Goal: Check status: Check status

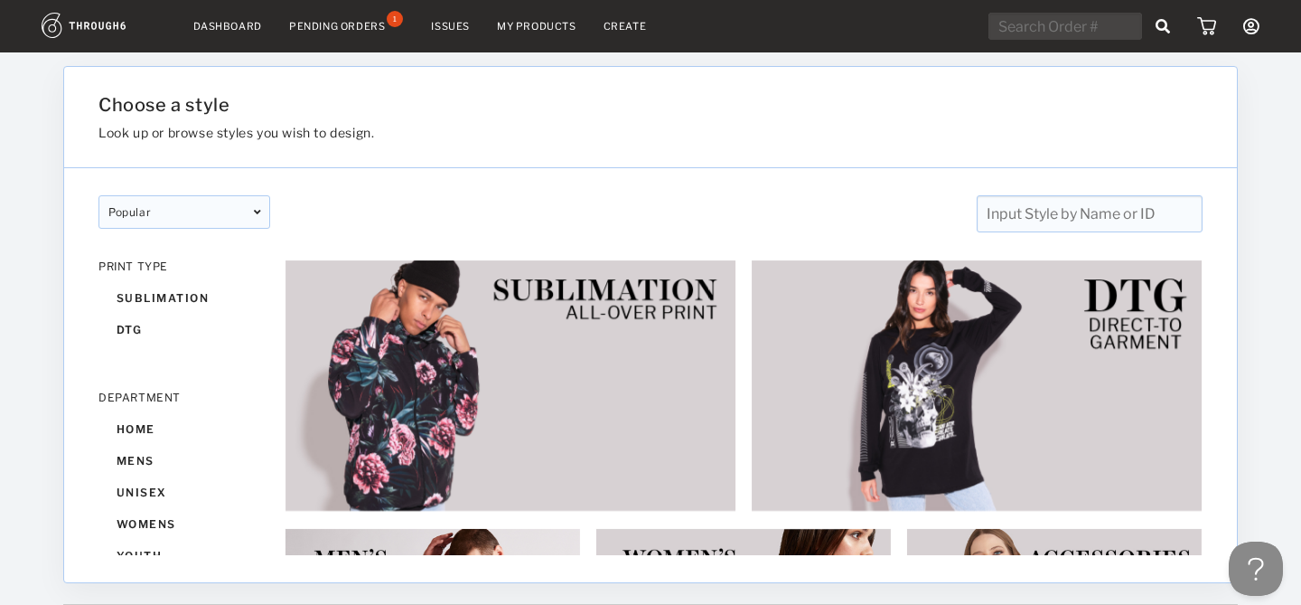
click at [241, 38] on nav "Dashboard Pending Orders 1 Issues My Products Create My Account Create New Bran…" at bounding box center [651, 27] width 1218 height 28
click at [240, 28] on link "Dashboard" at bounding box center [227, 26] width 69 height 13
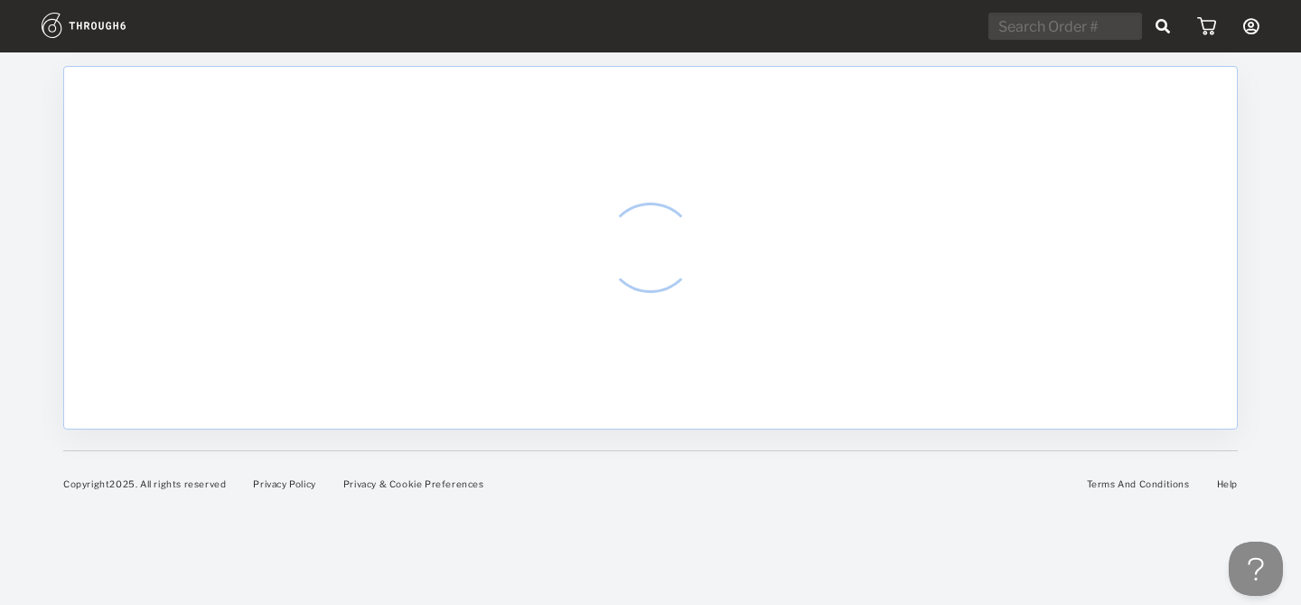
select select "7"
select select "2025"
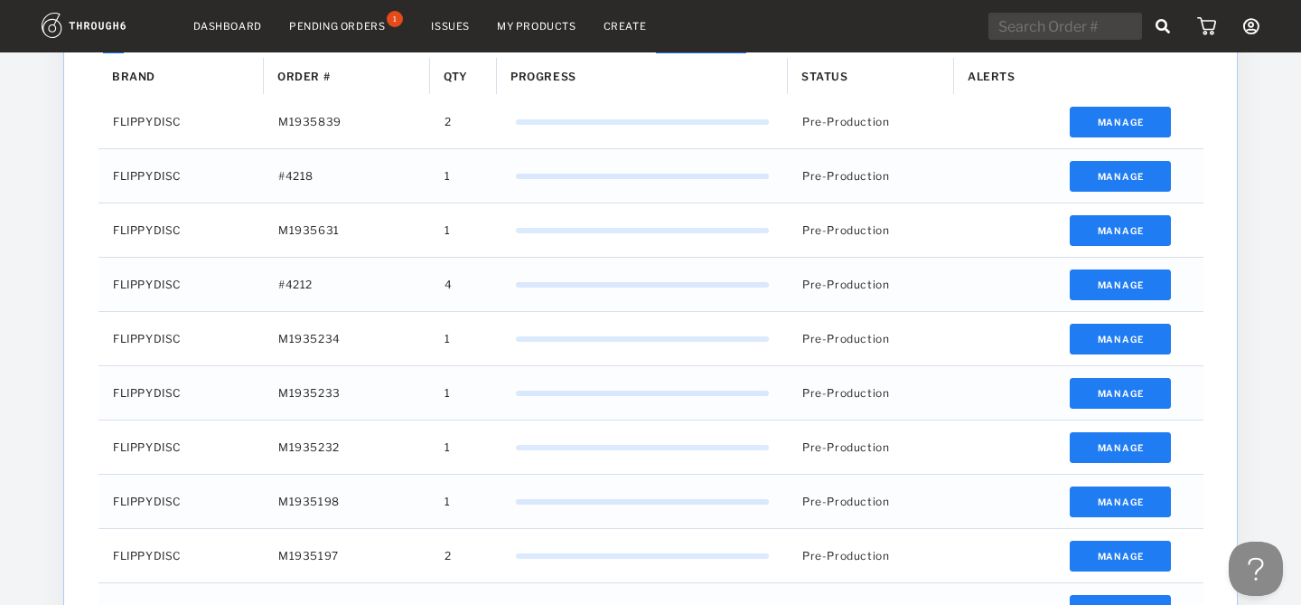
scroll to position [829, 0]
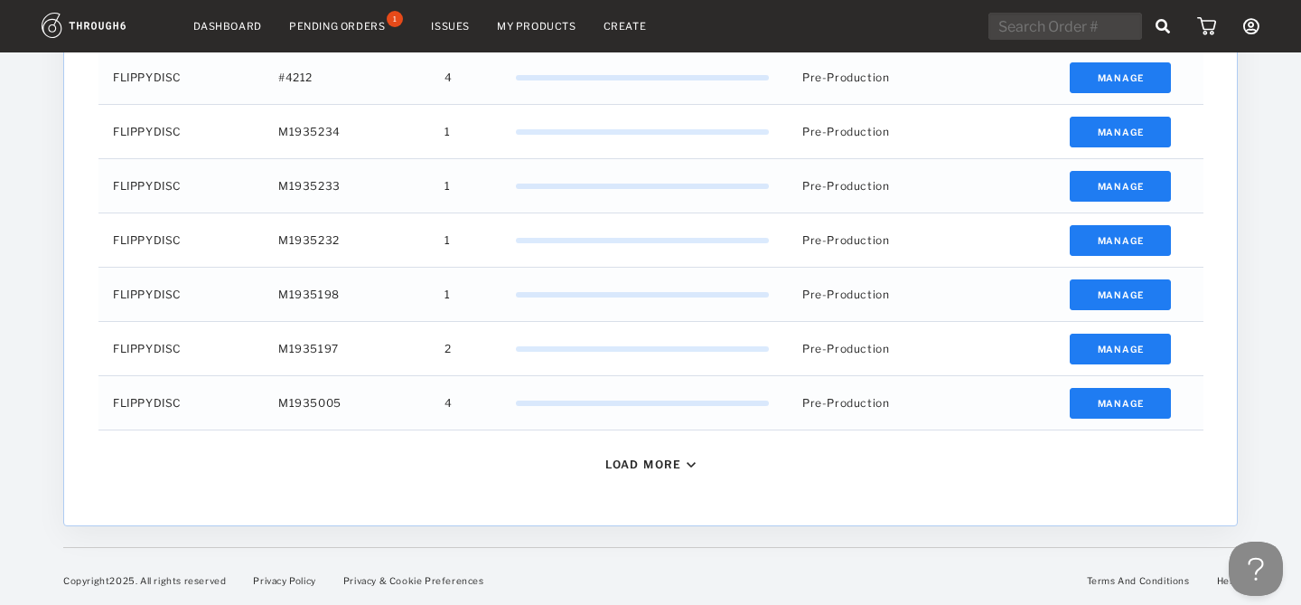
click at [622, 466] on div "Load More" at bounding box center [643, 464] width 77 height 14
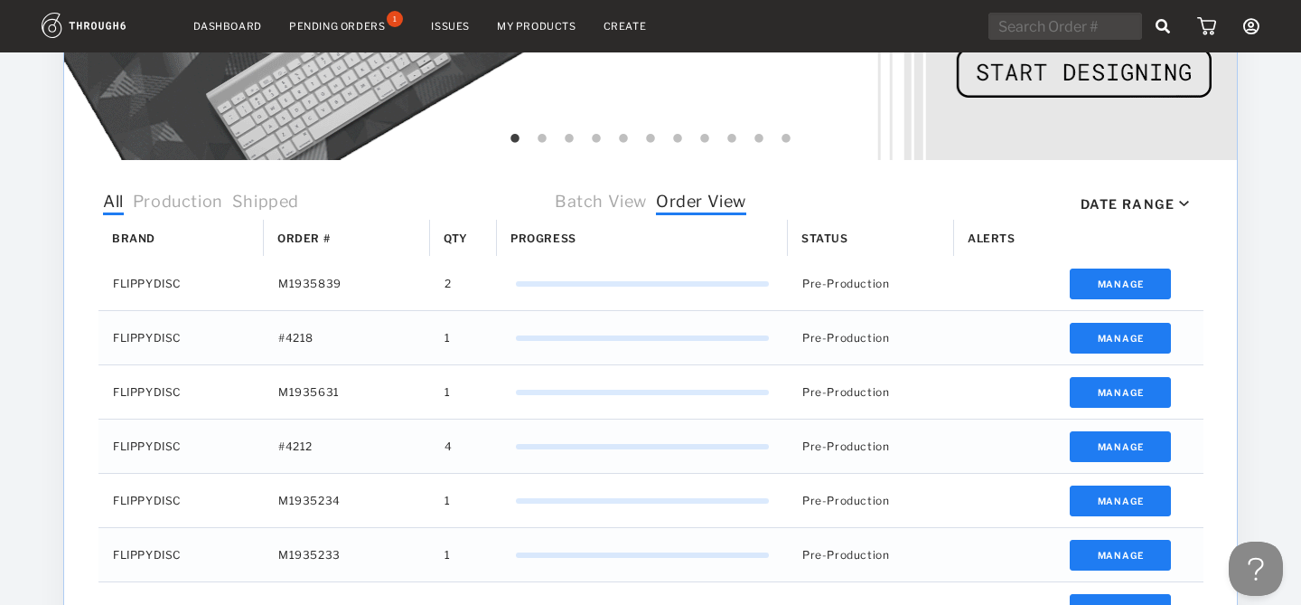
scroll to position [593, 0]
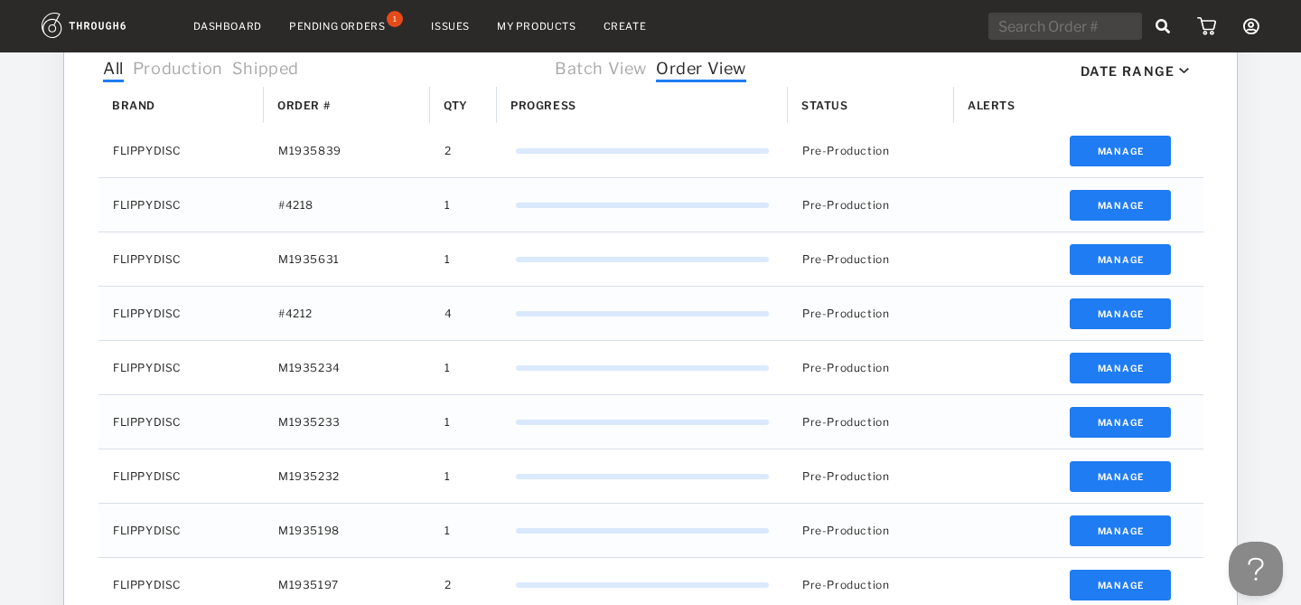
click at [1130, 76] on div "Date Range" at bounding box center [1128, 70] width 94 height 15
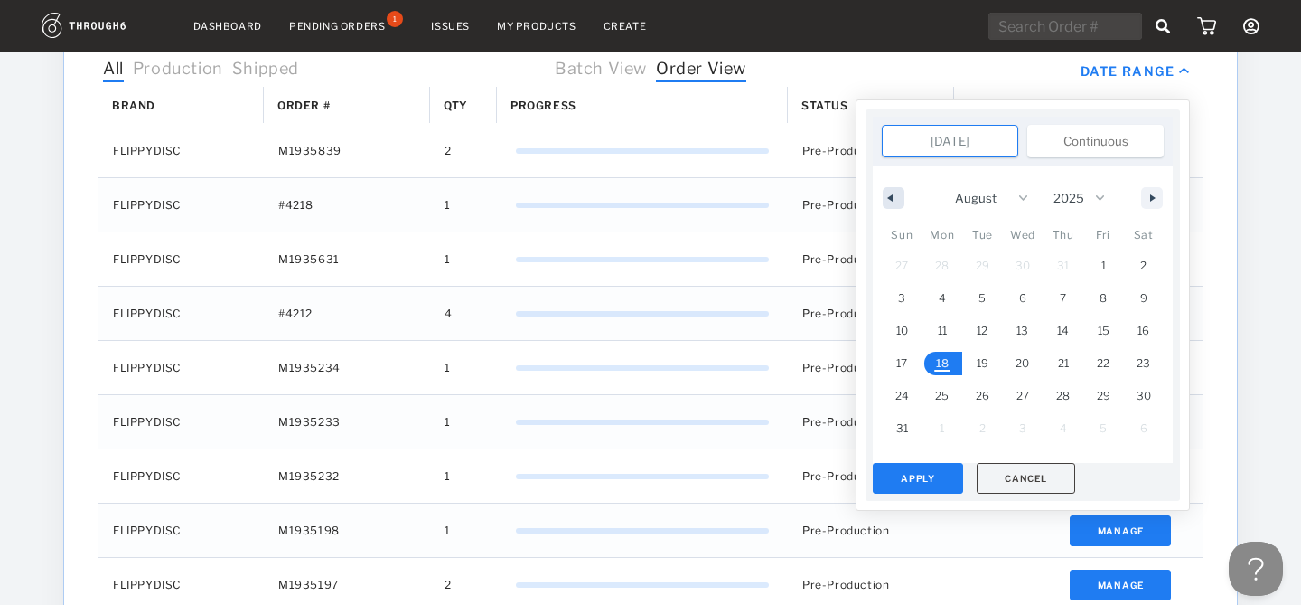
click at [895, 200] on button "button" at bounding box center [894, 198] width 22 height 22
select select "6"
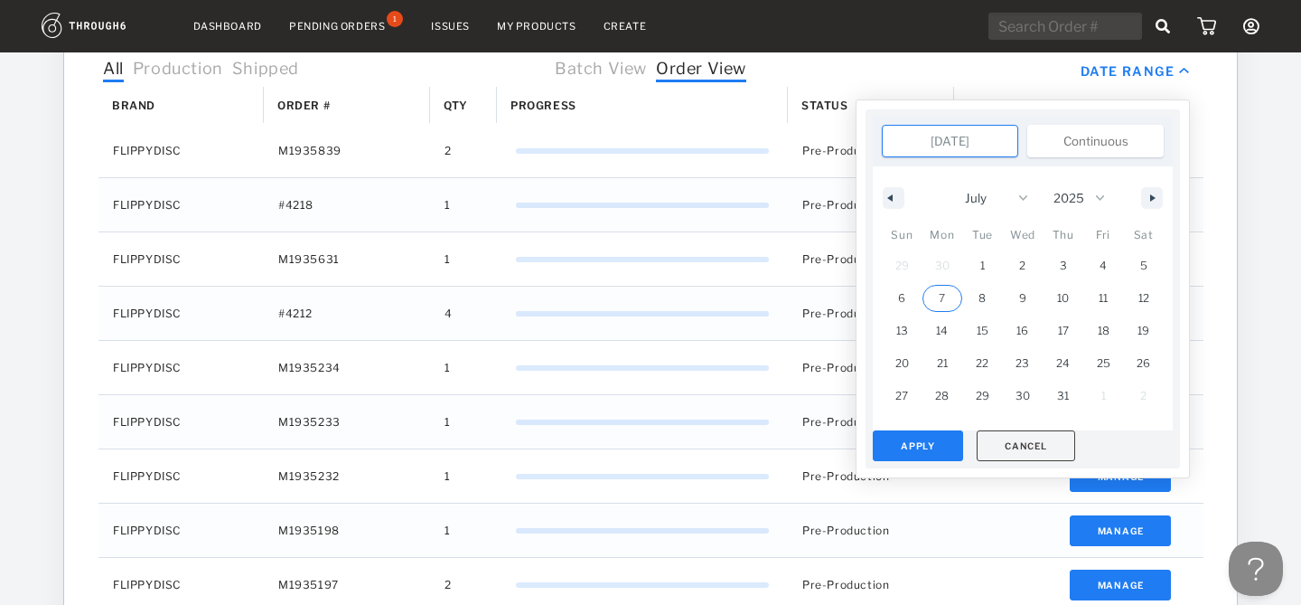
click at [942, 298] on span "7" at bounding box center [942, 298] width 6 height 33
type input "Jul 7, 2025"
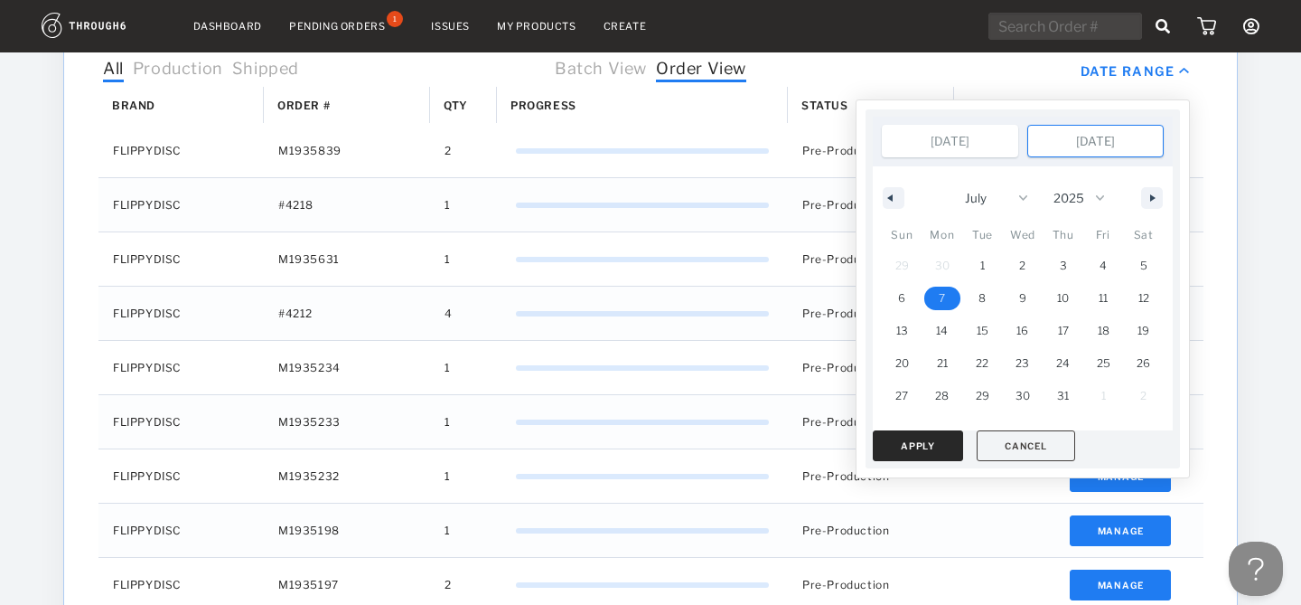
click at [943, 437] on button "Apply" at bounding box center [918, 445] width 90 height 31
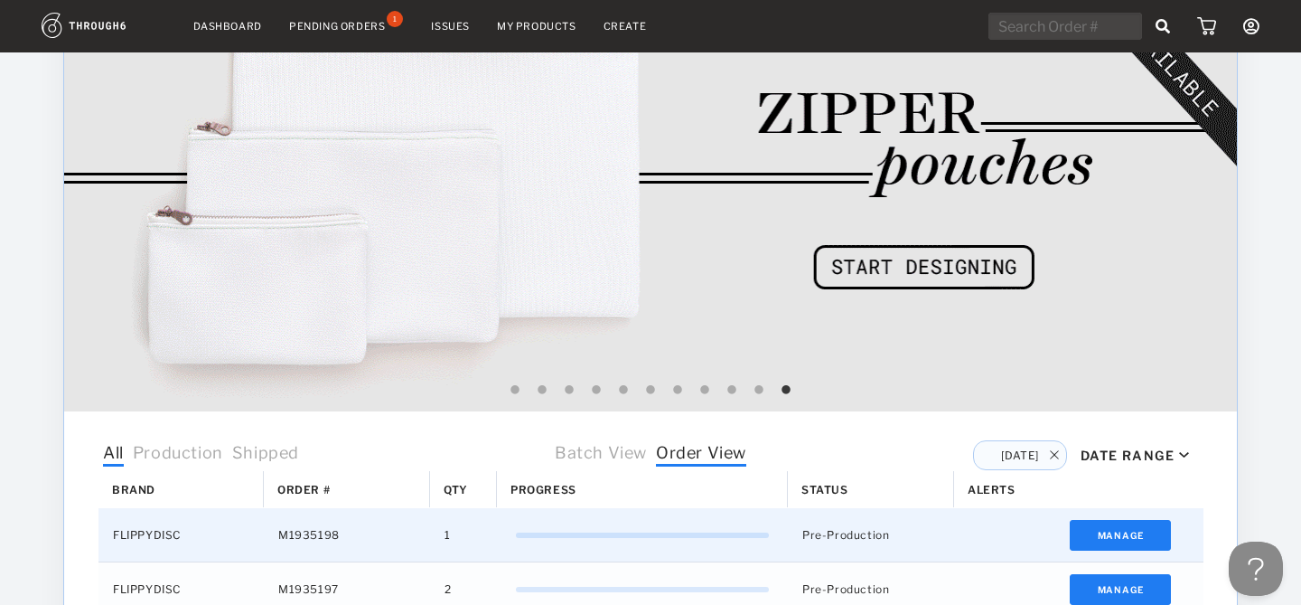
scroll to position [0, 0]
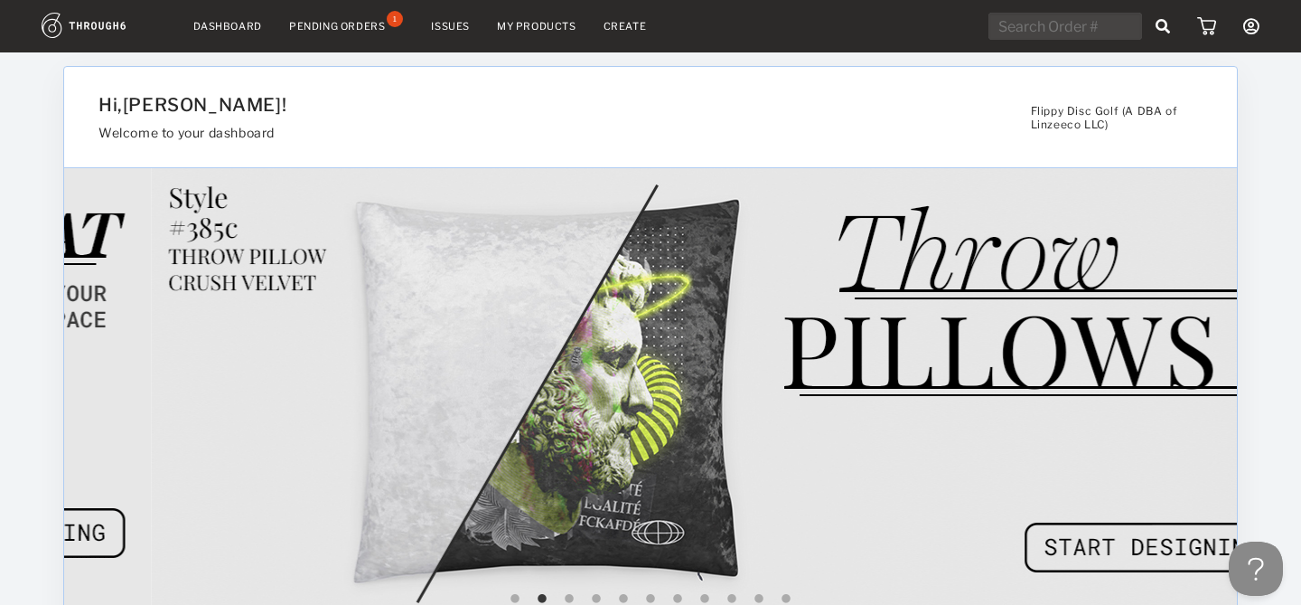
click at [78, 32] on img at bounding box center [104, 25] width 125 height 25
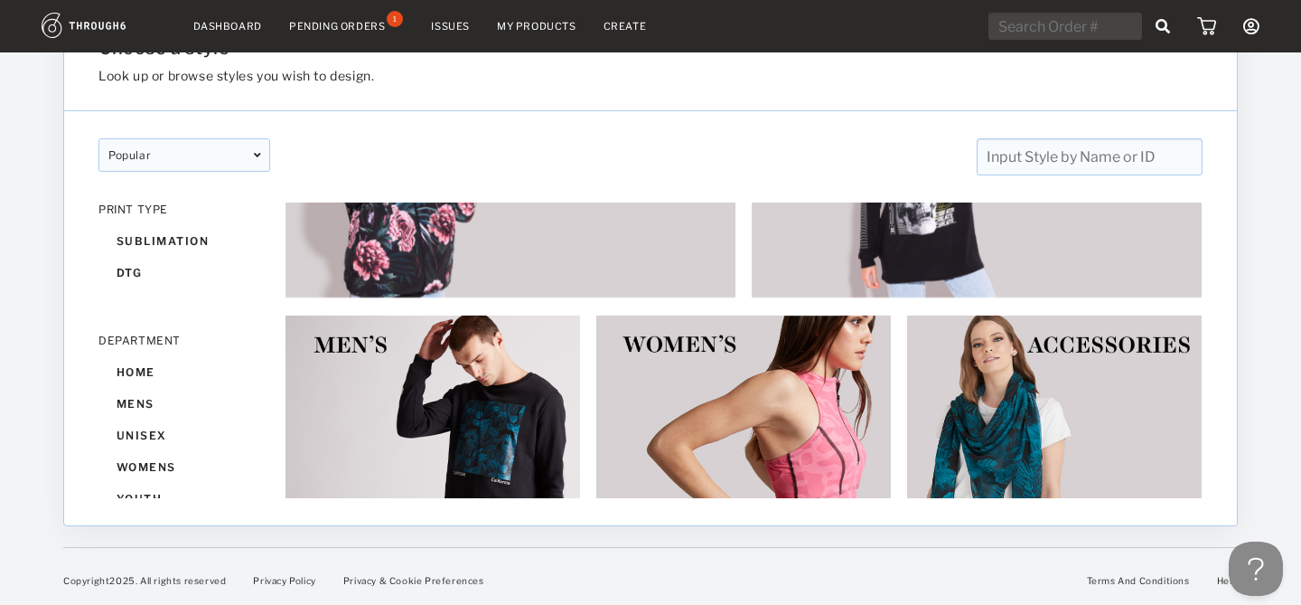
scroll to position [58, 0]
click at [236, 33] on nav "Dashboard Pending Orders 1 Issues My Products Create My Account Create New Bran…" at bounding box center [651, 27] width 1218 height 28
click at [232, 22] on link "Dashboard" at bounding box center [227, 26] width 69 height 13
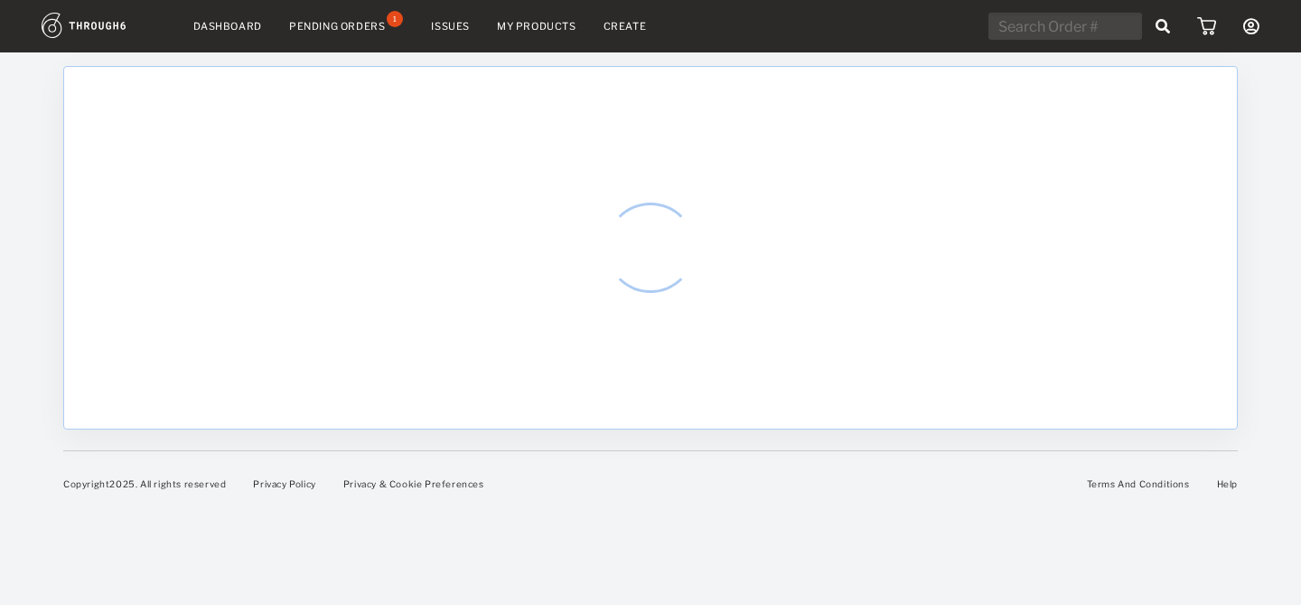
select select "7"
select select "2025"
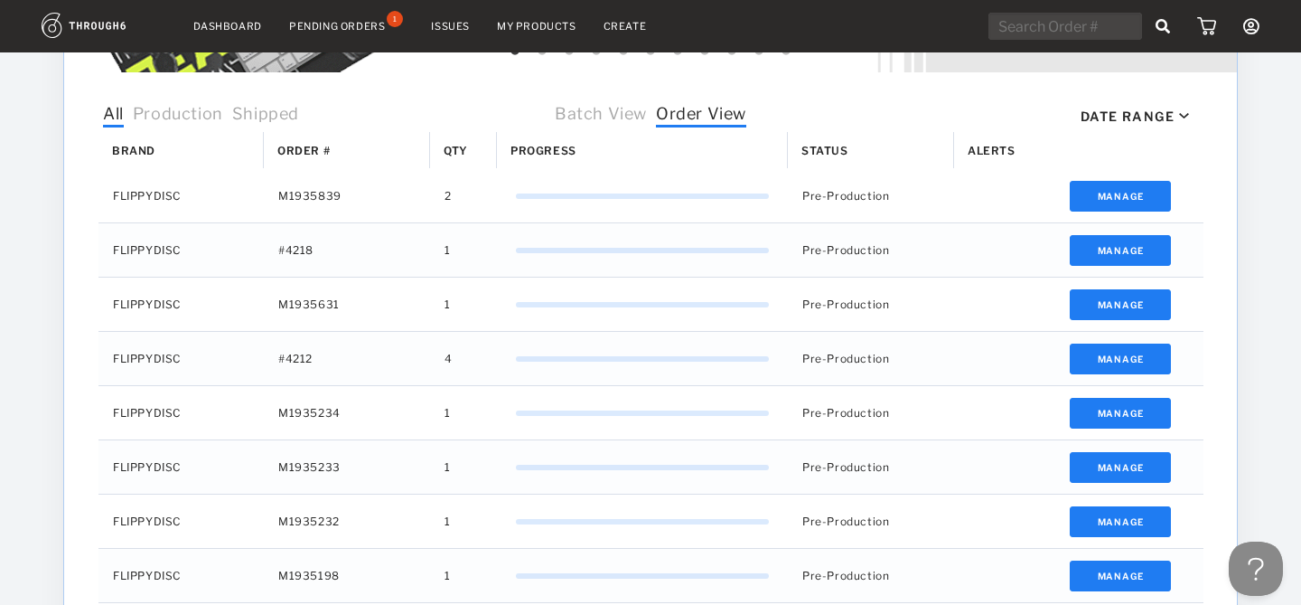
scroll to position [551, 0]
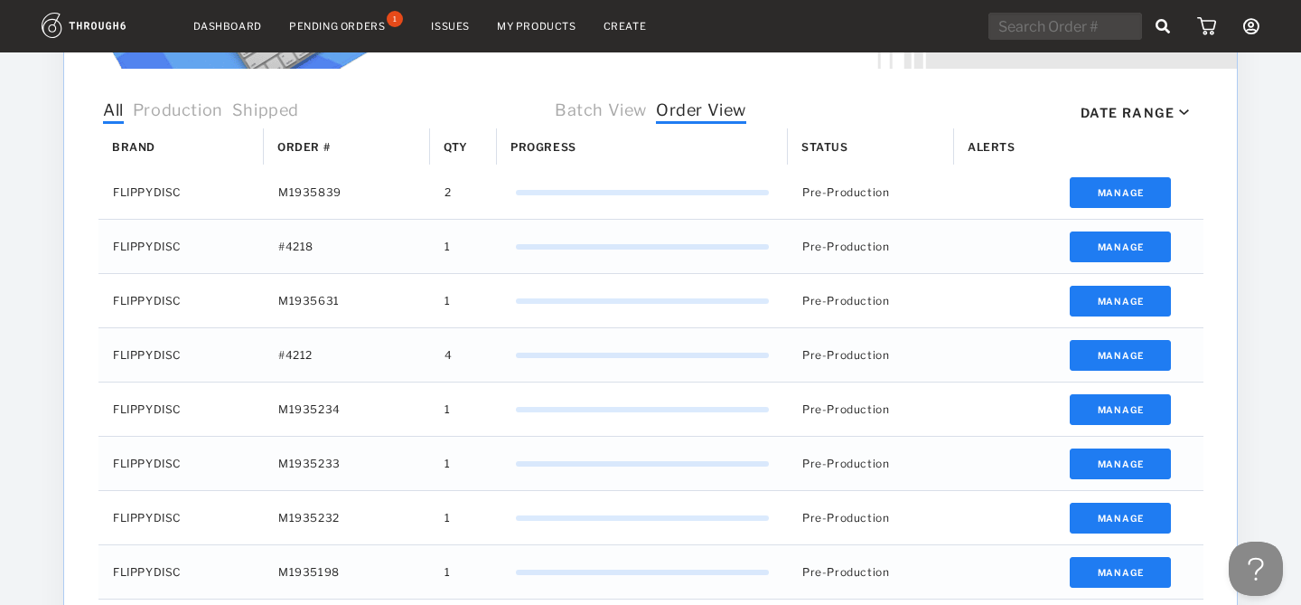
click at [1161, 113] on div "Date Range" at bounding box center [1128, 112] width 94 height 15
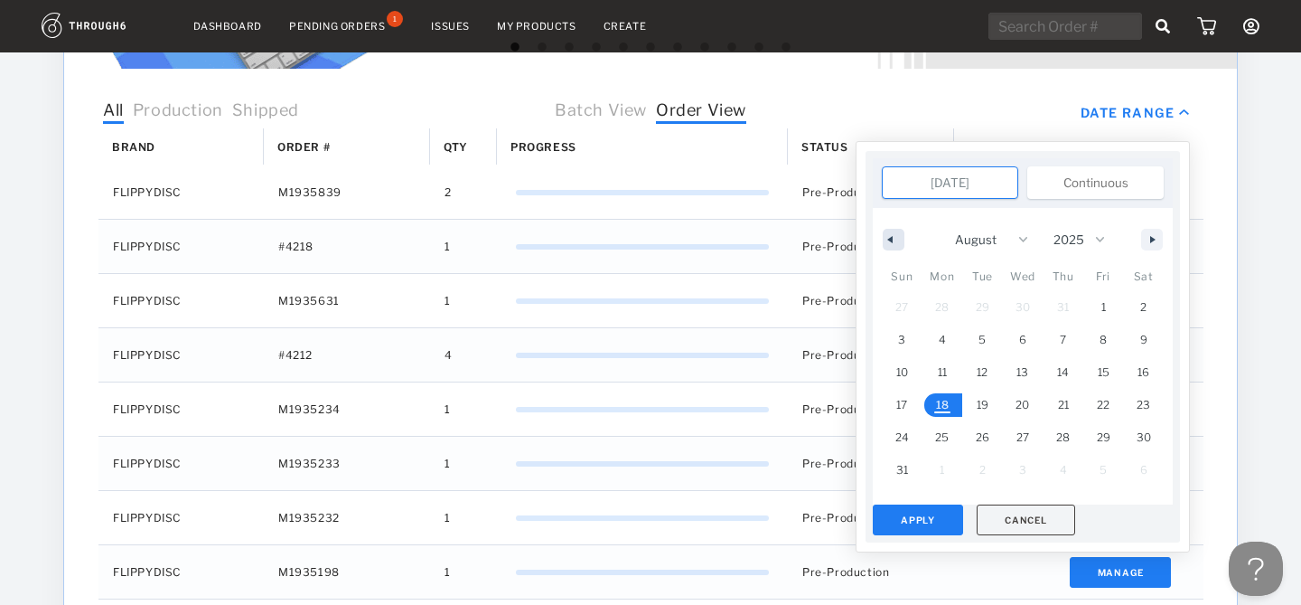
click at [897, 240] on button "button" at bounding box center [894, 240] width 22 height 22
select select "6"
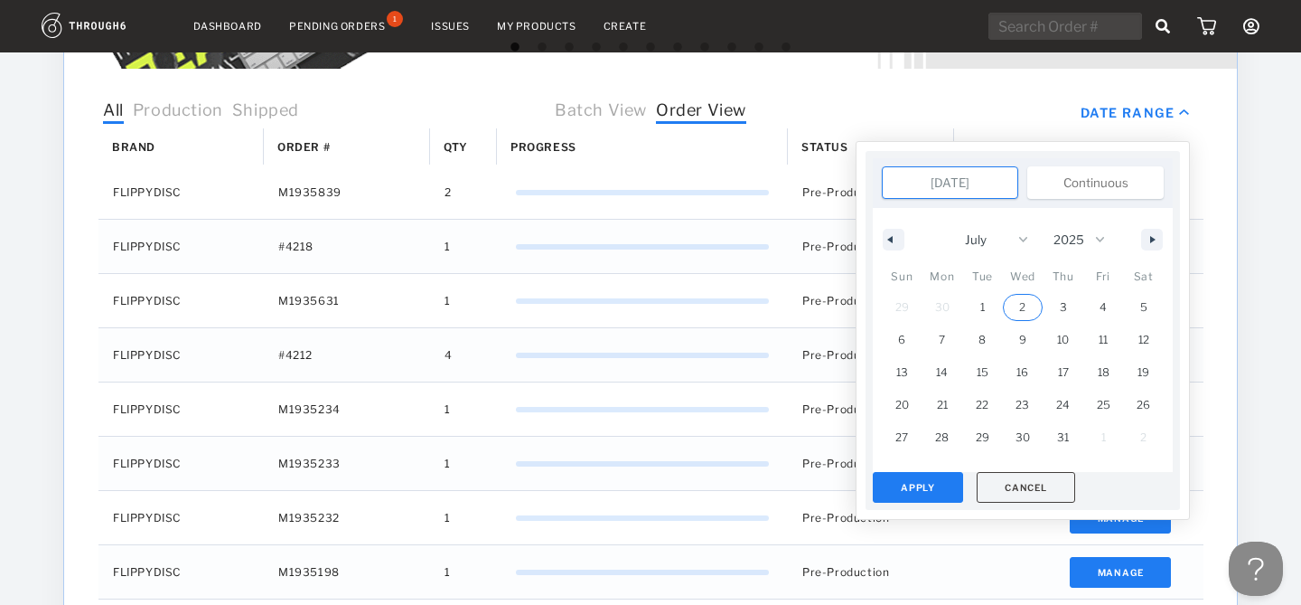
click at [1060, 305] on span "3" at bounding box center [1063, 307] width 7 height 33
type input "Jul 3, 2025"
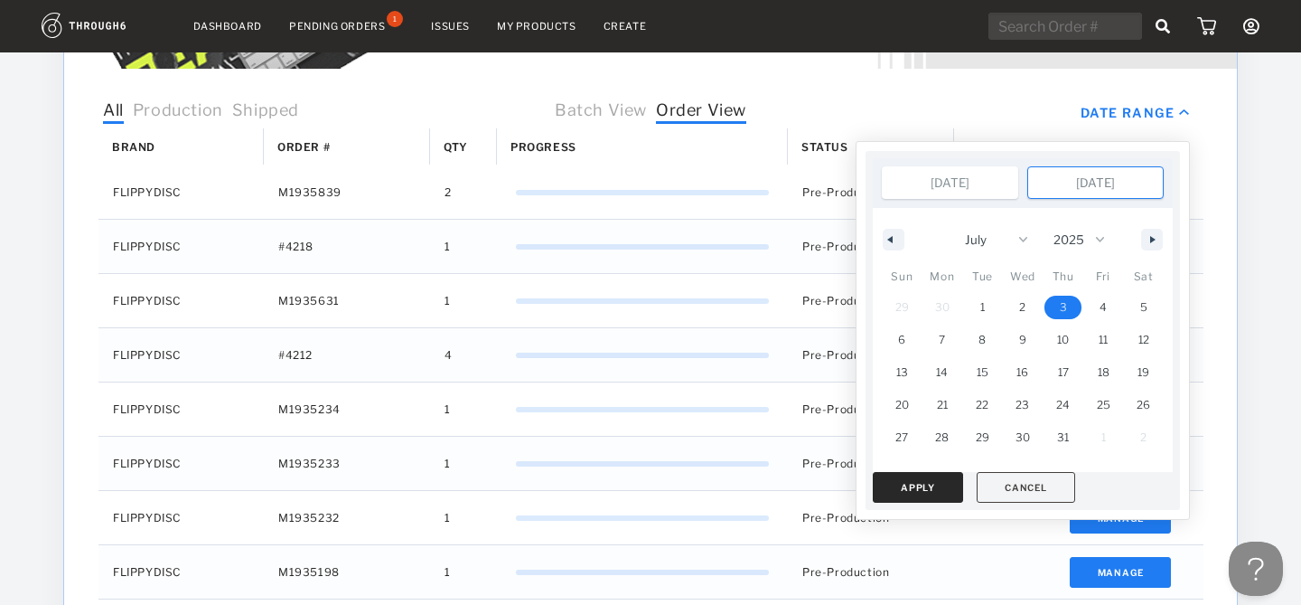
click at [942, 488] on button "Apply" at bounding box center [918, 487] width 90 height 31
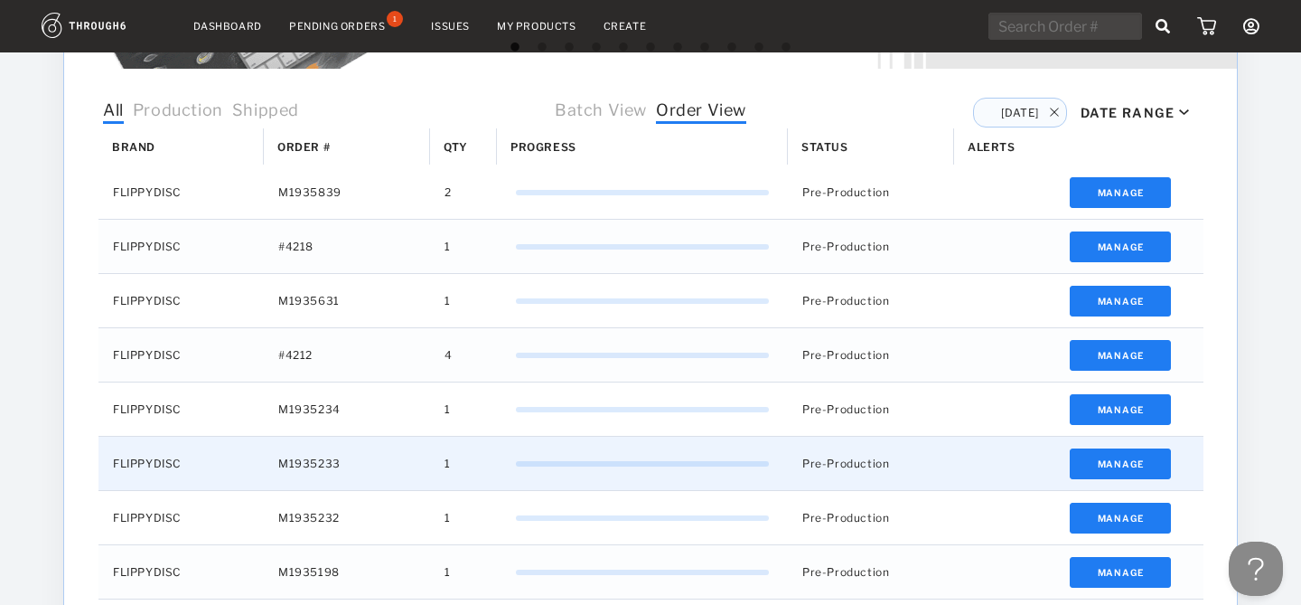
scroll to position [503, 0]
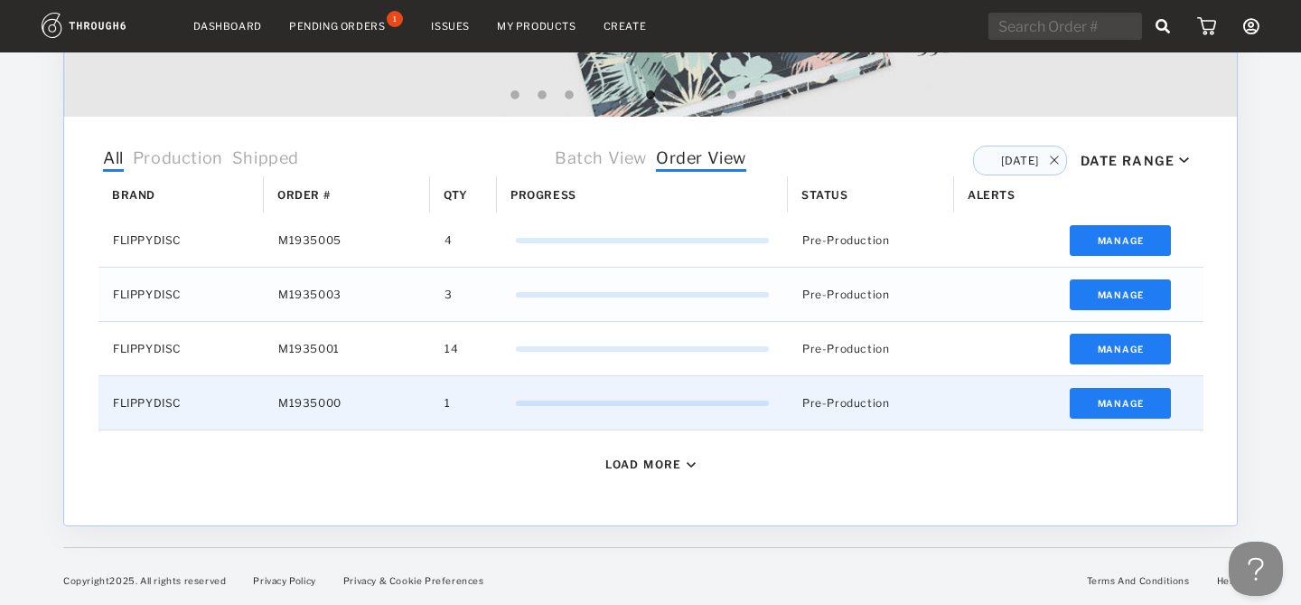
click at [766, 416] on div "0%" at bounding box center [642, 403] width 253 height 36
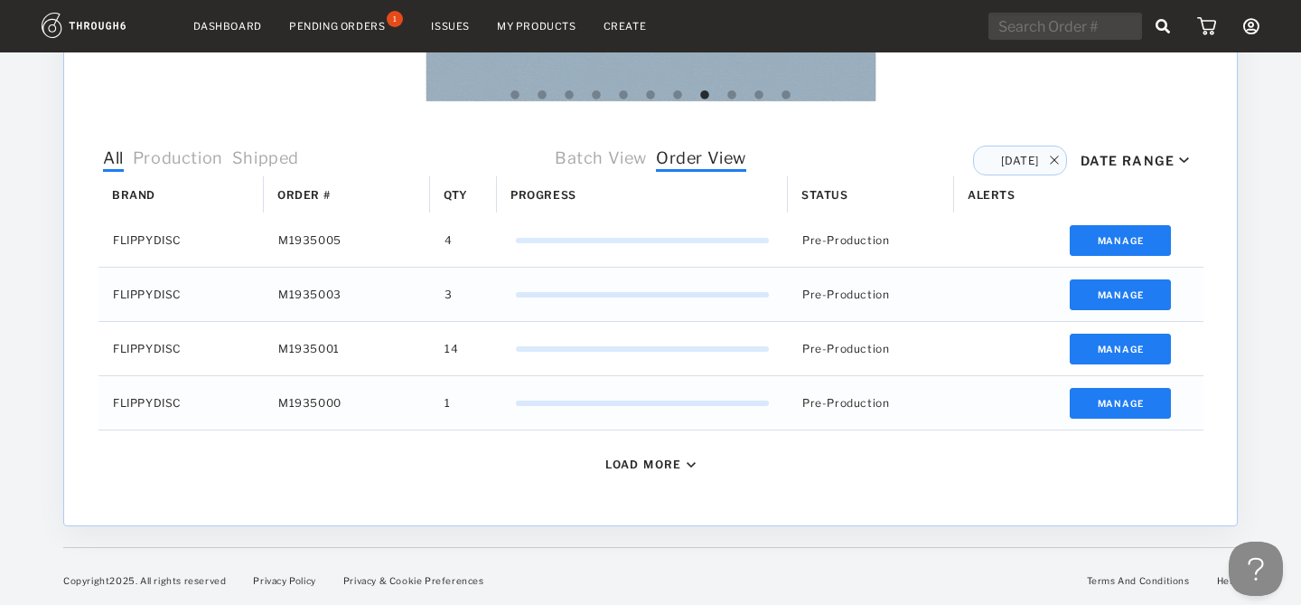
click at [674, 462] on div "Load More" at bounding box center [643, 464] width 77 height 14
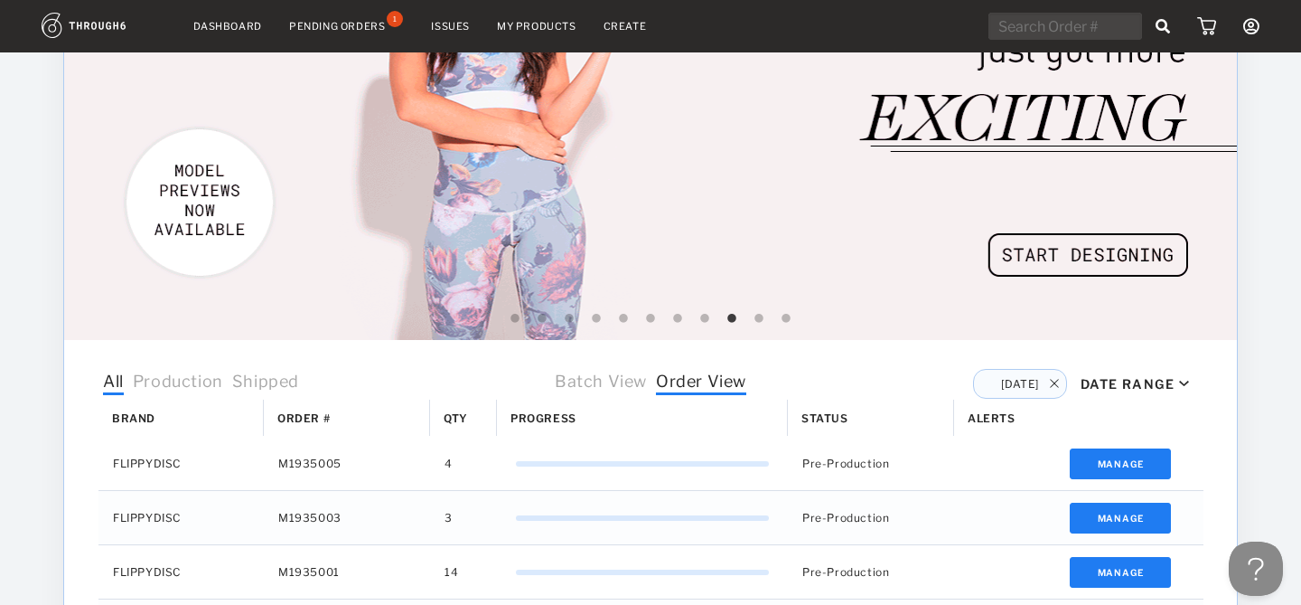
scroll to position [476, 0]
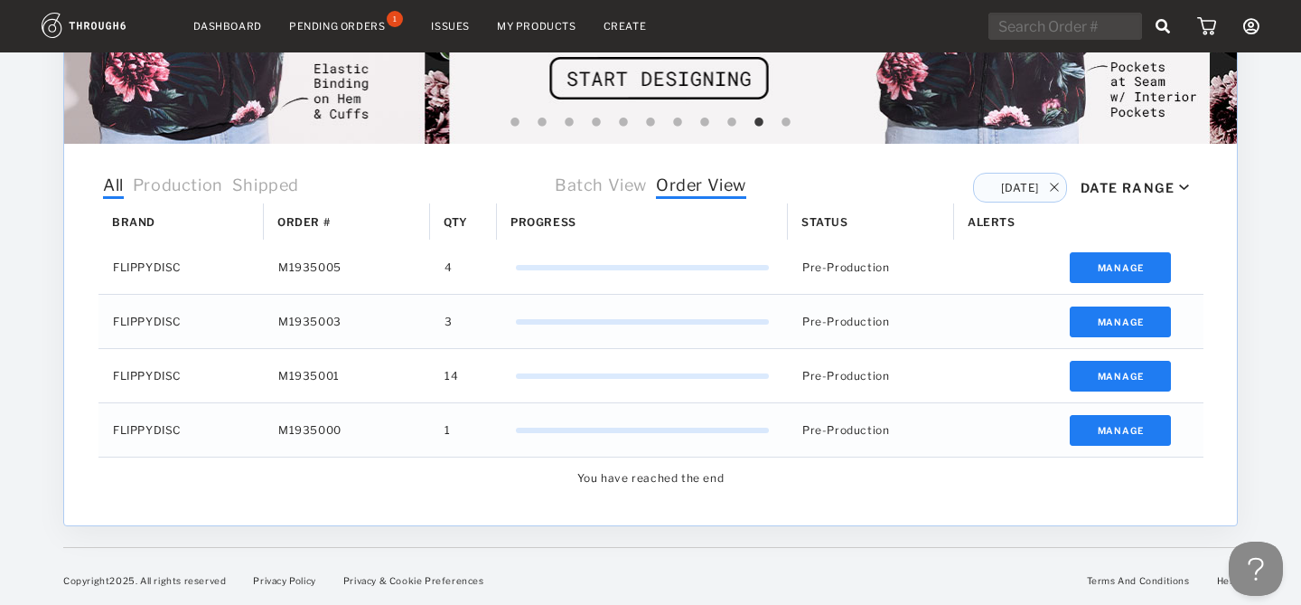
click at [1062, 190] on div "Jul 3" at bounding box center [1020, 188] width 94 height 30
click at [1055, 185] on img at bounding box center [1054, 187] width 9 height 9
type input "Aug 18, 2025"
select select "7"
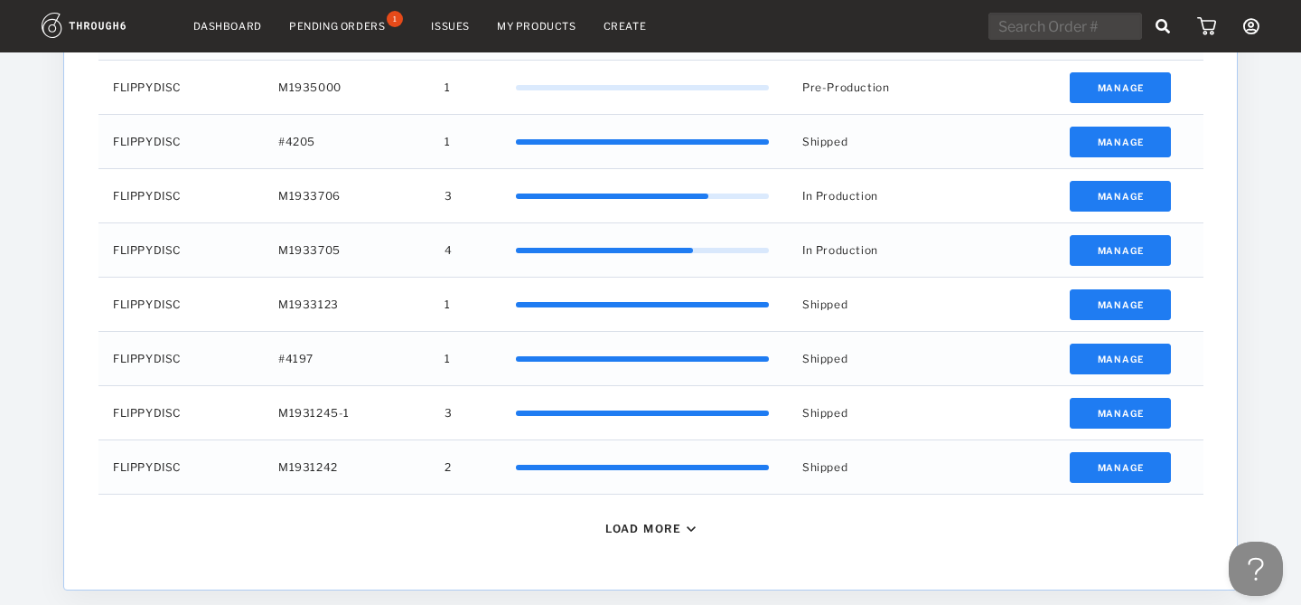
scroll to position [1371, 0]
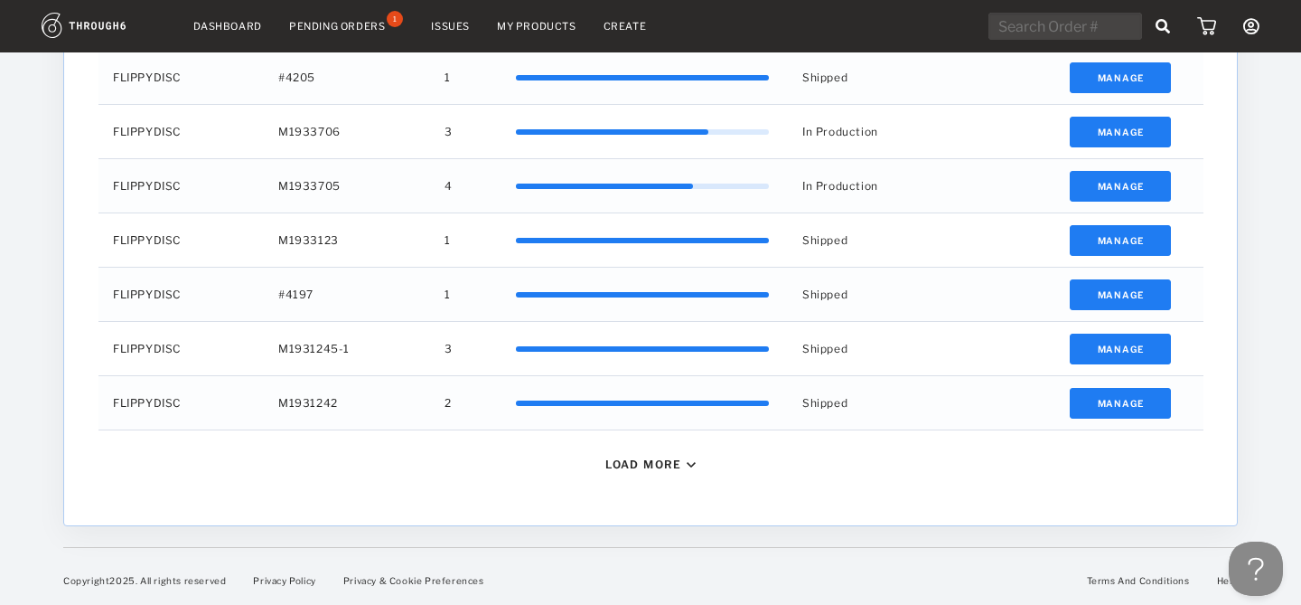
click at [651, 458] on div "Load More" at bounding box center [643, 464] width 77 height 14
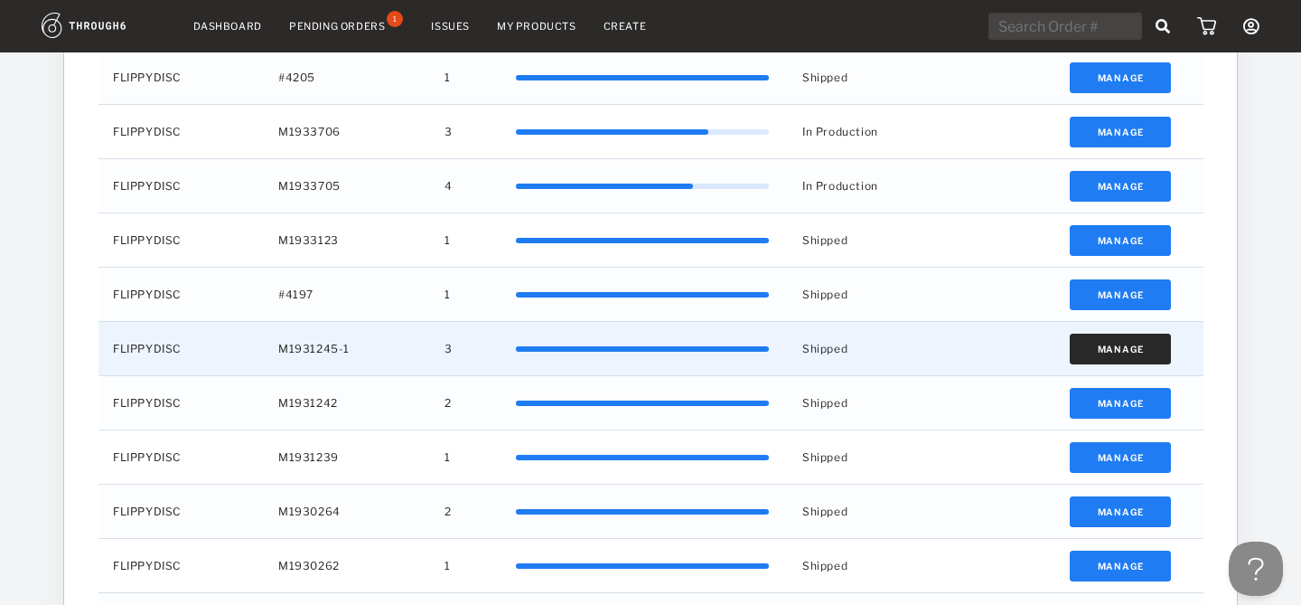
click at [1102, 344] on button "Manage" at bounding box center [1121, 348] width 102 height 31
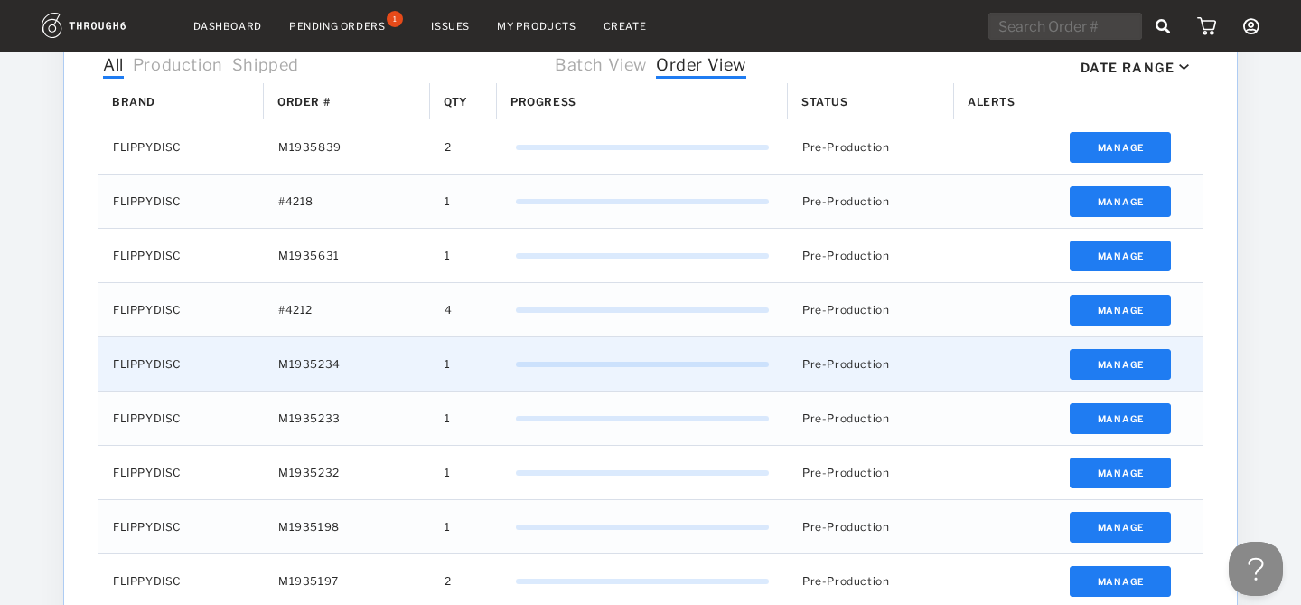
scroll to position [583, 0]
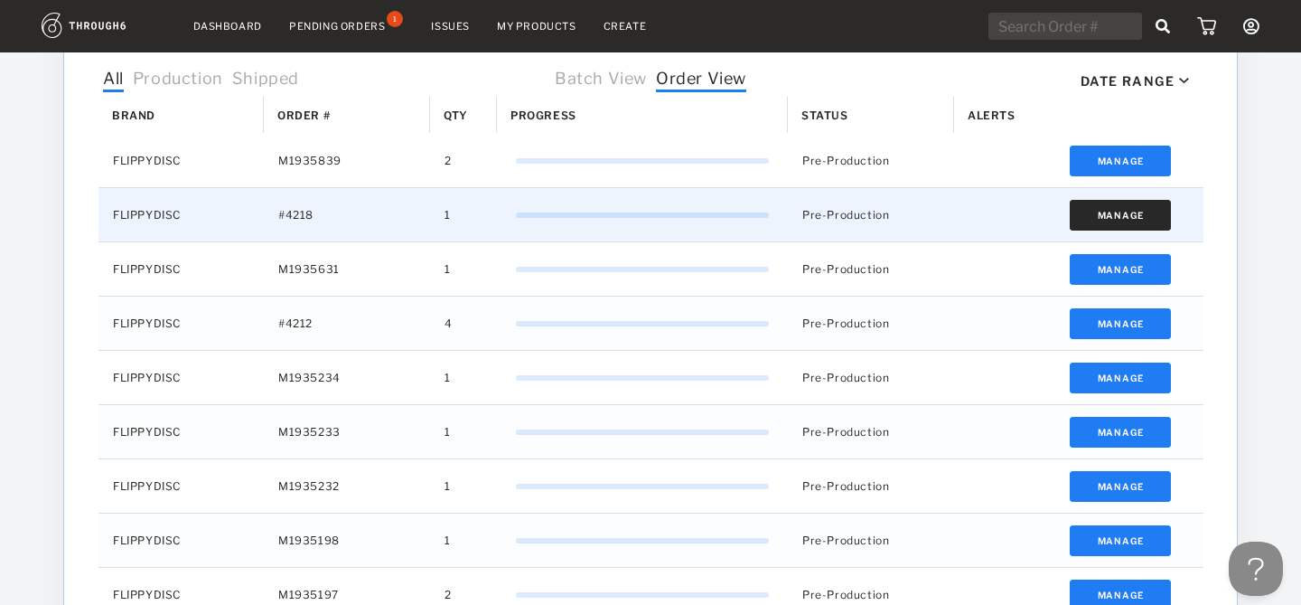
click at [1113, 229] on button "Manage" at bounding box center [1121, 215] width 102 height 31
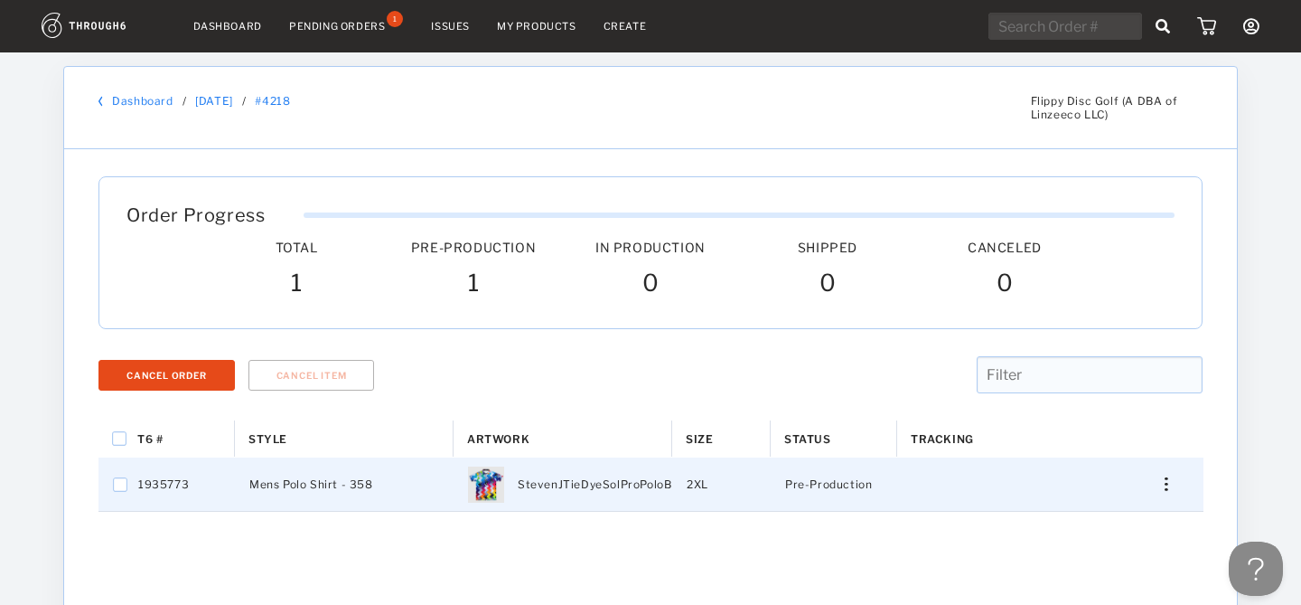
click at [1167, 483] on div "Press SPACE to select this row." at bounding box center [1159, 484] width 43 height 14
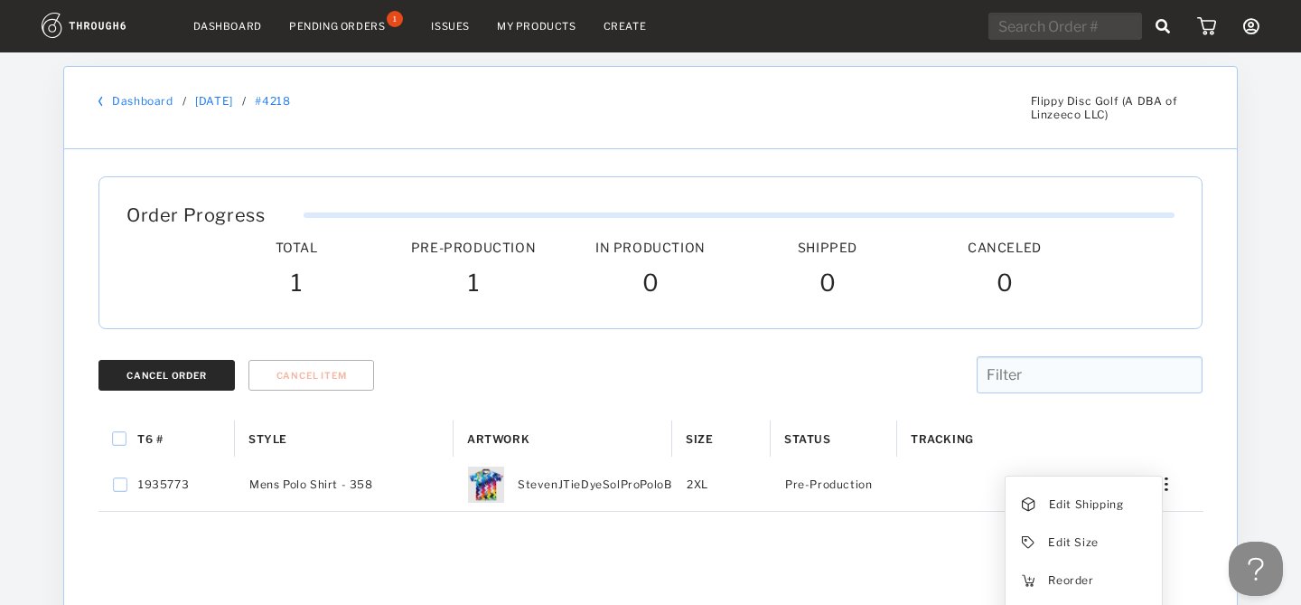
click at [202, 378] on div "Cancel Order" at bounding box center [167, 375] width 80 height 11
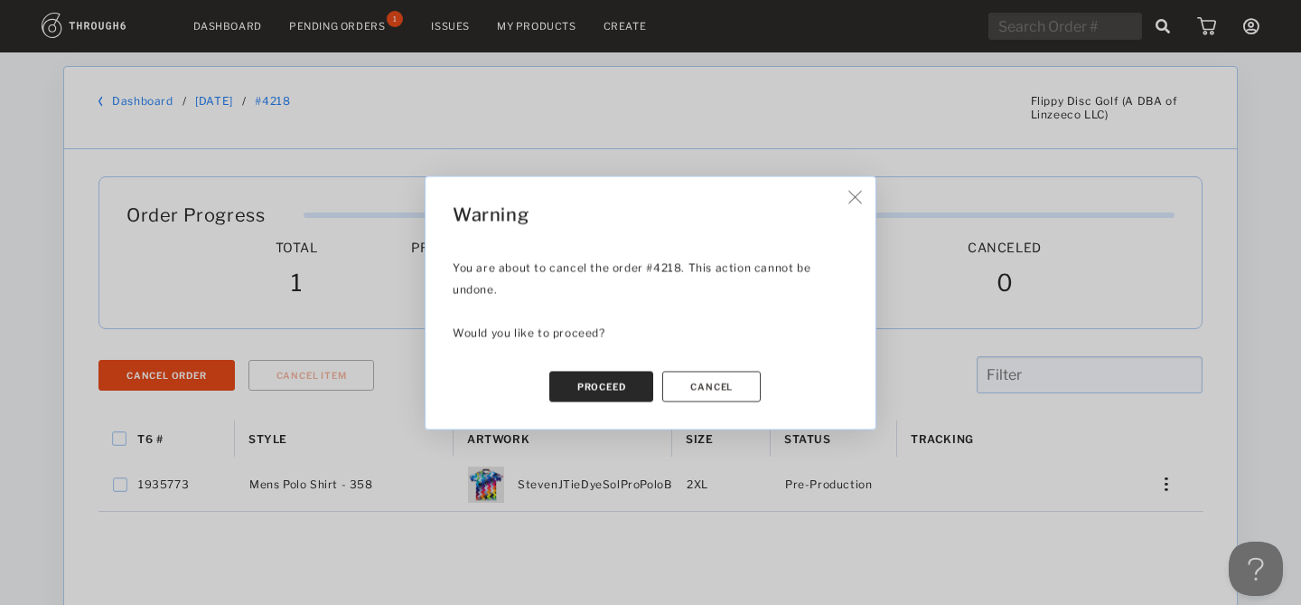
click at [613, 373] on button "Proceed" at bounding box center [601, 385] width 105 height 31
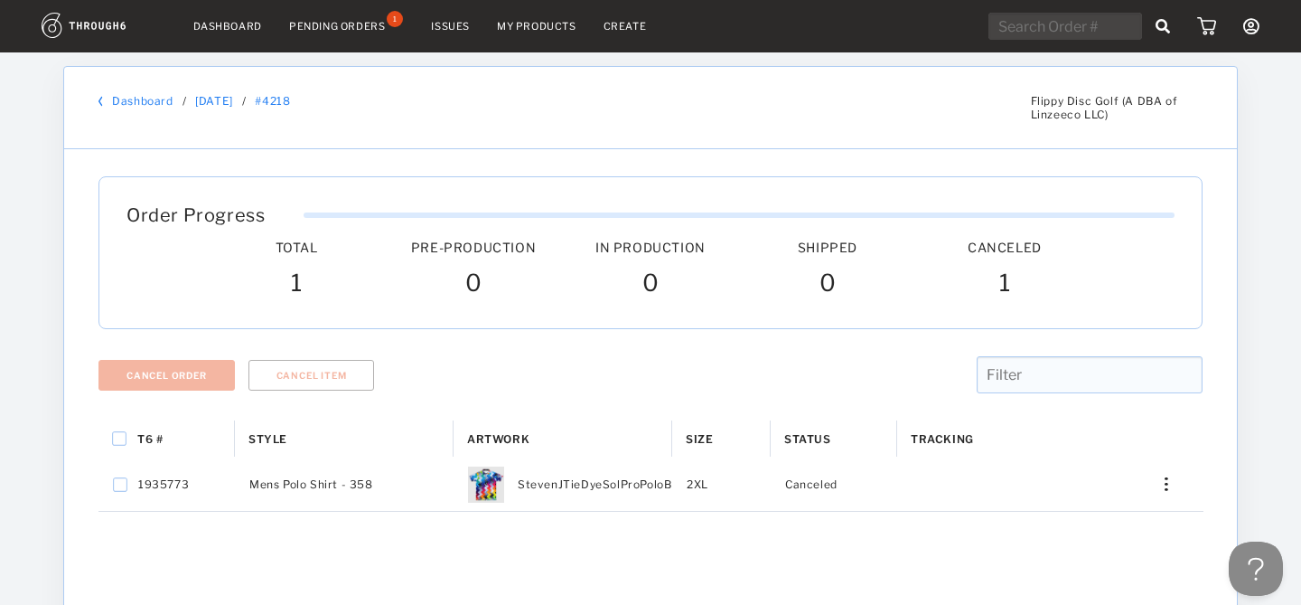
click at [226, 25] on link "Dashboard" at bounding box center [227, 26] width 69 height 13
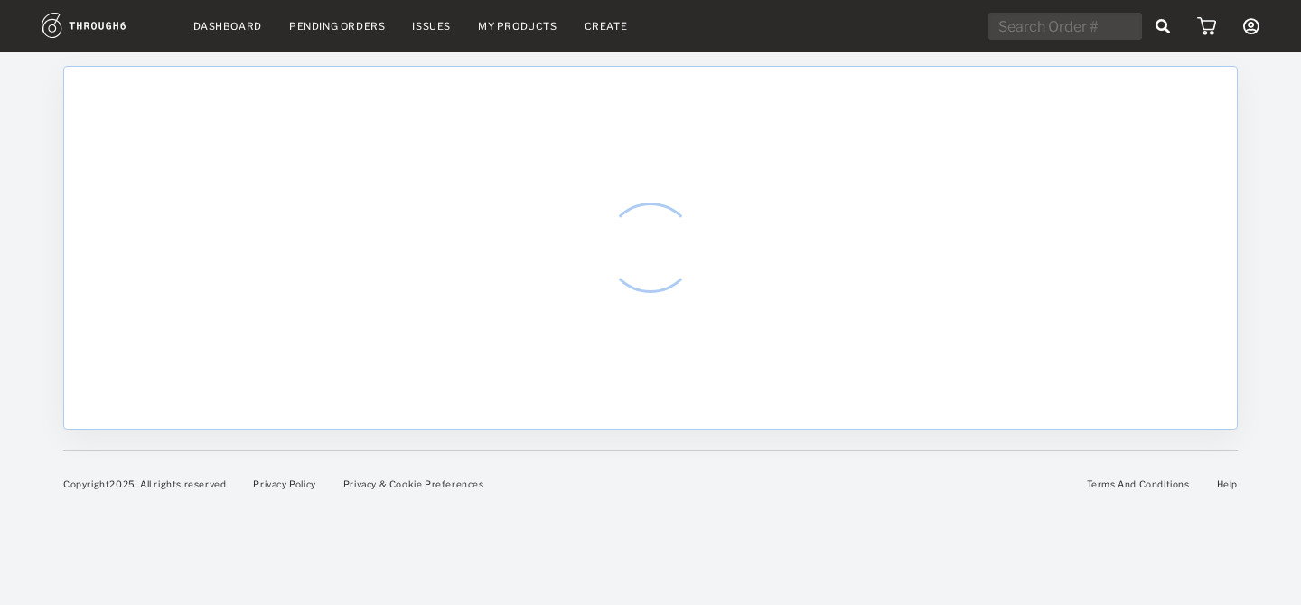
select select "7"
select select "2025"
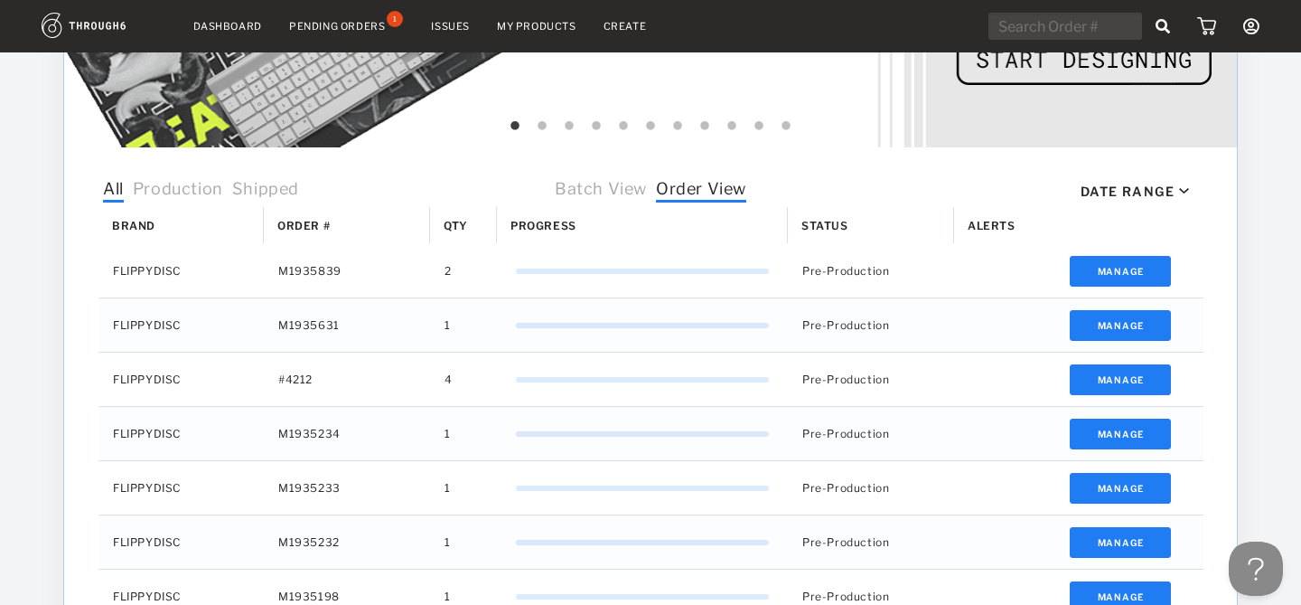
scroll to position [477, 0]
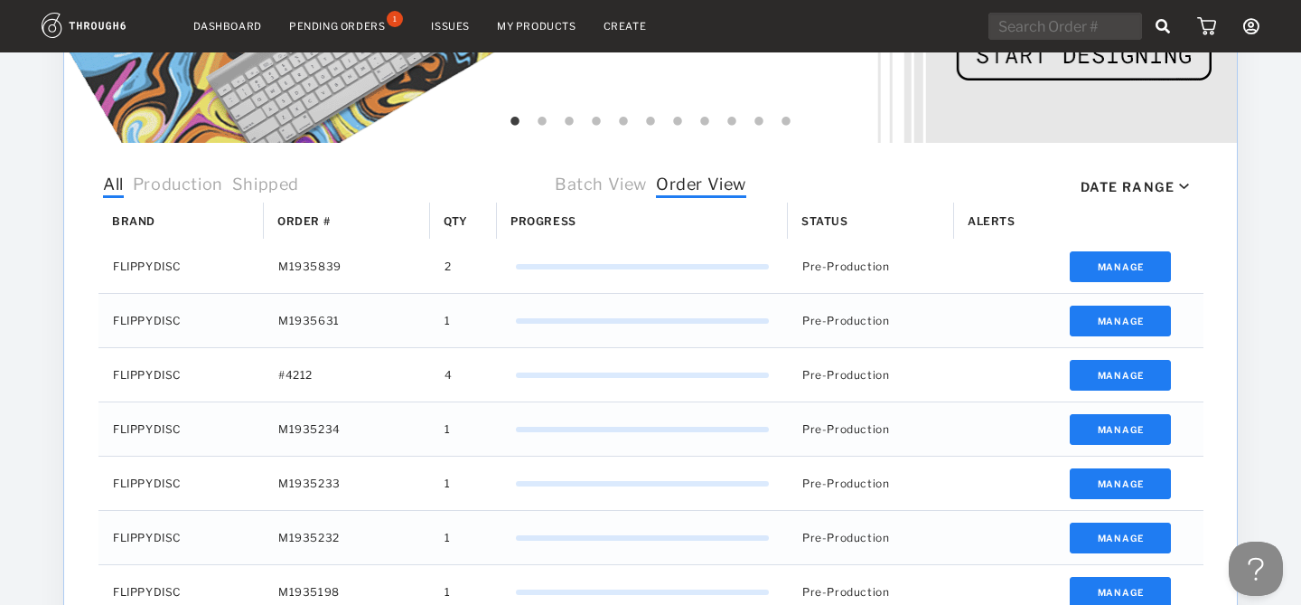
click at [1150, 174] on div "All Production Shipped All All Production Shipped Batch View Order View Date Ra…" at bounding box center [650, 186] width 1104 height 33
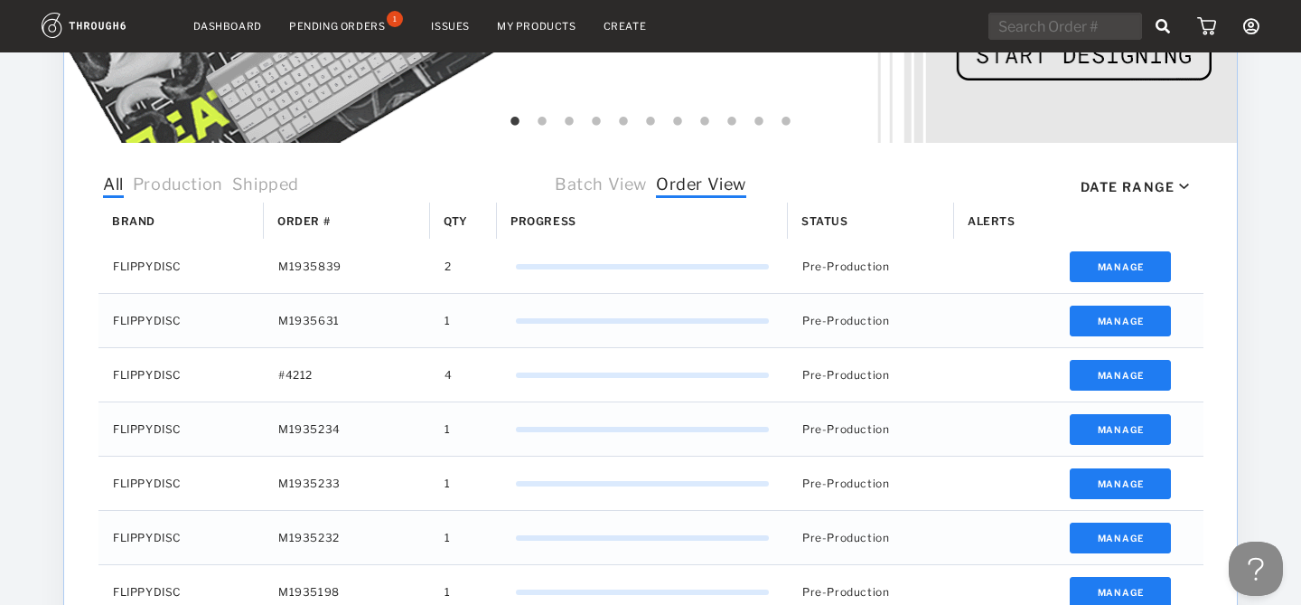
click at [1151, 186] on div "Date Range" at bounding box center [1128, 186] width 94 height 15
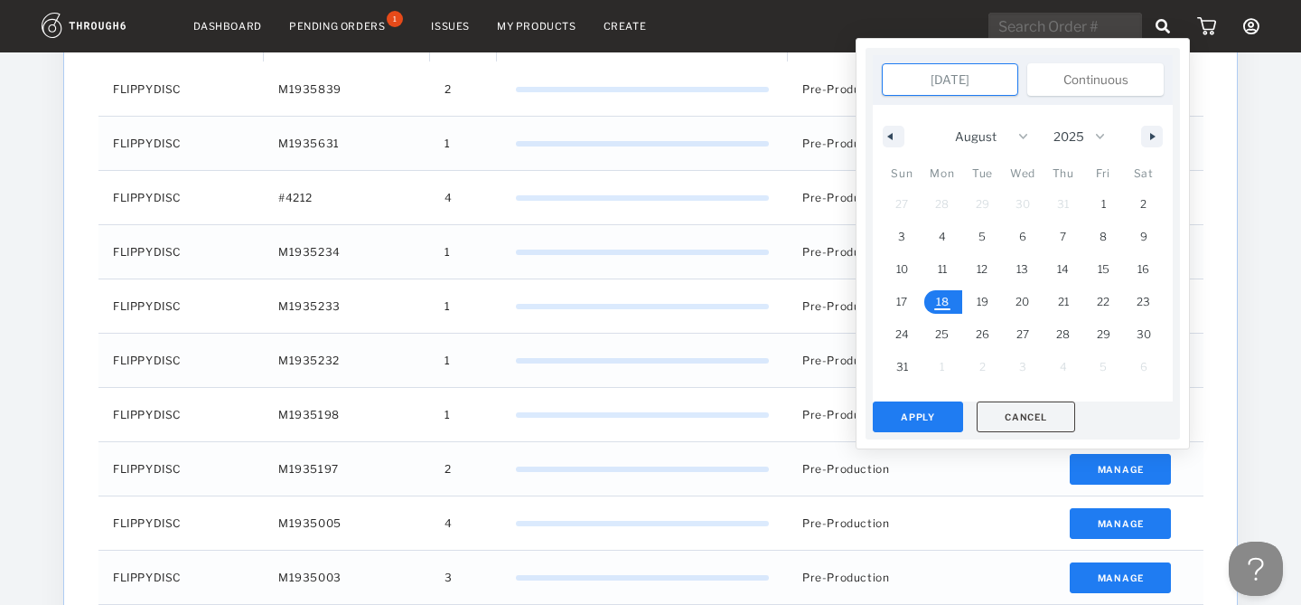
scroll to position [659, 0]
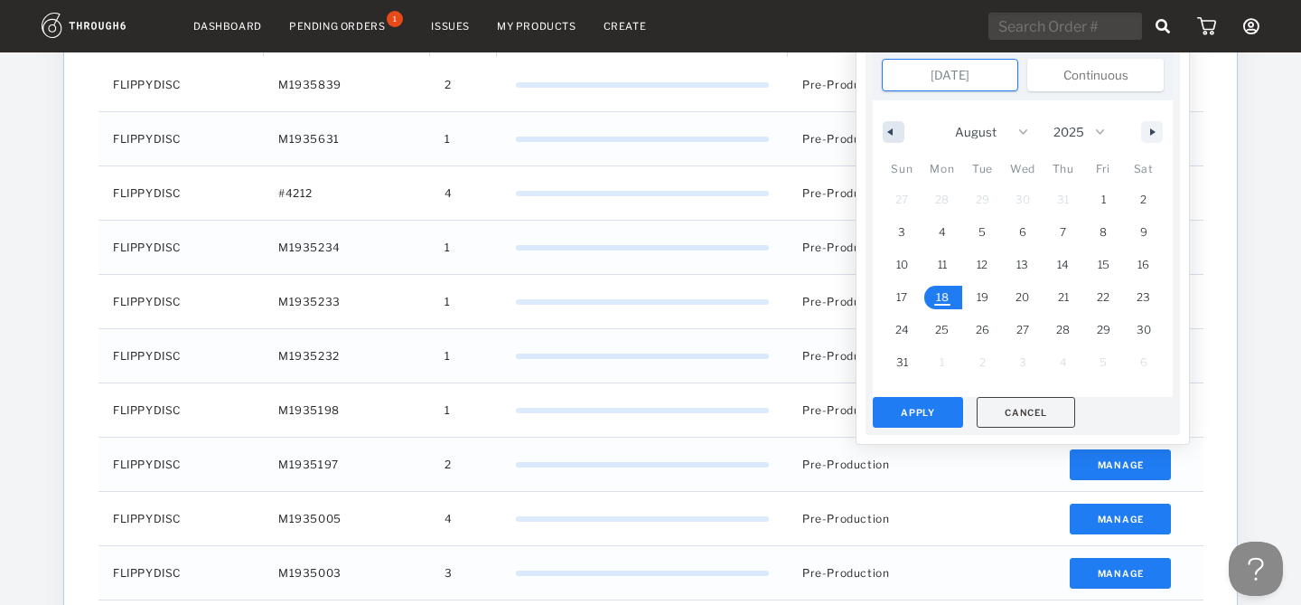
click at [895, 127] on button "button" at bounding box center [894, 132] width 22 height 22
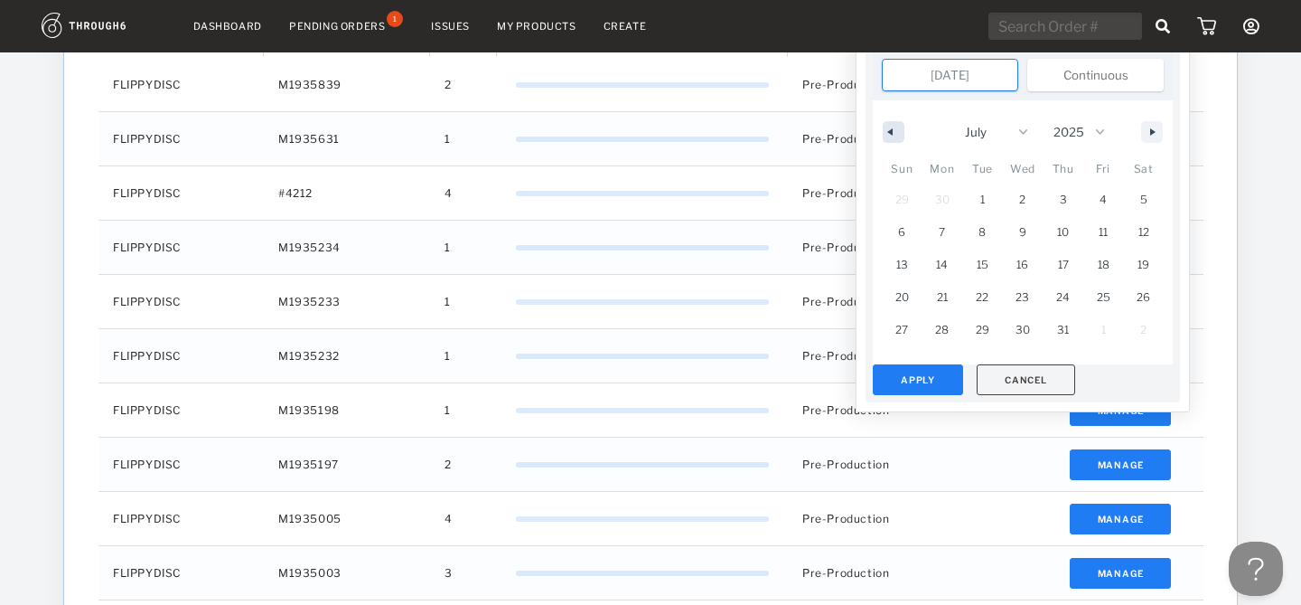
click at [895, 127] on button "button" at bounding box center [894, 132] width 22 height 22
click at [894, 137] on button "button" at bounding box center [894, 132] width 22 height 22
select select "4"
click at [931, 267] on span "12" at bounding box center [943, 264] width 41 height 23
type input "[DATE]"
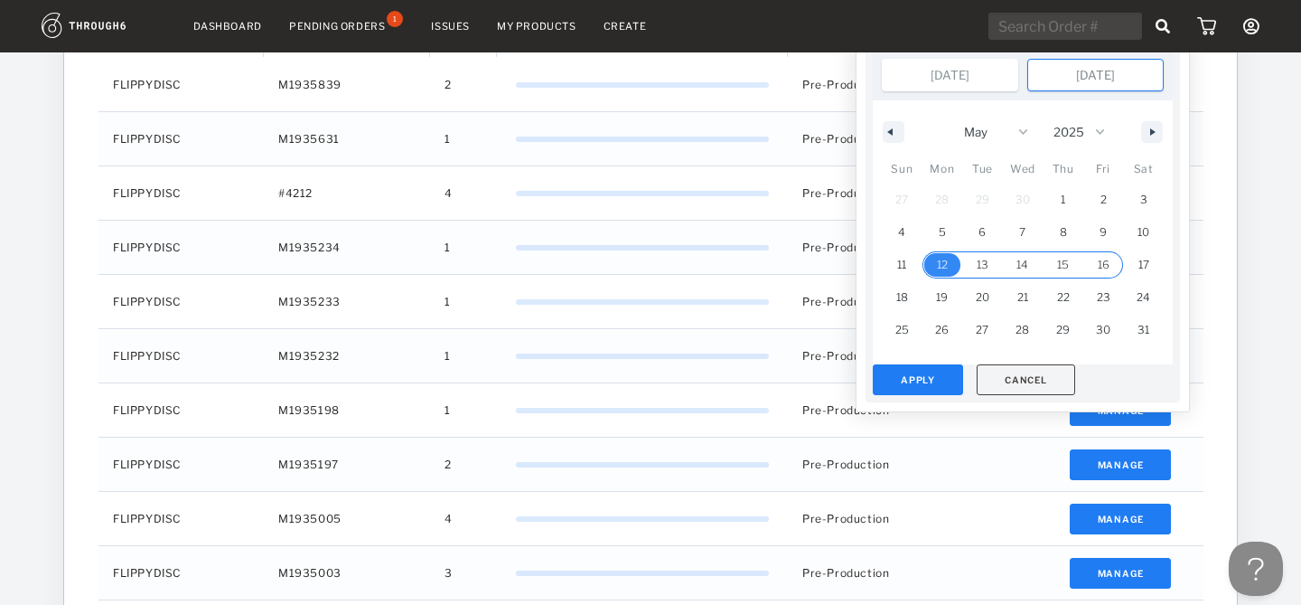
click at [1101, 271] on span "16" at bounding box center [1104, 265] width 12 height 33
type input "[DATE]"
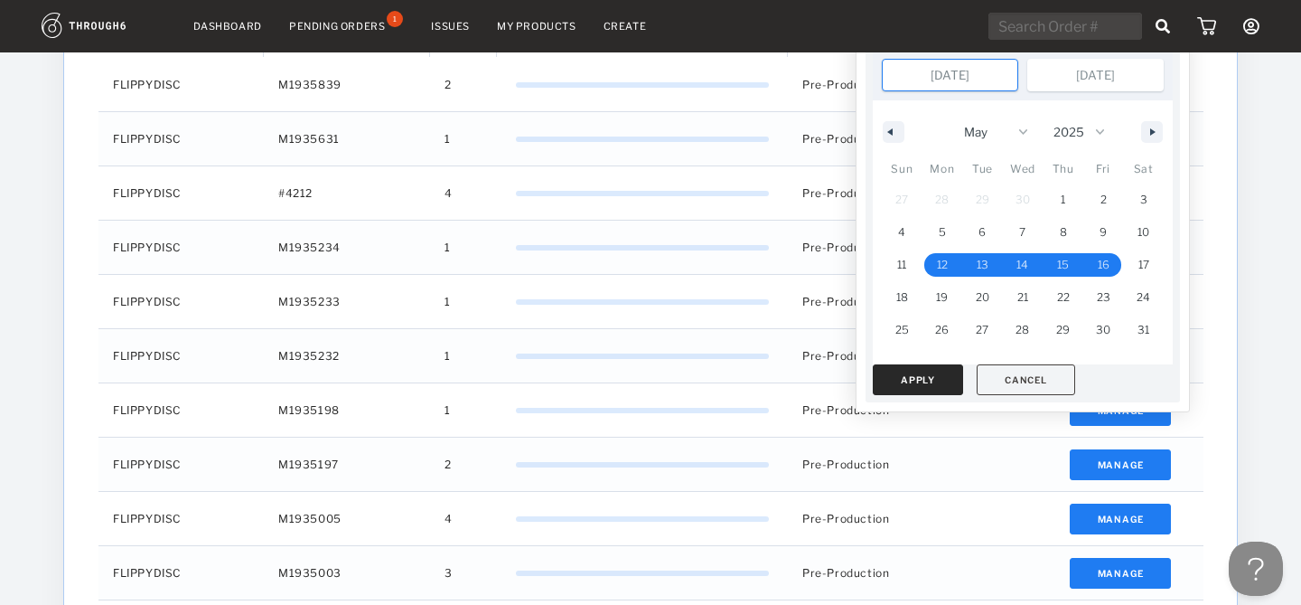
click at [898, 381] on button "Apply" at bounding box center [918, 379] width 90 height 31
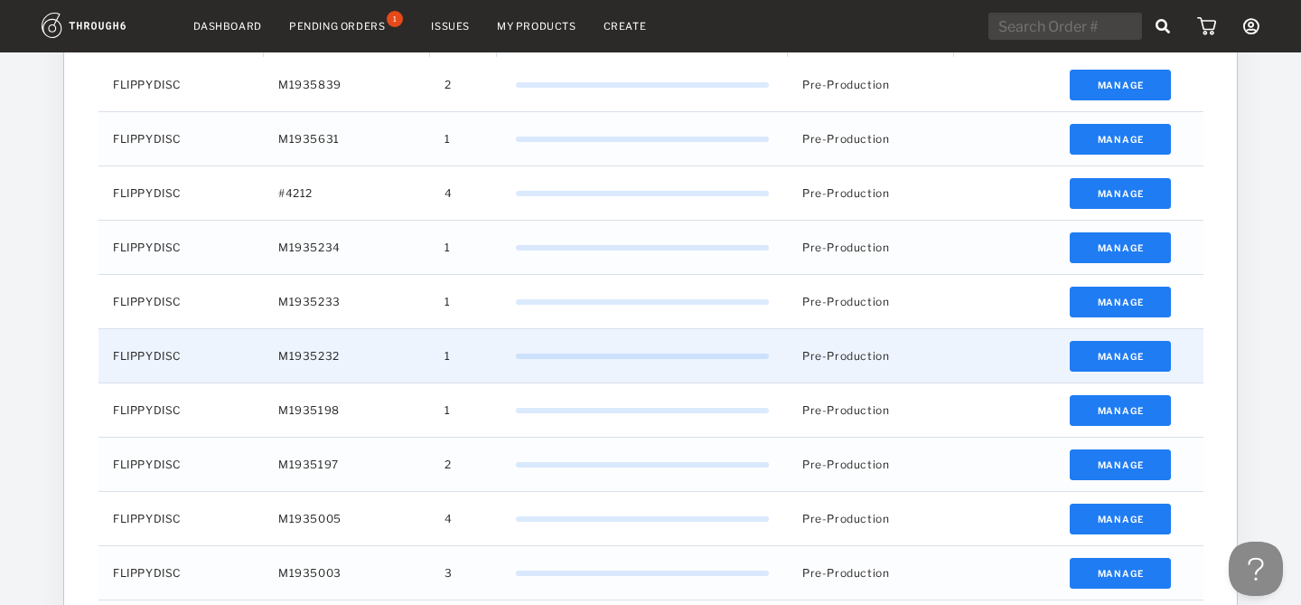
scroll to position [462, 0]
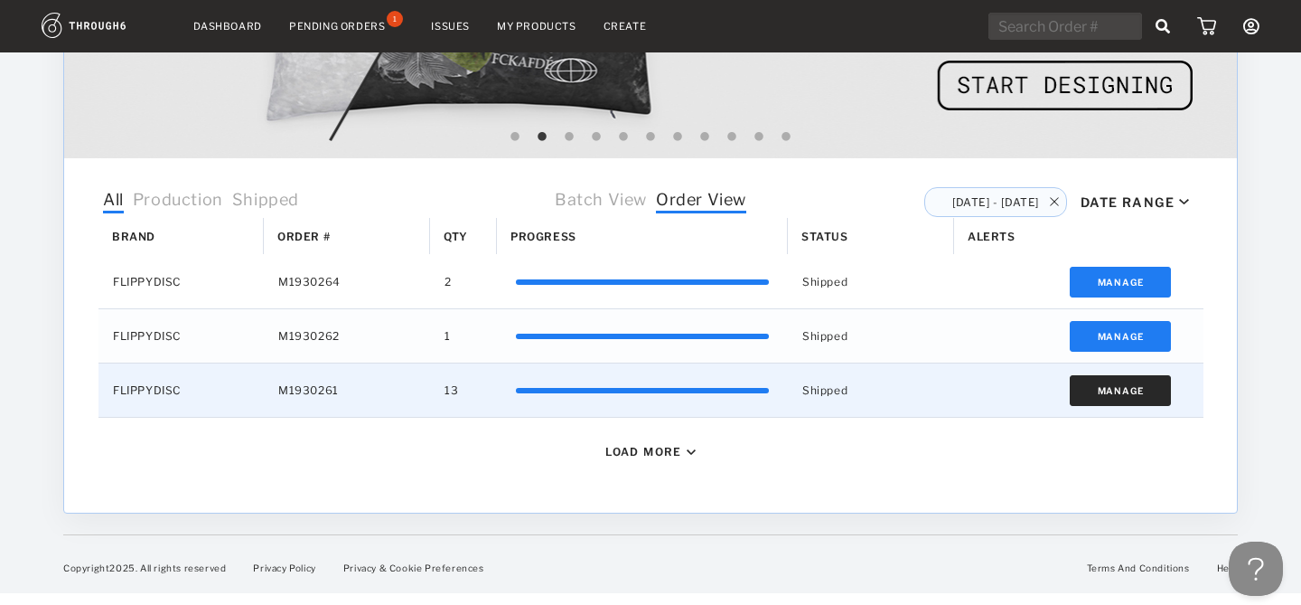
click at [1102, 394] on button "Manage" at bounding box center [1121, 390] width 102 height 31
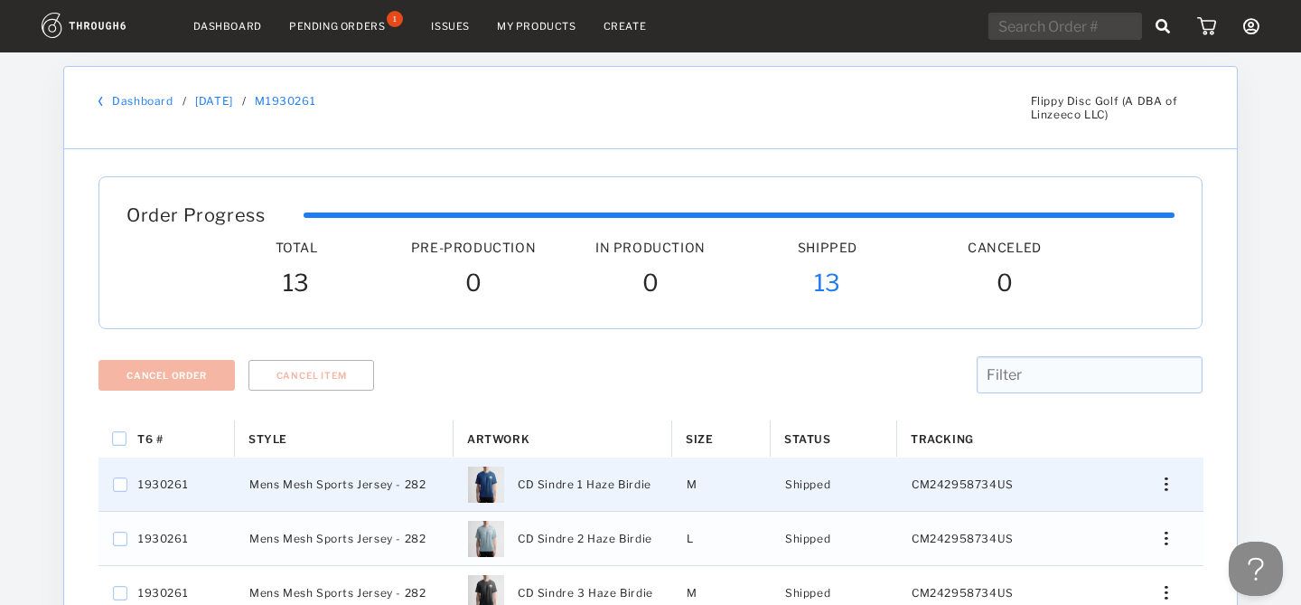
click at [979, 483] on span "CM242958734US" at bounding box center [963, 484] width 102 height 23
checkbox input "false"
checkbox input "true"
click at [152, 99] on link "Dashboard" at bounding box center [142, 101] width 61 height 14
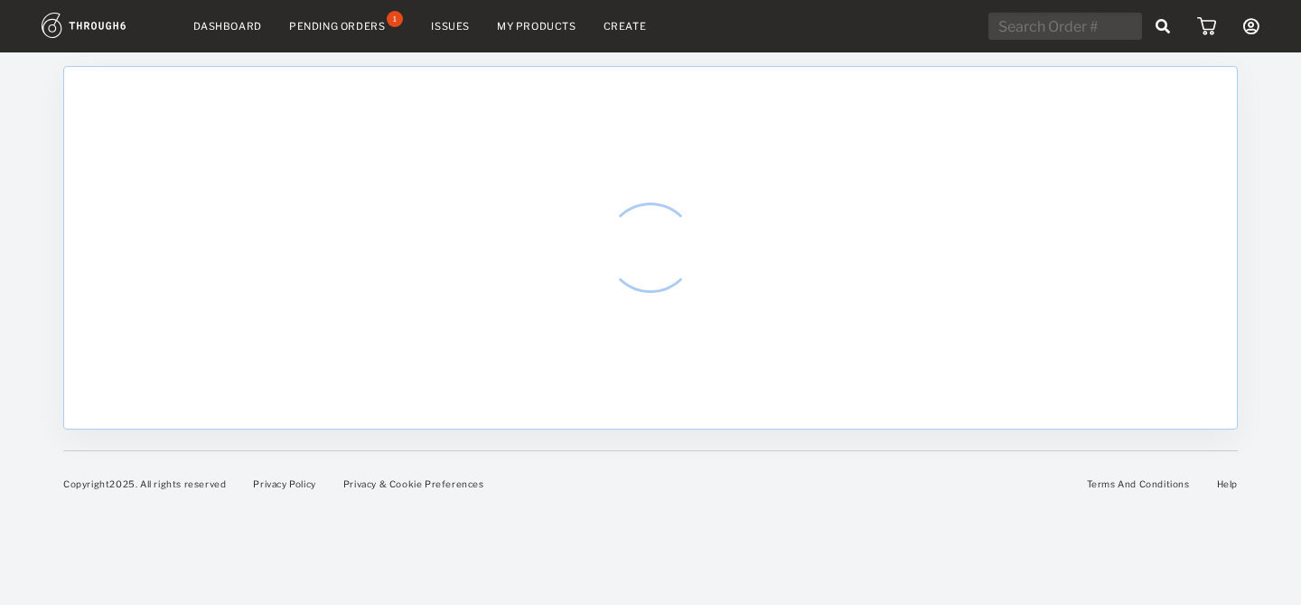
select select "7"
select select "2025"
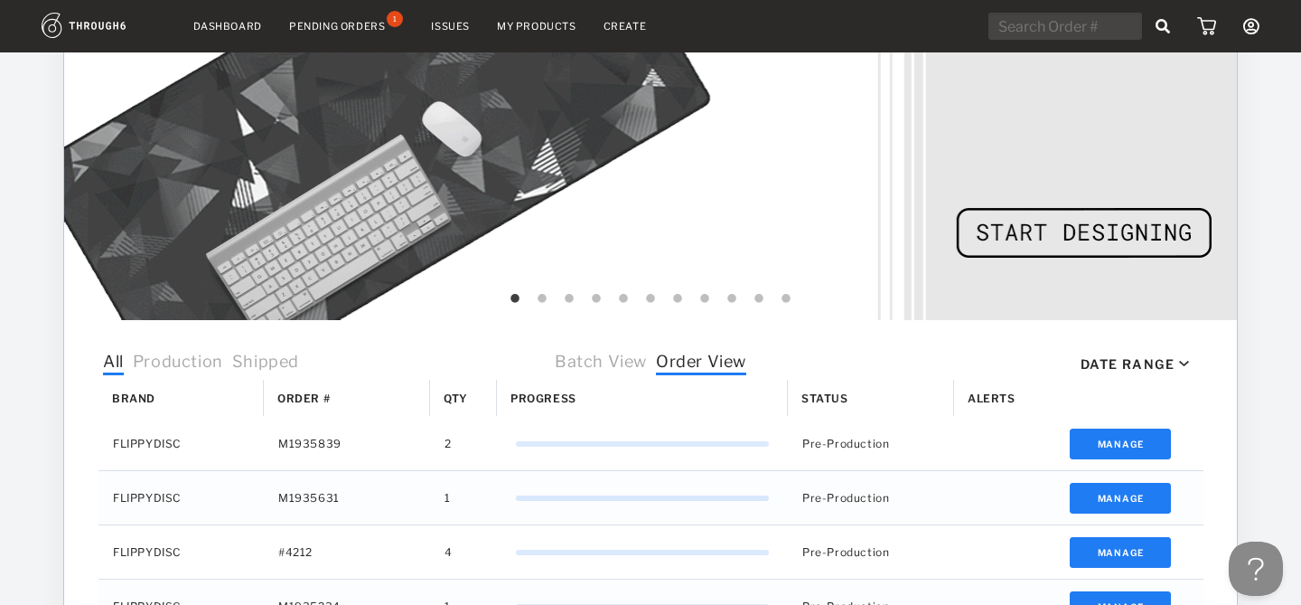
click at [1143, 359] on div "Date Range" at bounding box center [1128, 363] width 94 height 15
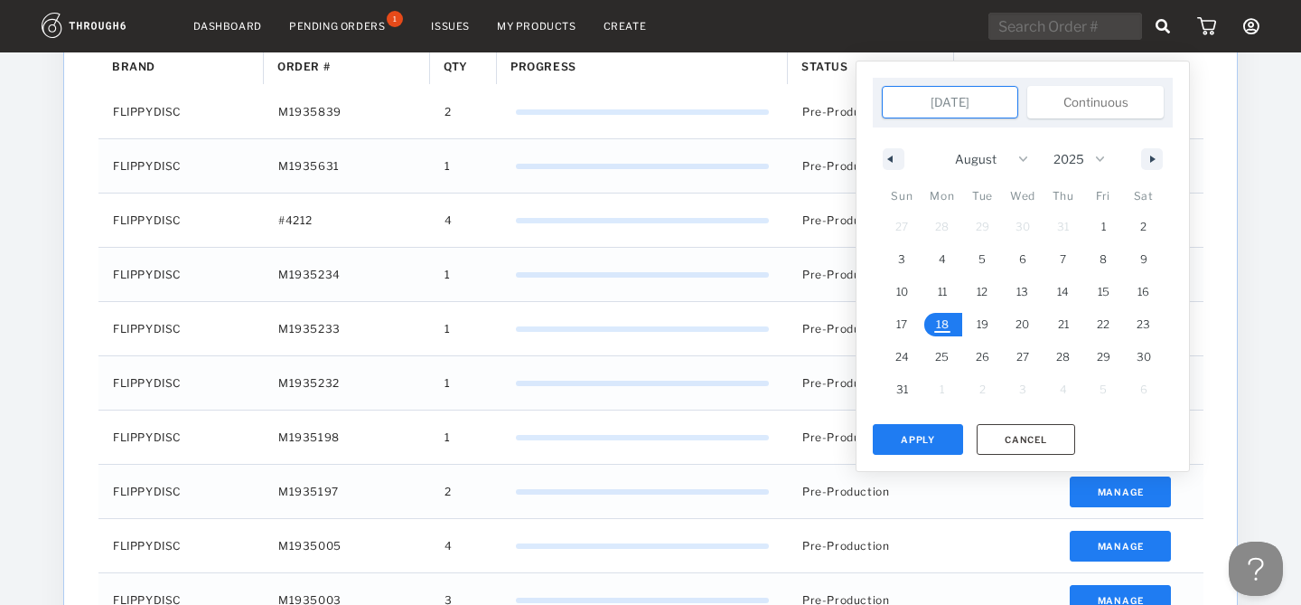
scroll to position [642, 0]
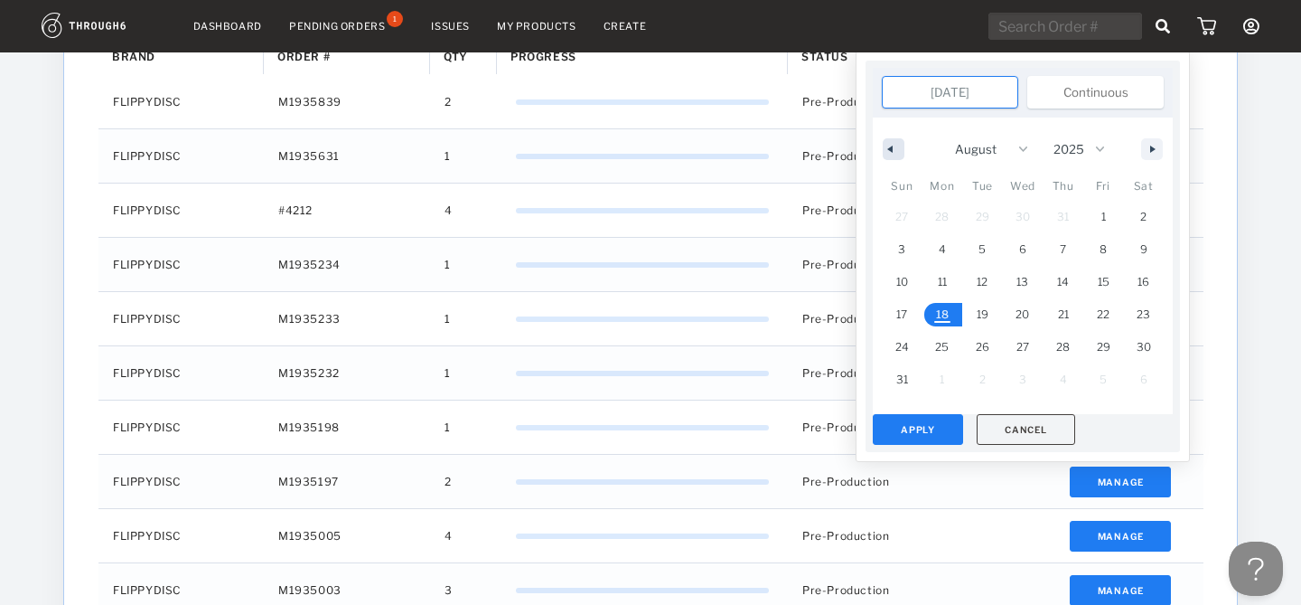
click at [894, 148] on button "button" at bounding box center [894, 149] width 22 height 22
select select "6"
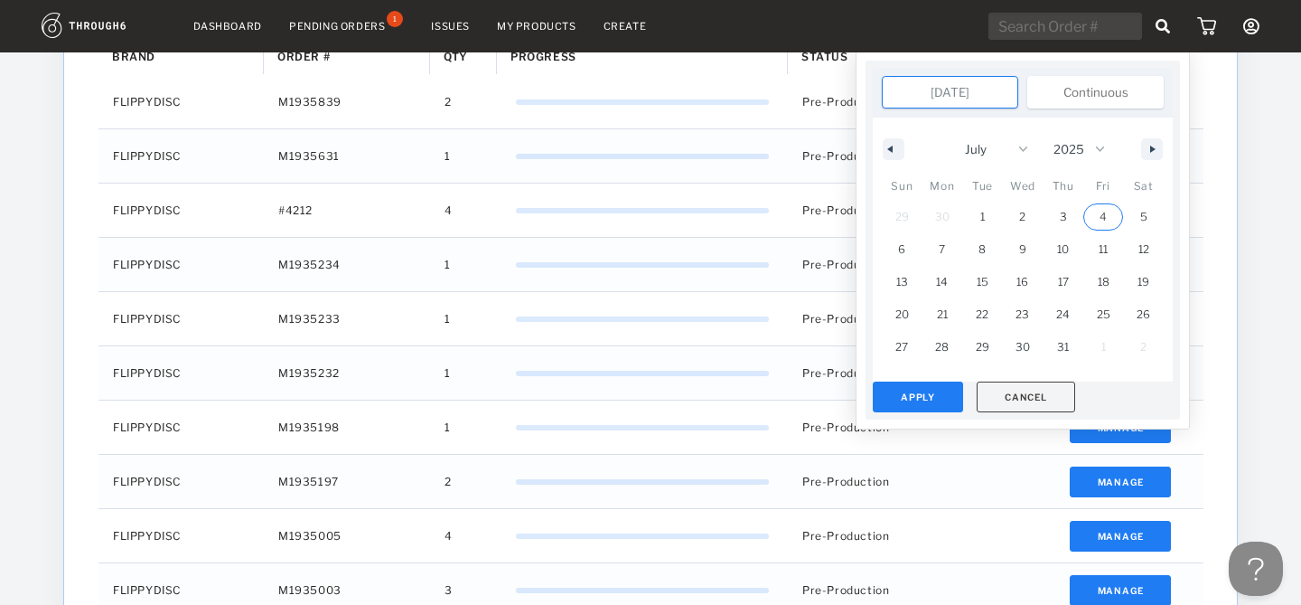
click at [1101, 213] on span "4" at bounding box center [1103, 217] width 7 height 33
type input "Jul 4, 2025"
click at [980, 243] on span "8" at bounding box center [982, 249] width 7 height 33
type input "Jul 8, 2025"
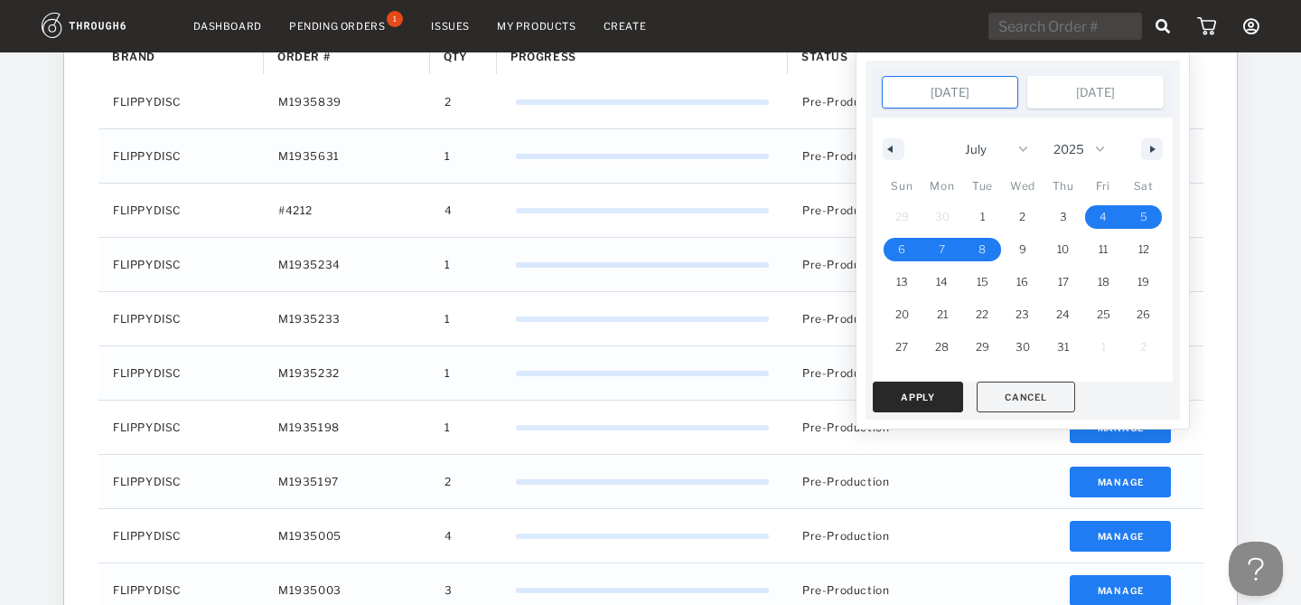
click at [936, 405] on button "Apply" at bounding box center [918, 396] width 90 height 31
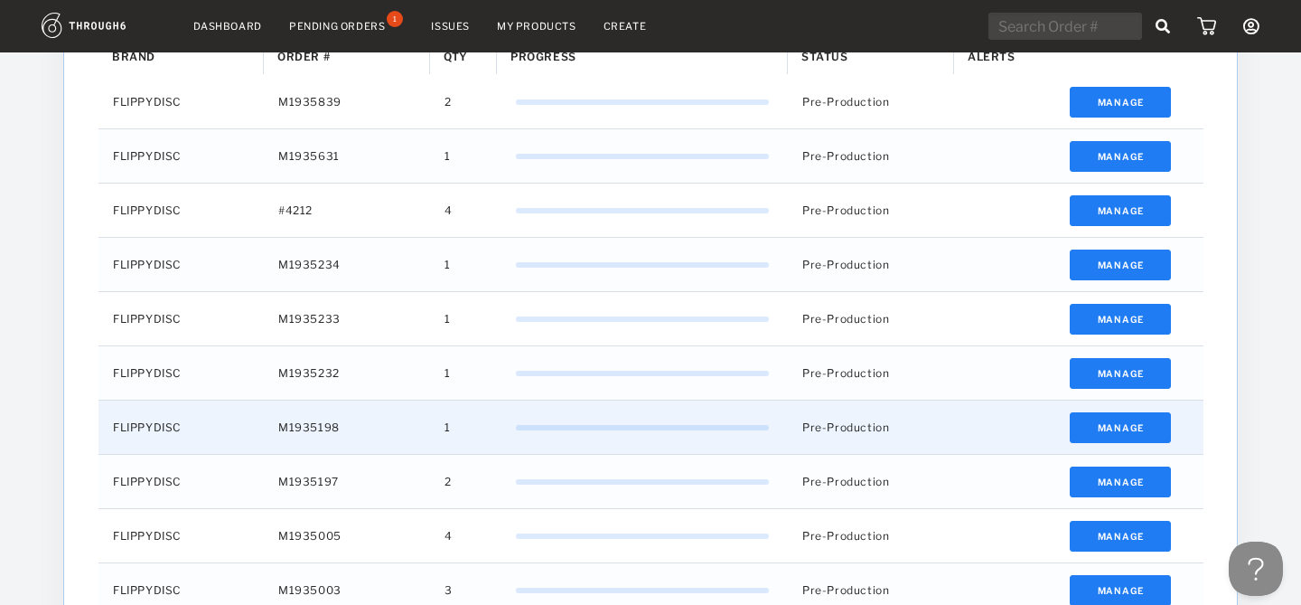
scroll to position [612, 0]
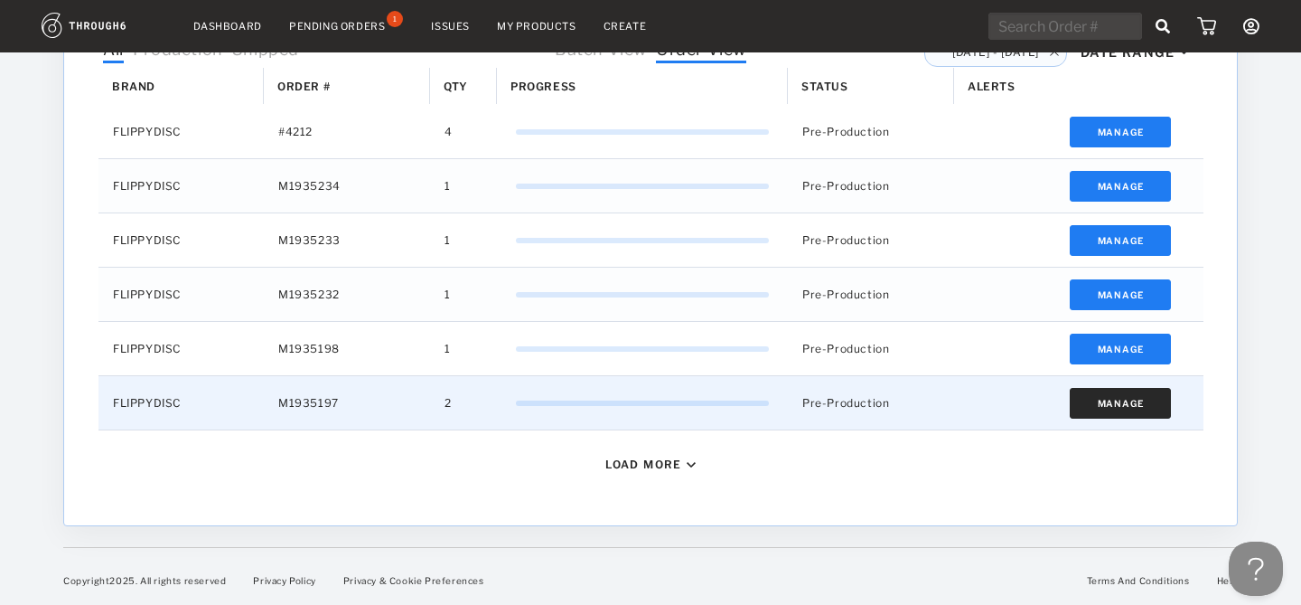
click at [1120, 405] on button "Manage" at bounding box center [1121, 403] width 102 height 31
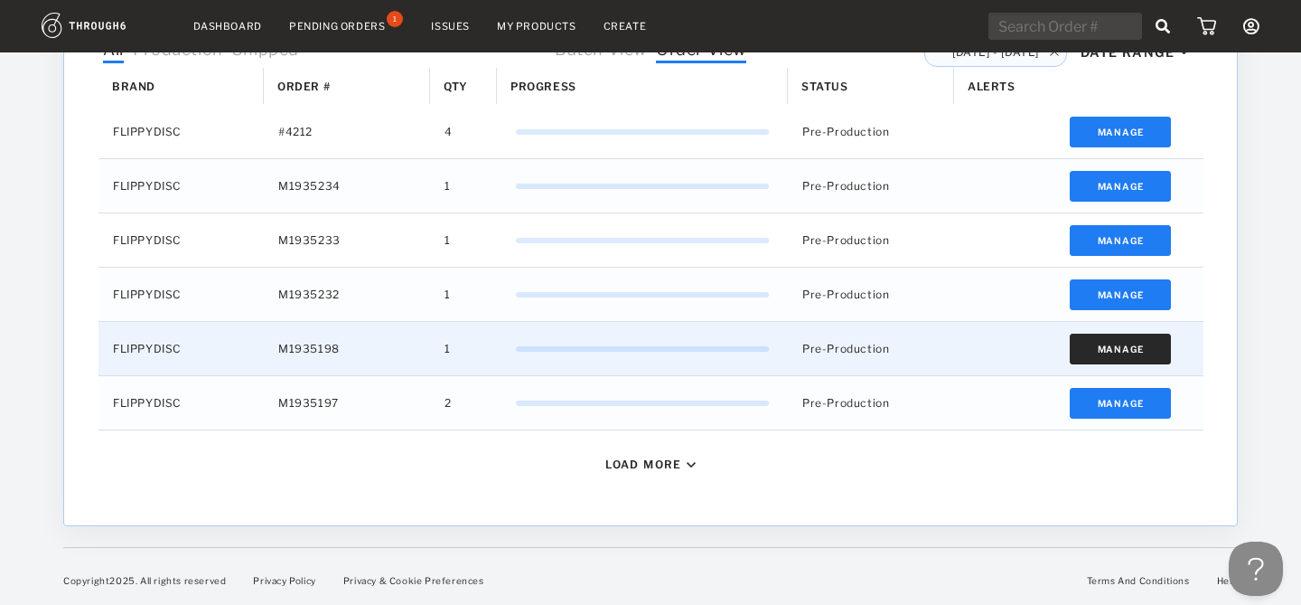
click at [1157, 345] on button "Manage" at bounding box center [1121, 348] width 102 height 31
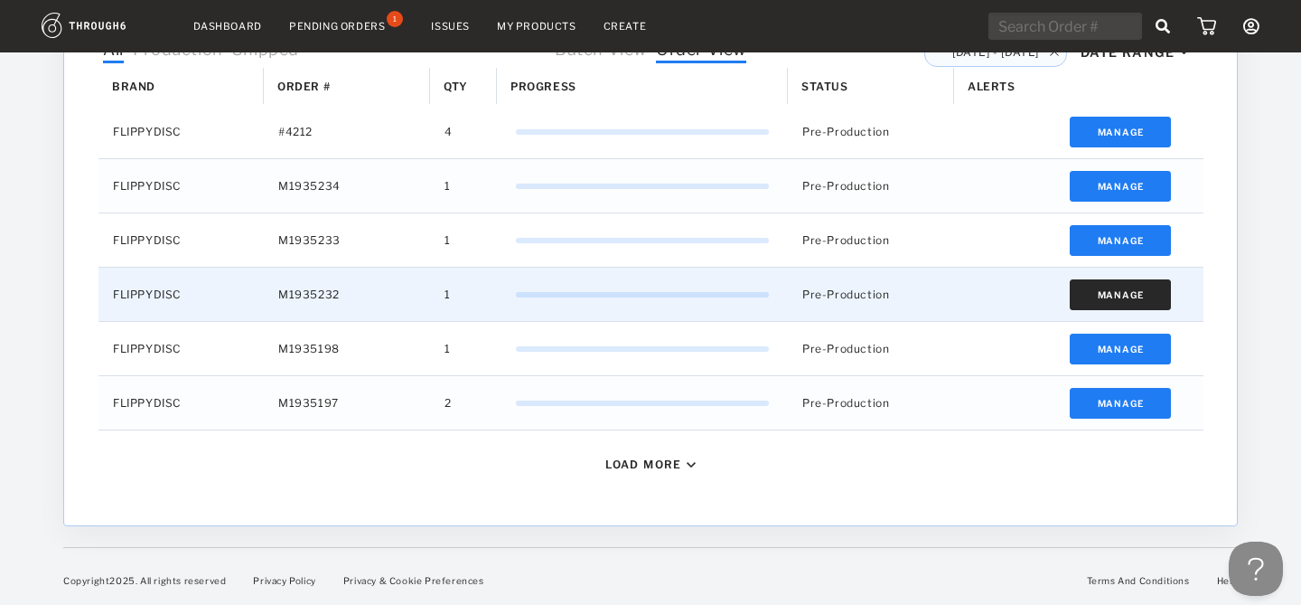
click at [1138, 281] on button "Manage" at bounding box center [1121, 294] width 102 height 31
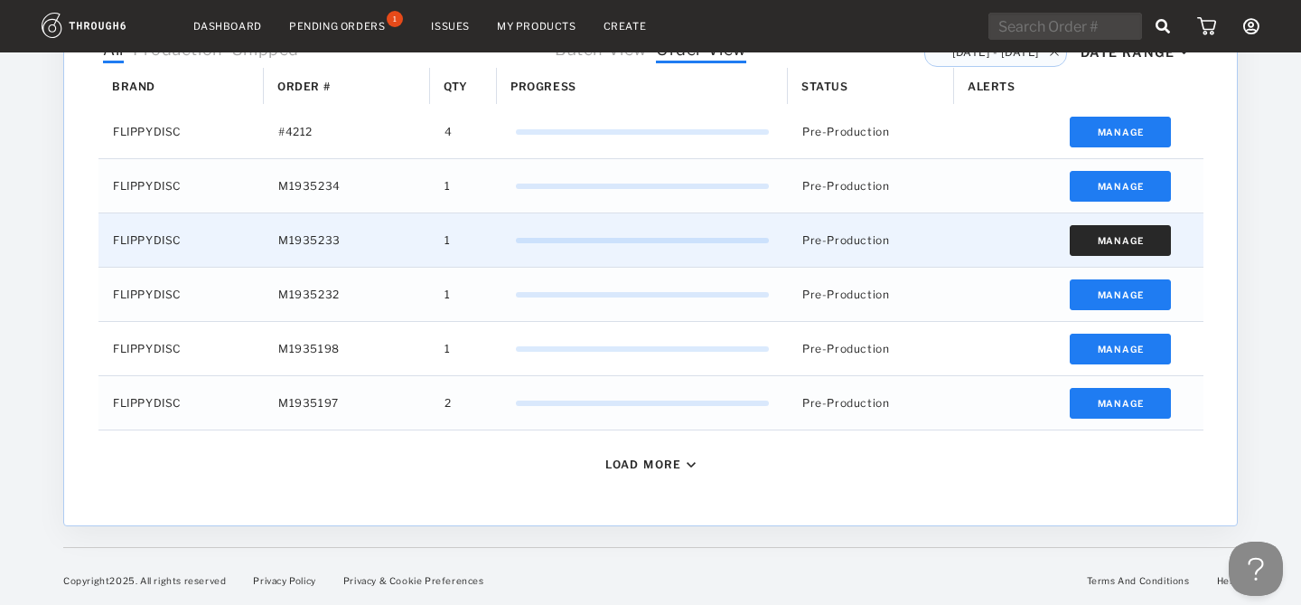
click at [1107, 236] on button "Manage" at bounding box center [1121, 240] width 102 height 31
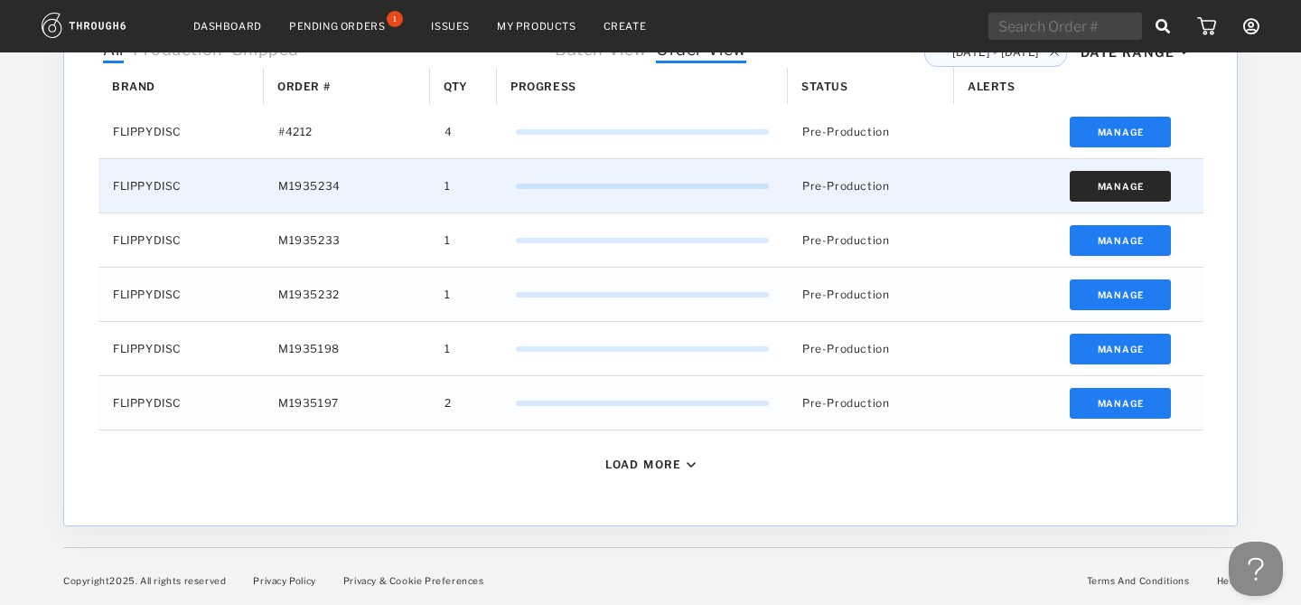
click at [1149, 180] on button "Manage" at bounding box center [1121, 186] width 102 height 31
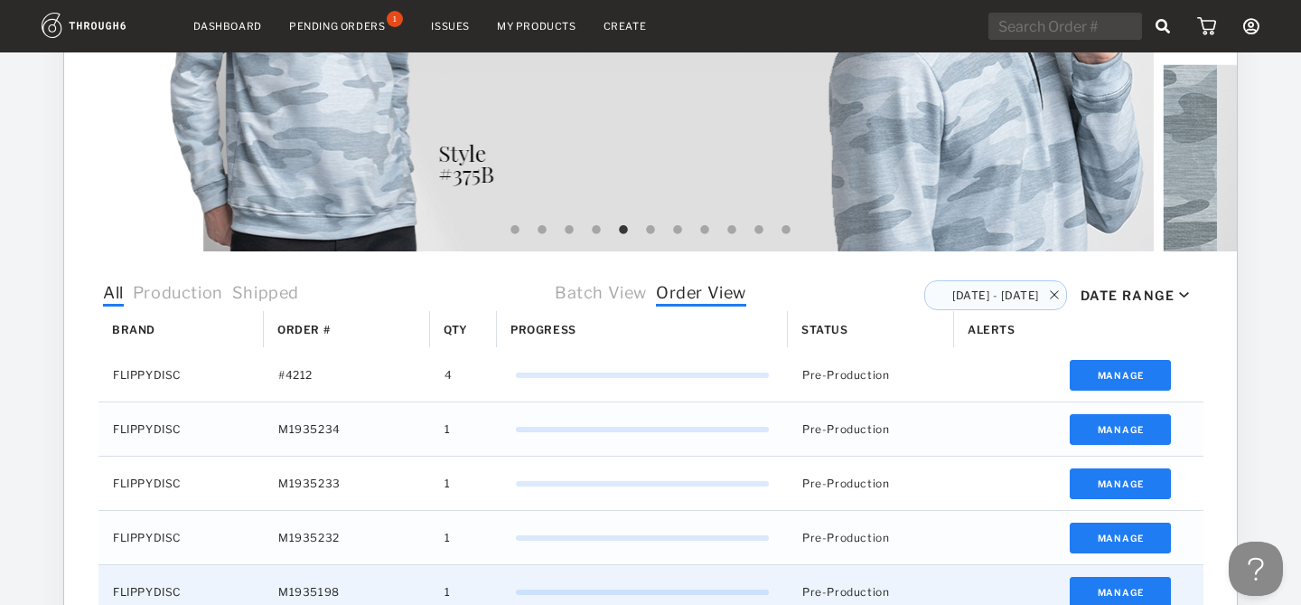
scroll to position [322, 0]
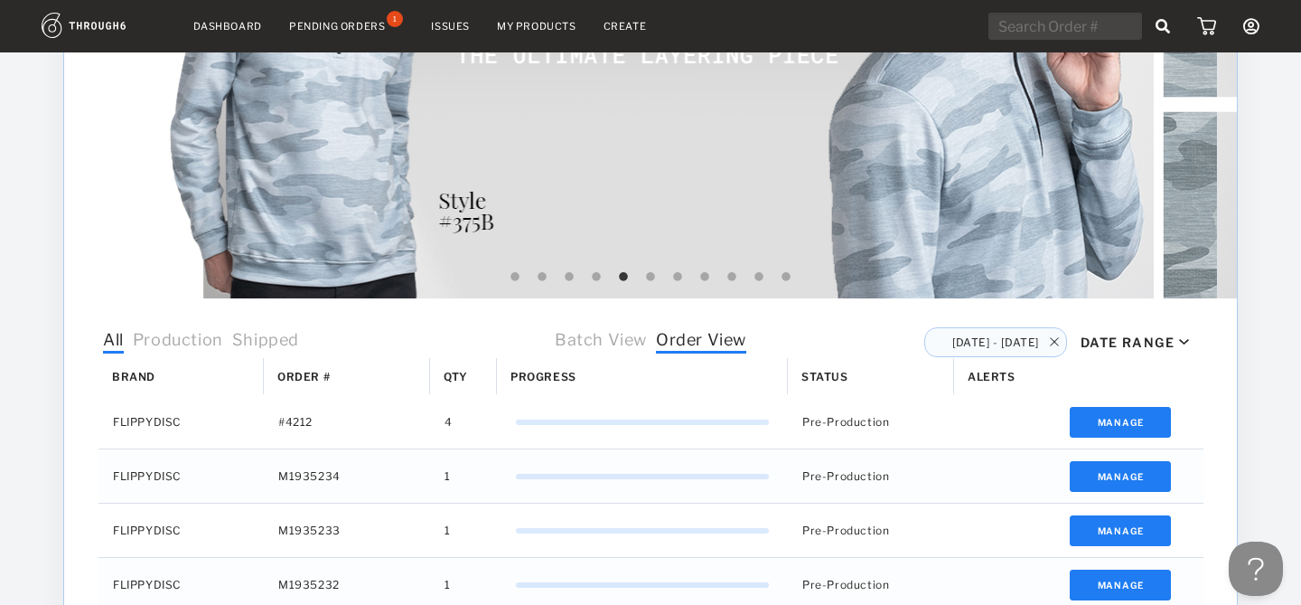
click at [1063, 341] on div "Jul 4 - Jul 8" at bounding box center [995, 342] width 143 height 30
click at [1050, 334] on div "Jul 4 - Jul 8" at bounding box center [995, 342] width 143 height 30
click at [1047, 334] on div "Jul 4 - Jul 8" at bounding box center [995, 342] width 143 height 30
click at [1052, 339] on img at bounding box center [1054, 341] width 9 height 9
type input "Aug 18, 2025"
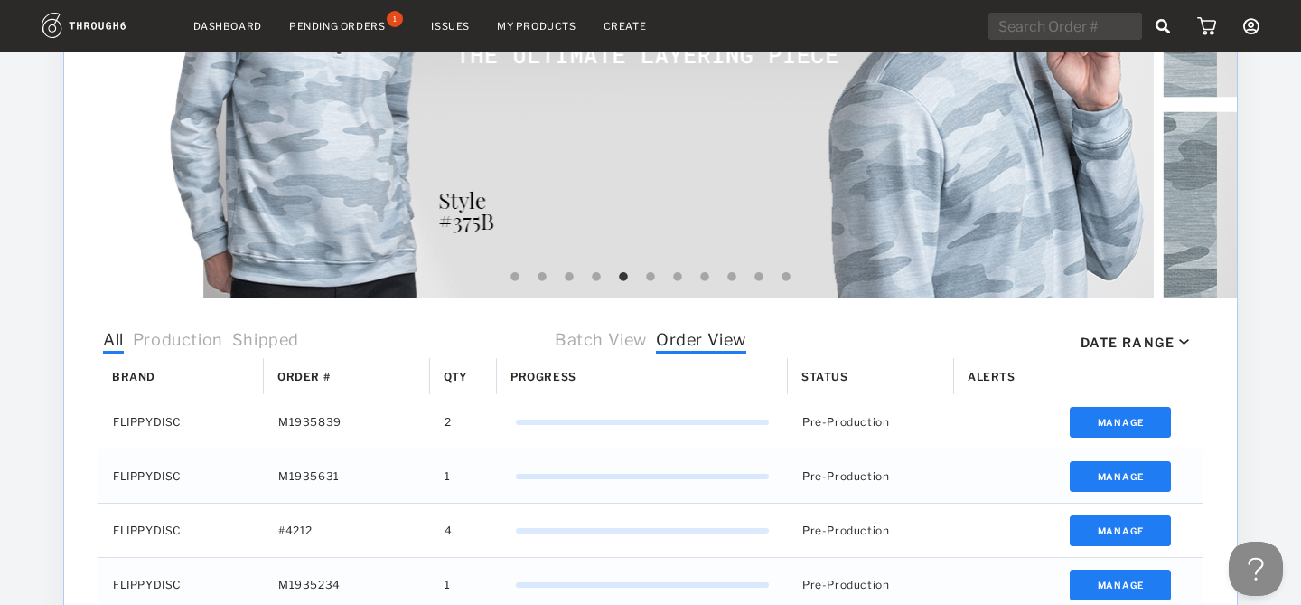
click at [1119, 339] on div "Date Range" at bounding box center [1128, 341] width 94 height 15
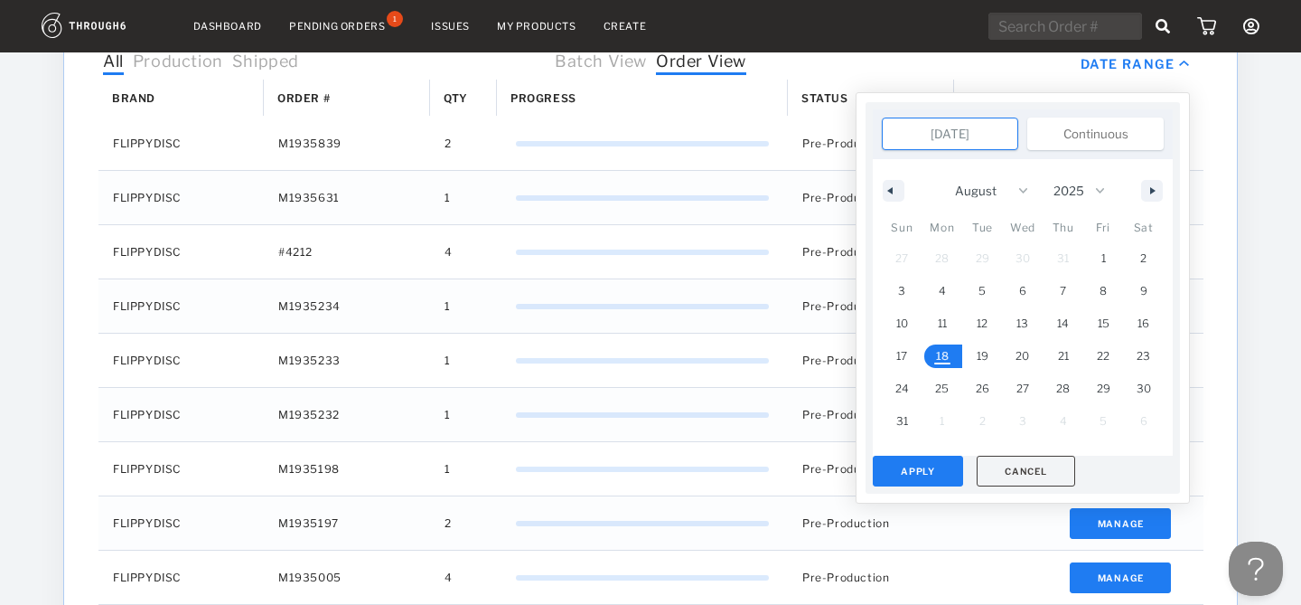
scroll to position [618, 0]
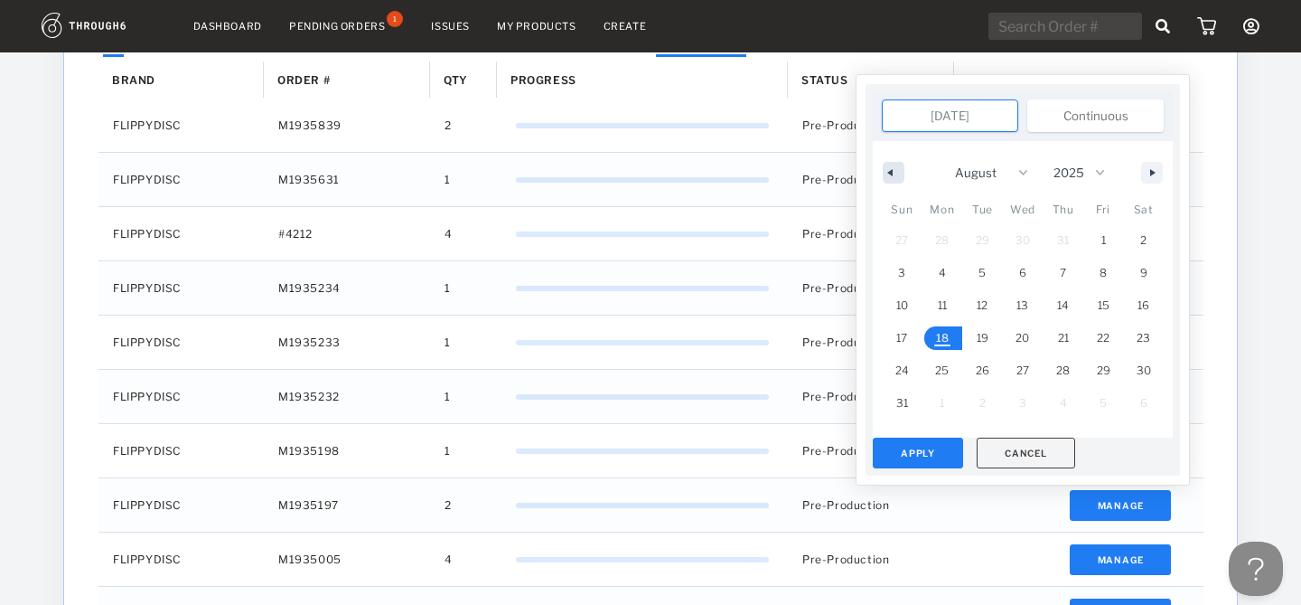
click at [896, 173] on button "button" at bounding box center [894, 173] width 22 height 22
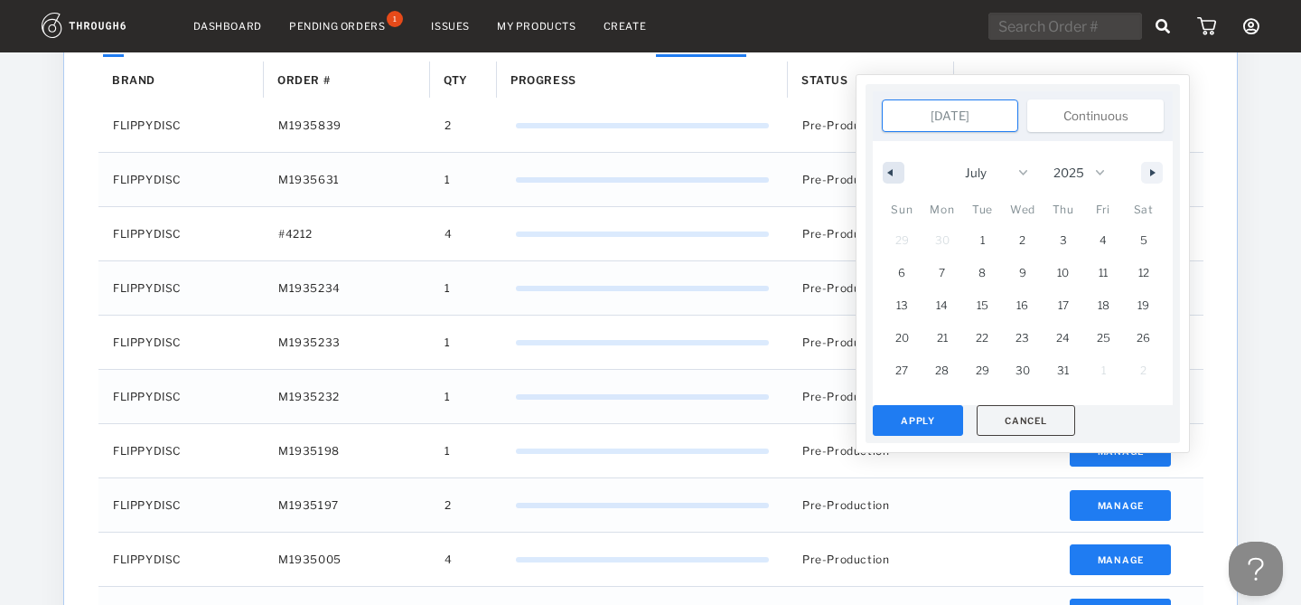
click at [896, 173] on button "button" at bounding box center [894, 173] width 22 height 22
select select "5"
click at [1059, 312] on span "19" at bounding box center [1063, 305] width 12 height 33
type input "Jun 19, 2025"
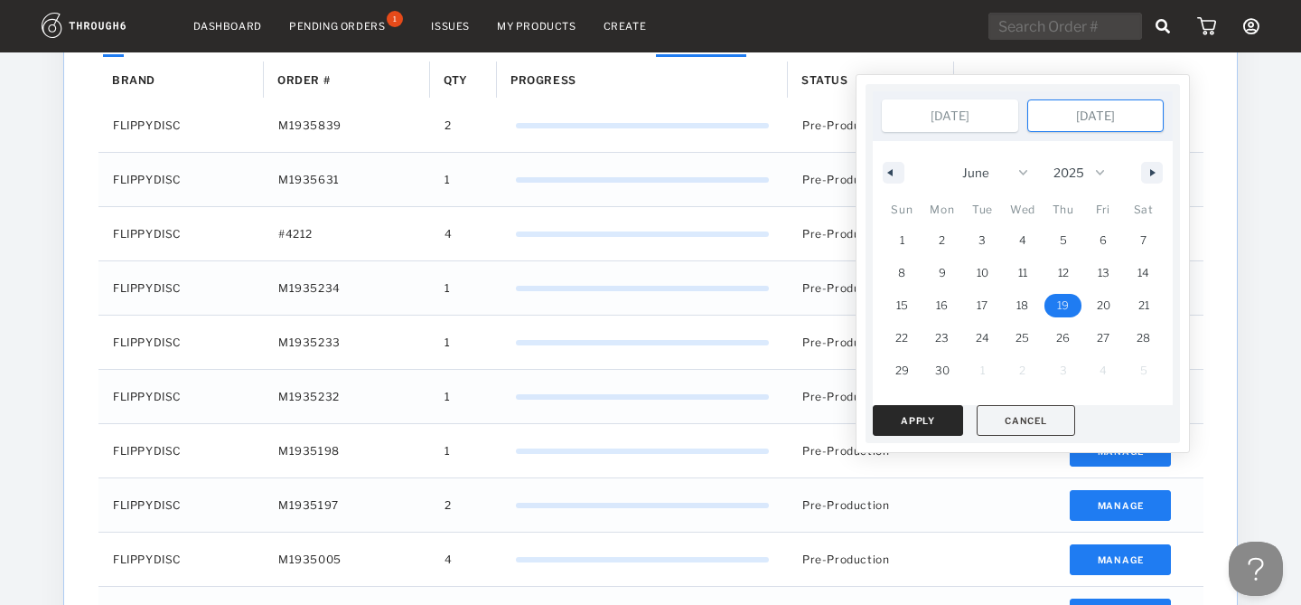
click at [933, 423] on button "Apply" at bounding box center [918, 420] width 90 height 31
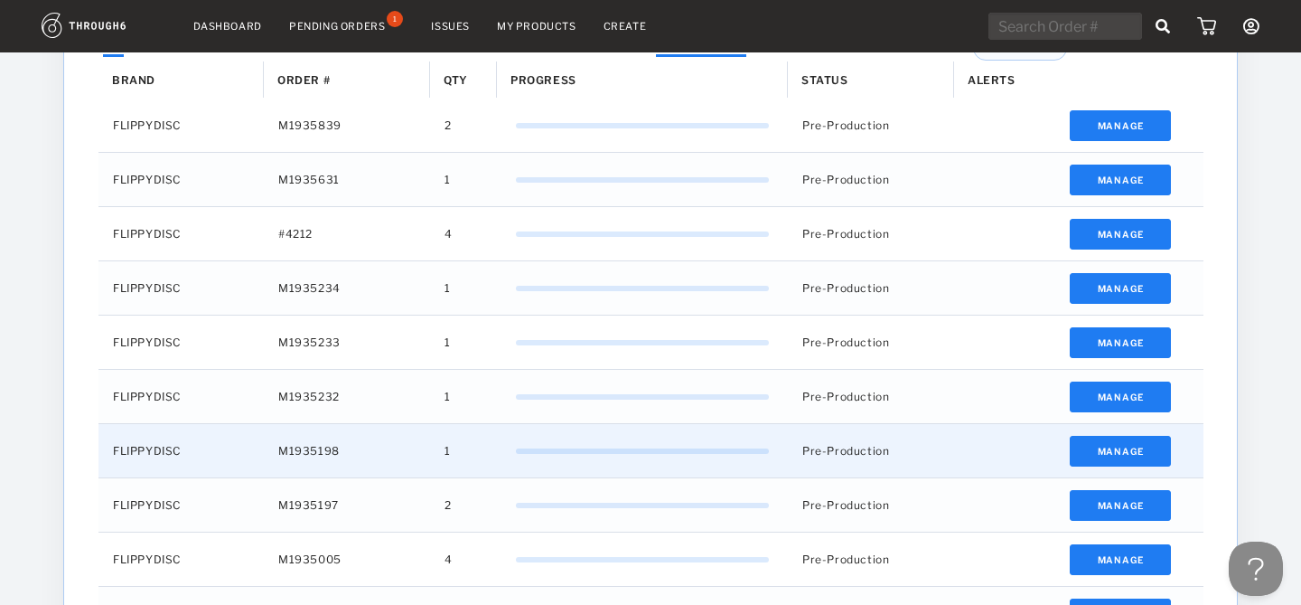
scroll to position [462, 0]
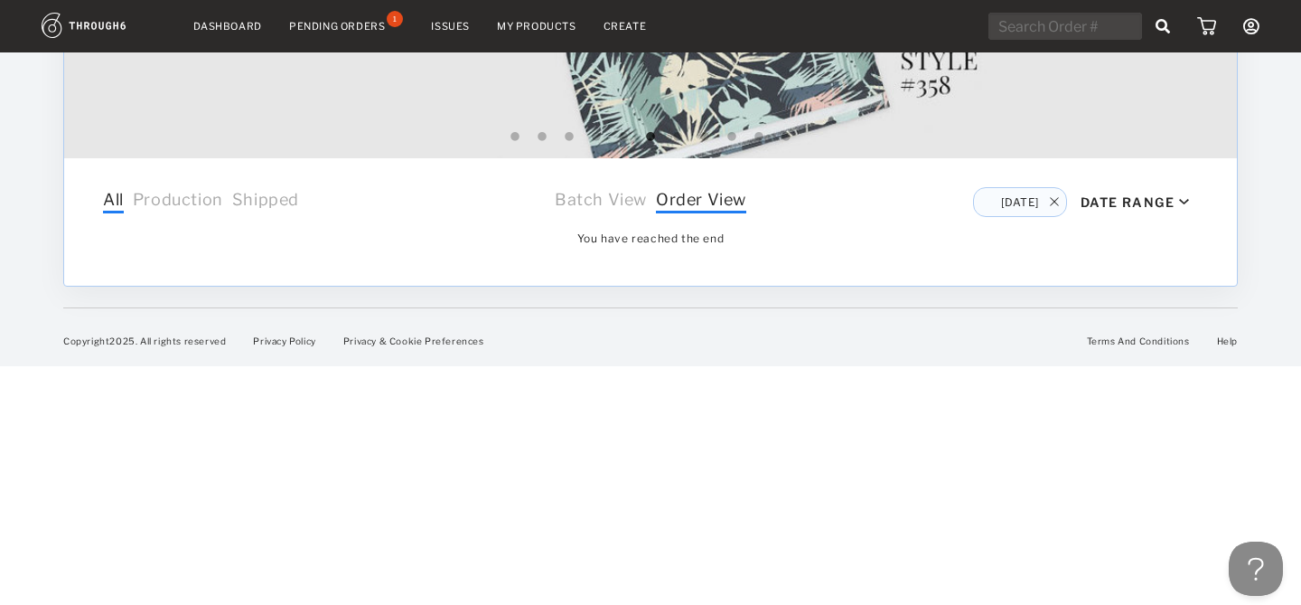
click at [1055, 199] on img at bounding box center [1054, 201] width 9 height 9
type input "Aug 18, 2025"
select select "7"
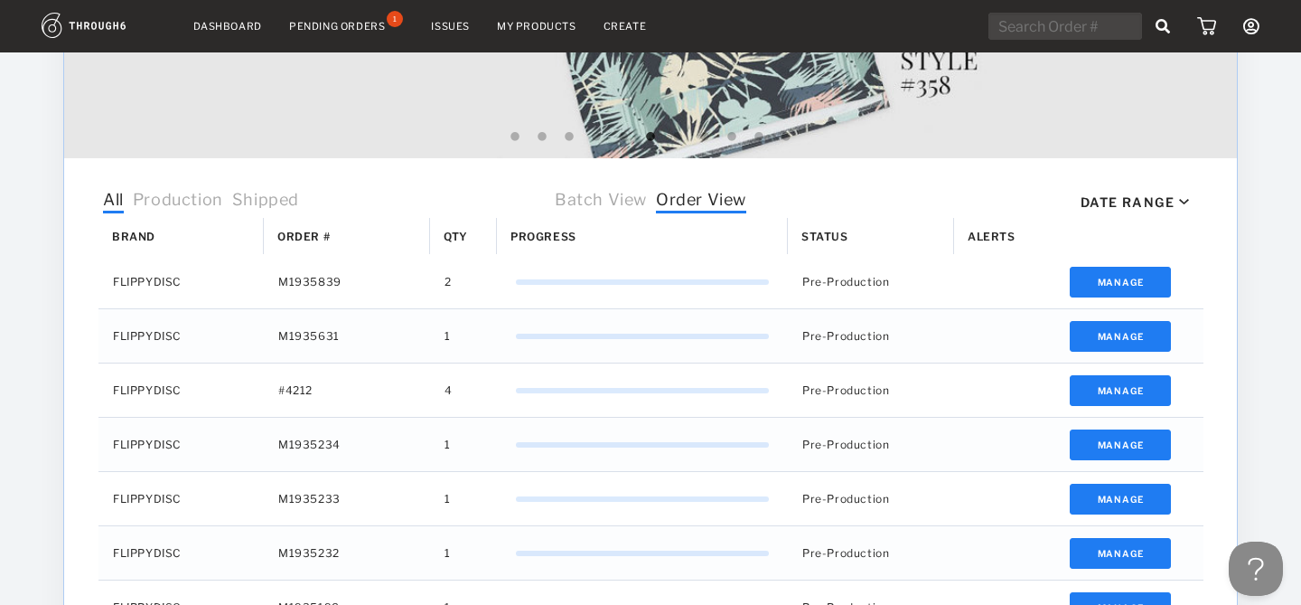
click at [1115, 205] on div "Date Range Date Aug 18, 2025 January February March April May June July August …" at bounding box center [977, 201] width 452 height 15
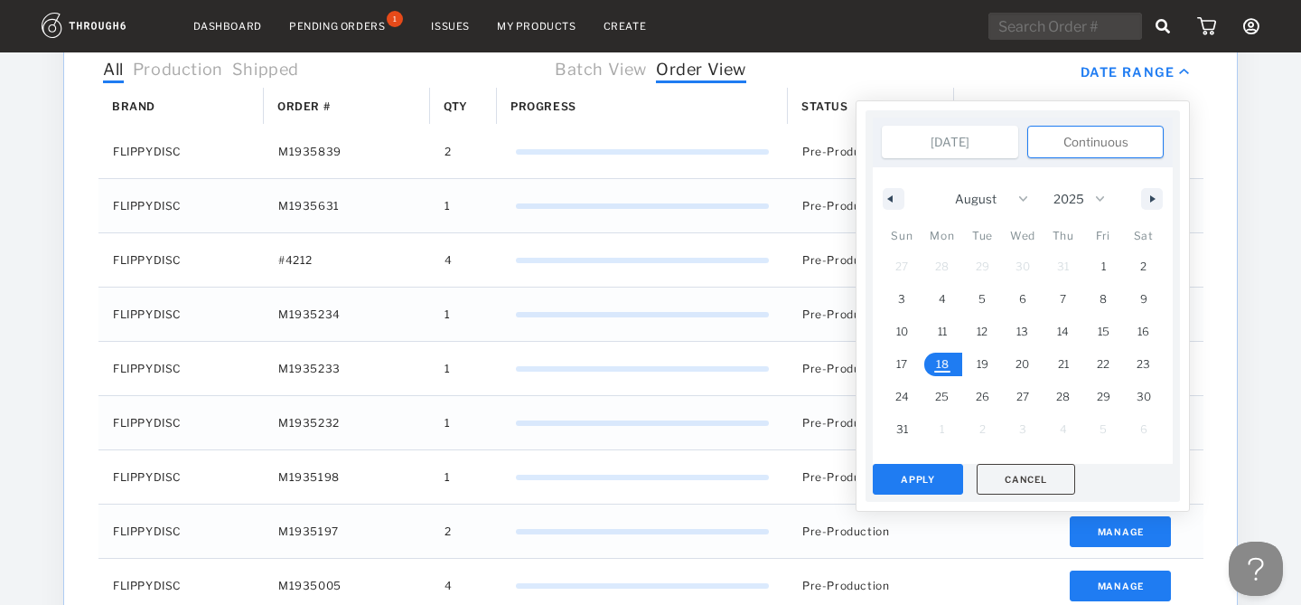
scroll to position [615, 0]
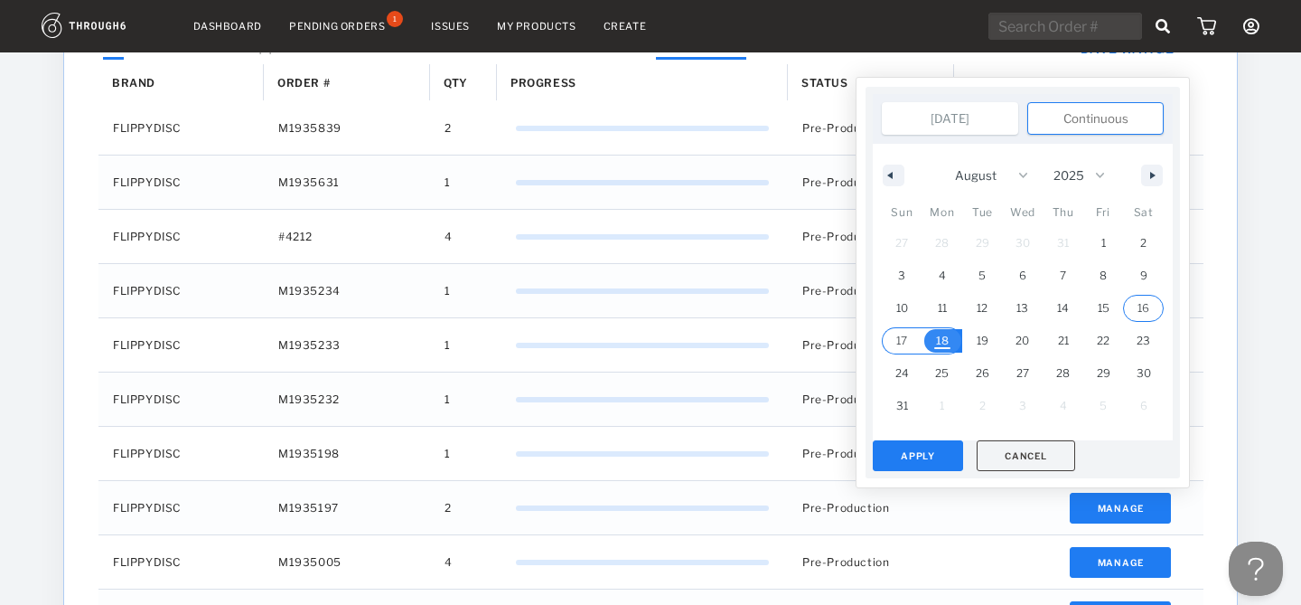
click at [1134, 311] on span "16" at bounding box center [1143, 307] width 41 height 23
type input "Aug 16, 2025"
type input "Aug 18, 2025"
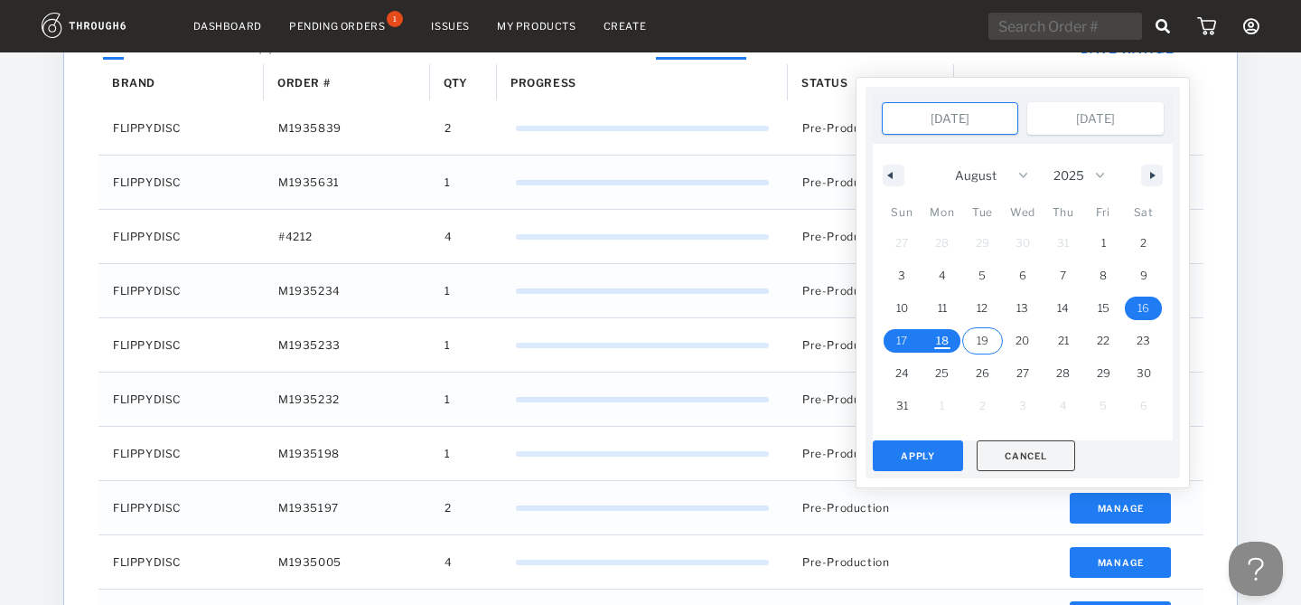
click at [991, 345] on span "19" at bounding box center [982, 340] width 41 height 23
type input "Aug 19, 2025"
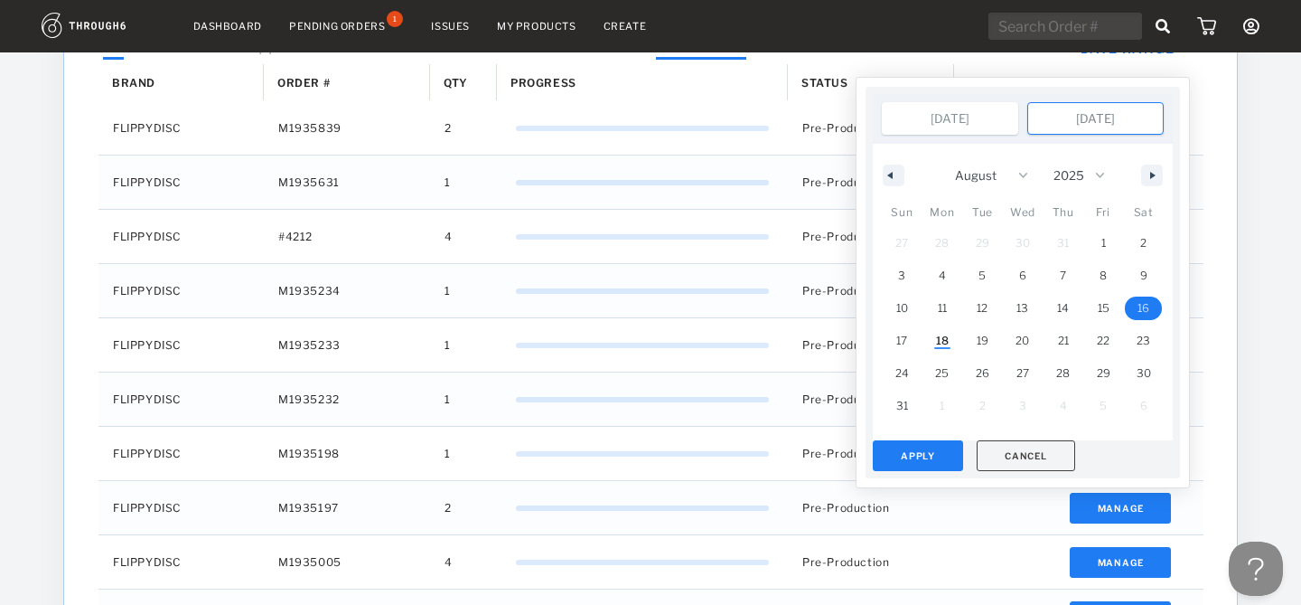
click at [1144, 305] on span "16" at bounding box center [1144, 308] width 12 height 33
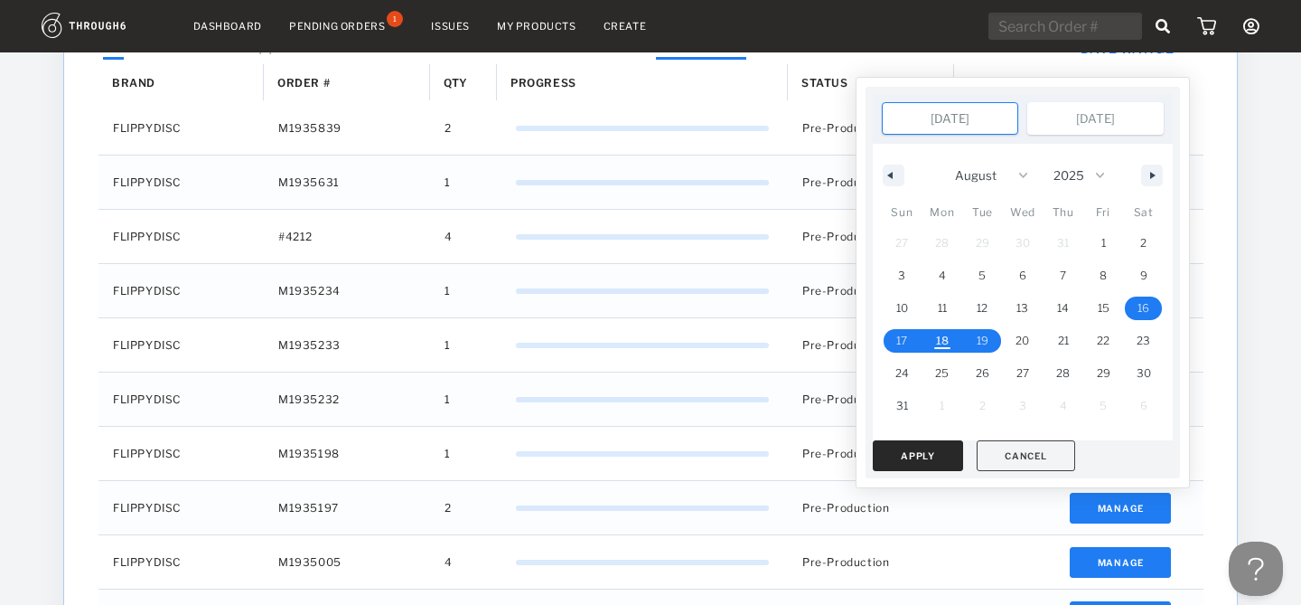
click at [935, 451] on button "Apply" at bounding box center [918, 455] width 90 height 31
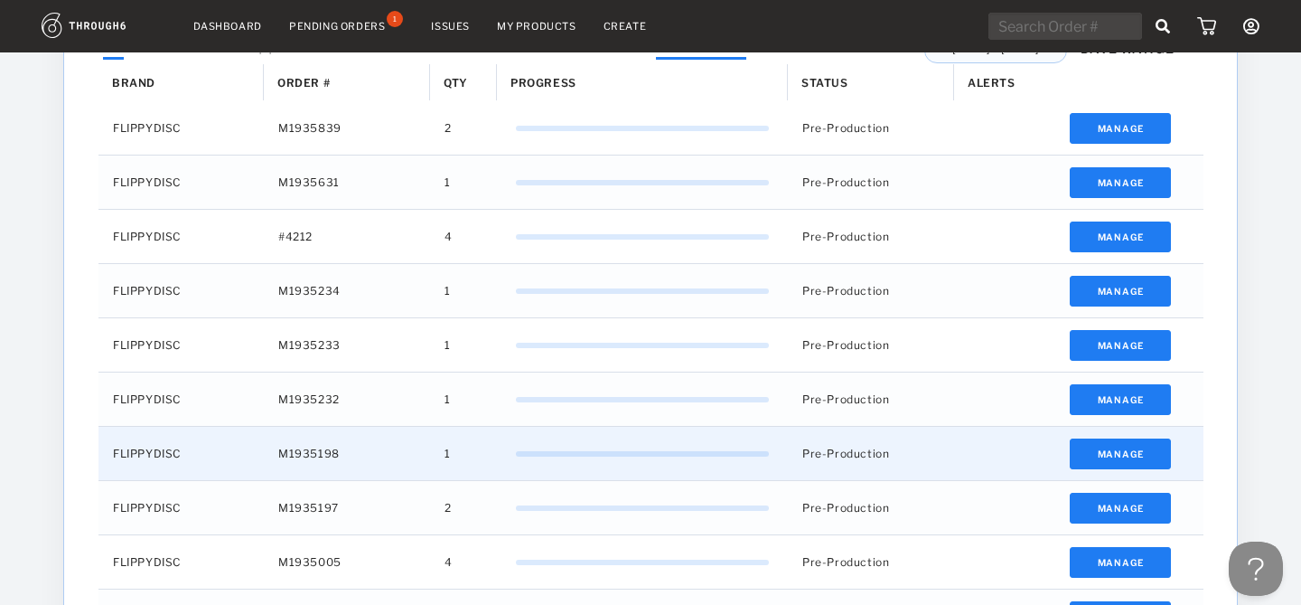
scroll to position [494, 0]
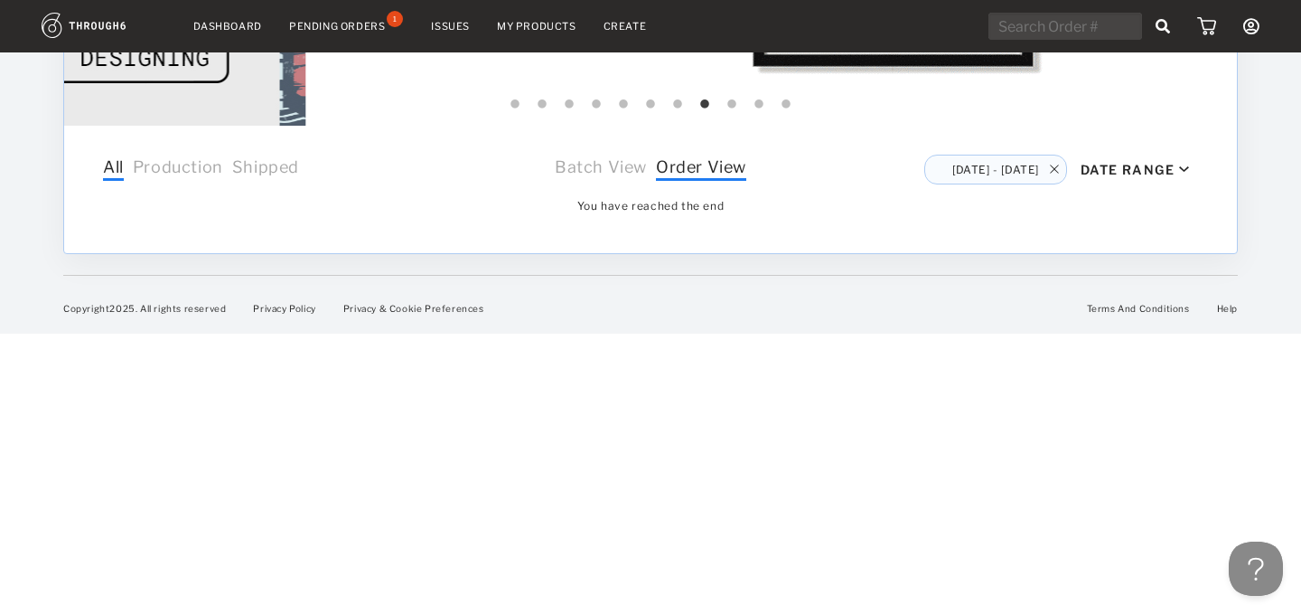
click at [1052, 169] on img at bounding box center [1054, 168] width 9 height 9
type input "Aug 18, 2025"
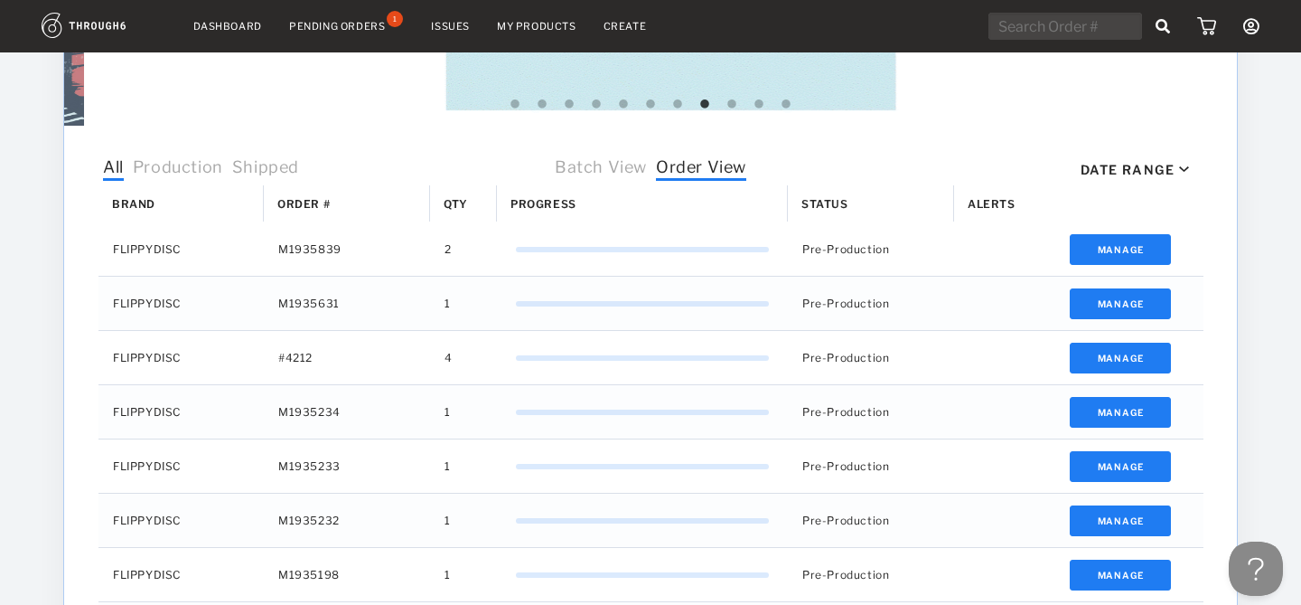
click at [1127, 166] on div "Date Range" at bounding box center [1128, 169] width 94 height 15
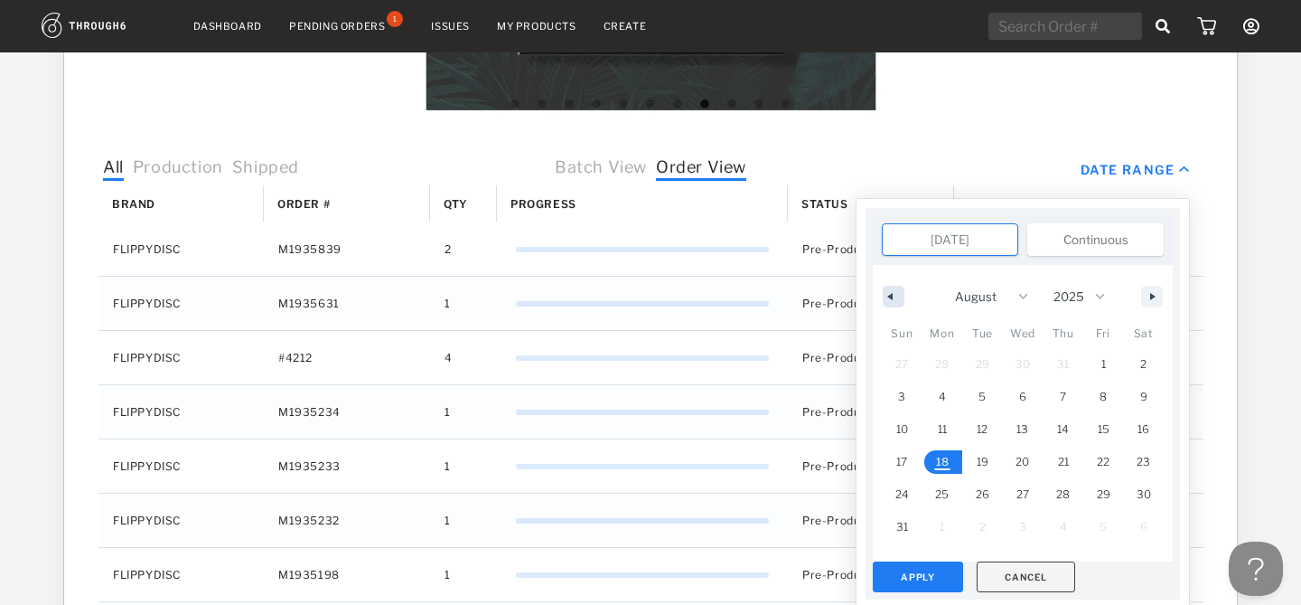
click at [888, 298] on icon "button" at bounding box center [888, 296] width 9 height 7
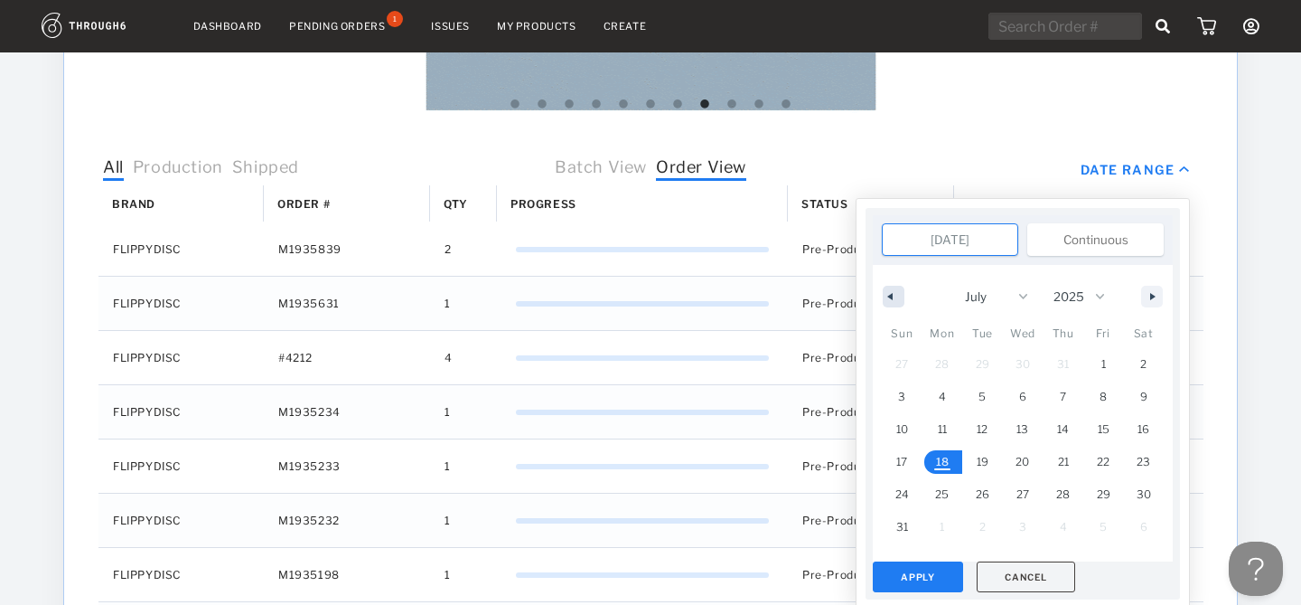
click at [888, 298] on icon "button" at bounding box center [888, 296] width 9 height 7
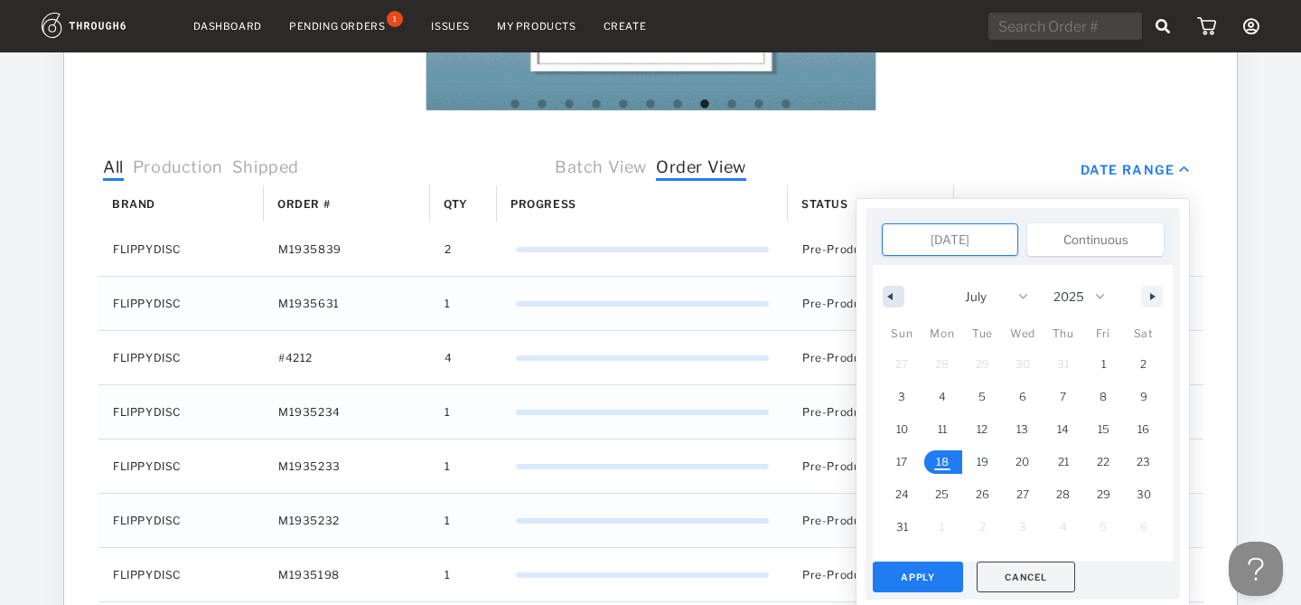
select select "5"
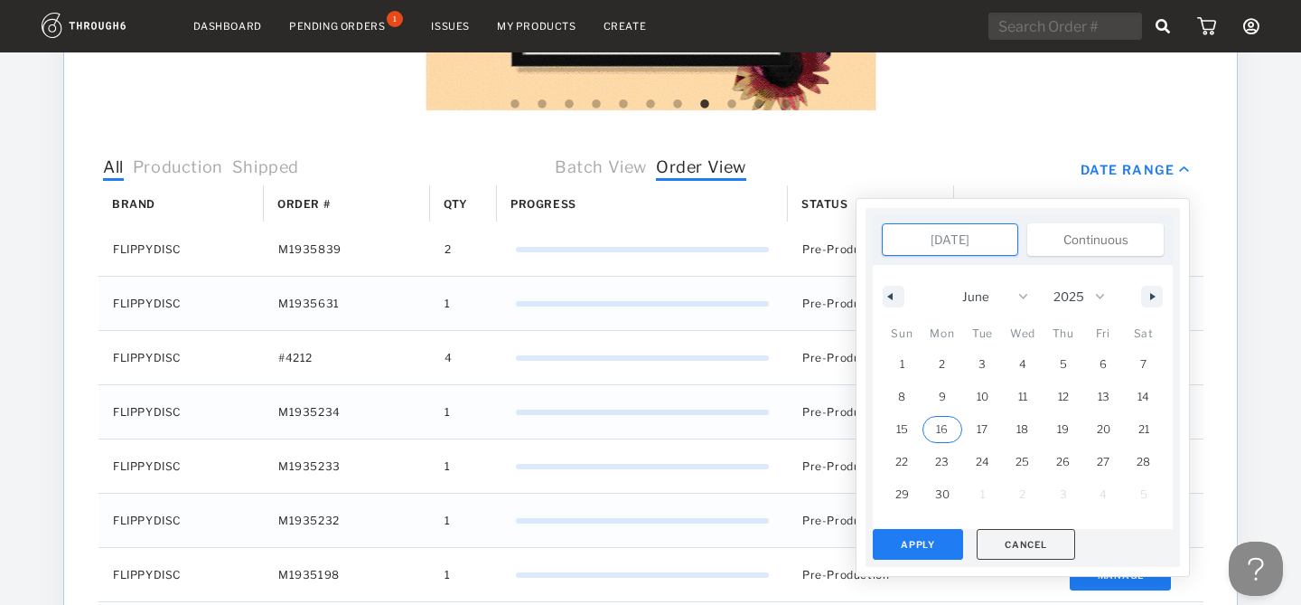
click at [944, 426] on span "16" at bounding box center [942, 429] width 12 height 33
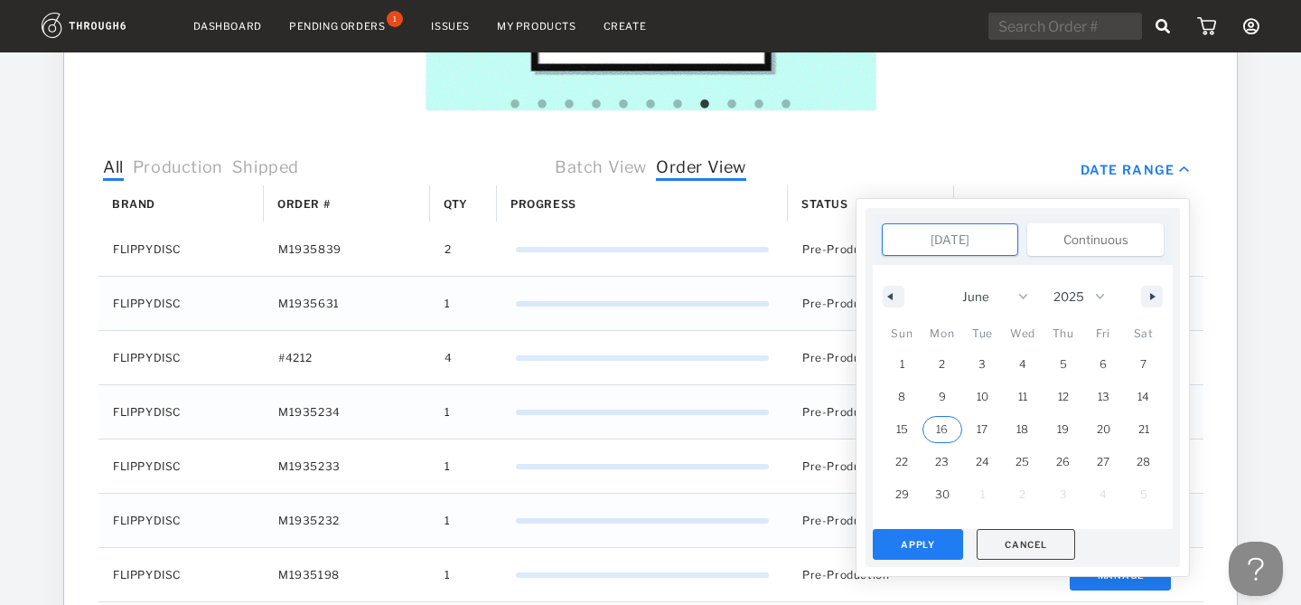
type input "Jun 16, 2025"
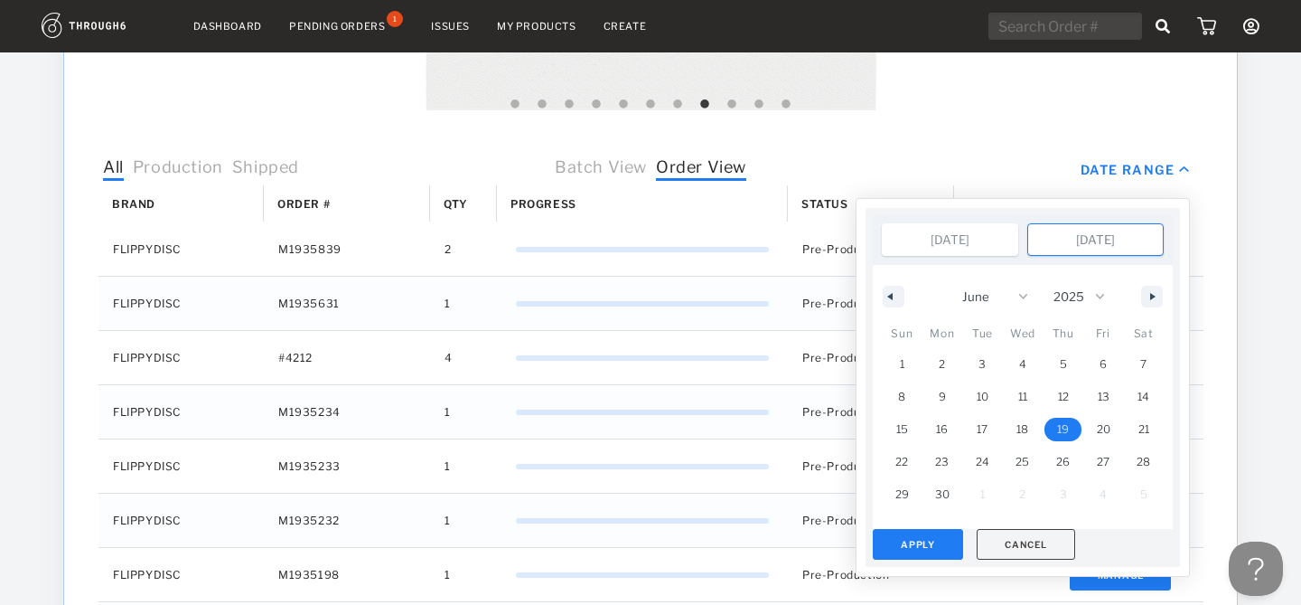
click at [1064, 425] on span "19" at bounding box center [1063, 429] width 12 height 33
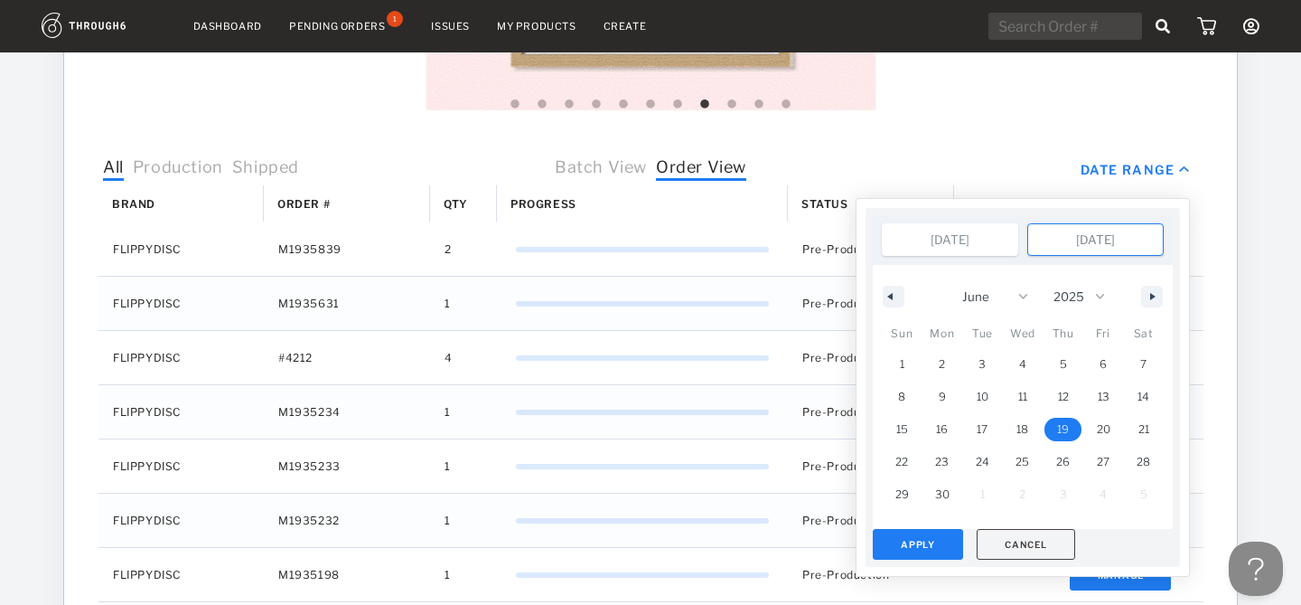
type input "Jun 19, 2025"
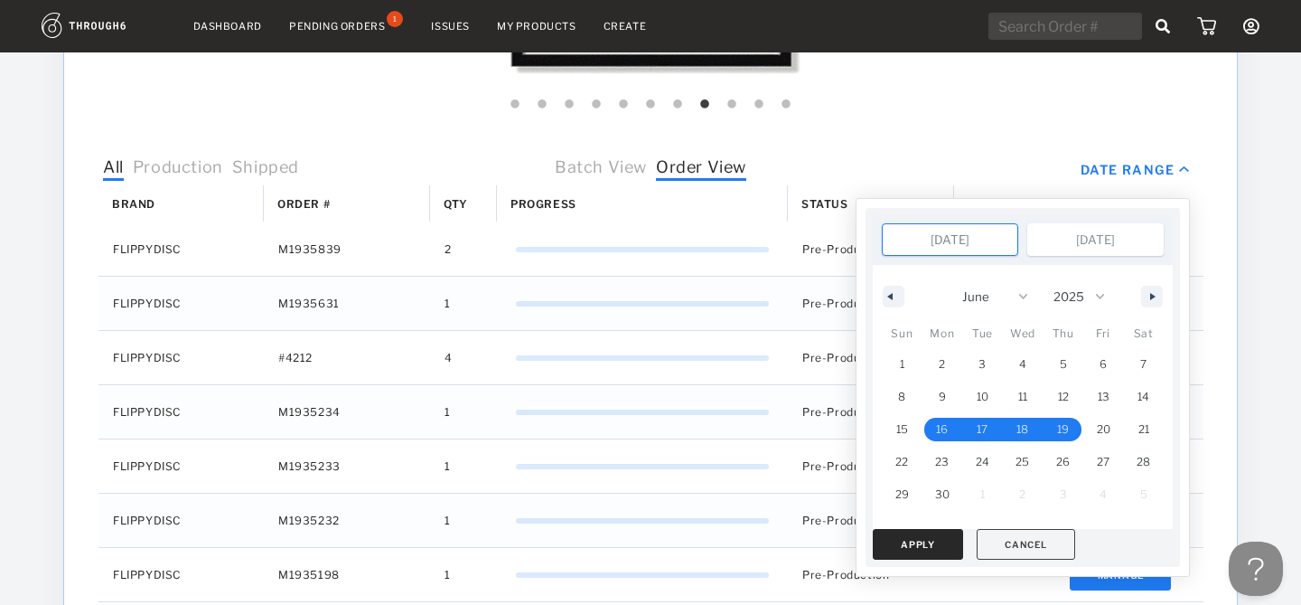
click at [945, 536] on button "Apply" at bounding box center [918, 544] width 90 height 31
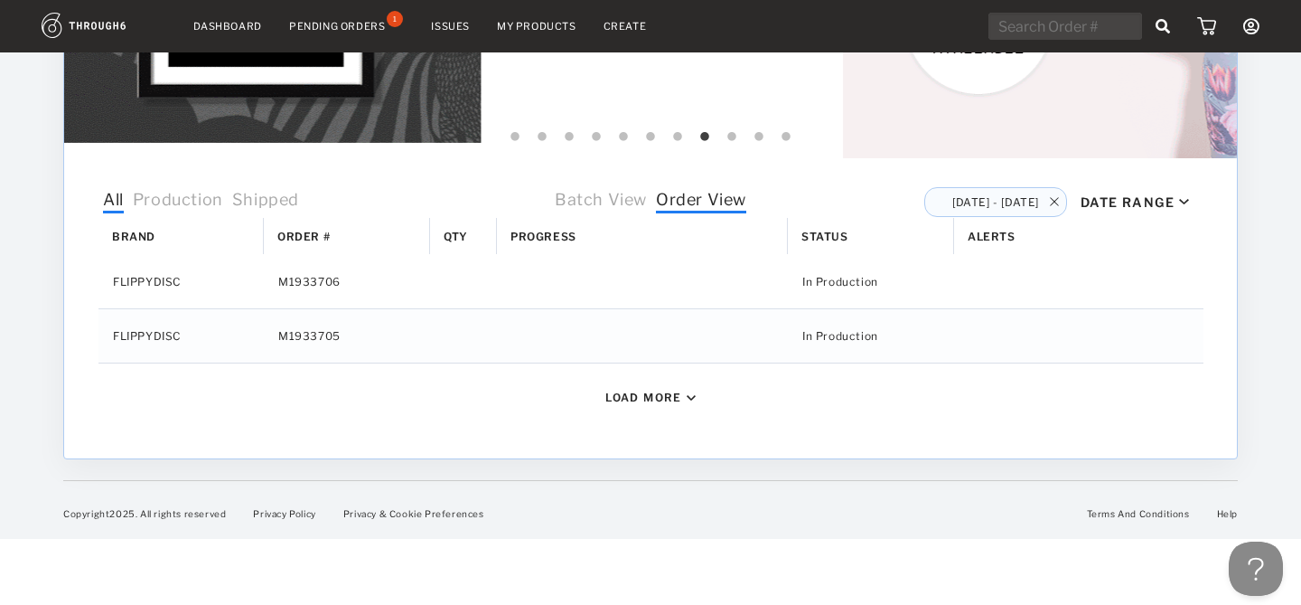
scroll to position [462, 0]
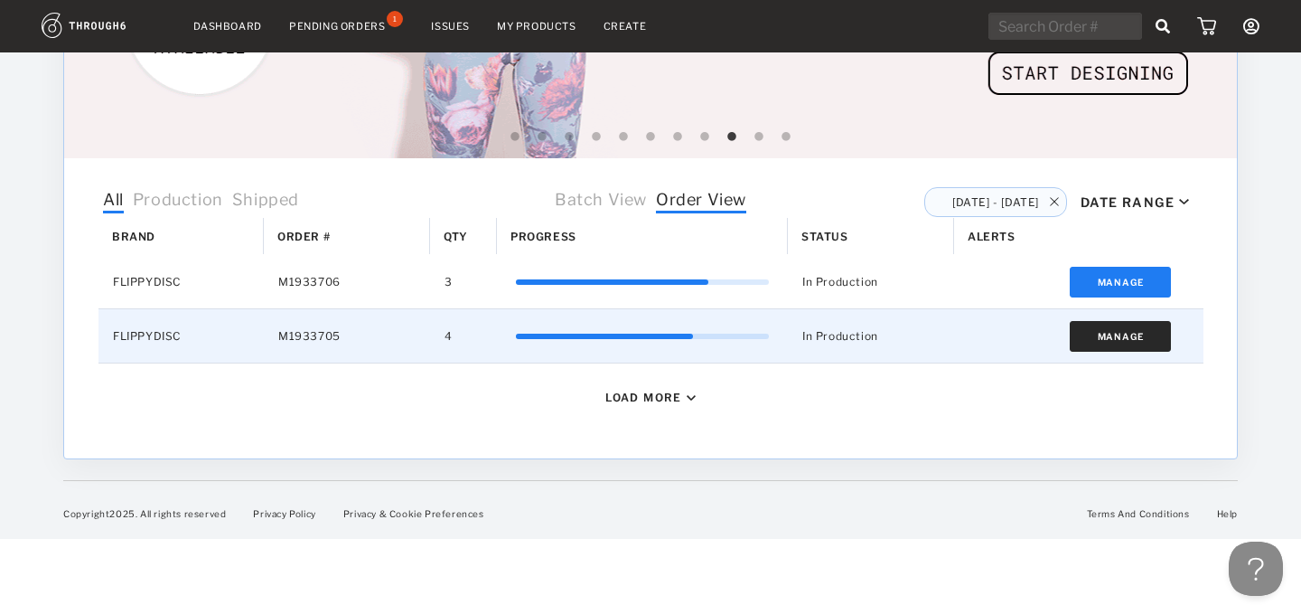
click at [1132, 337] on button "Manage" at bounding box center [1121, 336] width 102 height 31
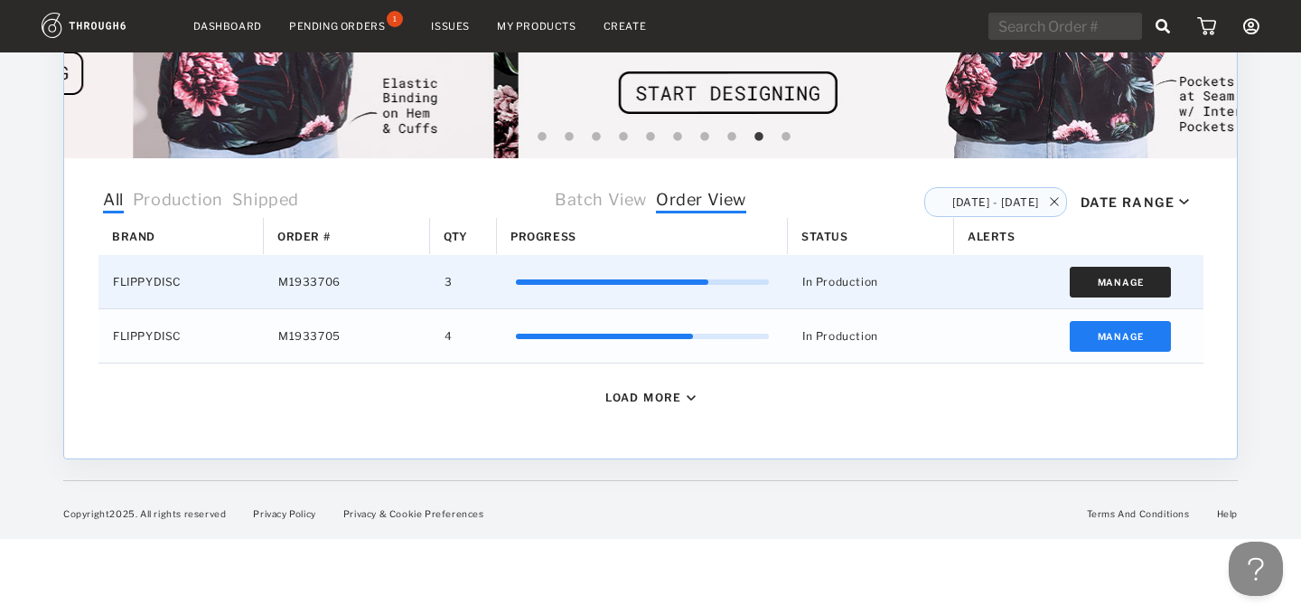
click at [1134, 289] on button "Manage" at bounding box center [1121, 282] width 102 height 31
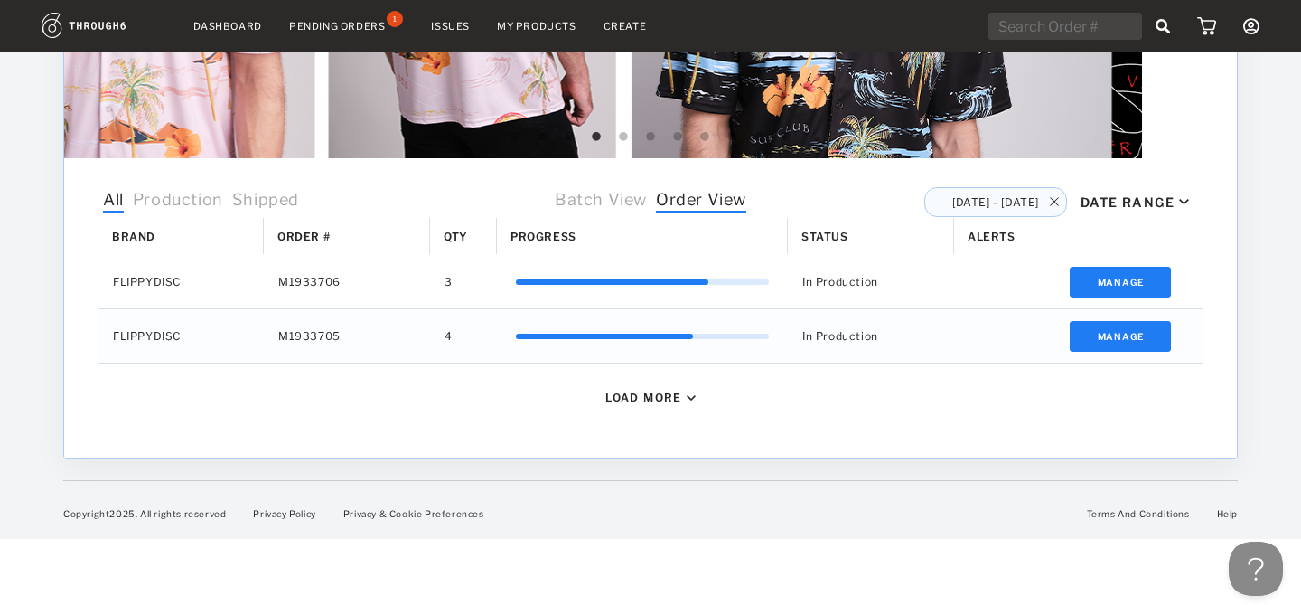
click at [1050, 202] on img at bounding box center [1054, 201] width 9 height 9
type input "Aug 18, 2025"
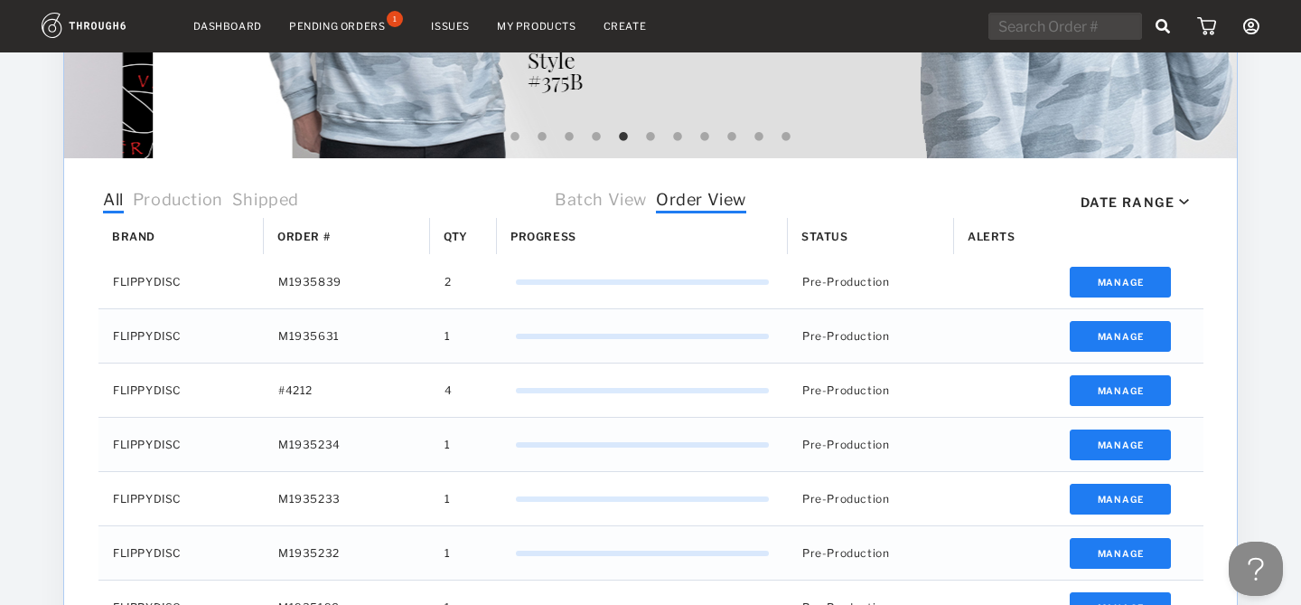
click at [1125, 206] on div "Date Range" at bounding box center [1128, 201] width 94 height 15
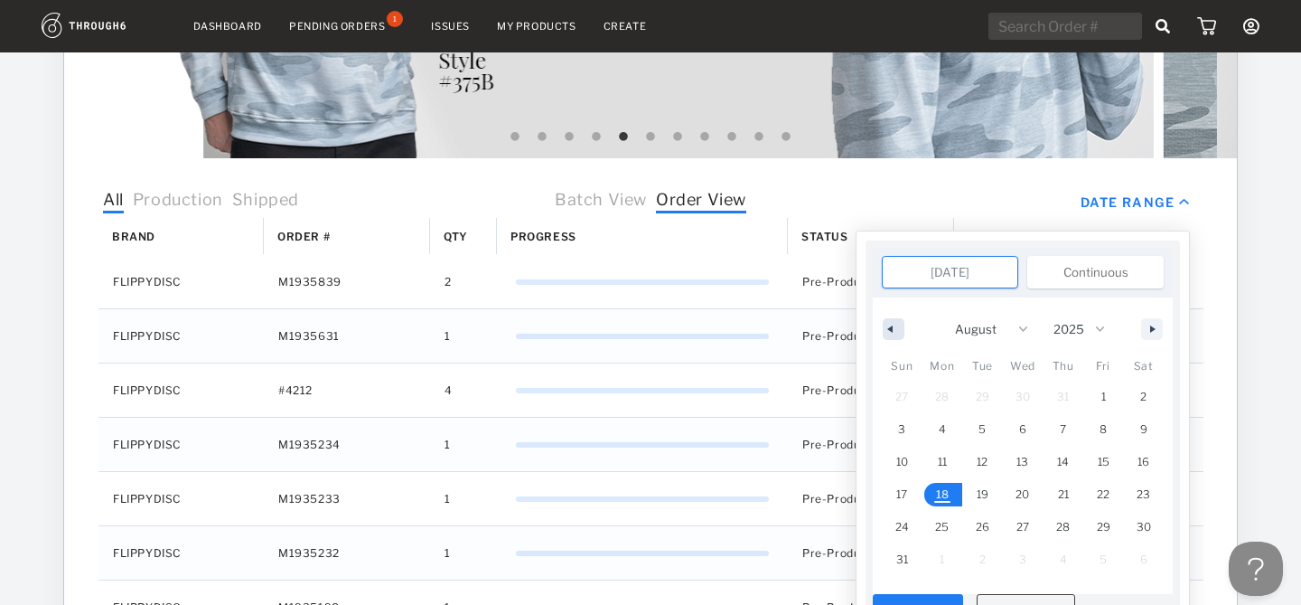
click at [891, 318] on button "button" at bounding box center [894, 329] width 22 height 22
select select "5"
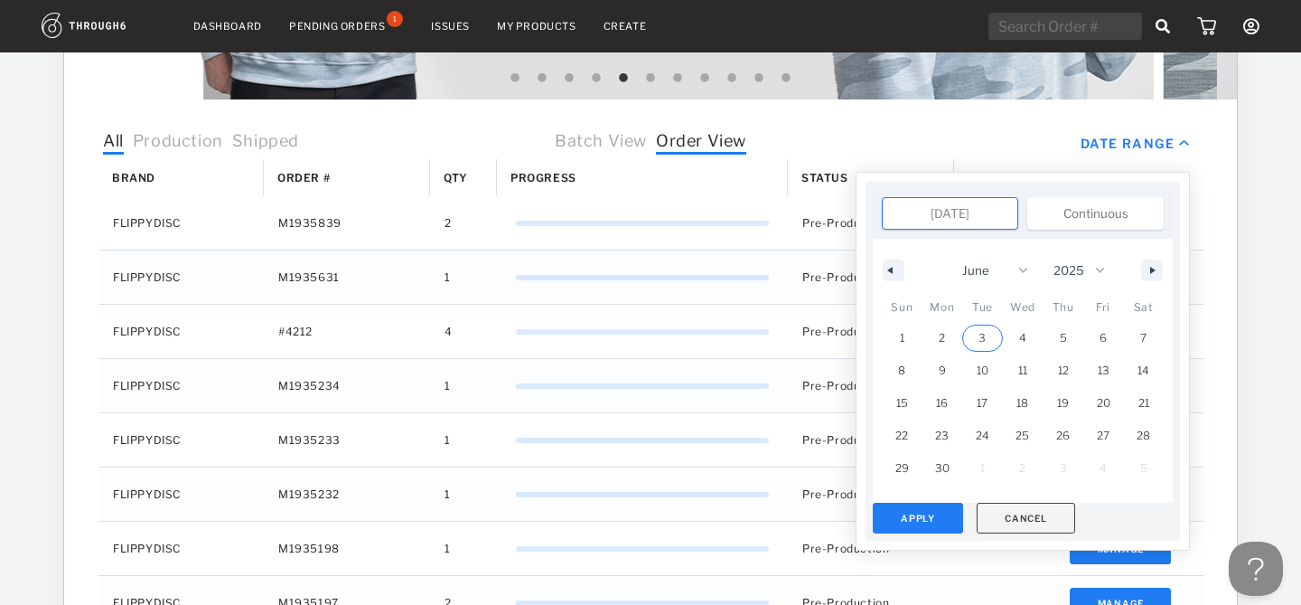
scroll to position [527, 0]
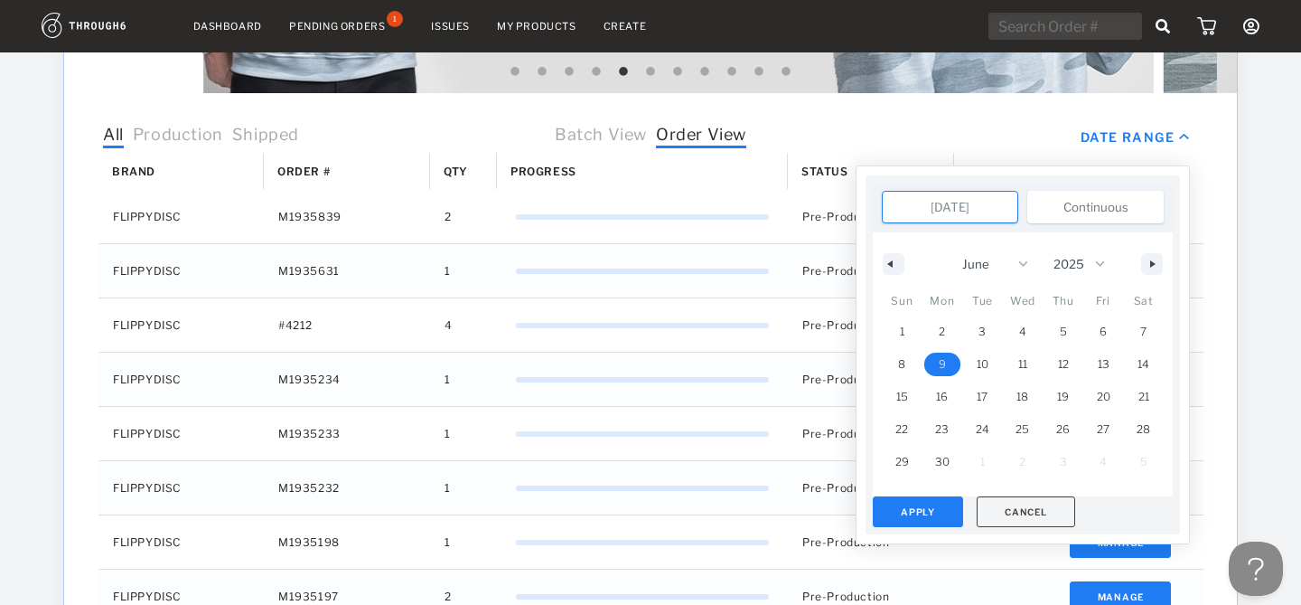
click at [930, 364] on span "9" at bounding box center [943, 363] width 41 height 23
type input "Jun 9, 2025"
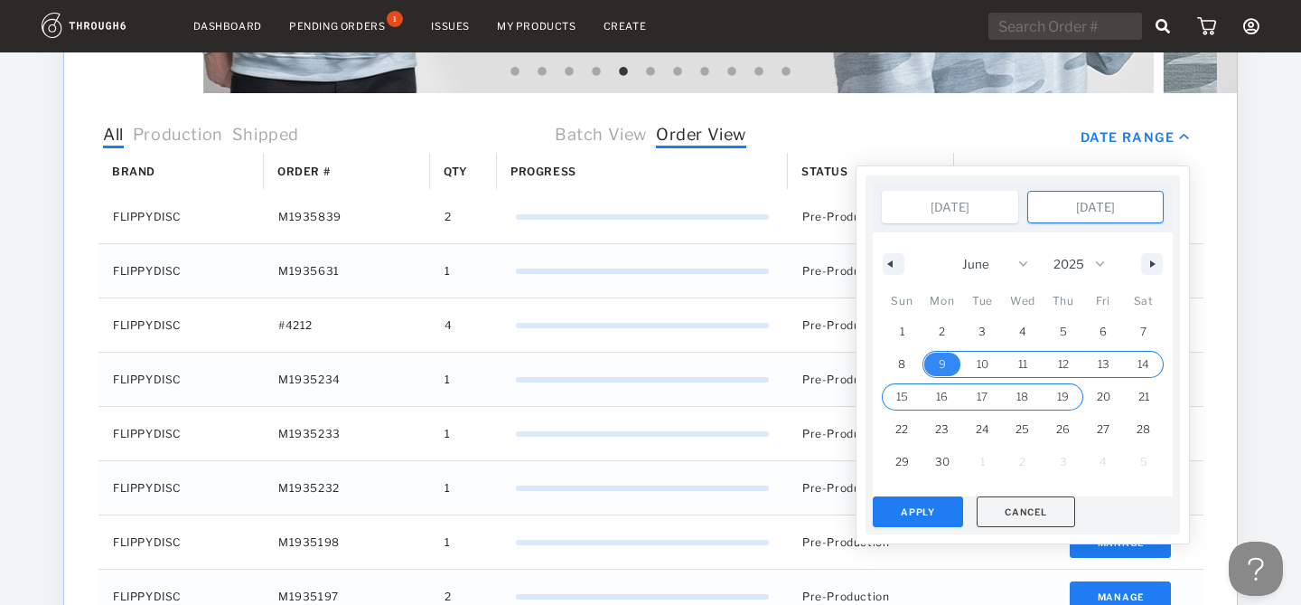
click at [1074, 398] on span "19" at bounding box center [1063, 396] width 41 height 23
type input "Jun 19, 2025"
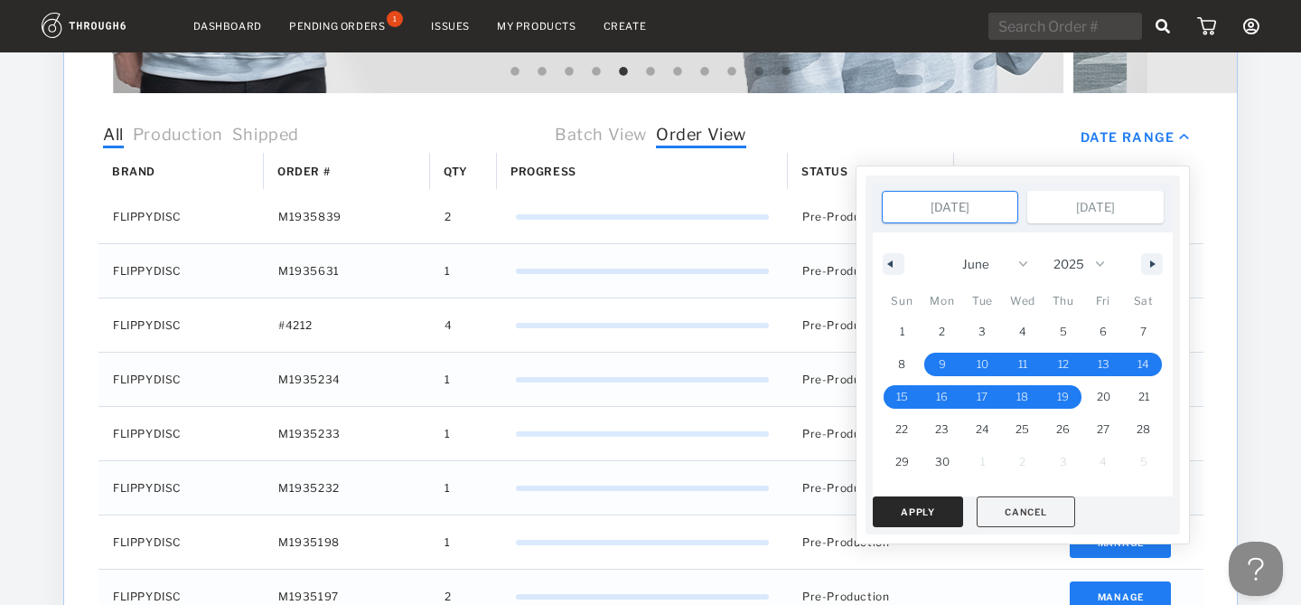
click at [939, 500] on button "Apply" at bounding box center [918, 511] width 90 height 31
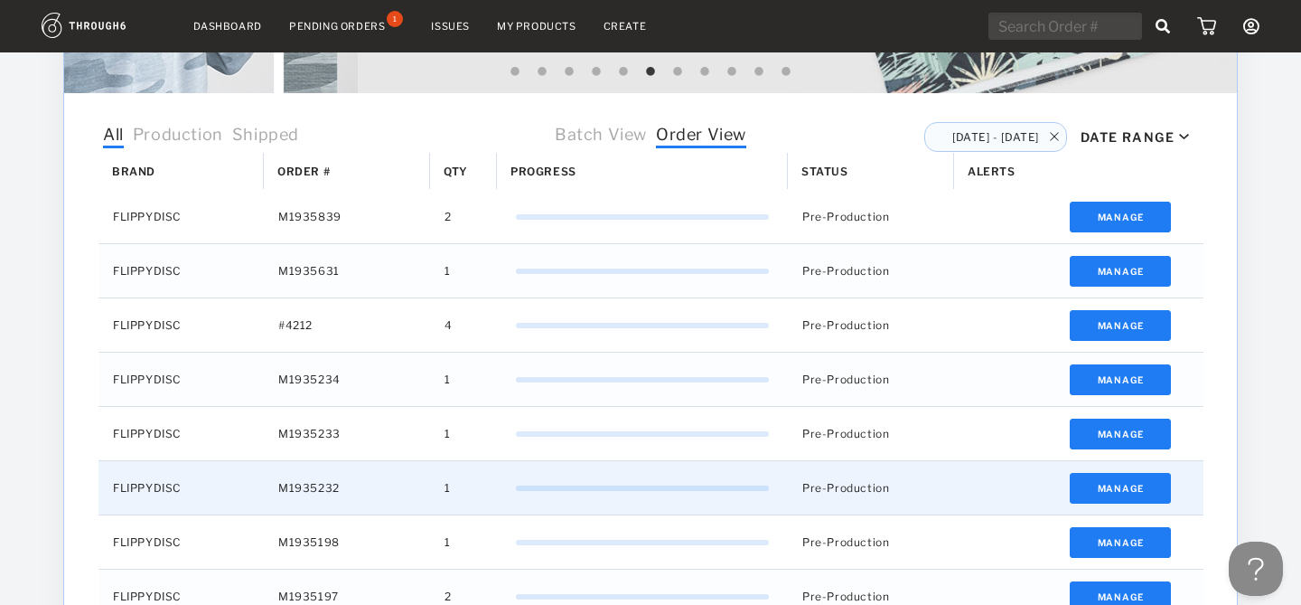
scroll to position [462, 0]
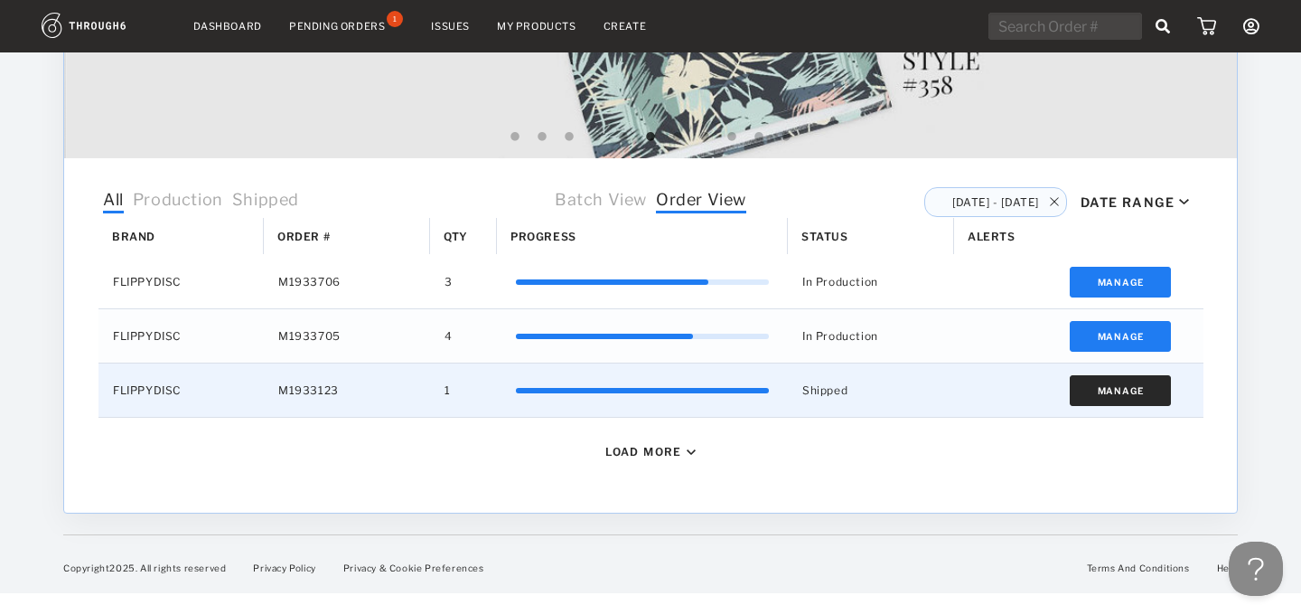
click at [1123, 383] on button "Manage" at bounding box center [1121, 390] width 102 height 31
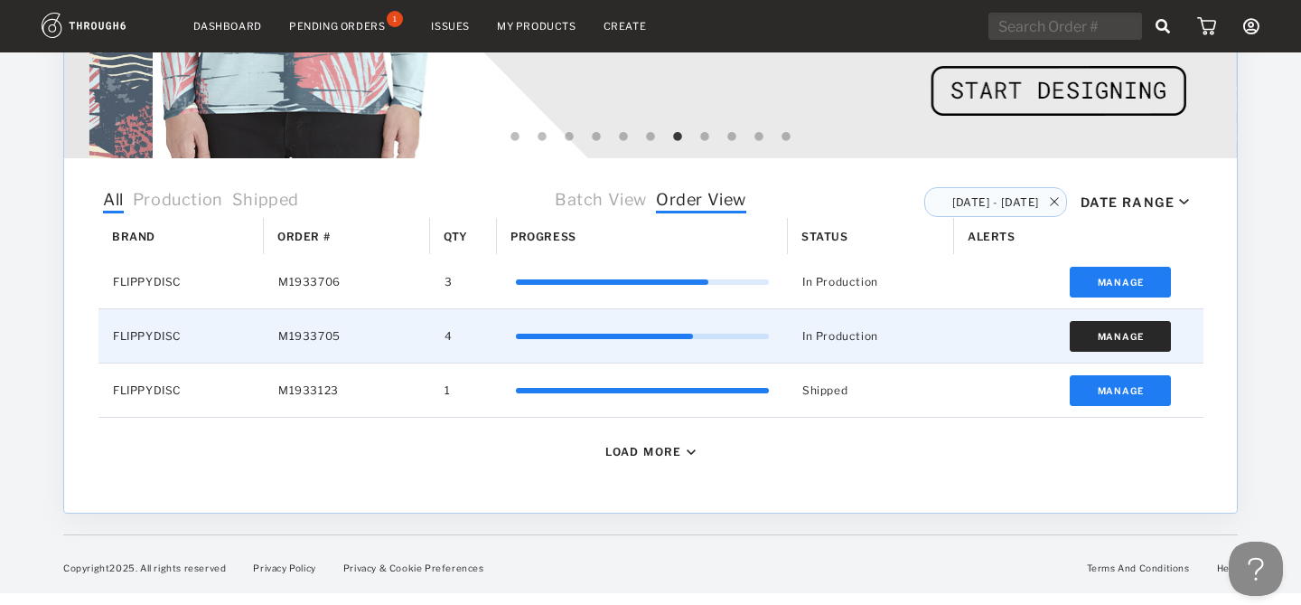
click at [1115, 330] on button "Manage" at bounding box center [1121, 336] width 102 height 31
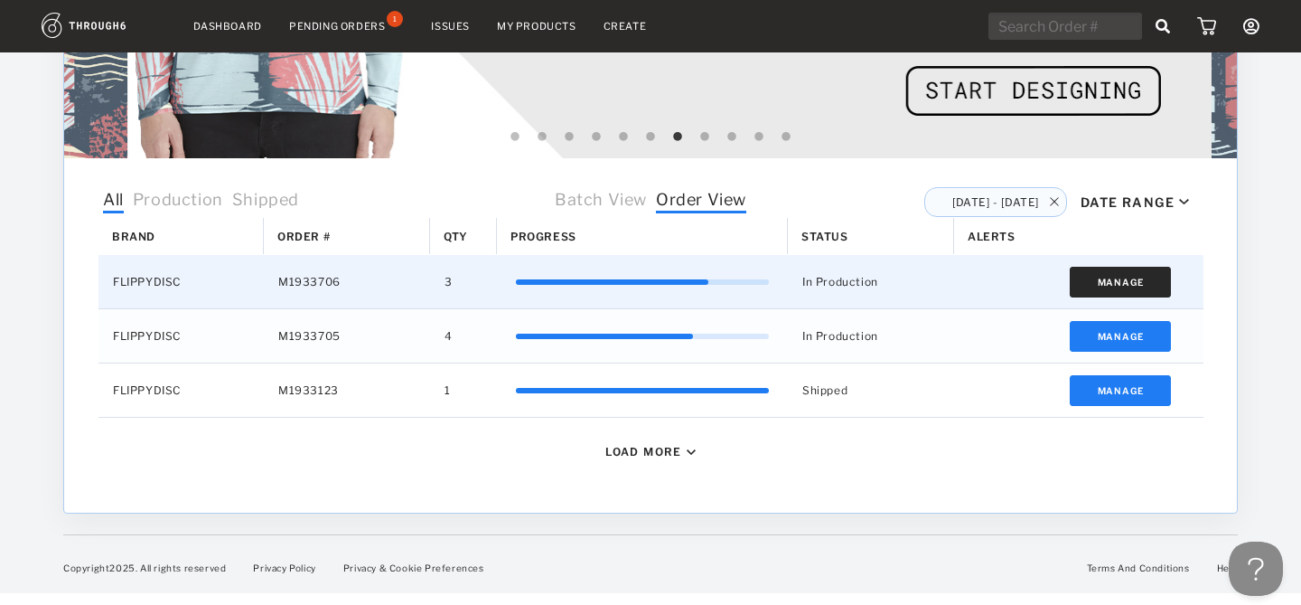
click at [1136, 290] on button "Manage" at bounding box center [1121, 282] width 102 height 31
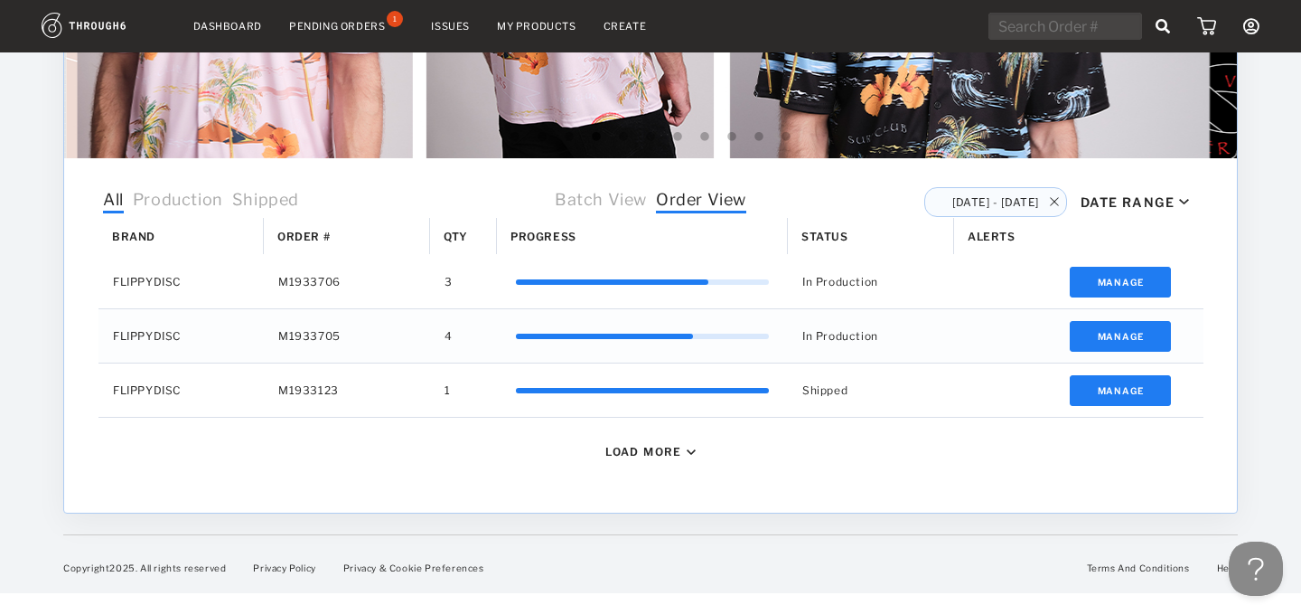
click at [1053, 202] on img at bounding box center [1054, 201] width 9 height 9
type input "Aug 18, 2025"
select select "7"
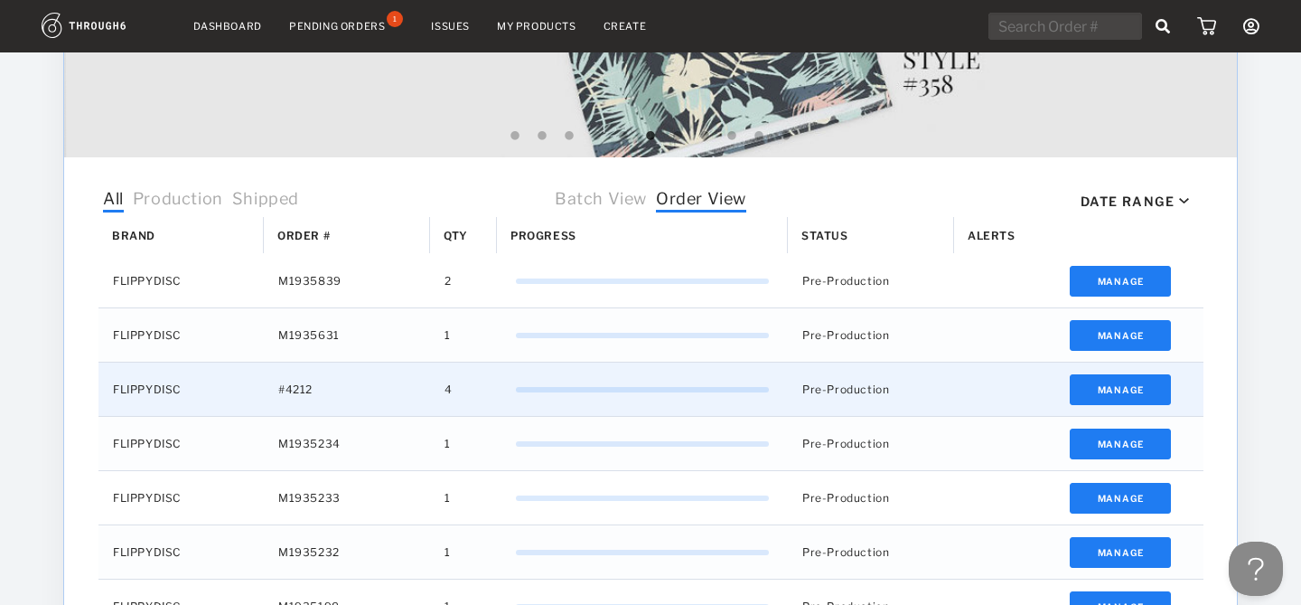
scroll to position [511, 0]
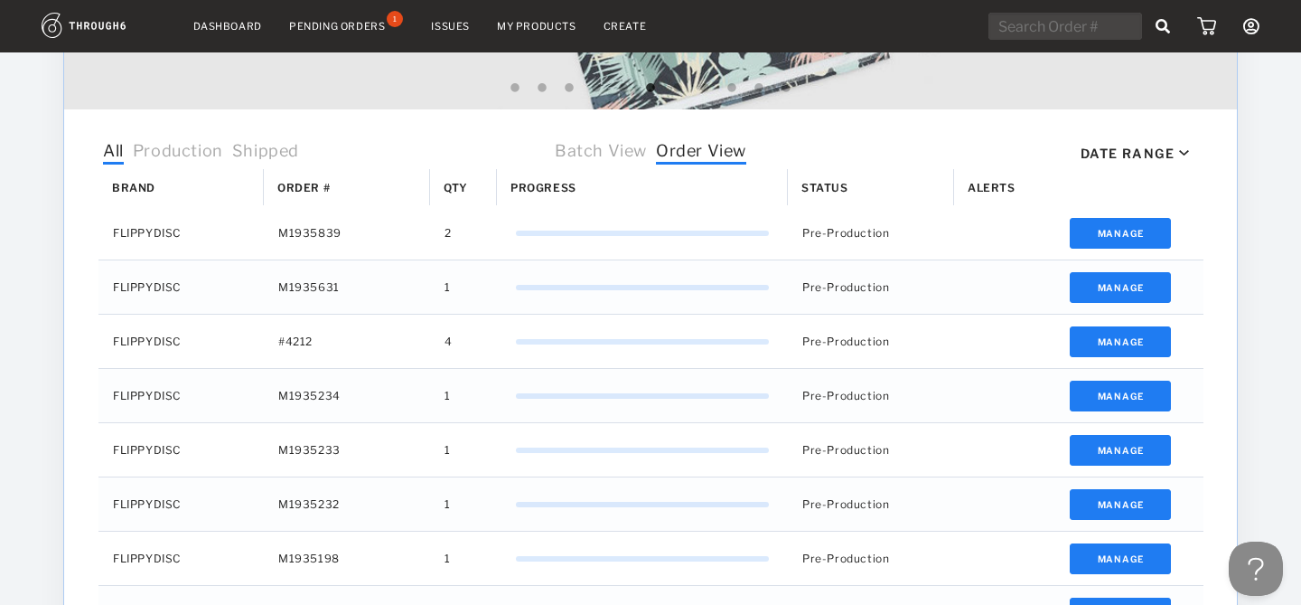
click at [270, 150] on span "Shipped" at bounding box center [265, 152] width 67 height 23
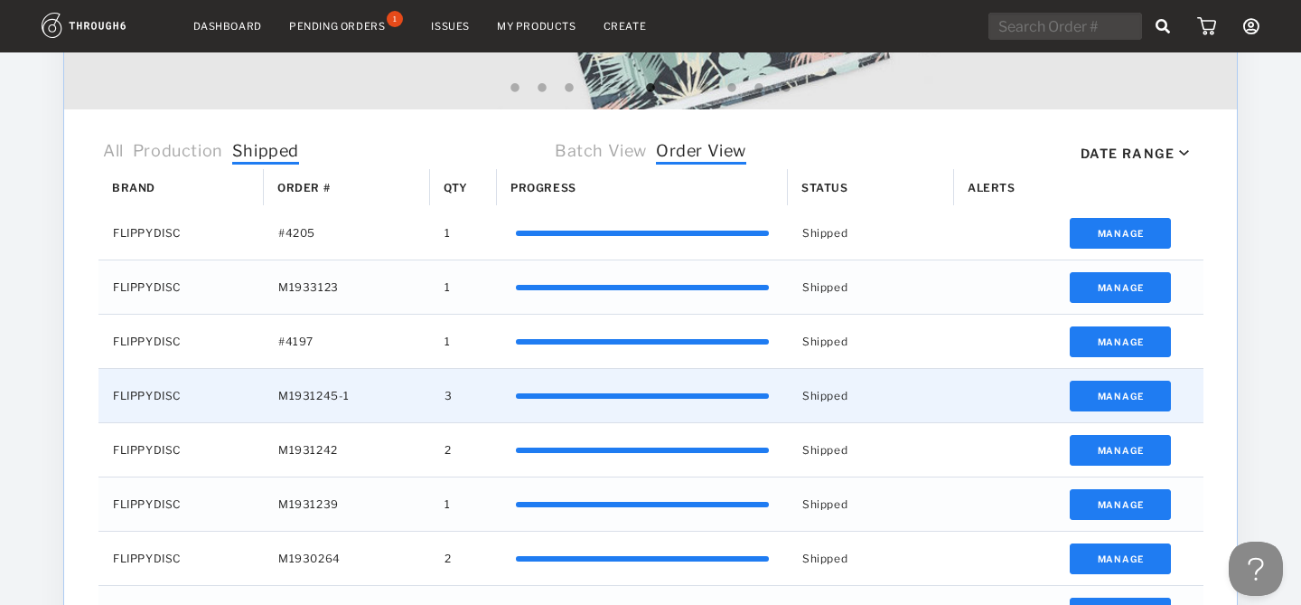
scroll to position [814, 0]
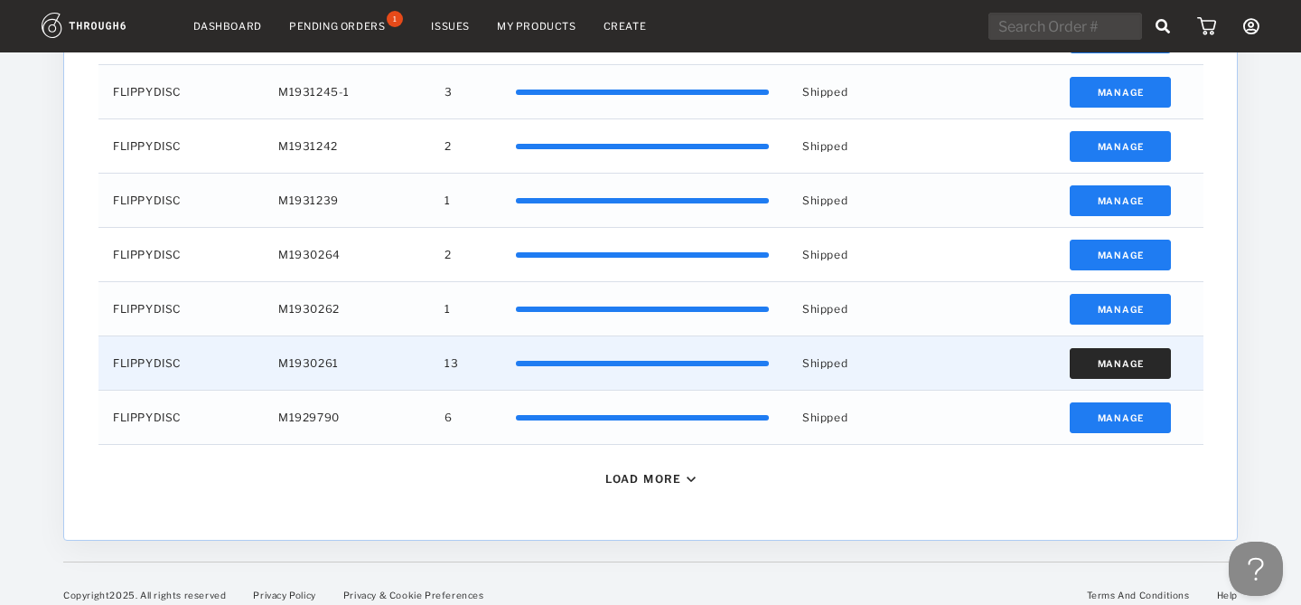
click at [1096, 368] on button "Manage" at bounding box center [1121, 363] width 102 height 31
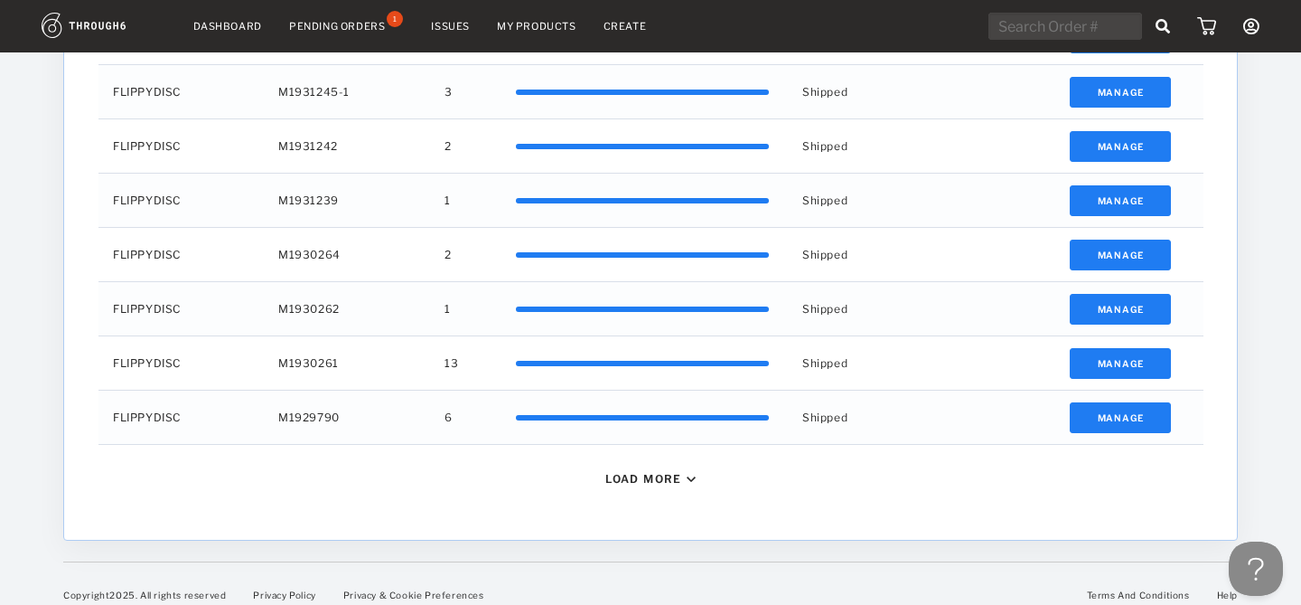
click at [674, 474] on div "Load More" at bounding box center [643, 479] width 77 height 14
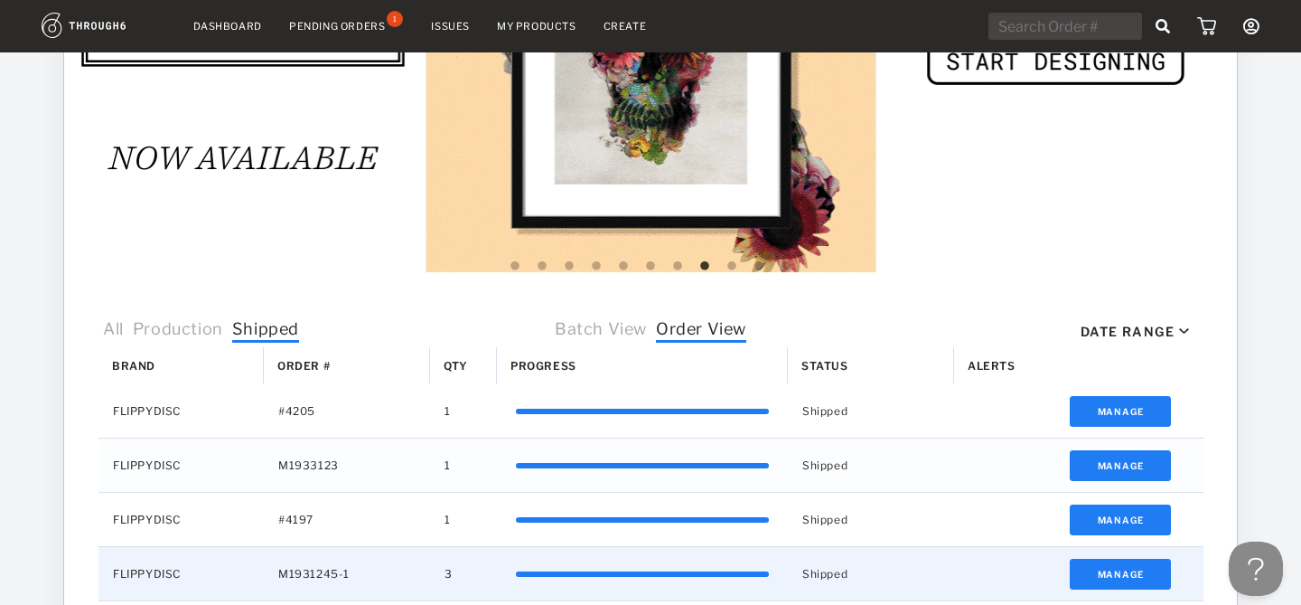
scroll to position [443, 0]
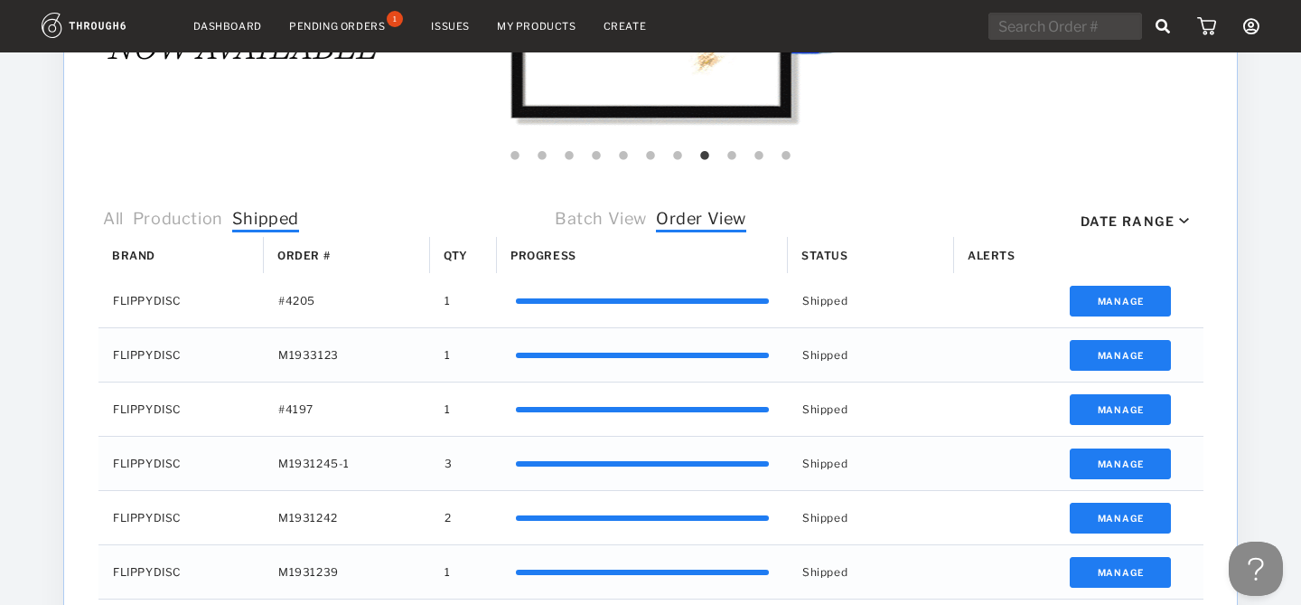
click at [613, 215] on span "Batch View" at bounding box center [601, 220] width 92 height 23
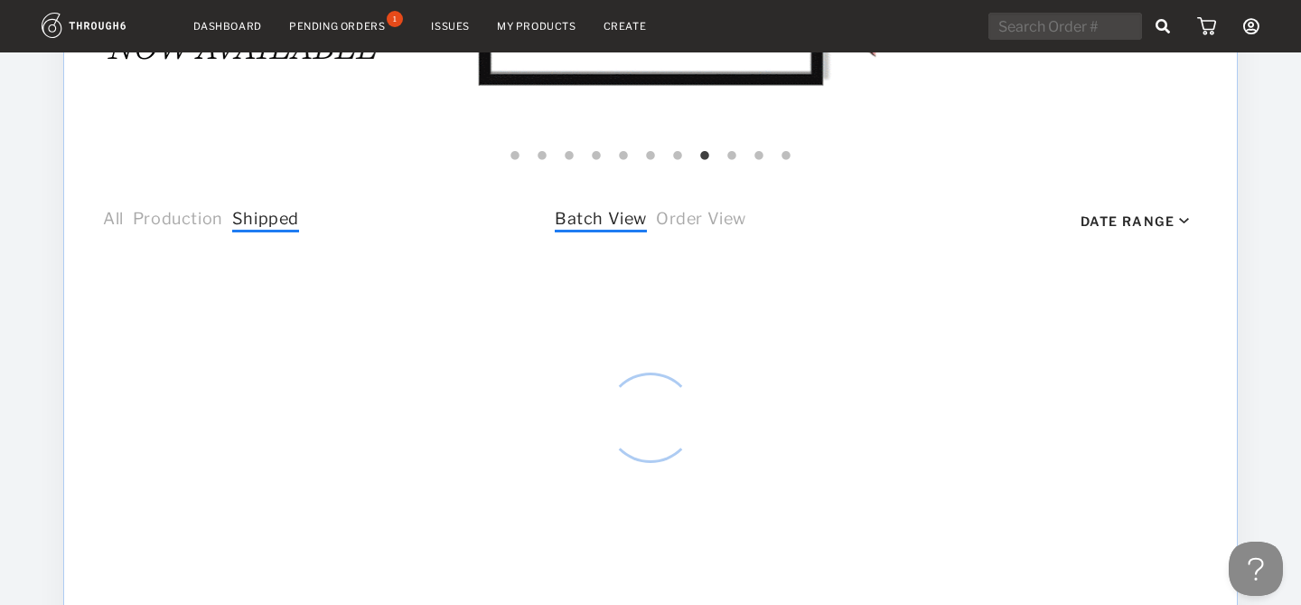
click at [179, 214] on span "Production" at bounding box center [178, 220] width 90 height 23
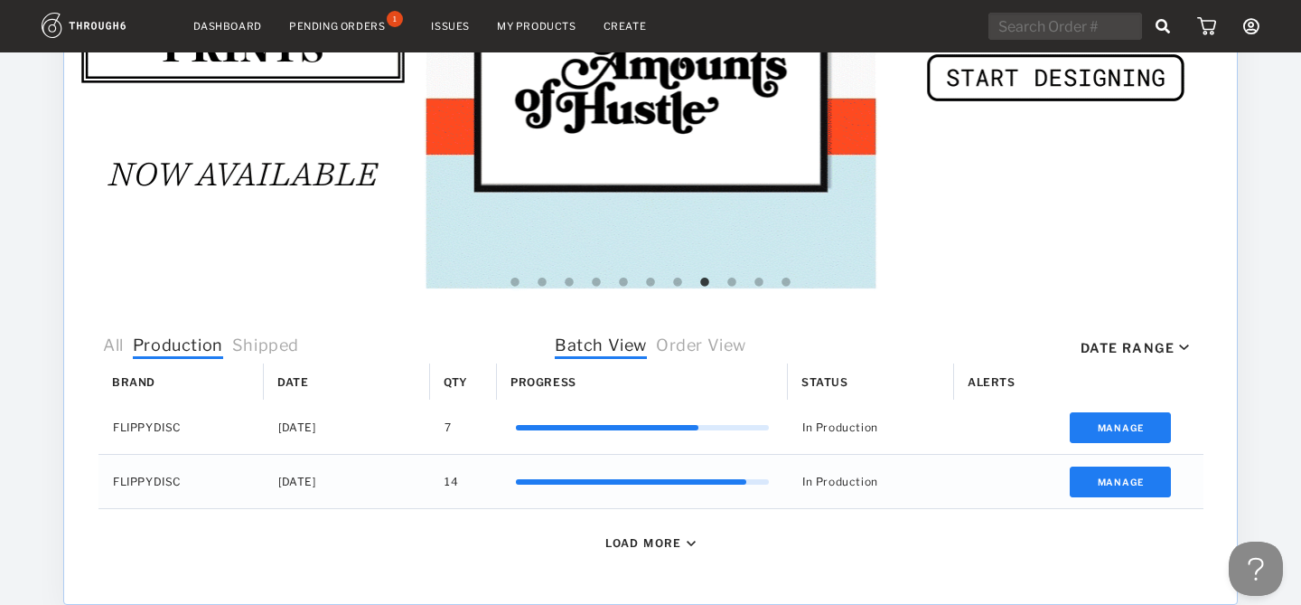
scroll to position [494, 0]
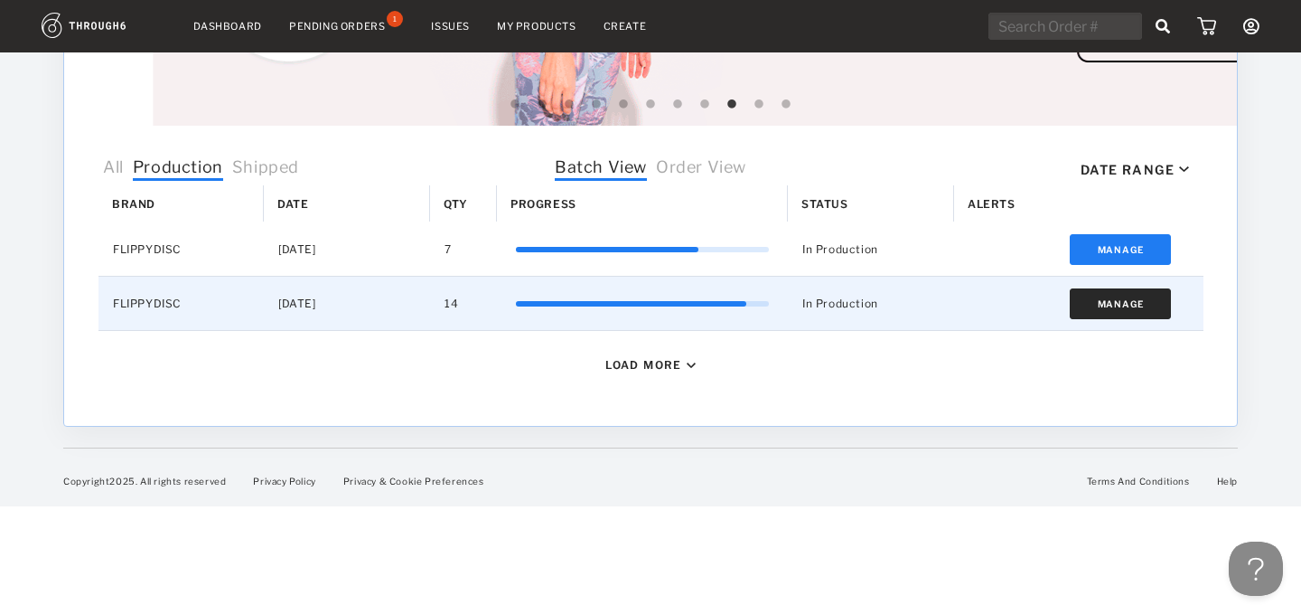
click at [1138, 305] on button "Manage" at bounding box center [1121, 303] width 102 height 31
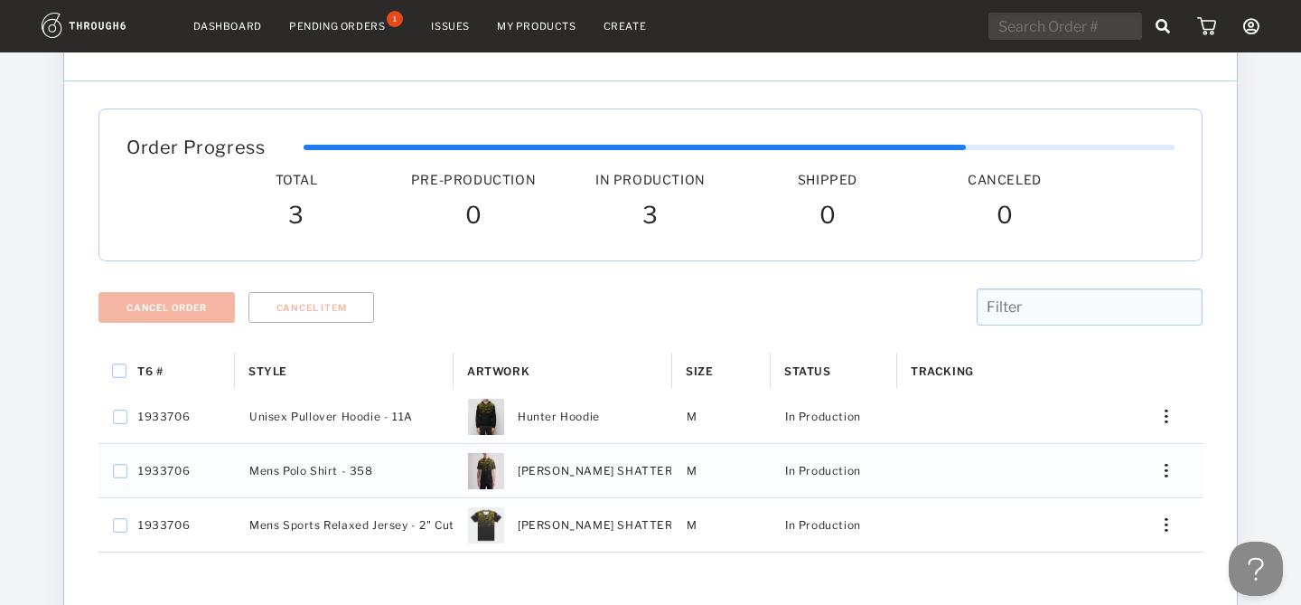
scroll to position [67, 0]
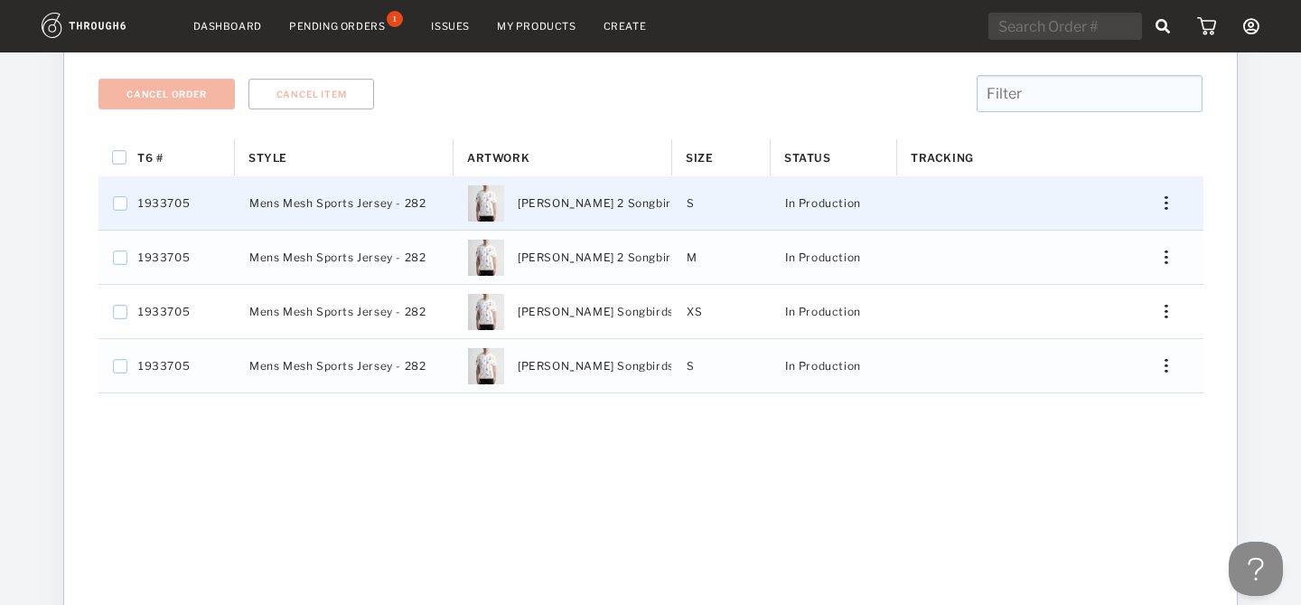
scroll to position [282, 0]
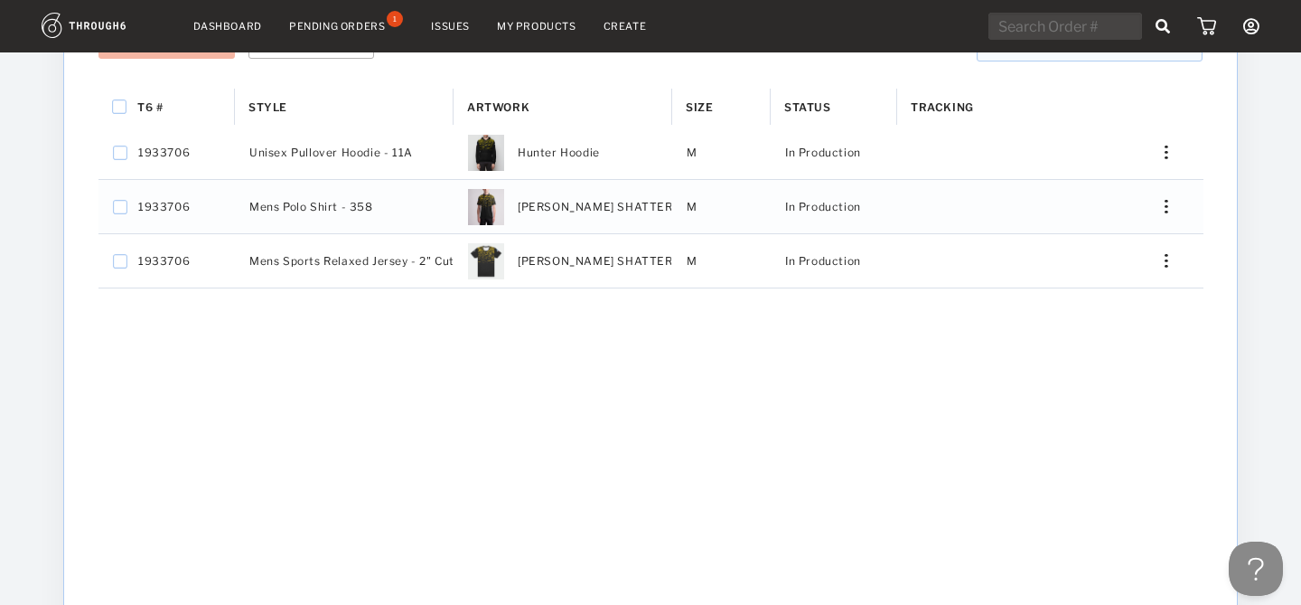
scroll to position [363, 0]
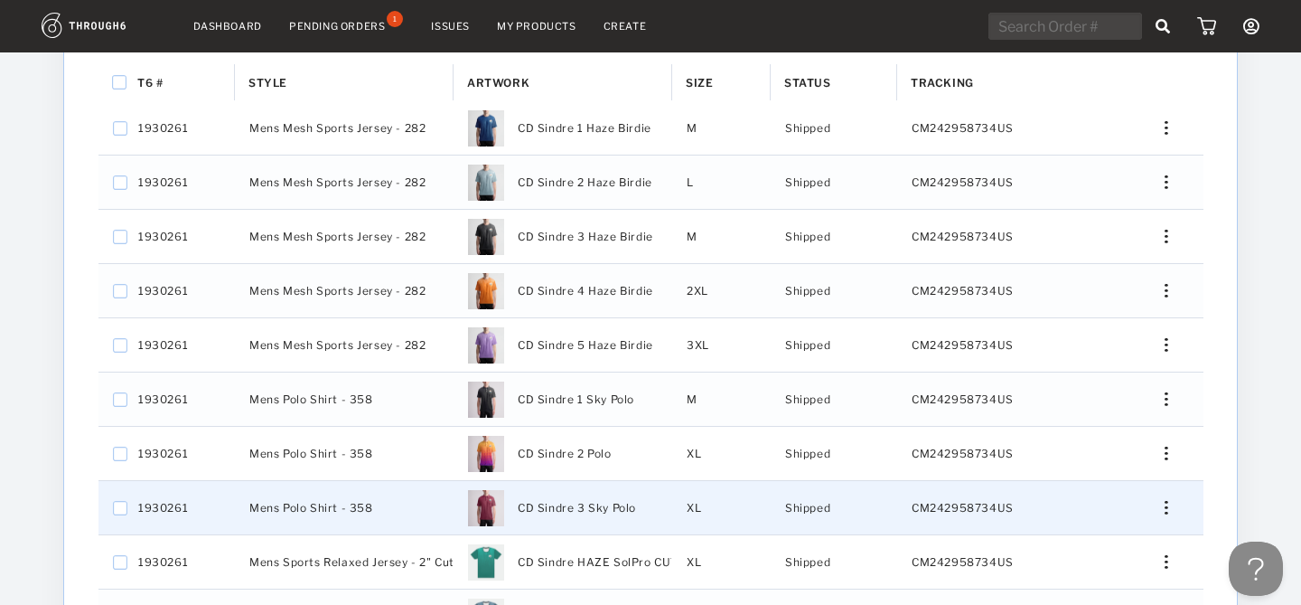
scroll to position [391, 0]
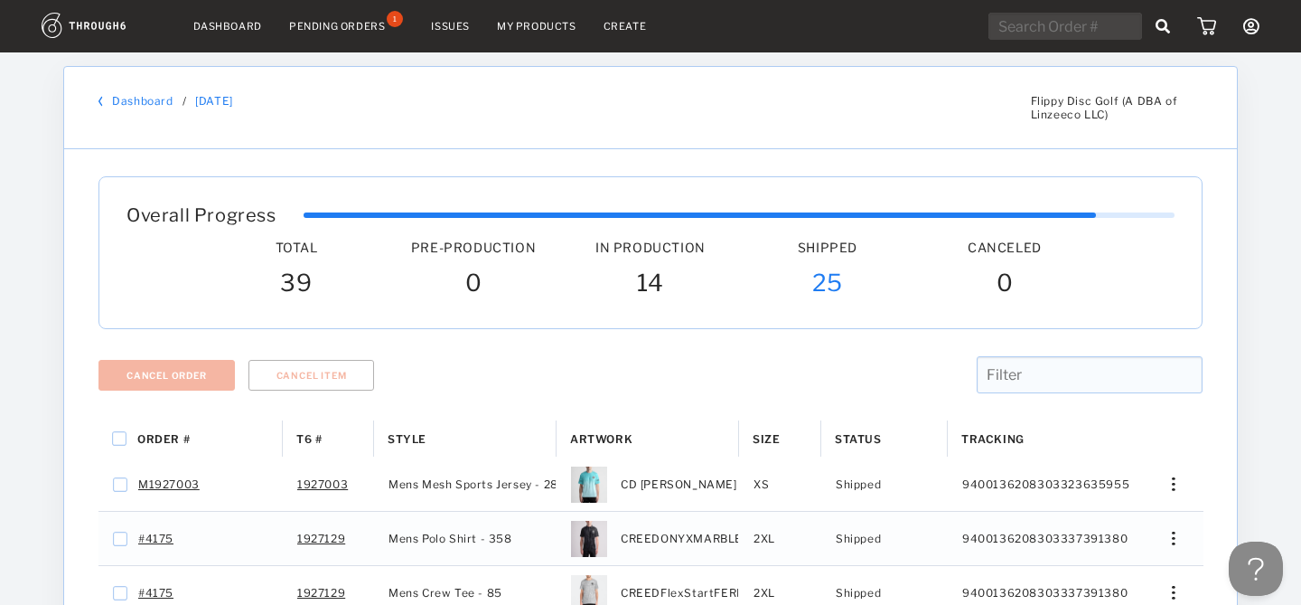
click at [123, 98] on link "Dashboard" at bounding box center [142, 101] width 61 height 14
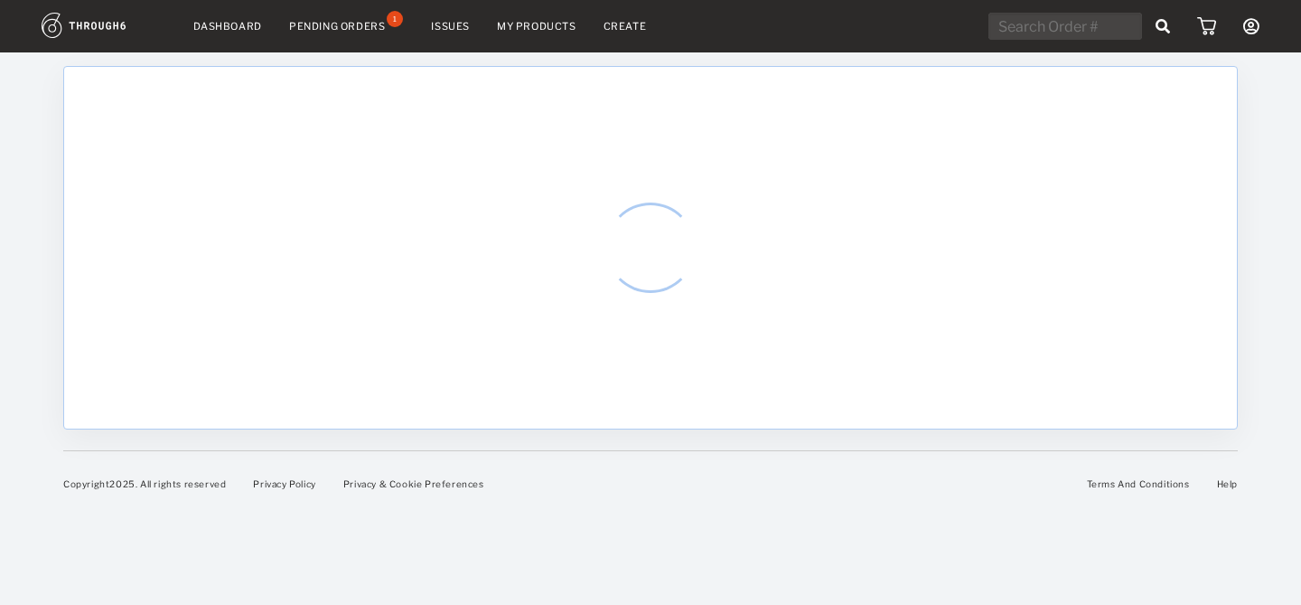
select select "7"
select select "2025"
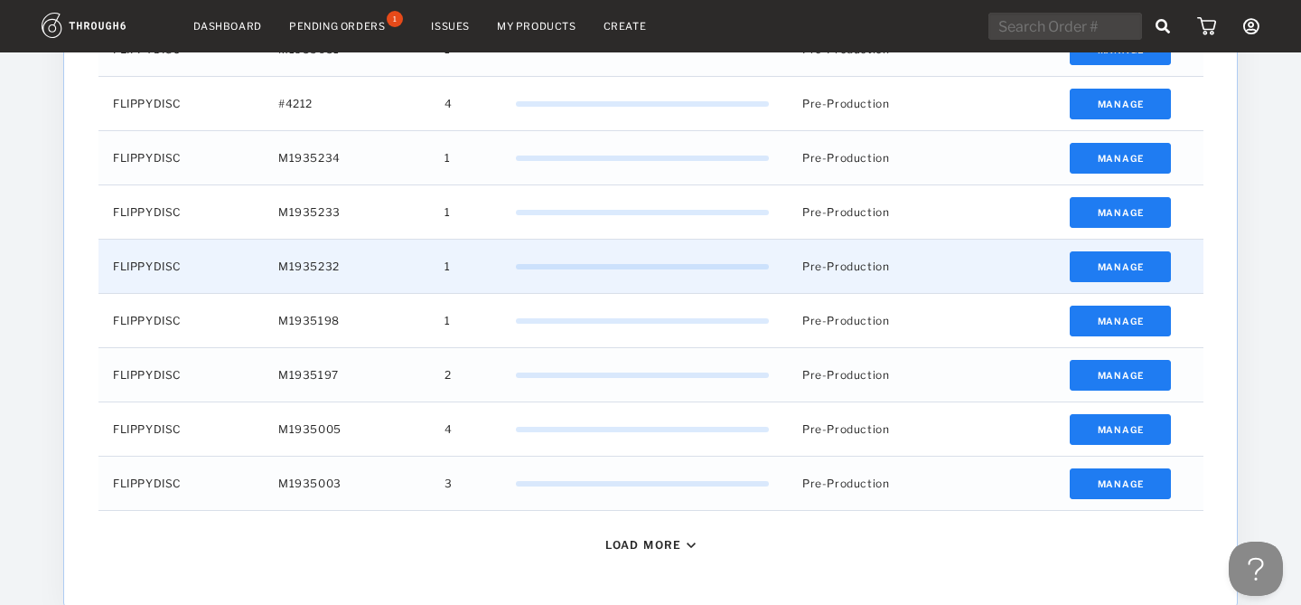
scroll to position [829, 0]
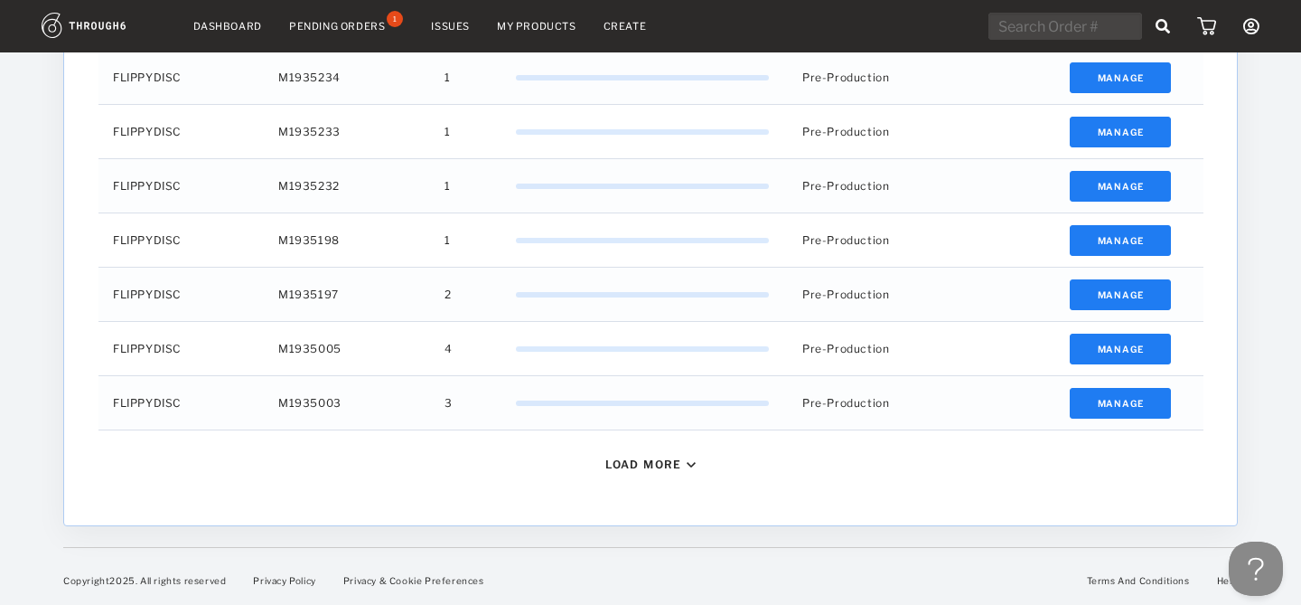
click at [674, 465] on div "Load More" at bounding box center [643, 464] width 77 height 14
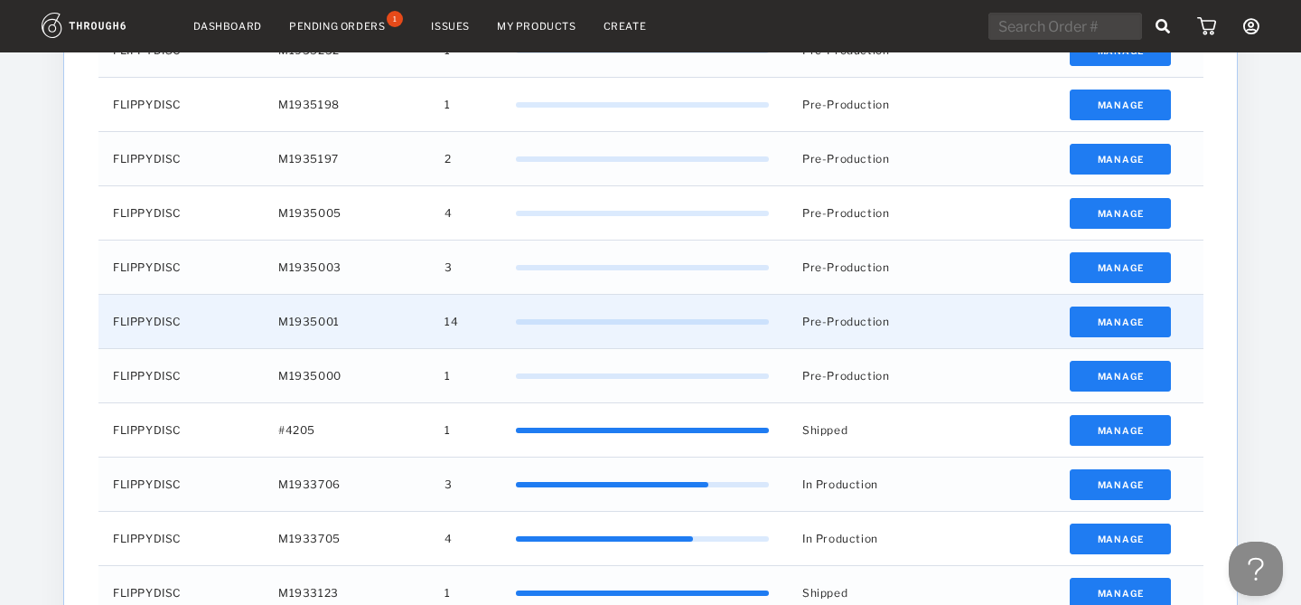
scroll to position [1009, 0]
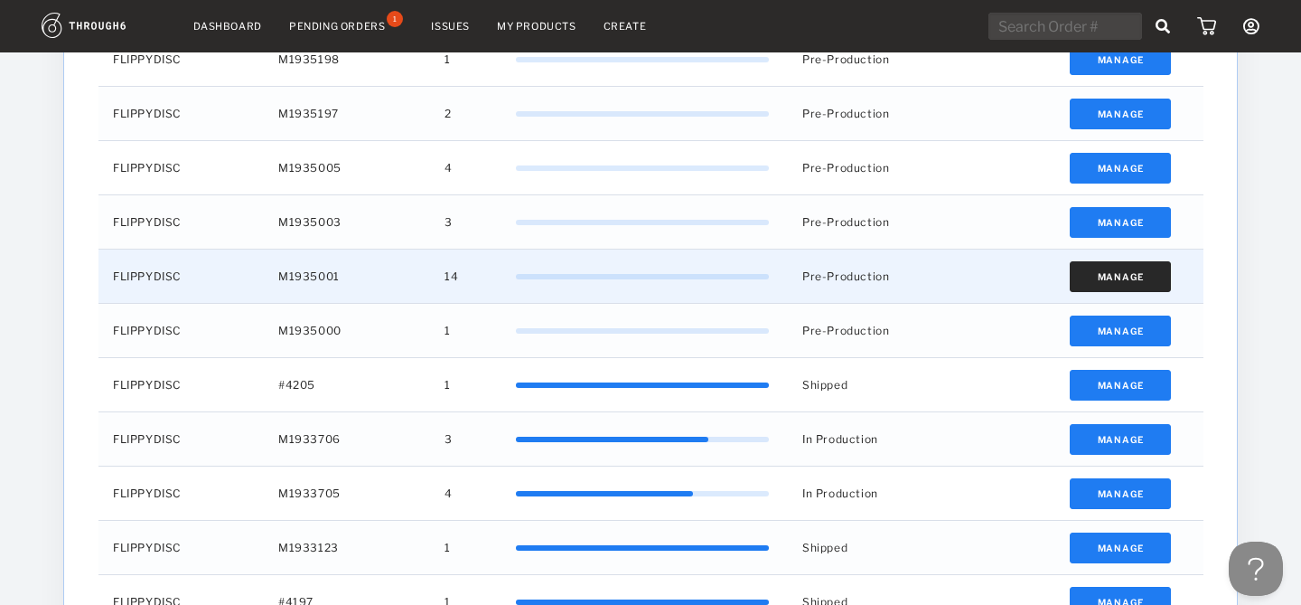
click at [1113, 273] on button "Manage" at bounding box center [1121, 276] width 102 height 31
click at [1094, 269] on button "Manage" at bounding box center [1121, 276] width 102 height 31
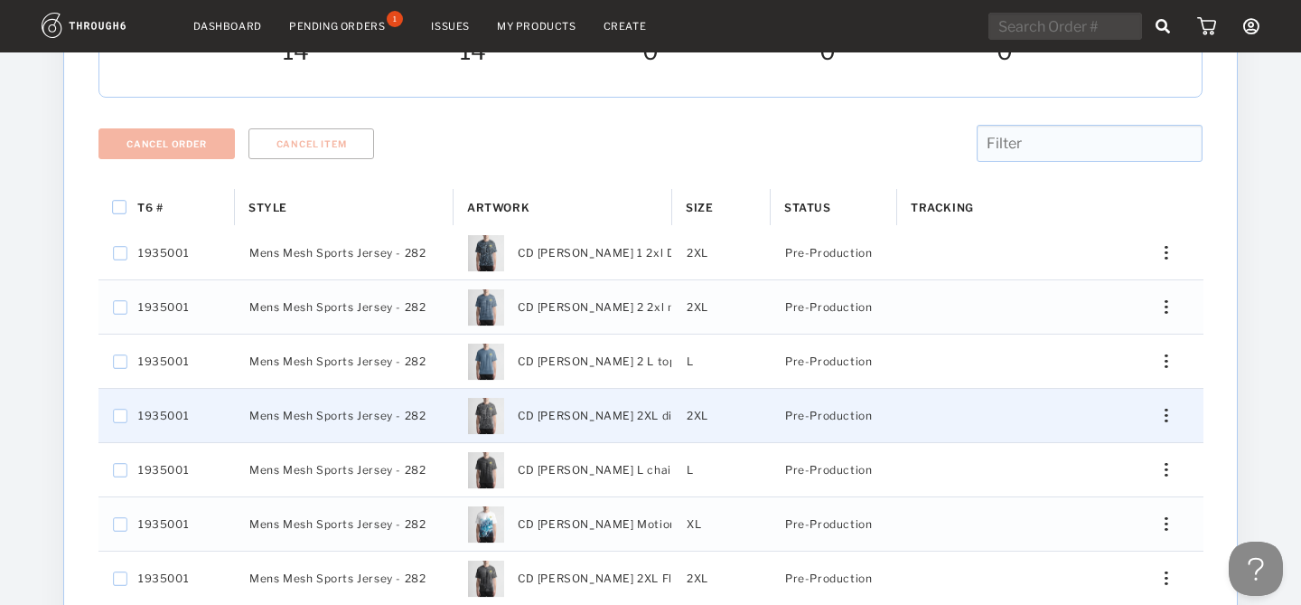
scroll to position [234, 0]
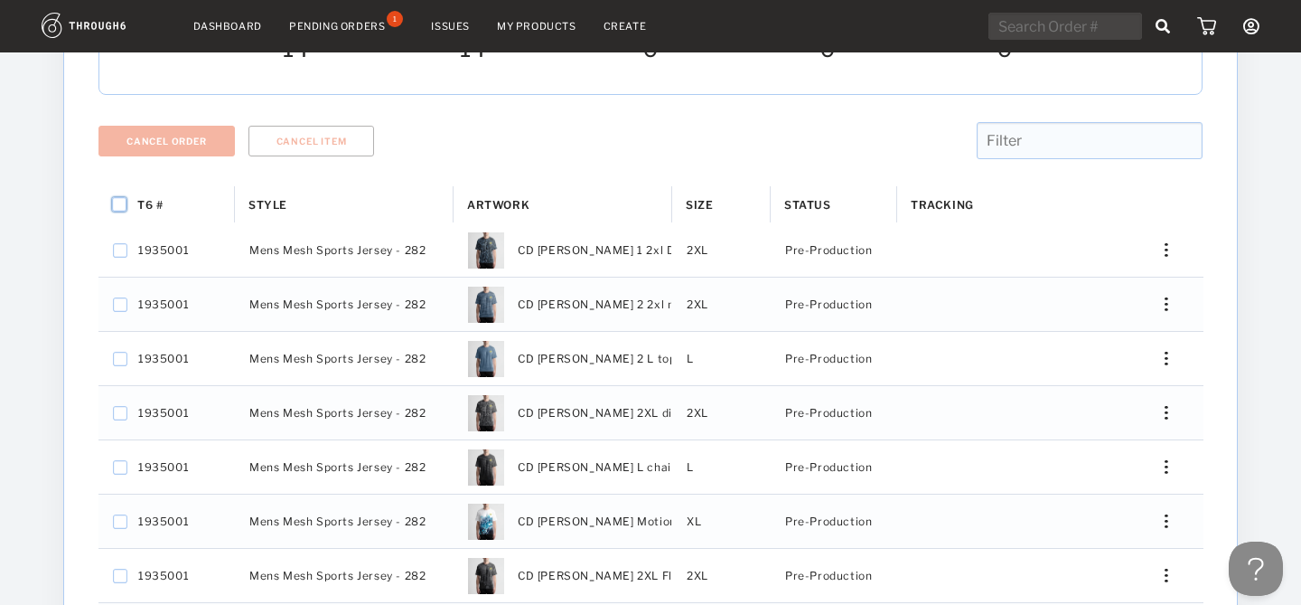
click at [114, 209] on input "Press Space to toggle all rows selection (unchecked)" at bounding box center [119, 204] width 14 height 14
checkbox input "true"
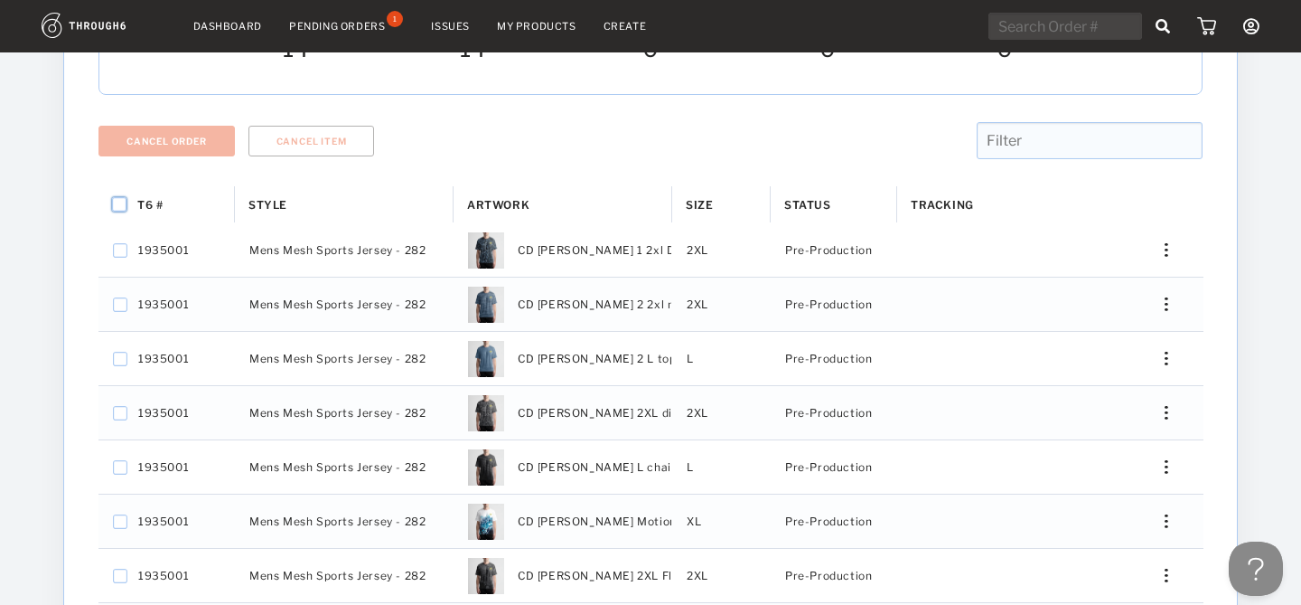
checkbox input "true"
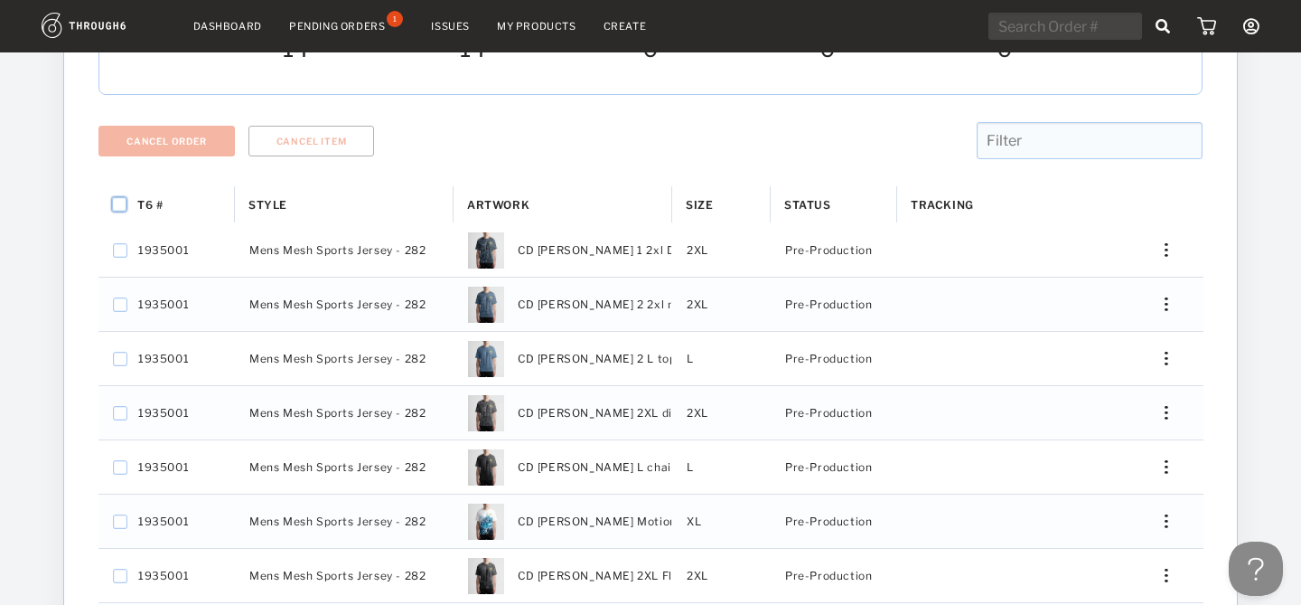
checkbox input "true"
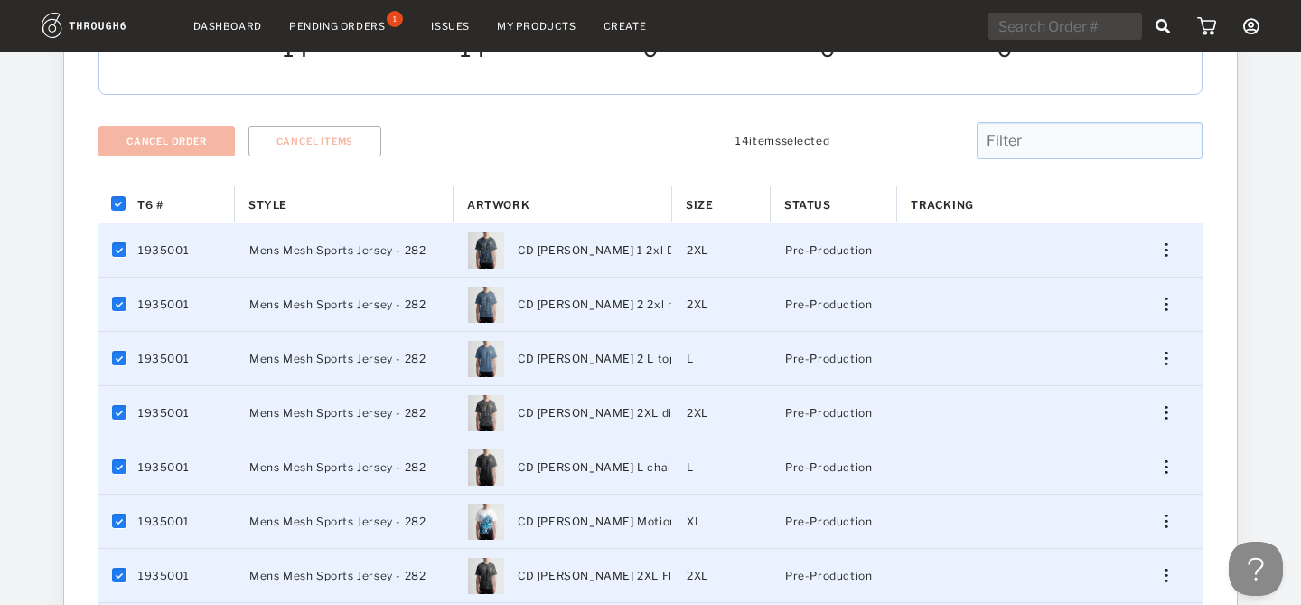
click at [1163, 256] on div "Press SPACE to deselect this row." at bounding box center [1159, 250] width 43 height 14
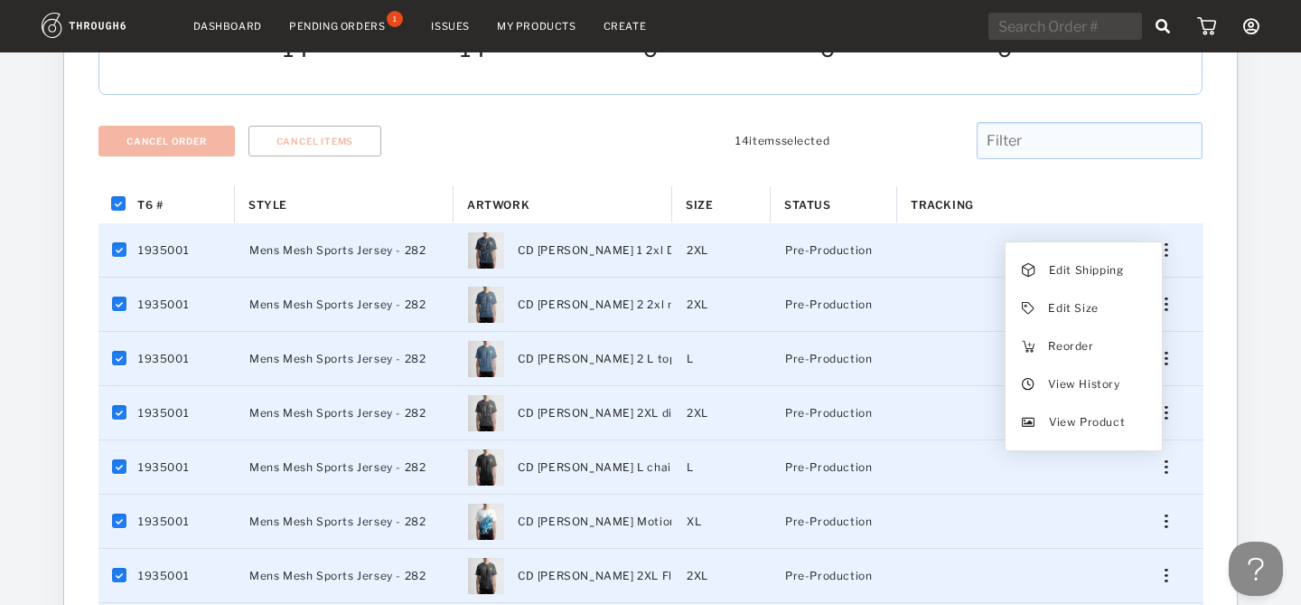
click at [1260, 293] on div "Dashboard Pending Orders 1 Issues My Products Create My Account Create New Bran…" at bounding box center [650, 357] width 1301 height 1183
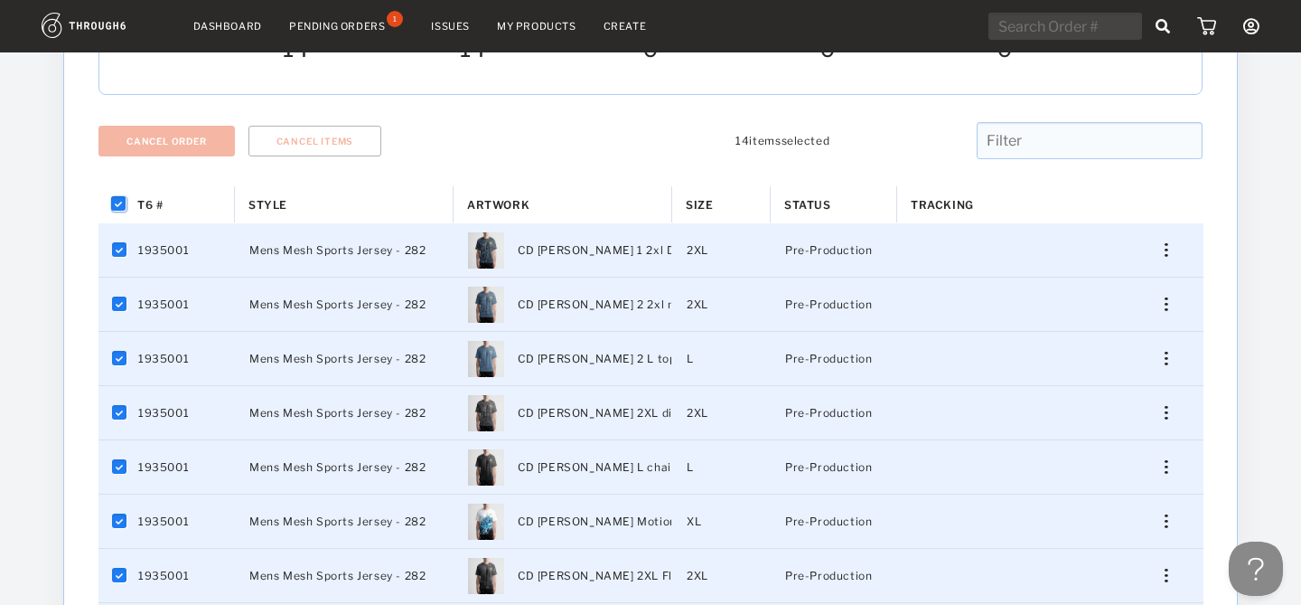
click at [112, 204] on input "Press Space to toggle all rows selection (checked)" at bounding box center [119, 204] width 14 height 14
checkbox input "false"
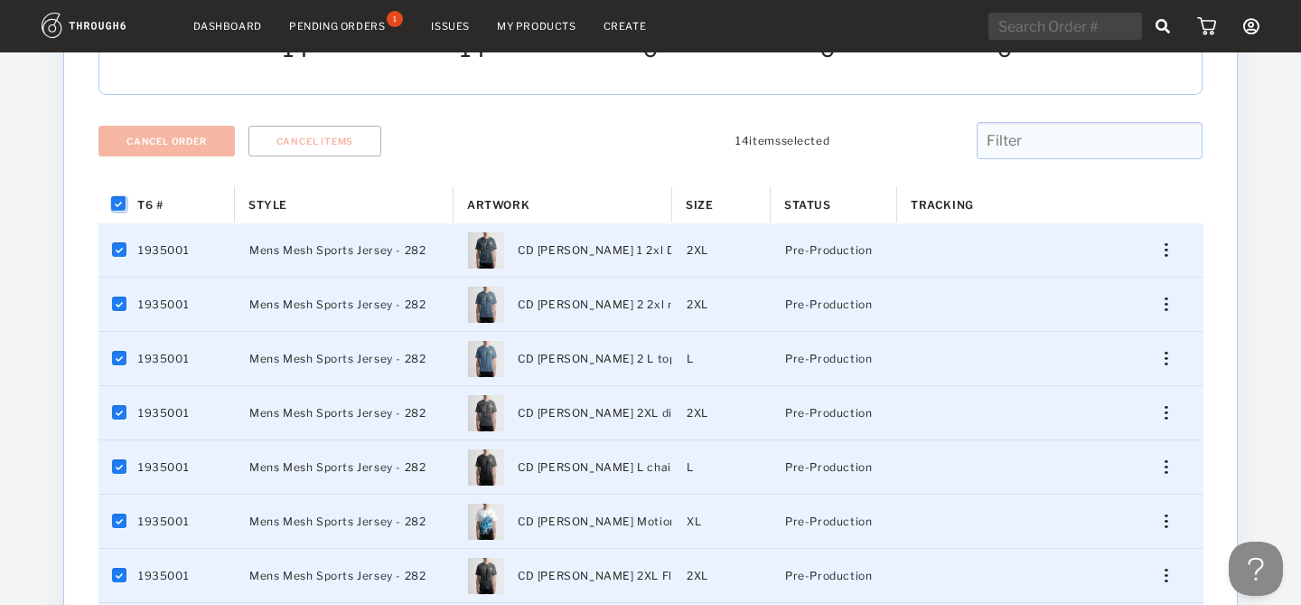
checkbox input "false"
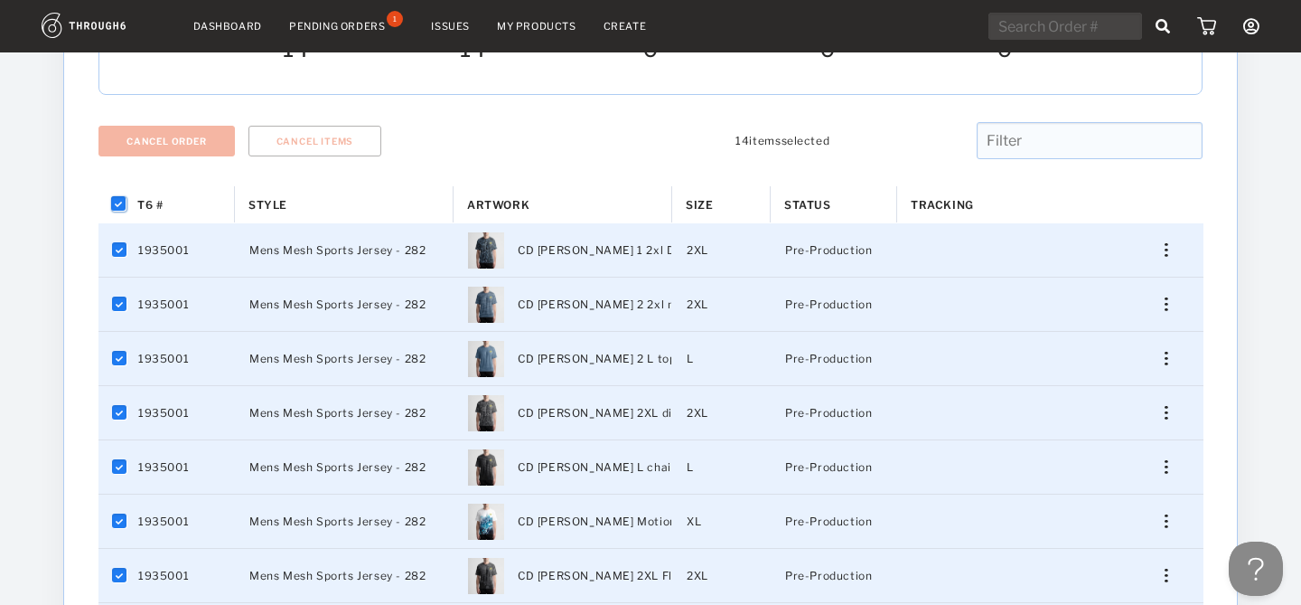
checkbox input "false"
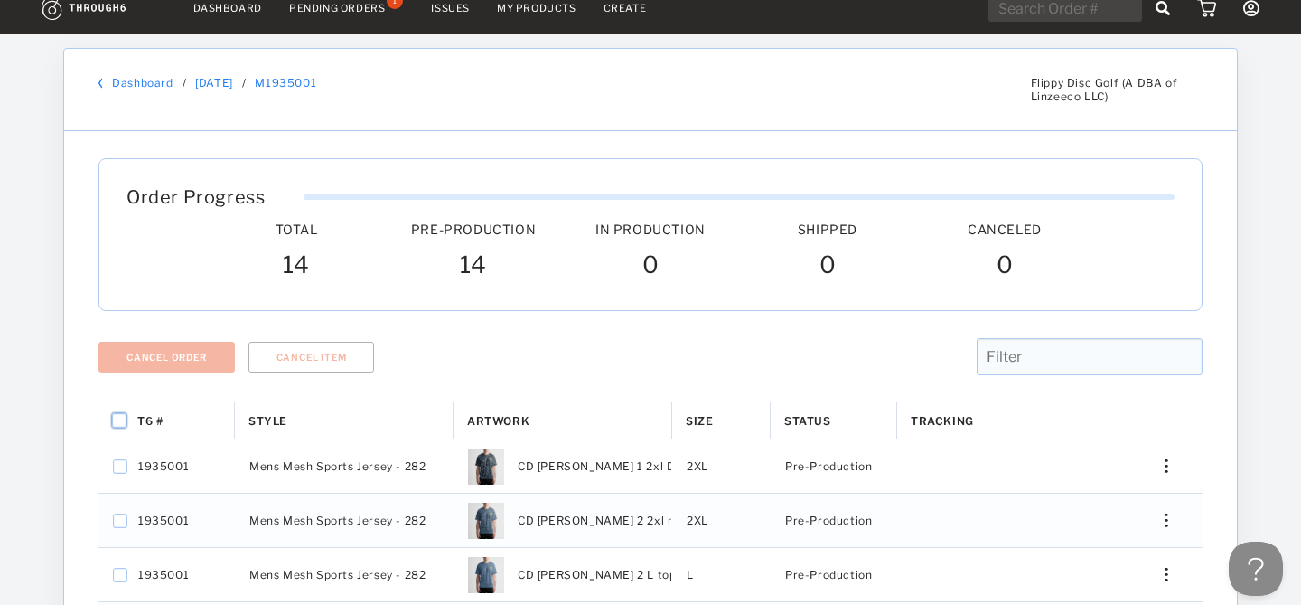
scroll to position [0, 0]
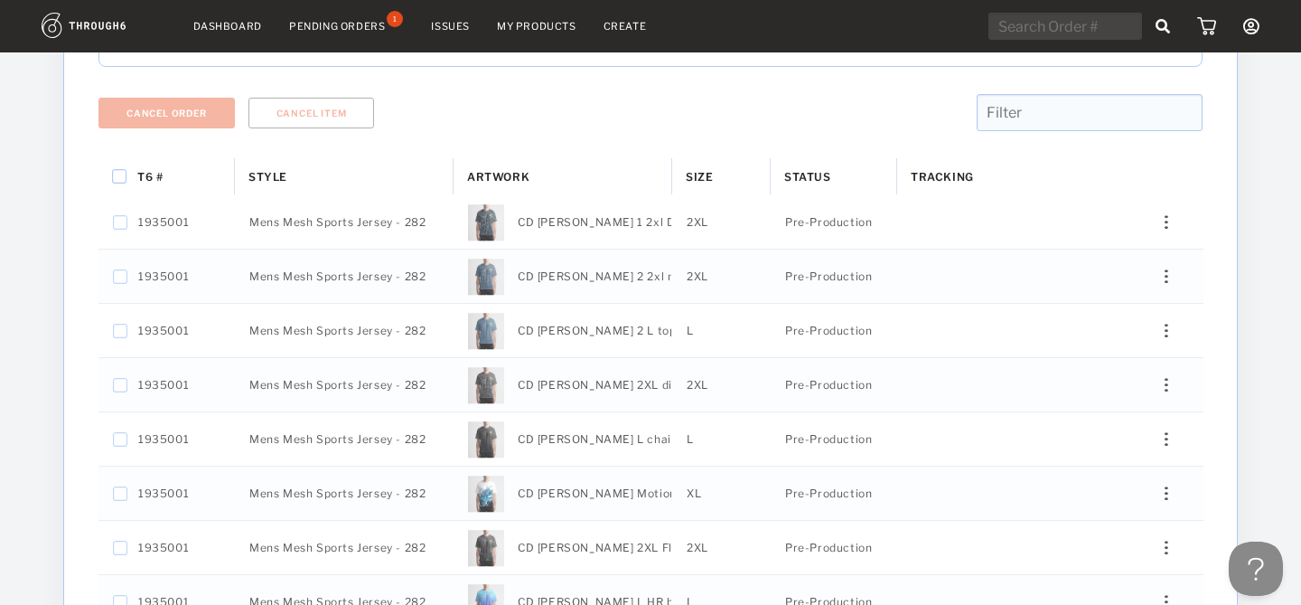
scroll to position [269, 0]
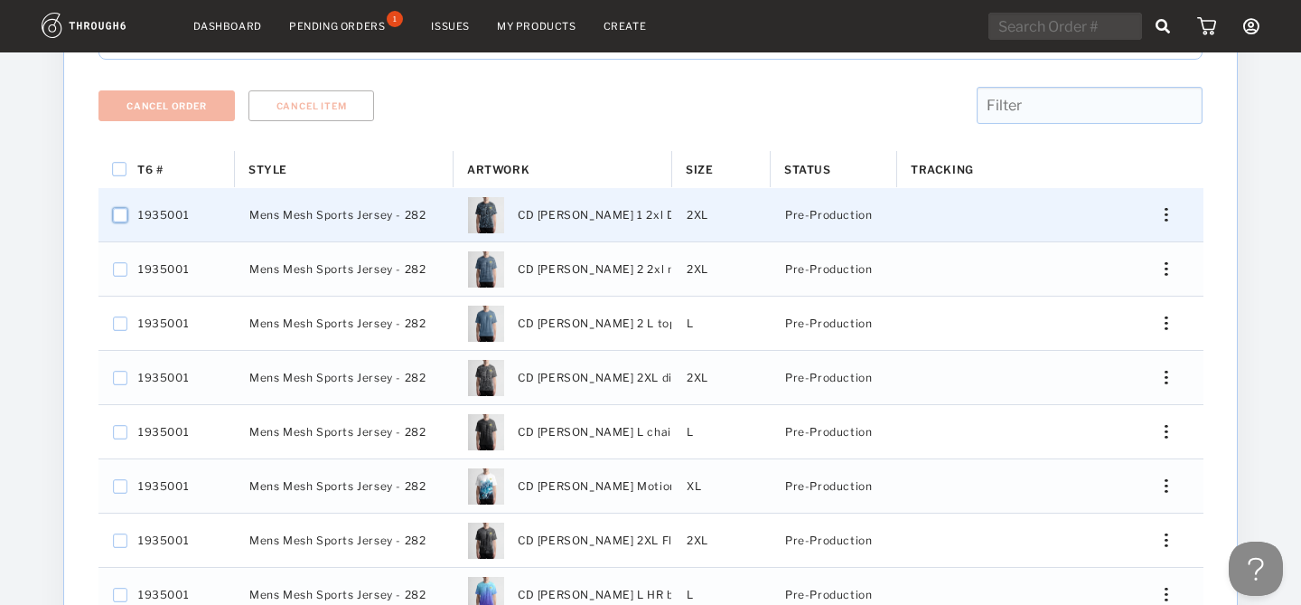
click at [120, 211] on input "Press Space to toggle row selection (unchecked)" at bounding box center [120, 215] width 14 height 14
checkbox input "true"
click at [120, 170] on input "Press Space to toggle all rows selection (unchecked)" at bounding box center [119, 169] width 14 height 14
checkbox input "true"
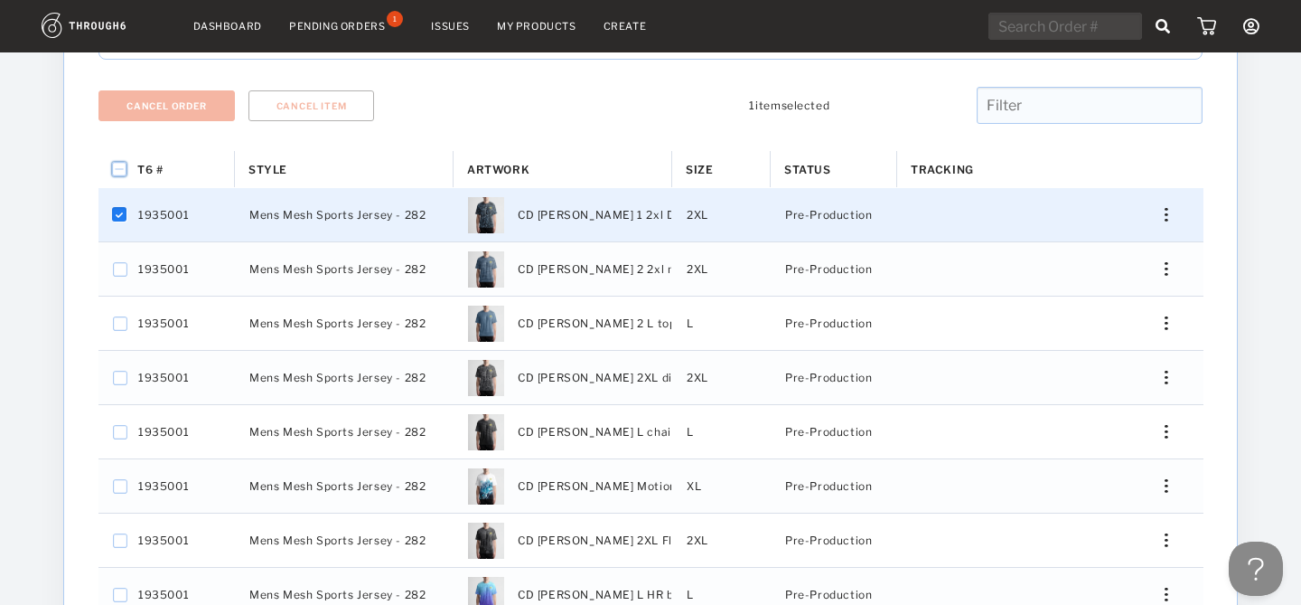
checkbox input "true"
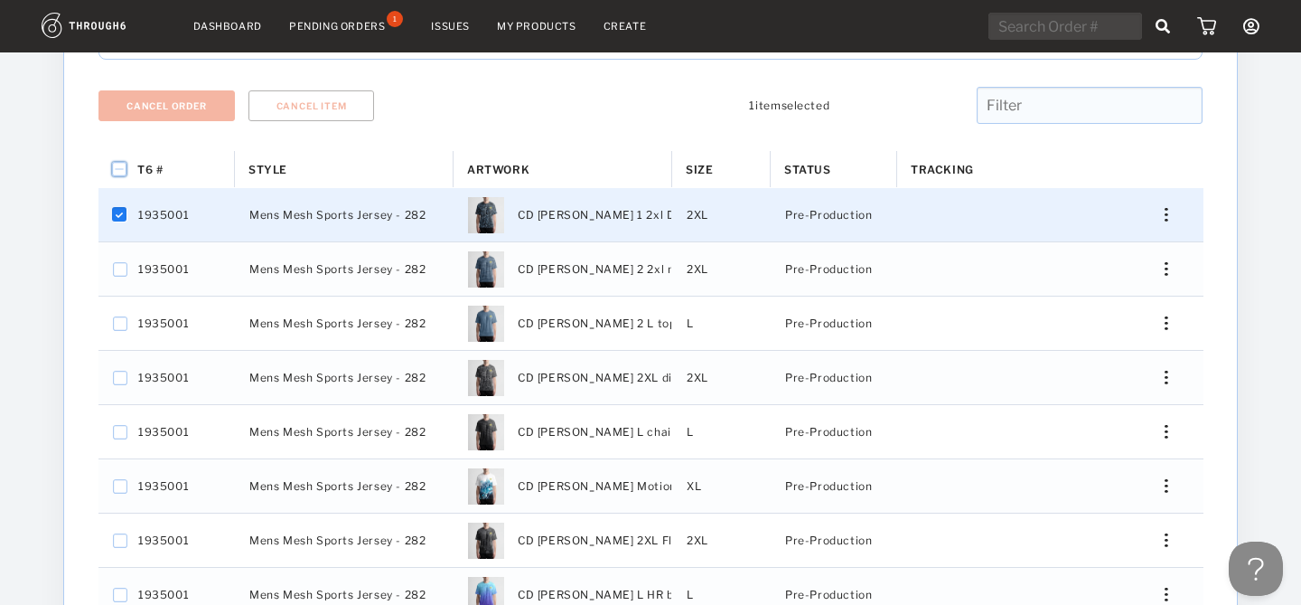
checkbox input "true"
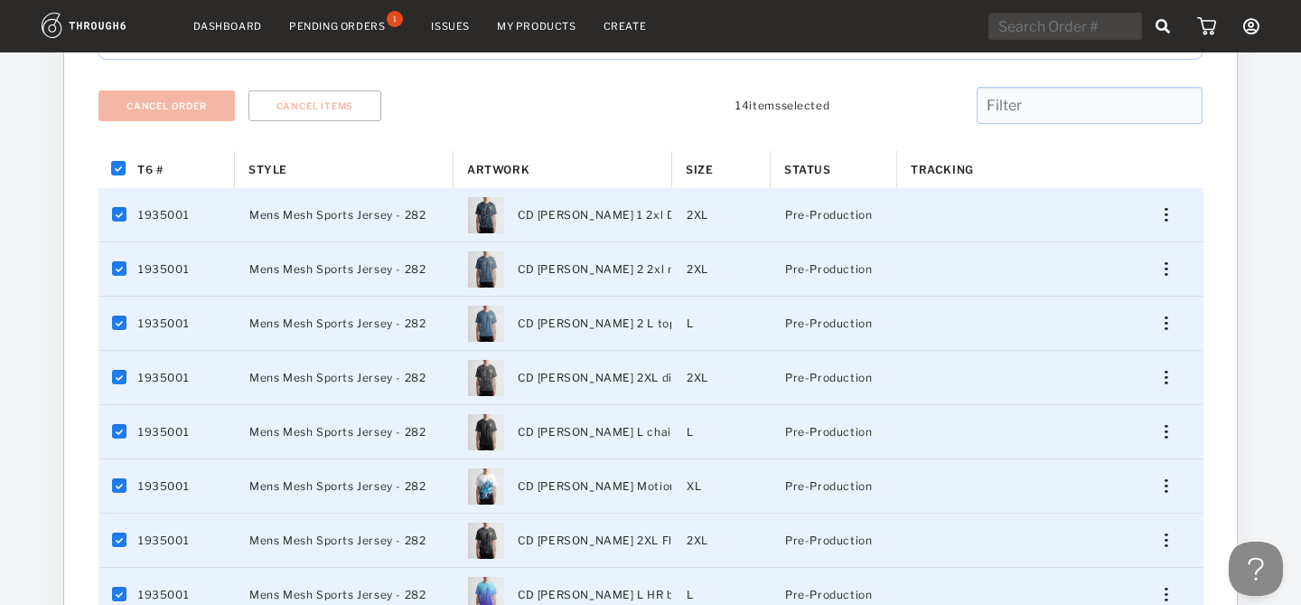
click at [1171, 208] on div "Press SPACE to deselect this row." at bounding box center [1159, 215] width 43 height 14
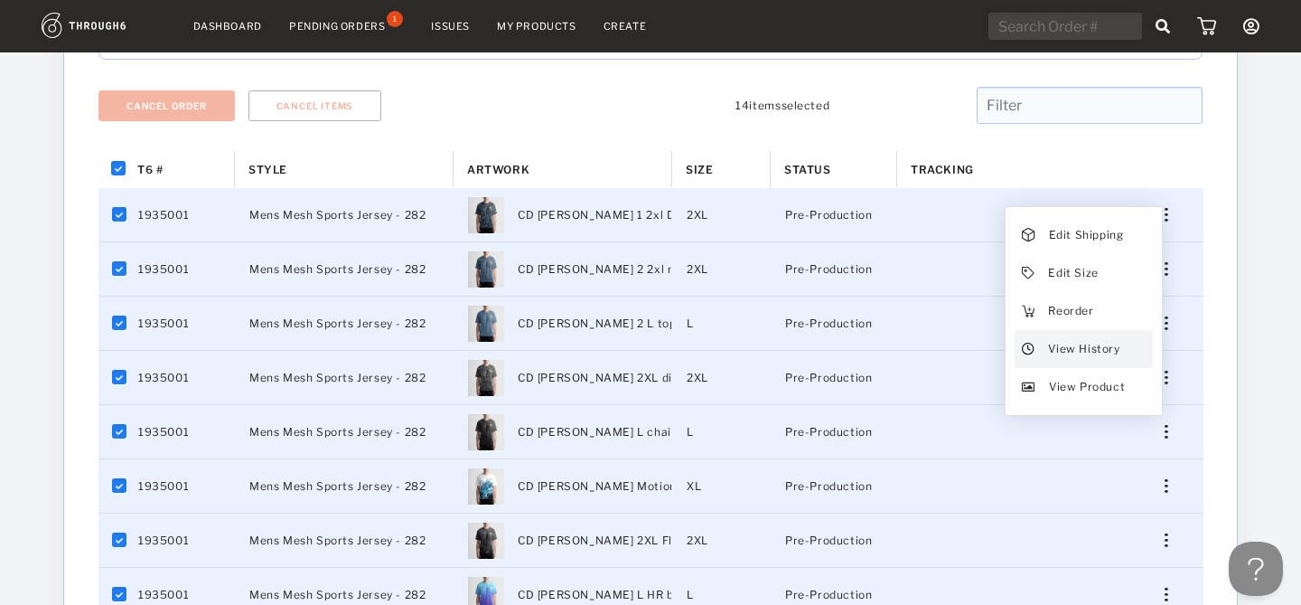
click at [1122, 352] on div "View History" at bounding box center [1084, 349] width 138 height 38
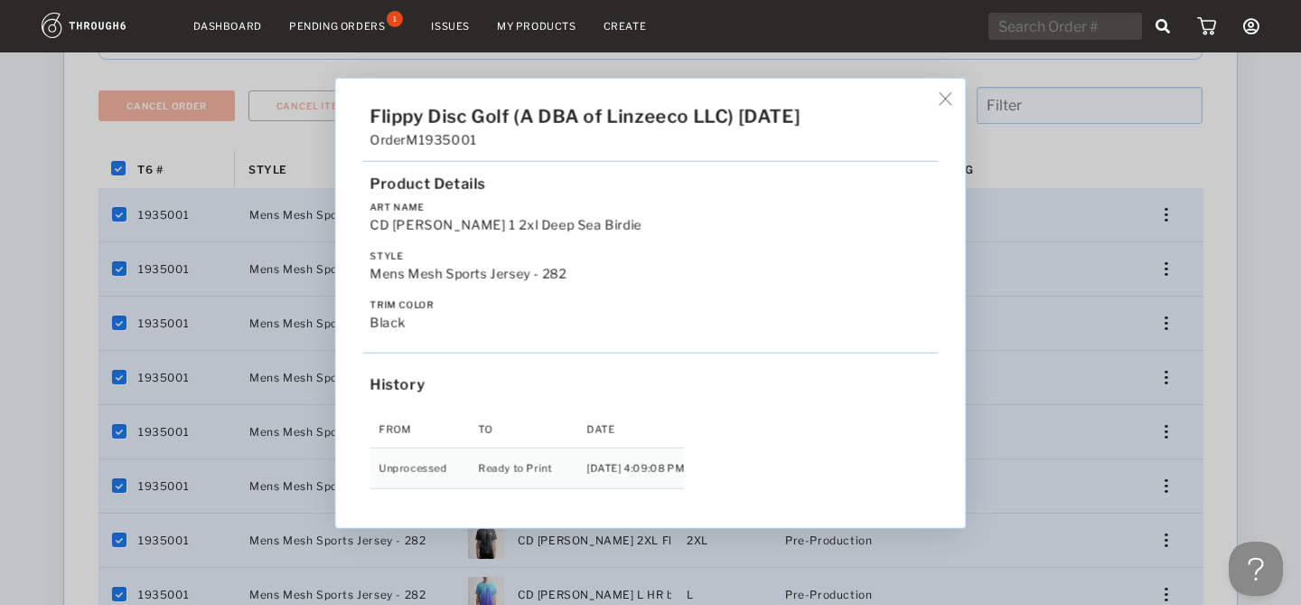
click at [939, 98] on img at bounding box center [946, 98] width 14 height 14
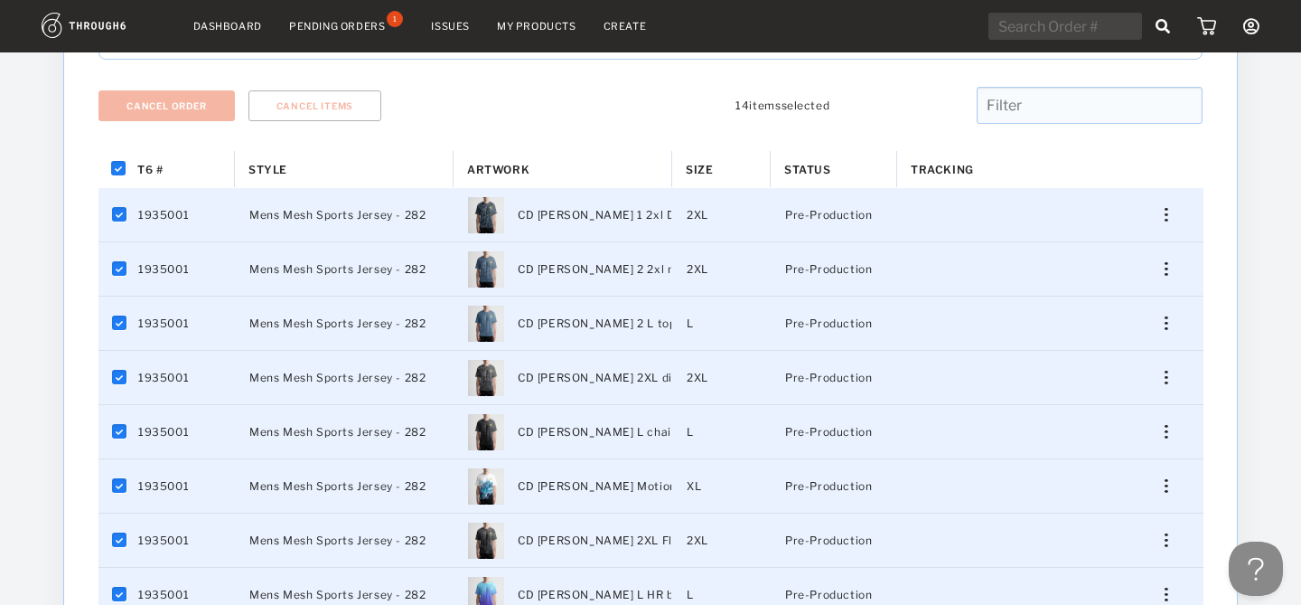
click at [876, 120] on div at bounding box center [1023, 105] width 359 height 37
click at [116, 170] on input "Press Space to toggle all rows selection (checked)" at bounding box center [119, 169] width 14 height 14
checkbox input "false"
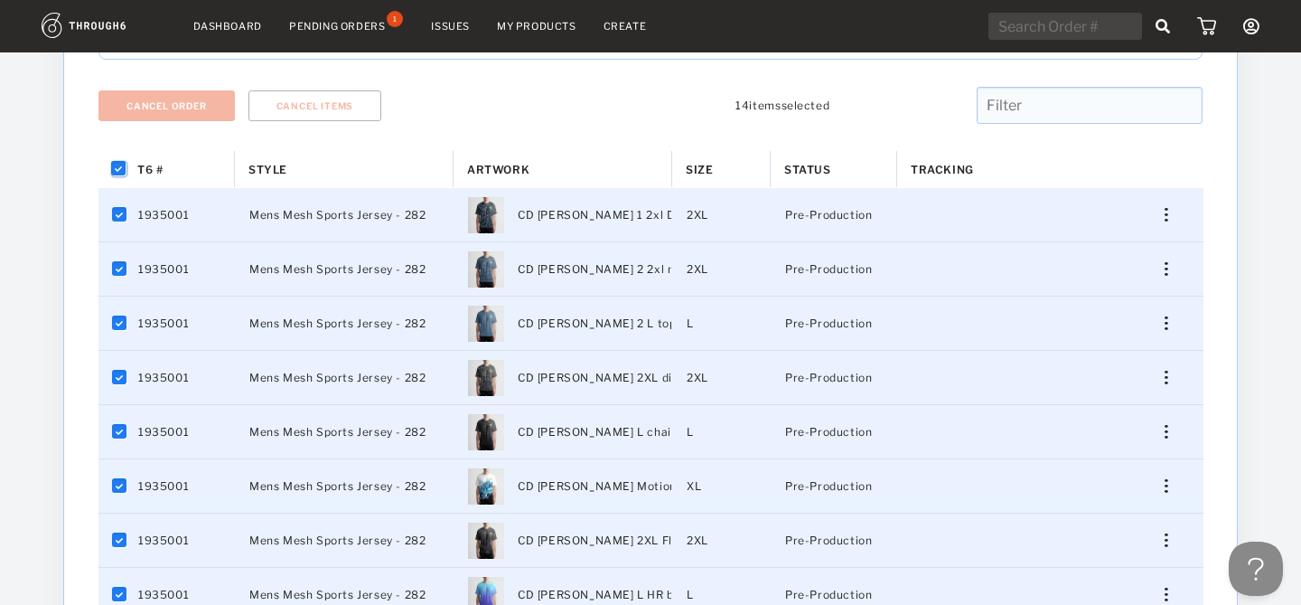
checkbox input "false"
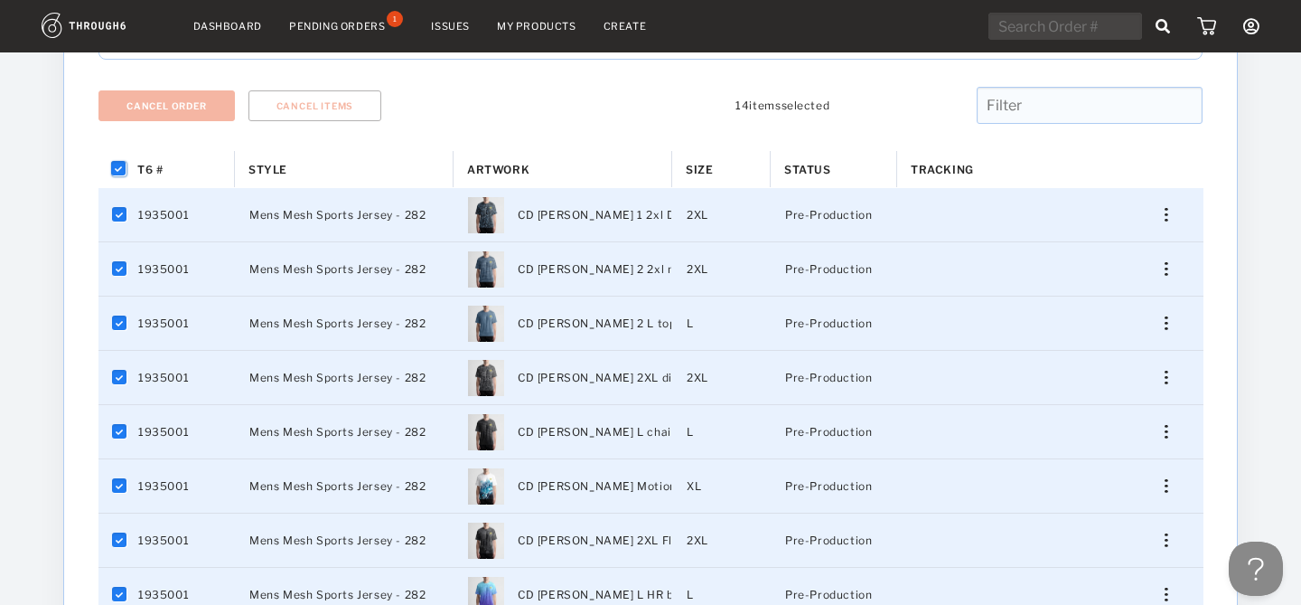
checkbox input "false"
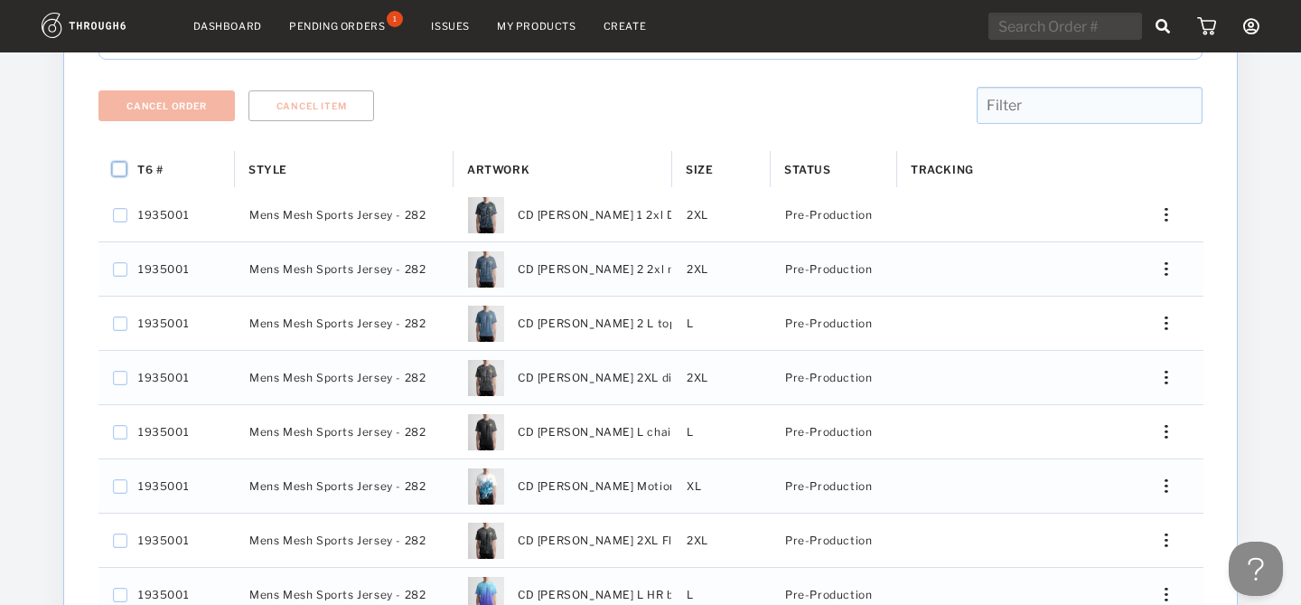
scroll to position [0, 0]
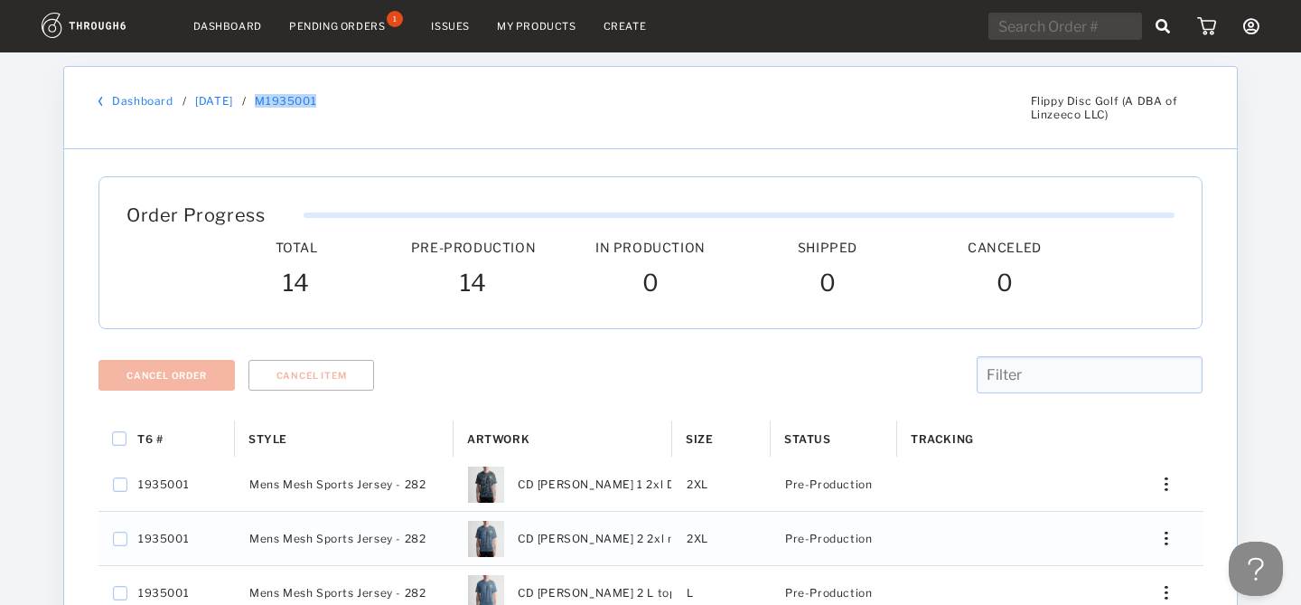
drag, startPoint x: 342, startPoint y: 98, endPoint x: 267, endPoint y: 98, distance: 75.0
click at [267, 98] on div "Dashboard / 07/03/25 / M1935001" at bounding box center [557, 101] width 918 height 14
copy link "M1935001"
click at [543, 36] on nav "Dashboard Pending Orders 1 Issues My Products Create My Account Create New Bran…" at bounding box center [651, 27] width 1218 height 28
click at [542, 24] on link "My Products" at bounding box center [537, 26] width 80 height 13
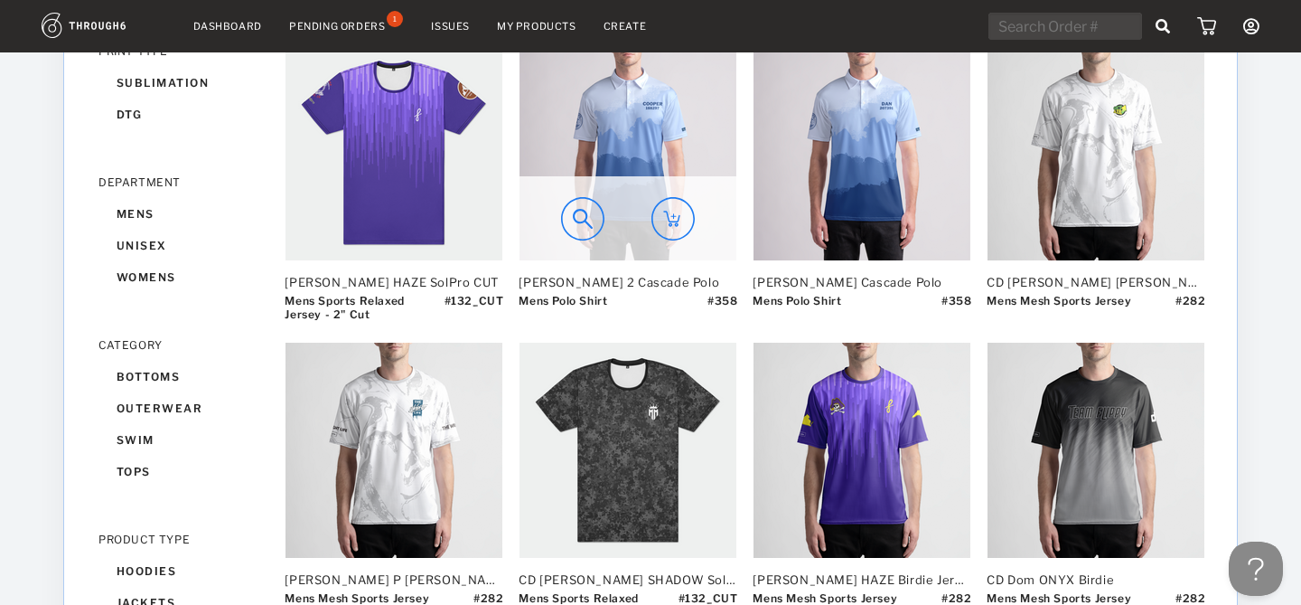
scroll to position [216, 0]
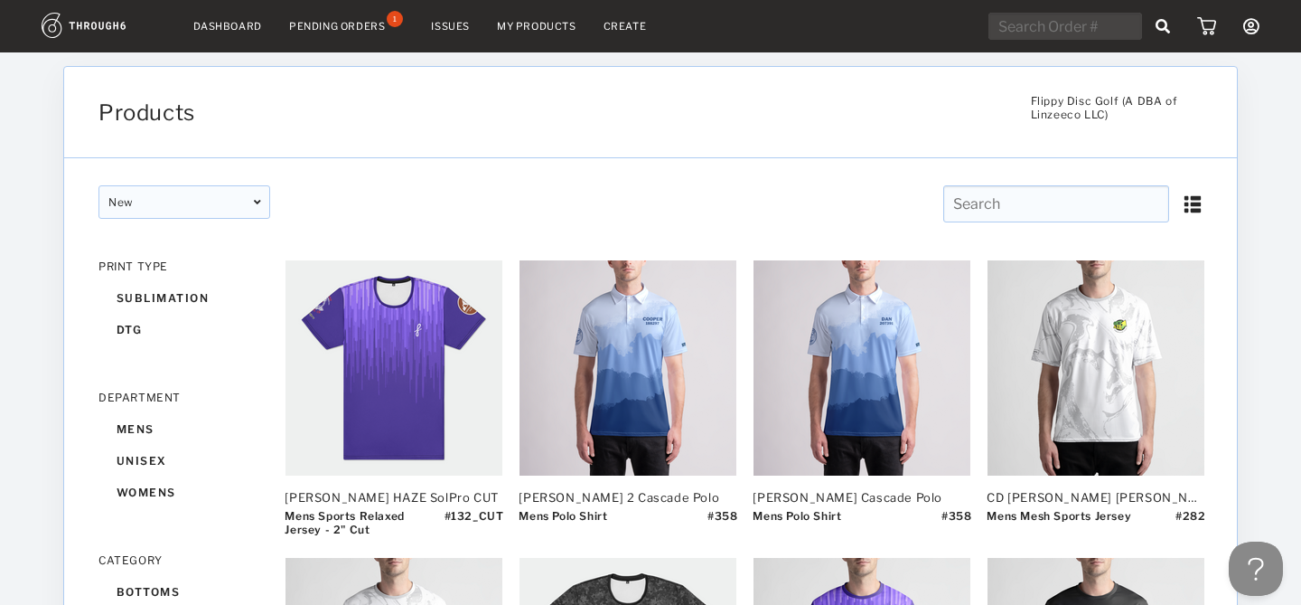
click at [249, 28] on link "Dashboard" at bounding box center [227, 26] width 69 height 13
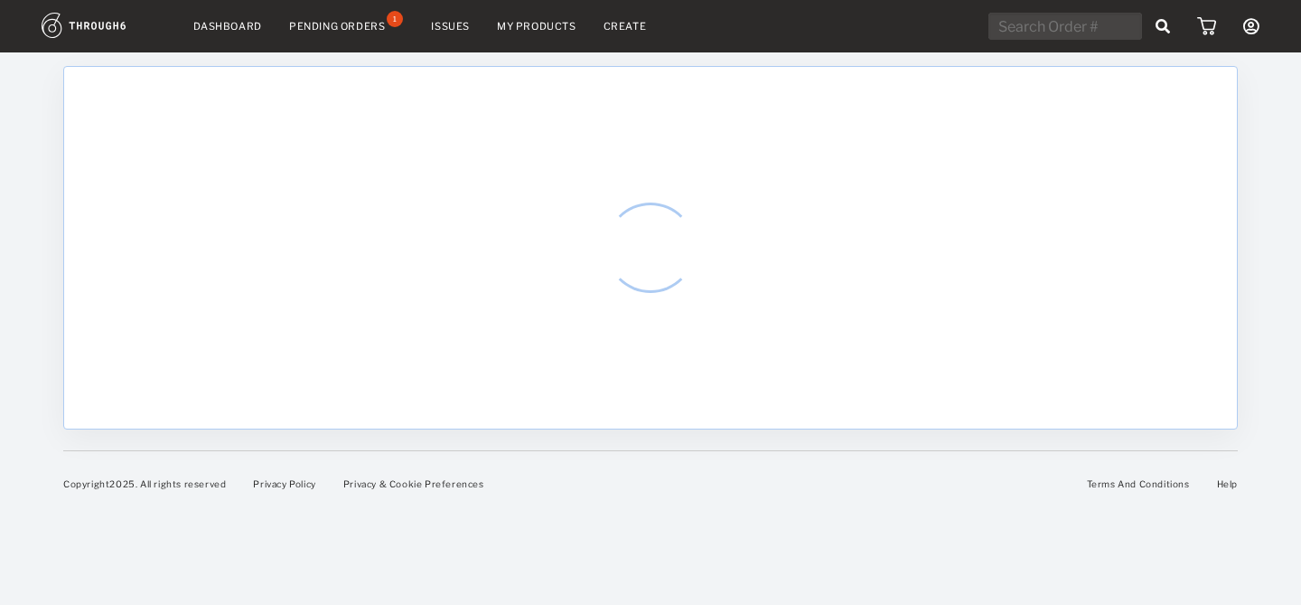
select select "7"
select select "2025"
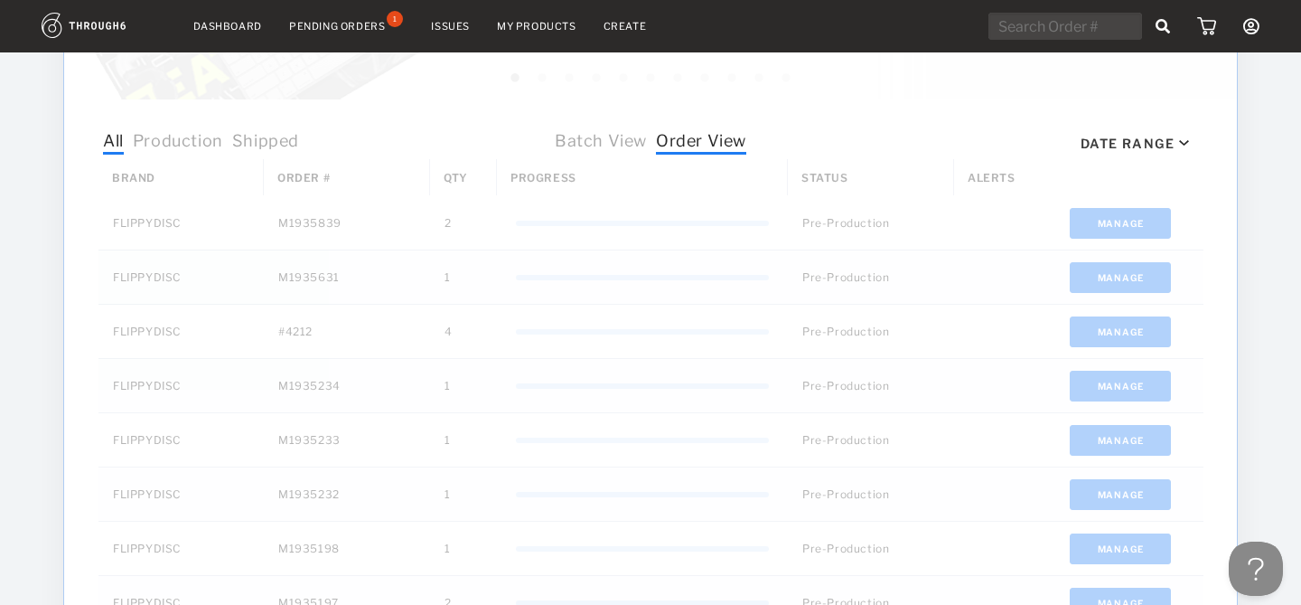
scroll to position [521, 0]
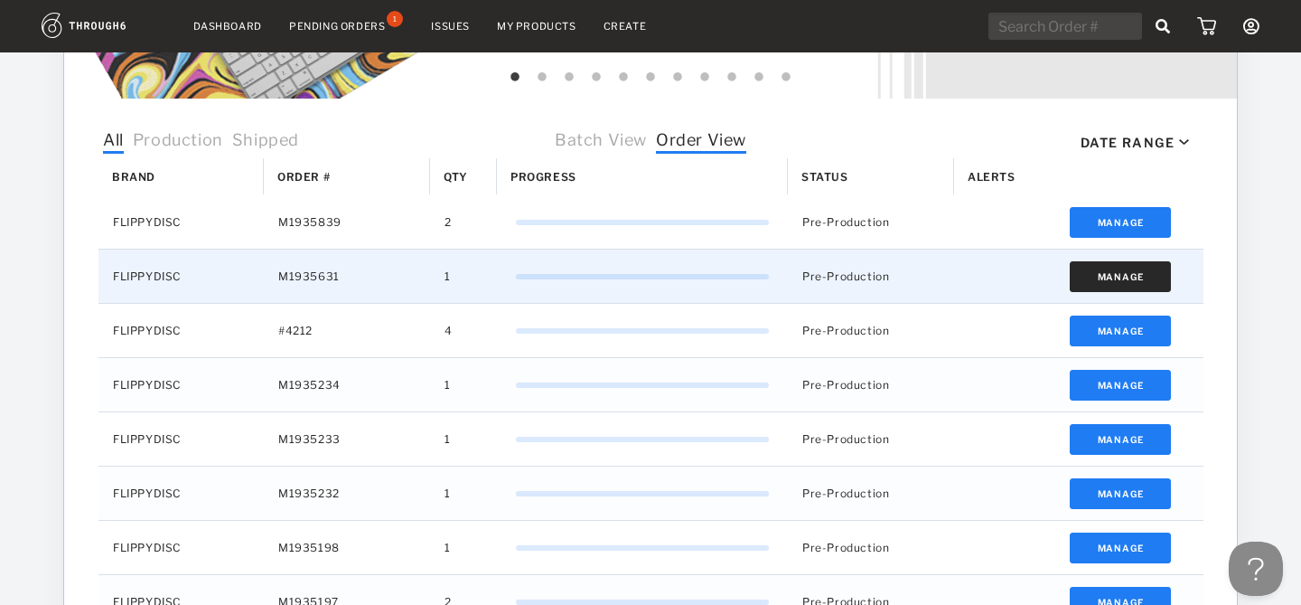
click at [1124, 278] on button "Manage" at bounding box center [1121, 276] width 102 height 31
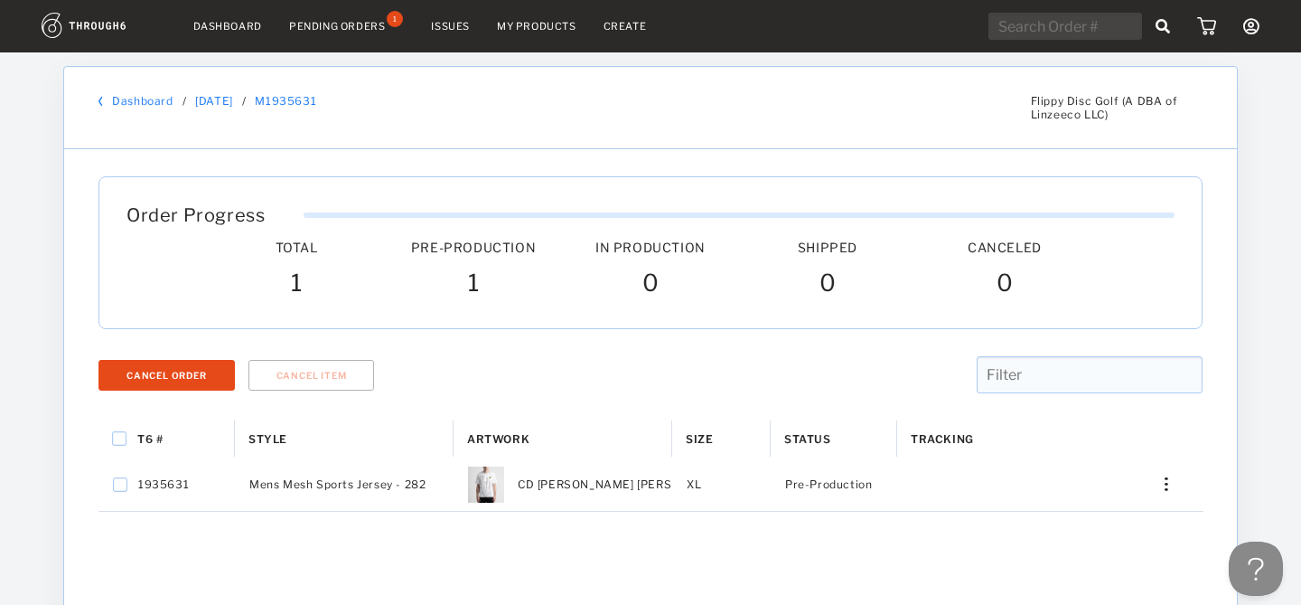
click at [141, 94] on link "Dashboard" at bounding box center [142, 101] width 61 height 14
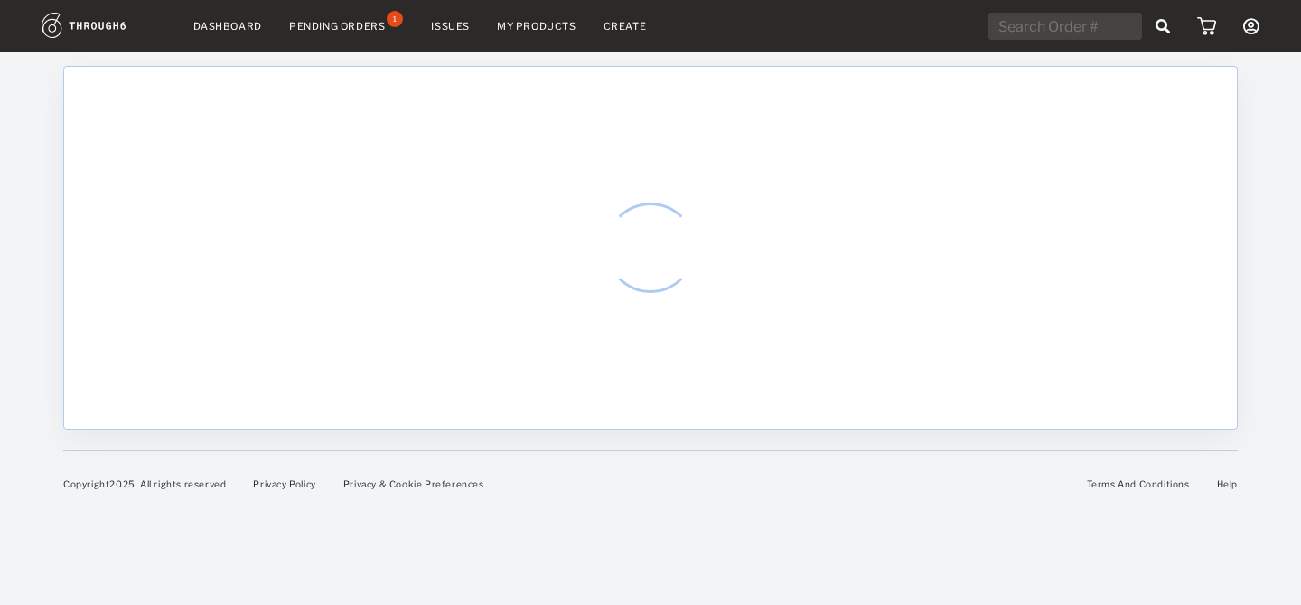
select select "7"
select select "2025"
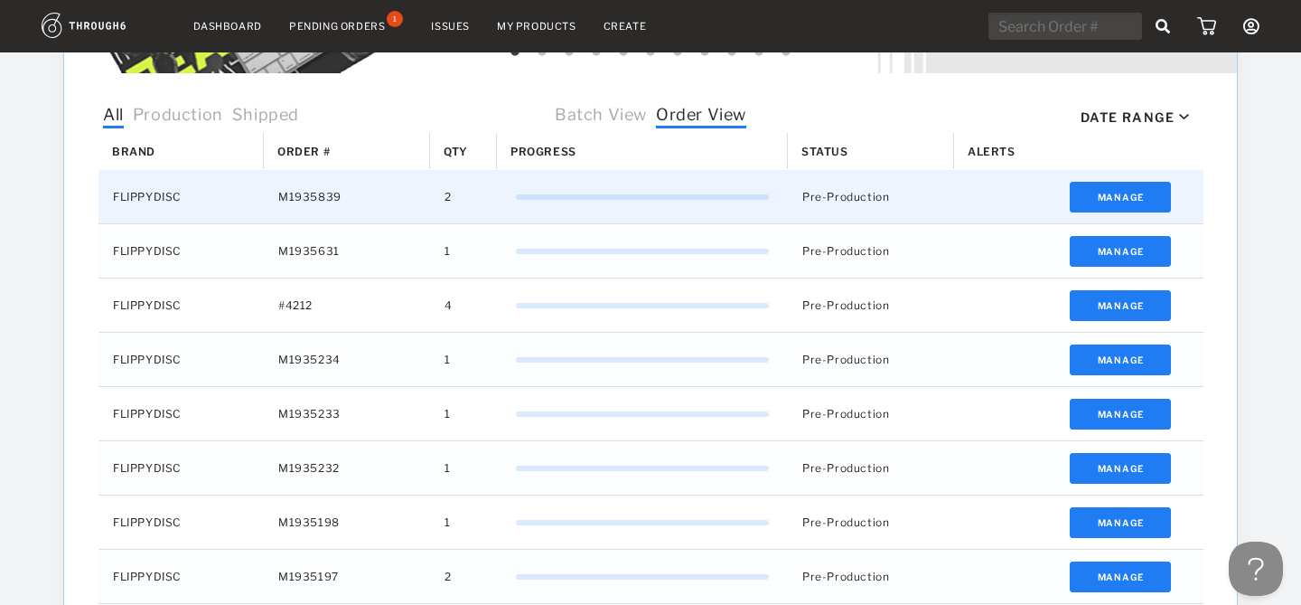
scroll to position [549, 0]
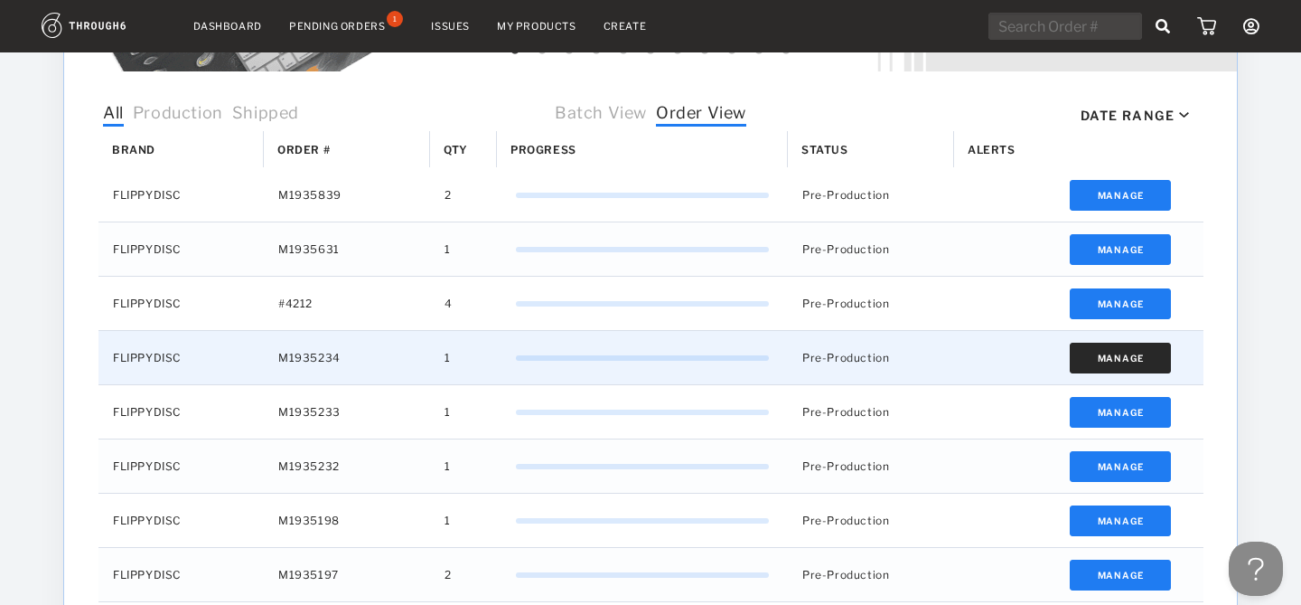
click at [1092, 360] on button "Manage" at bounding box center [1121, 357] width 102 height 31
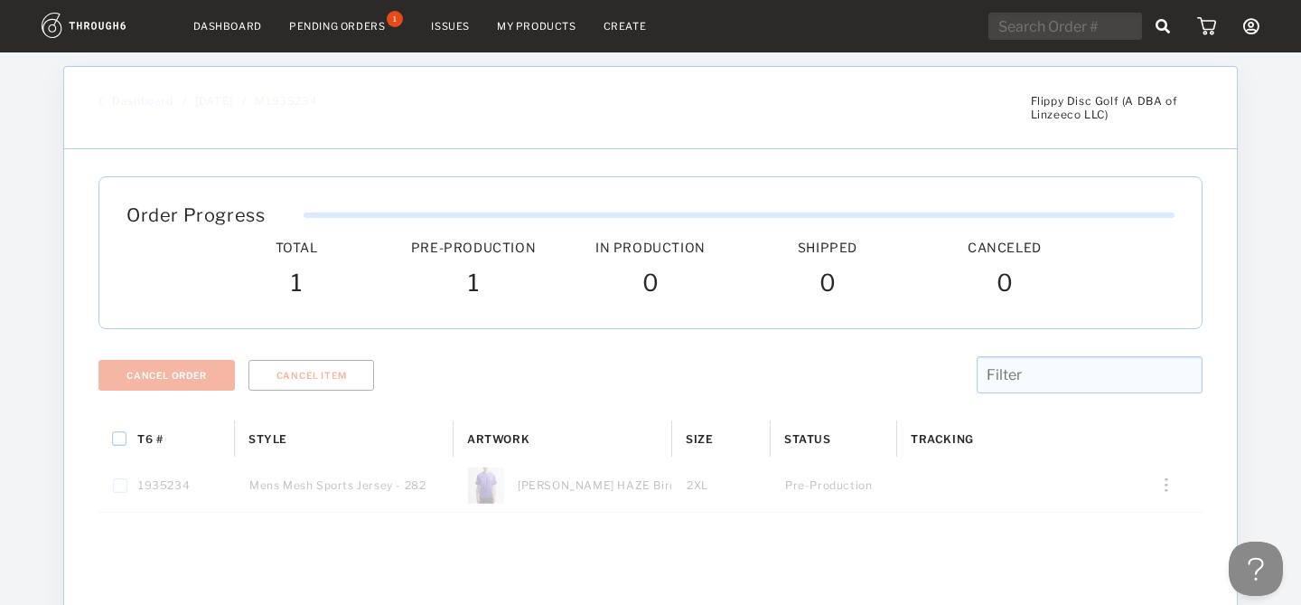
scroll to position [107, 0]
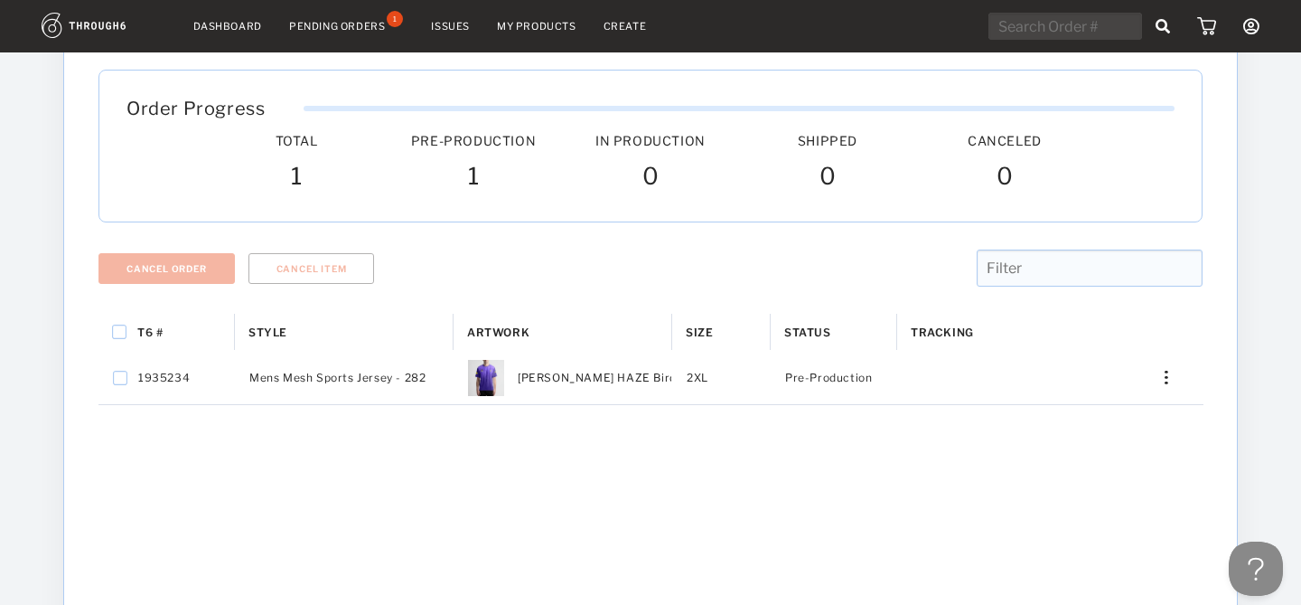
click at [258, 35] on nav "Dashboard Pending Orders 1 Issues My Products Create My Account Create New Bran…" at bounding box center [651, 27] width 1218 height 28
click at [252, 33] on nav "Dashboard Pending Orders 1 Issues My Products Create My Account Create New Bran…" at bounding box center [651, 27] width 1218 height 28
click at [249, 26] on link "Dashboard" at bounding box center [227, 26] width 69 height 13
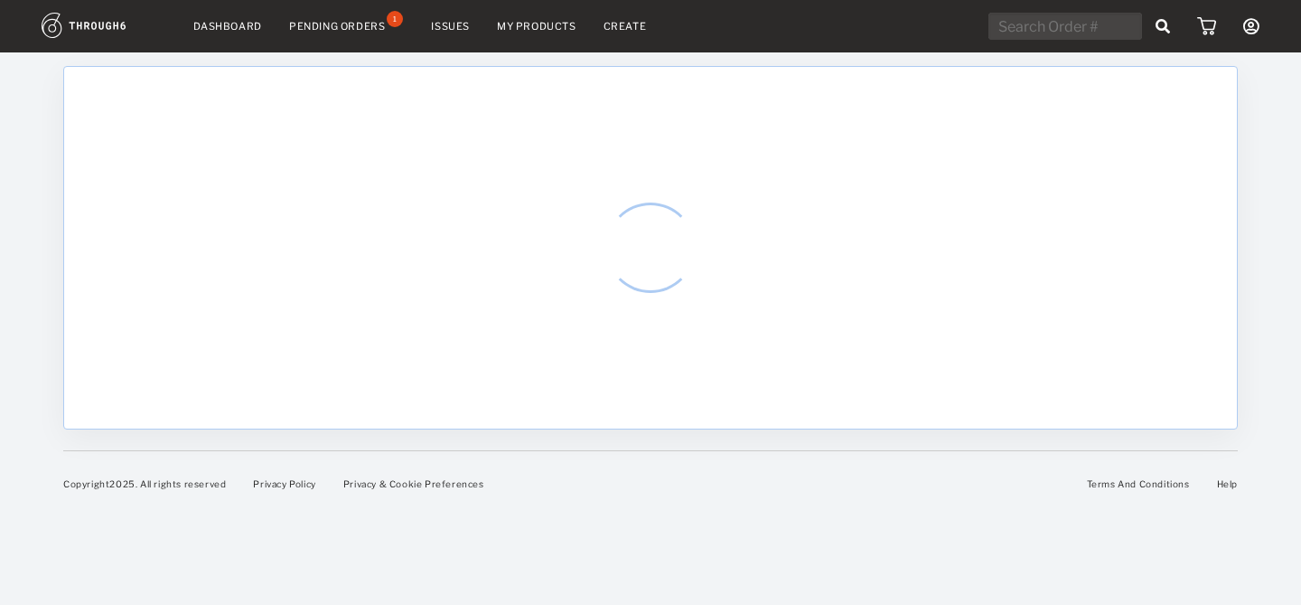
select select "7"
select select "2025"
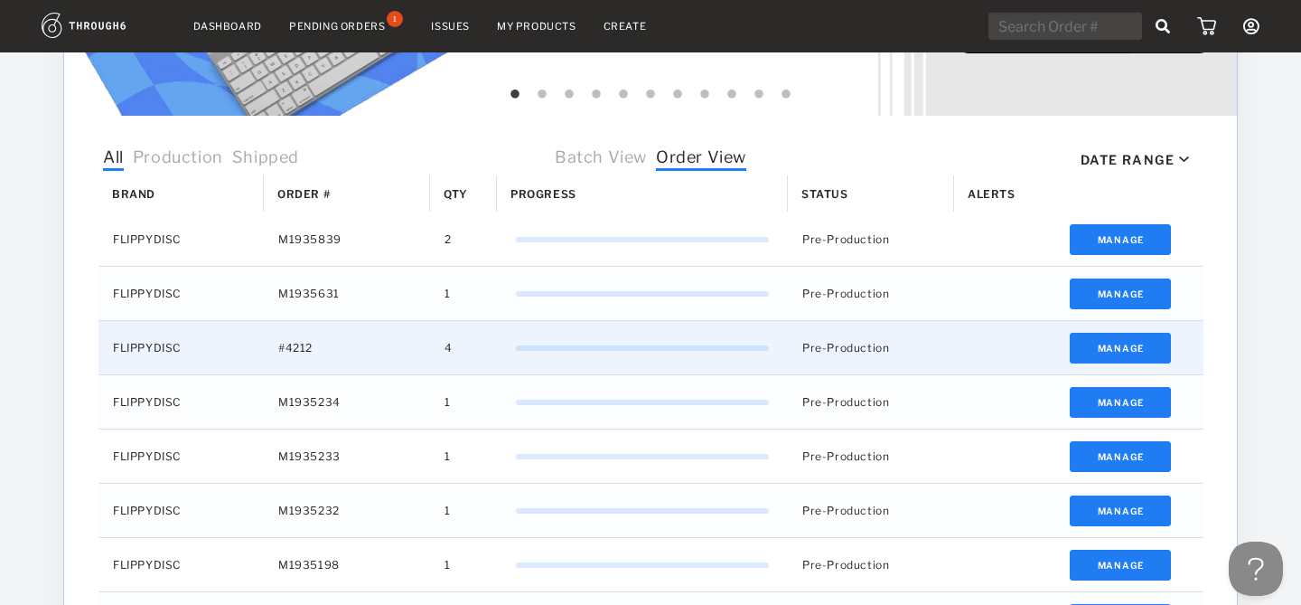
scroll to position [511, 0]
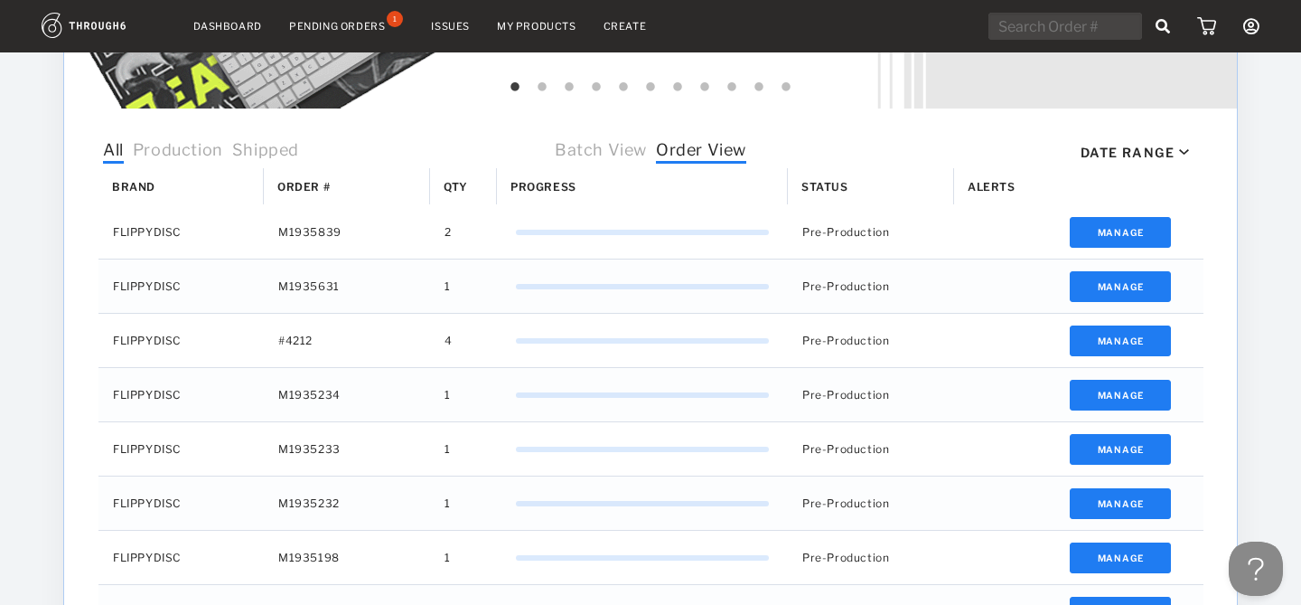
click at [1117, 150] on div "Date Range" at bounding box center [1128, 152] width 94 height 15
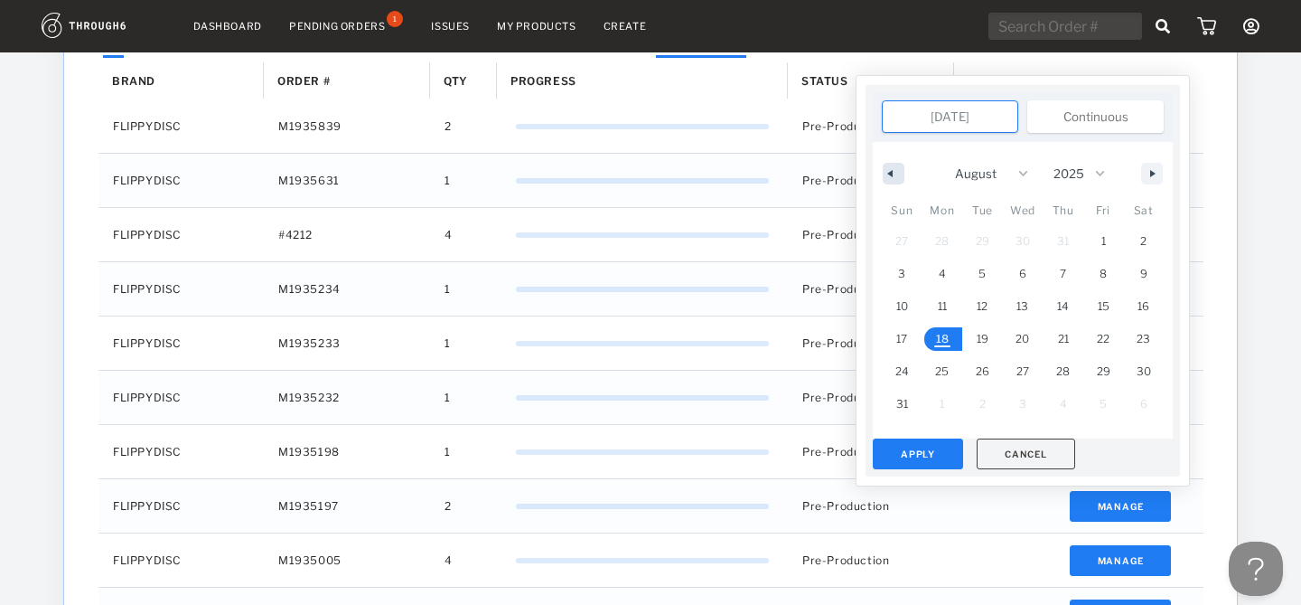
scroll to position [632, 0]
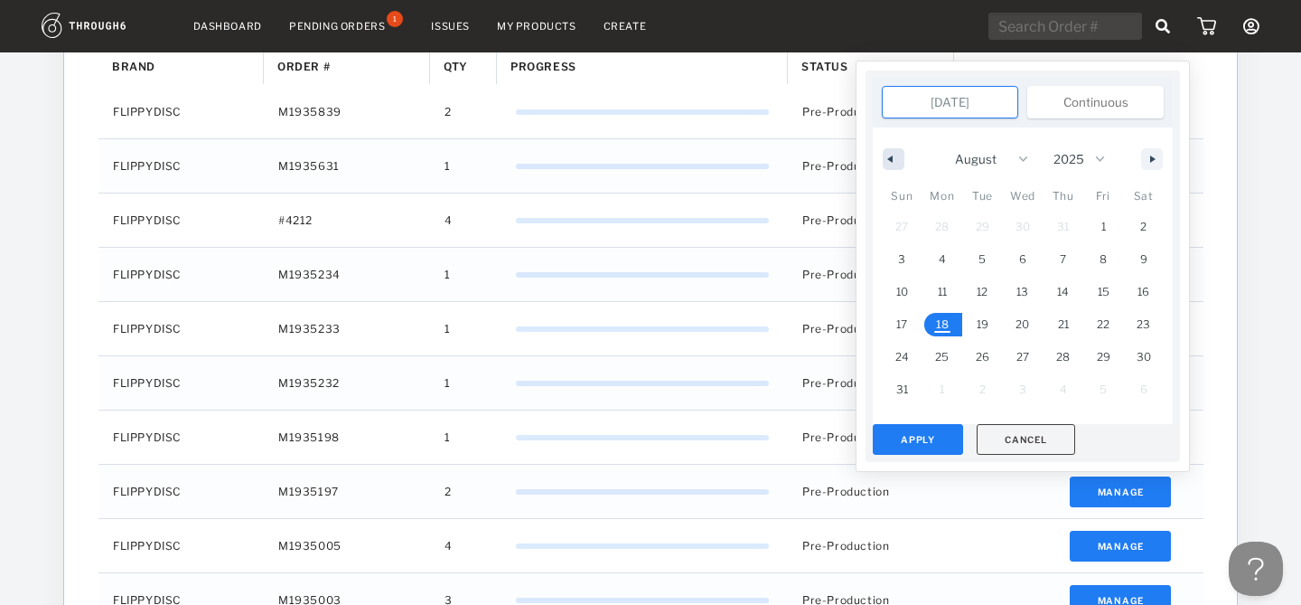
click at [889, 159] on icon "button" at bounding box center [888, 158] width 9 height 7
select select "6"
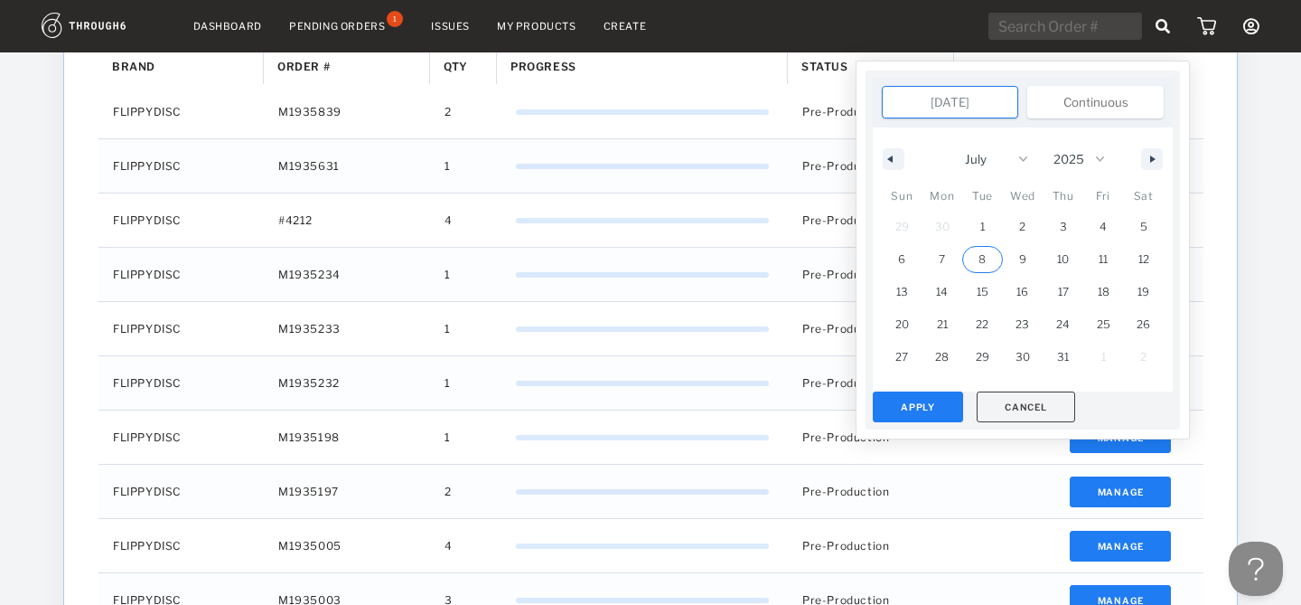
click at [978, 258] on span "8" at bounding box center [982, 259] width 41 height 23
type input "Jul 8, 2025"
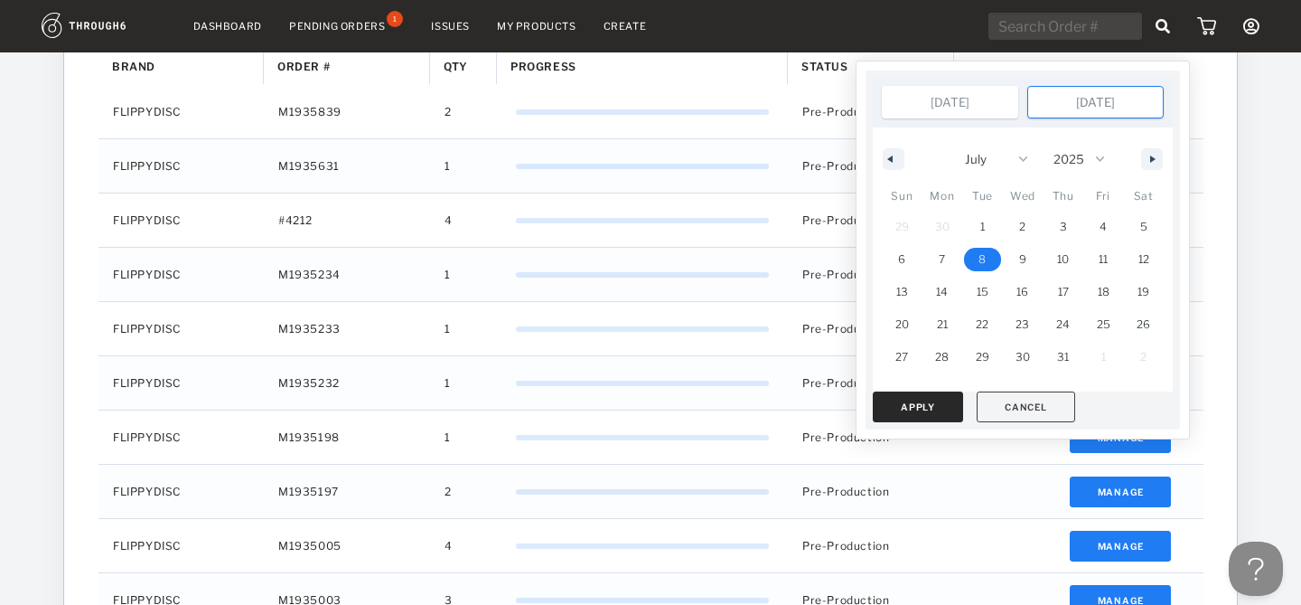
click at [925, 417] on button "Apply" at bounding box center [918, 406] width 90 height 31
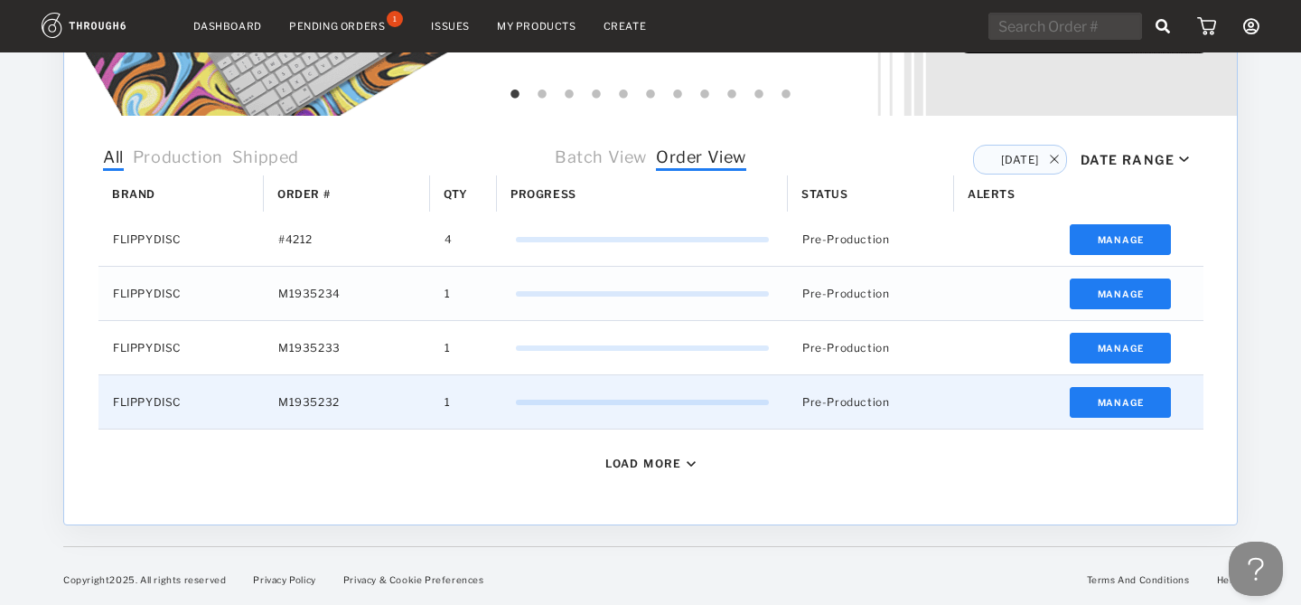
scroll to position [503, 0]
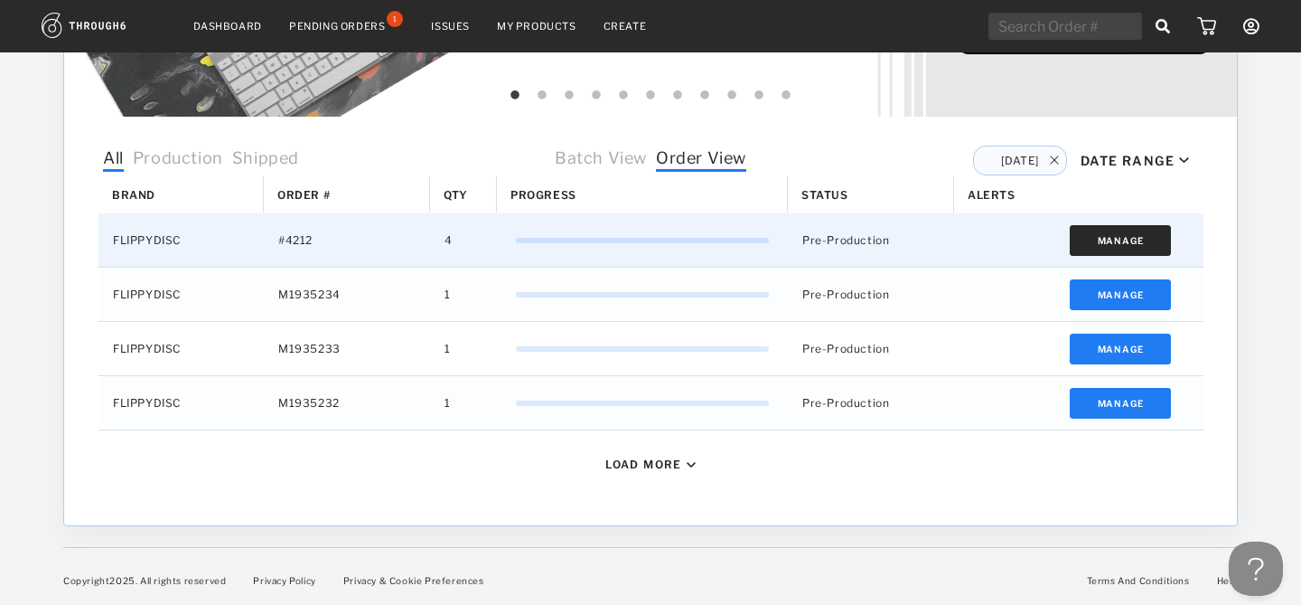
click at [1101, 239] on button "Manage" at bounding box center [1121, 240] width 102 height 31
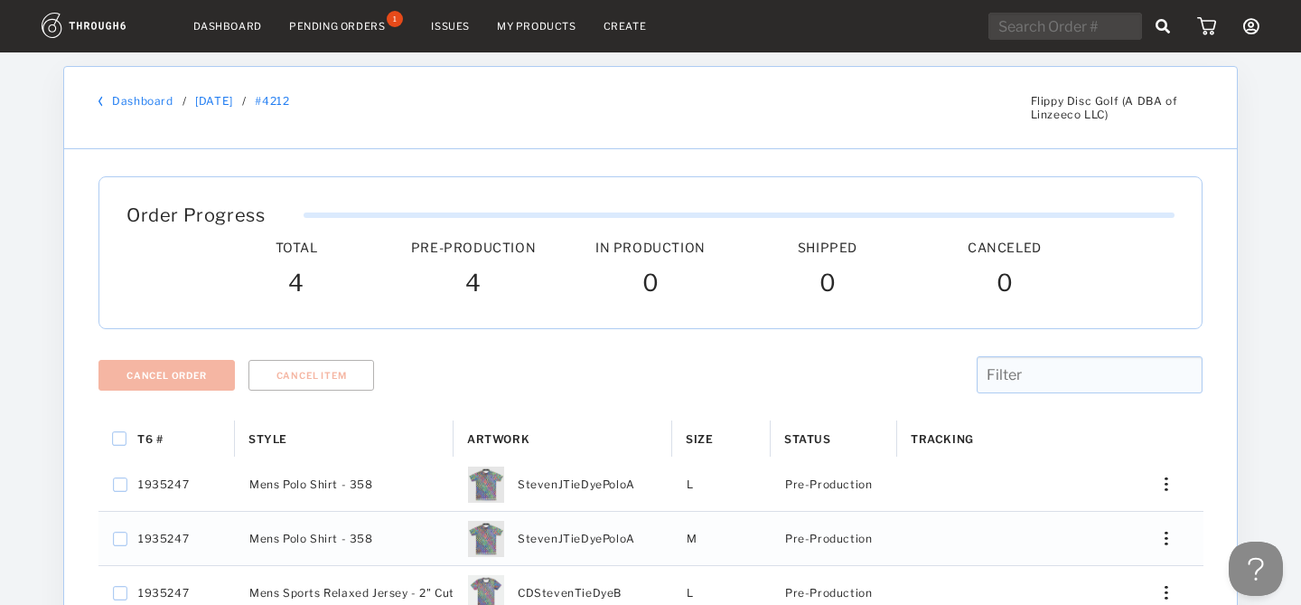
click at [159, 96] on link "Dashboard" at bounding box center [142, 101] width 61 height 14
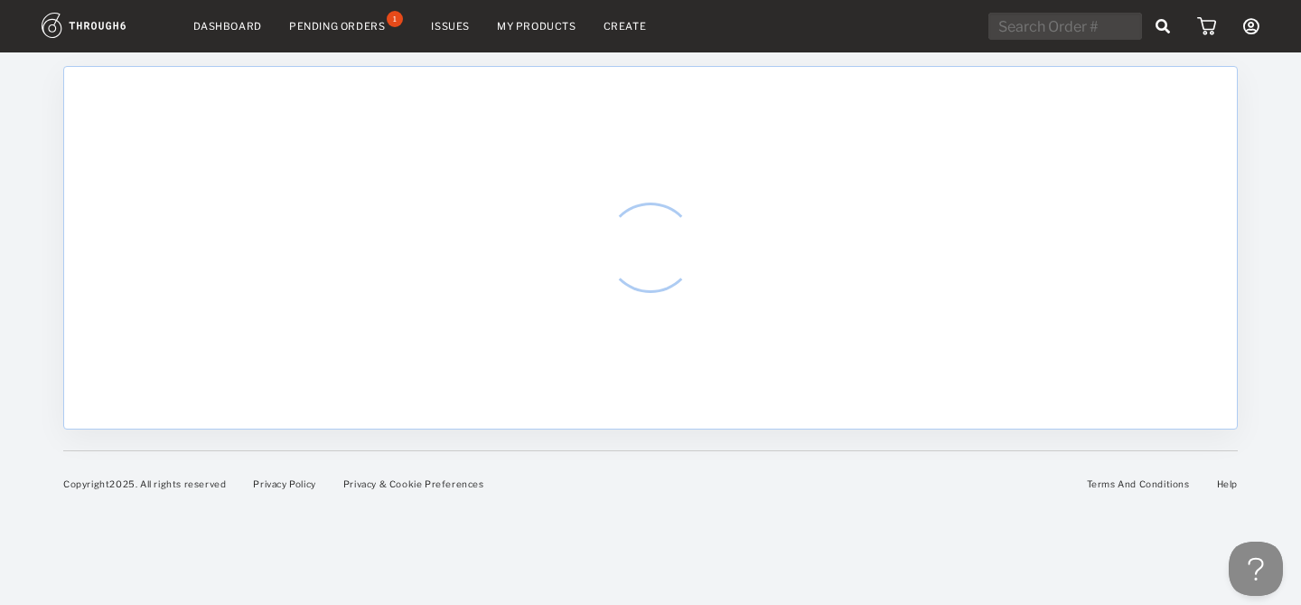
select select "7"
select select "2025"
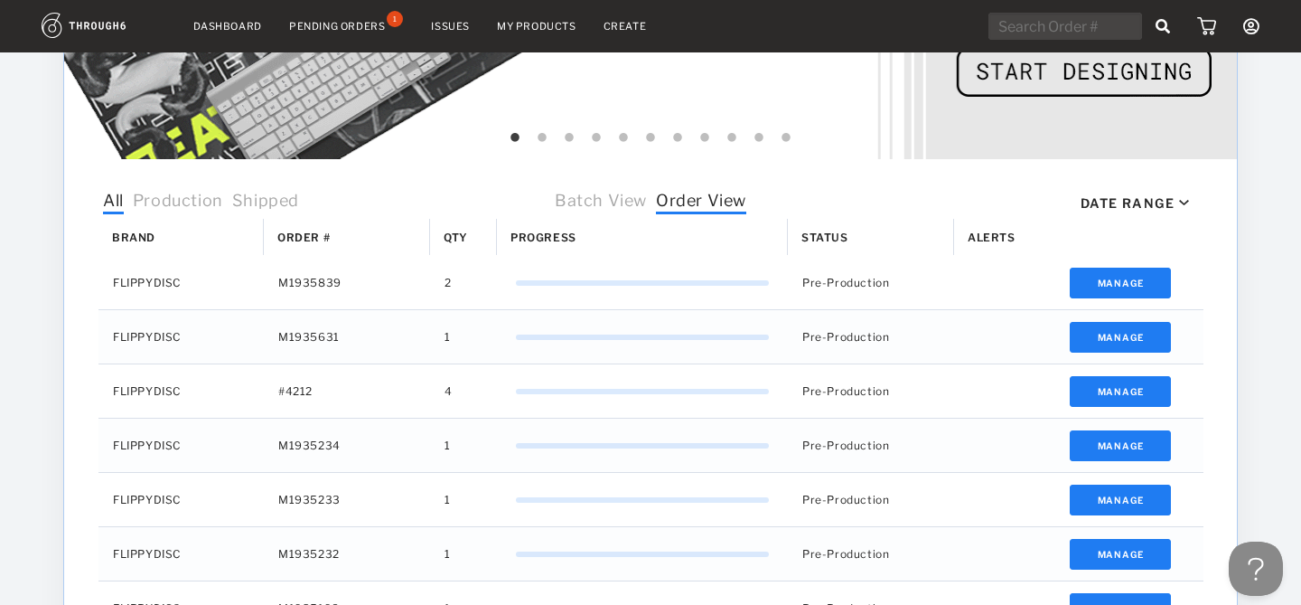
scroll to position [509, 0]
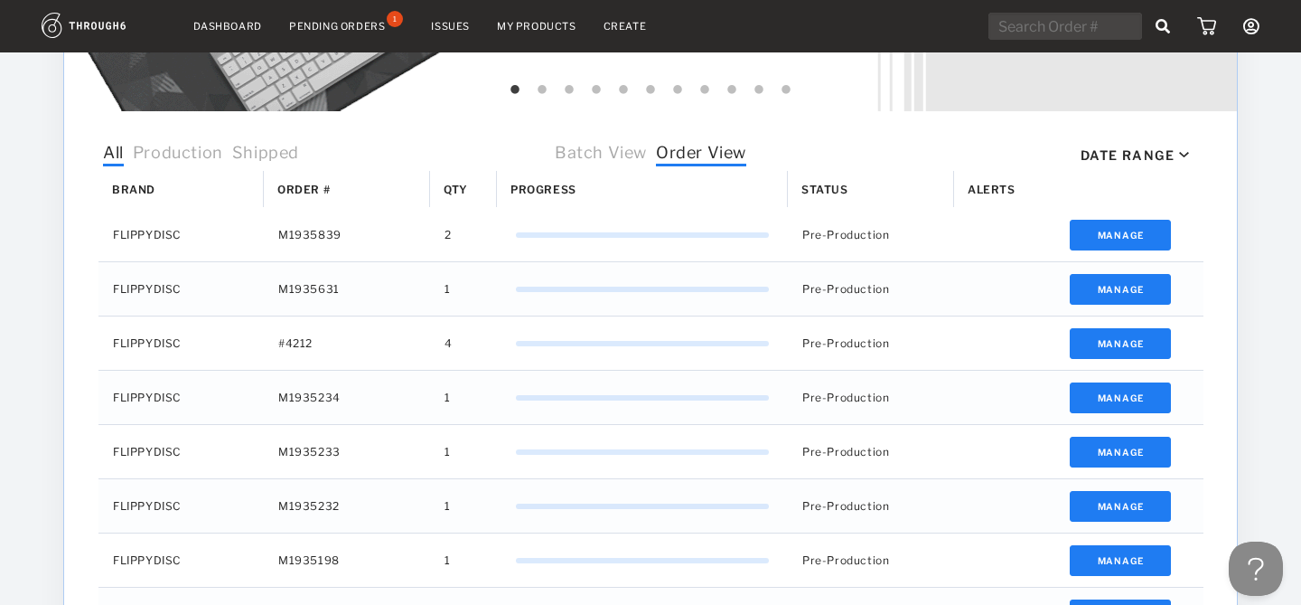
click at [1123, 149] on div "Date Range" at bounding box center [1128, 154] width 94 height 15
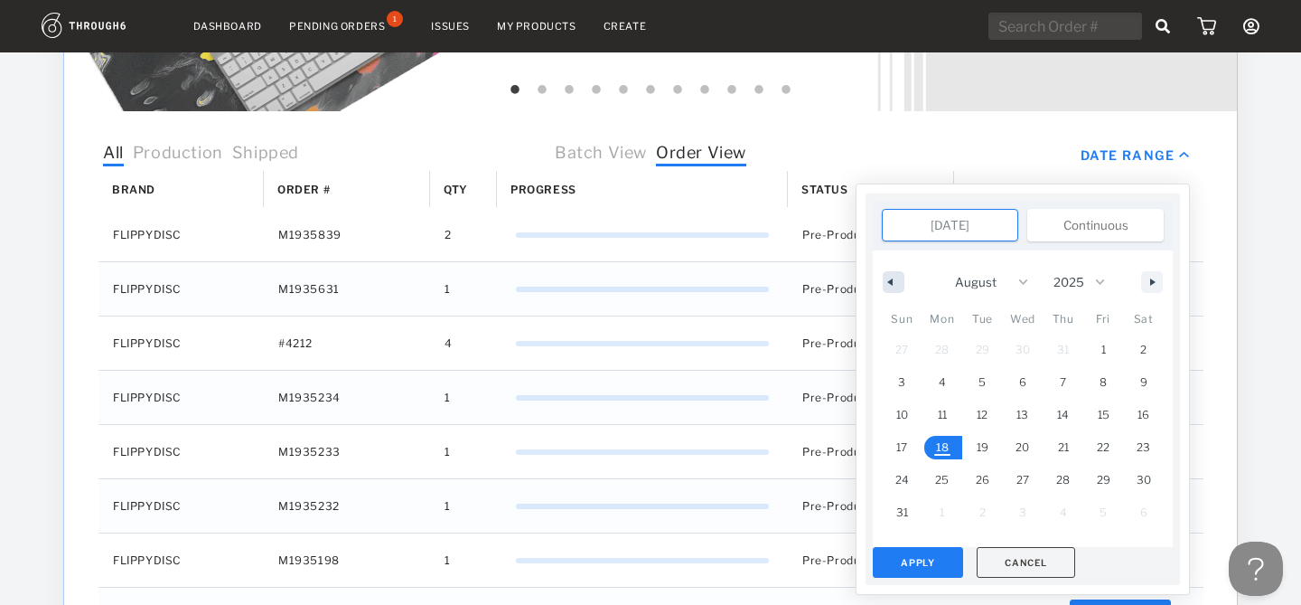
click at [896, 279] on button "button" at bounding box center [894, 282] width 22 height 22
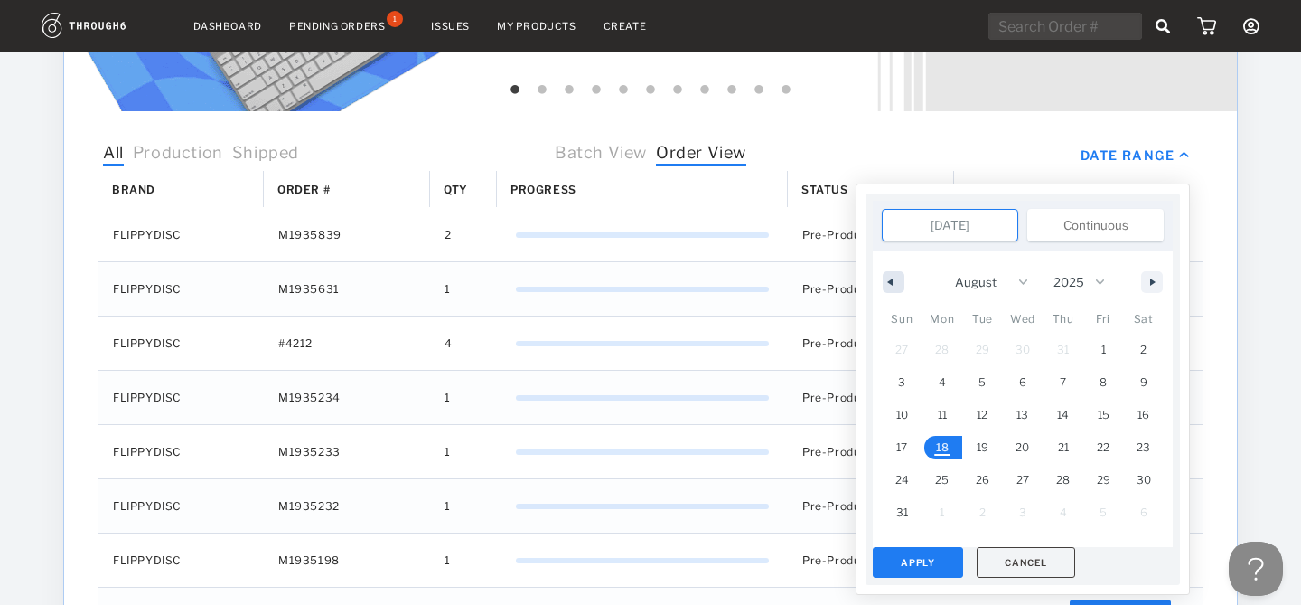
select select "6"
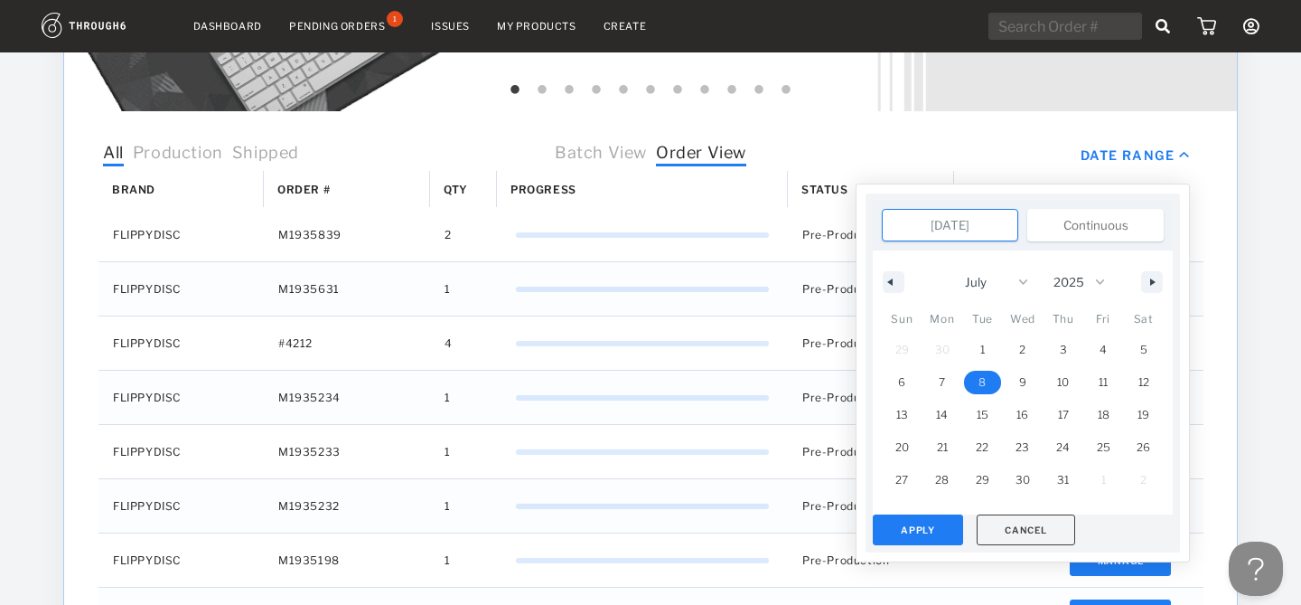
click at [989, 380] on span "8" at bounding box center [982, 381] width 41 height 23
type input "Jul 8, 2025"
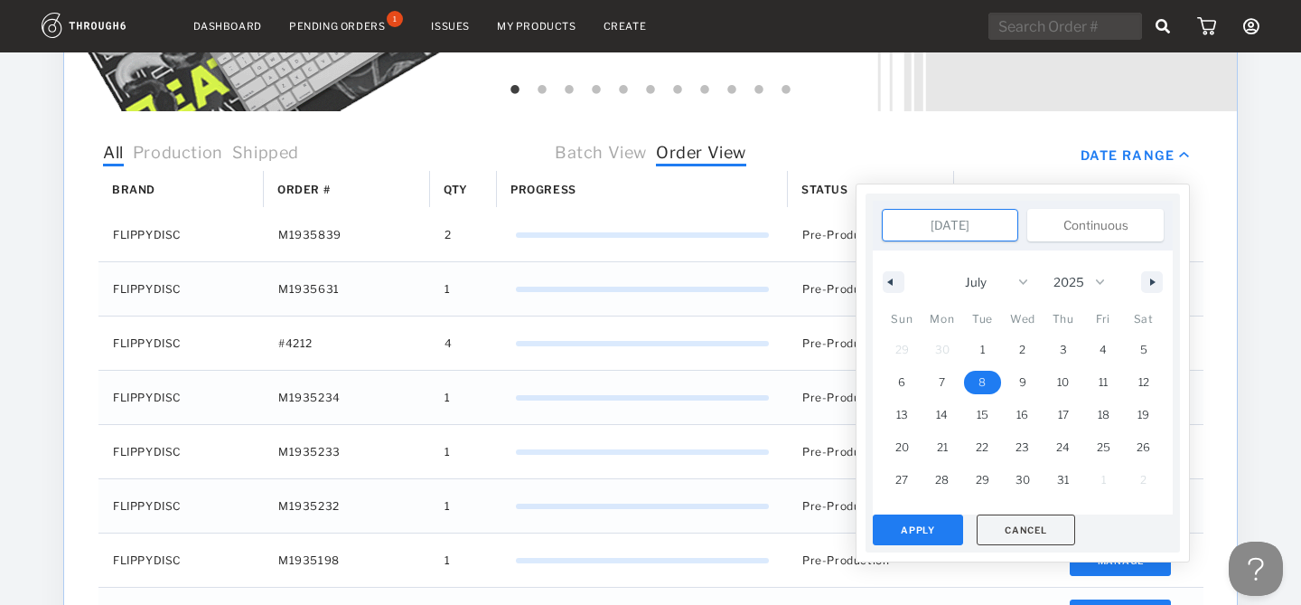
type input "Jul 8, 2025"
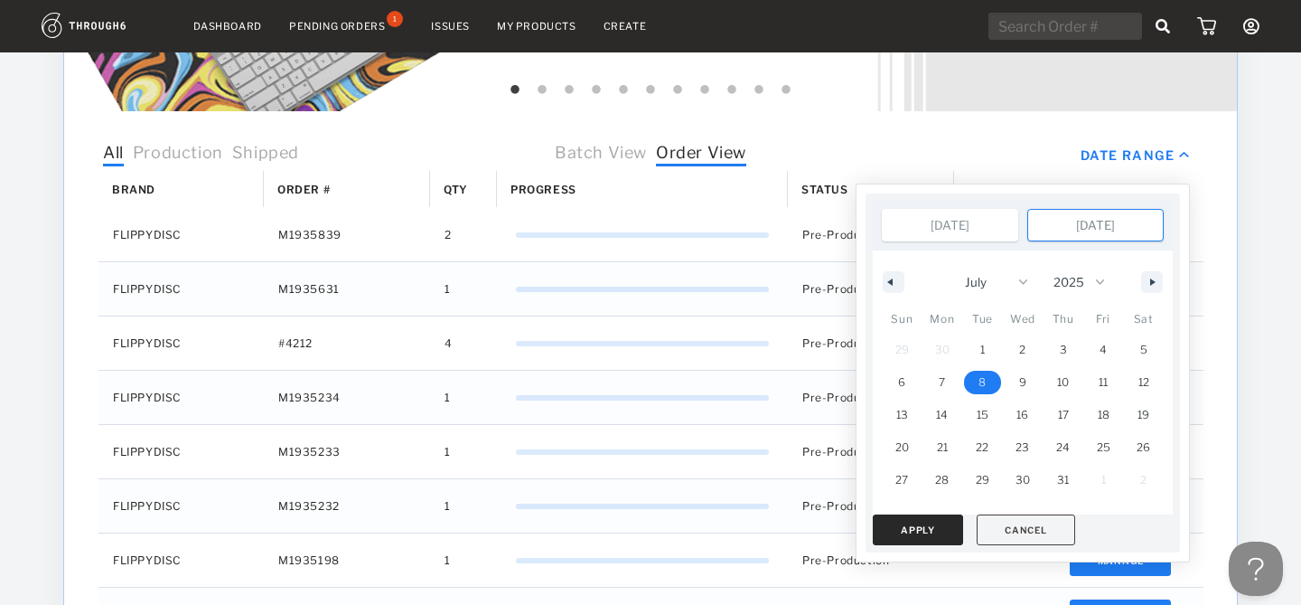
click at [952, 521] on button "Apply" at bounding box center [918, 529] width 90 height 31
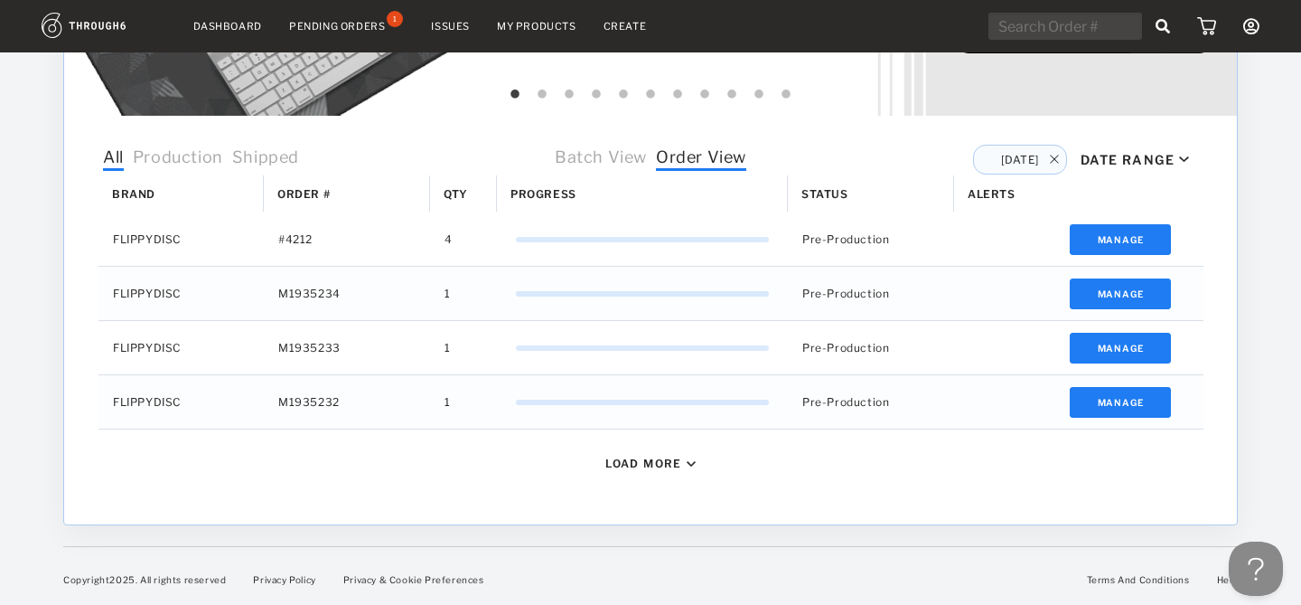
scroll to position [503, 0]
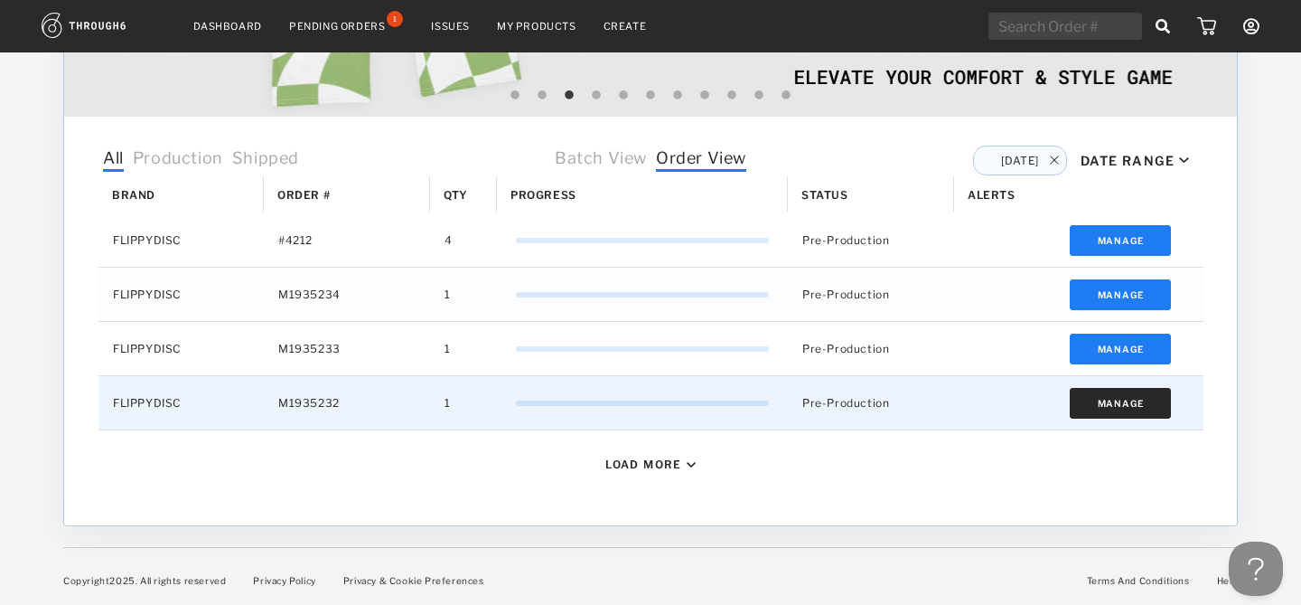
click at [1105, 399] on button "Manage" at bounding box center [1121, 403] width 102 height 31
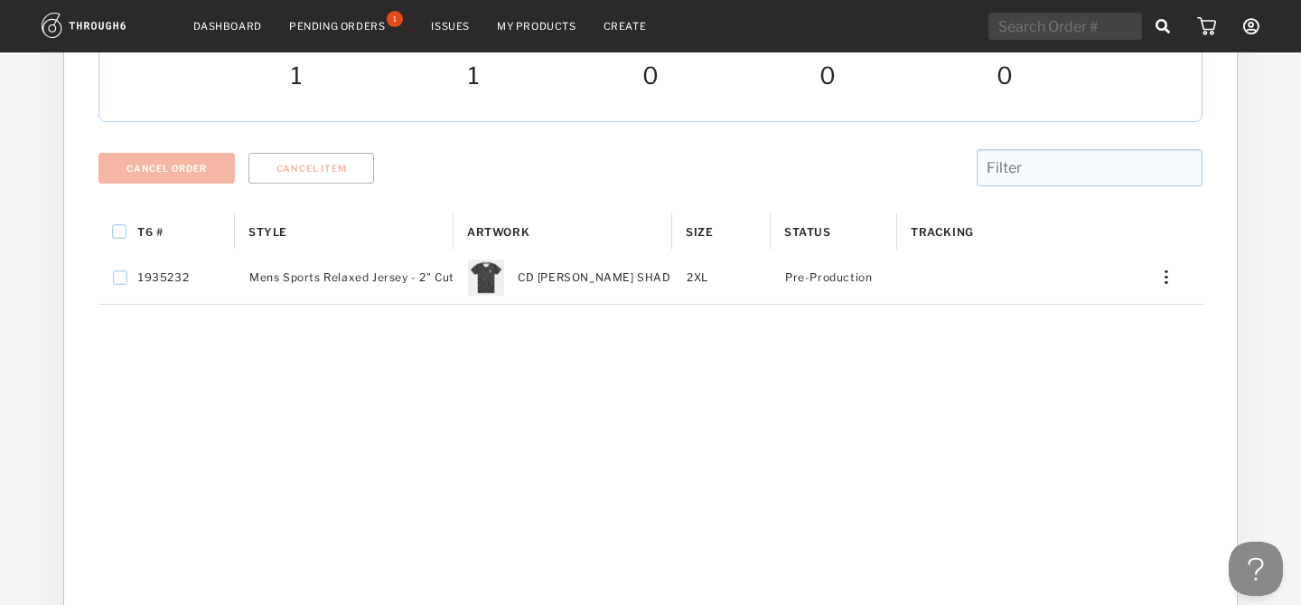
scroll to position [245, 0]
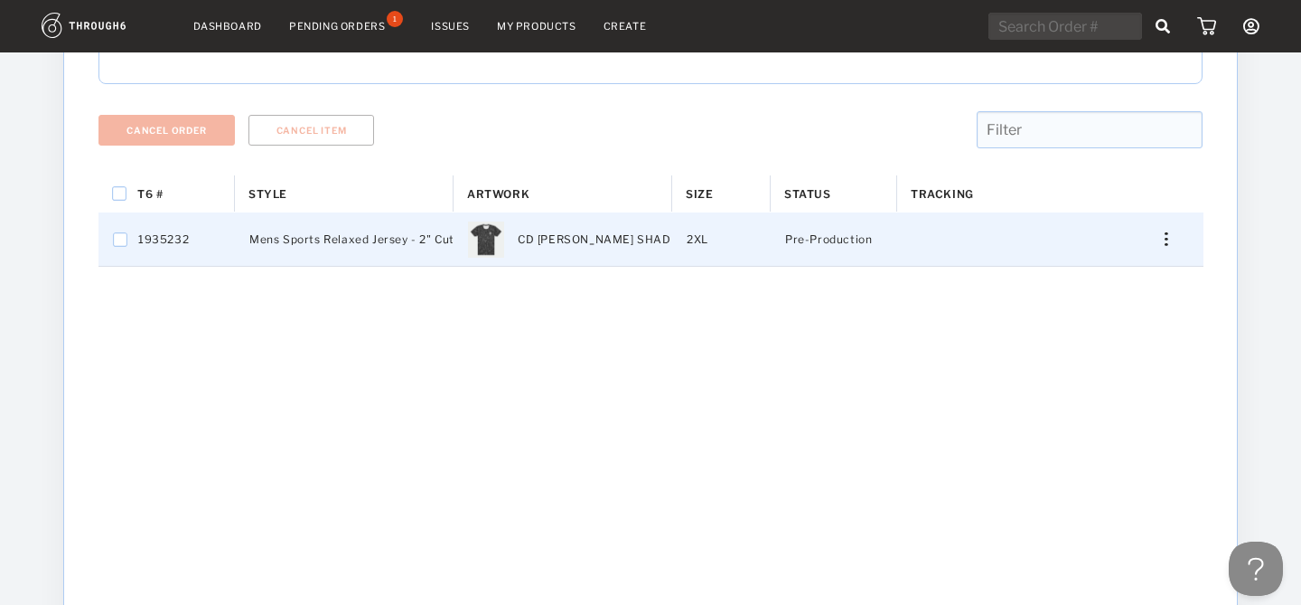
click at [1168, 237] on div "Press SPACE to select this row." at bounding box center [1159, 239] width 43 height 14
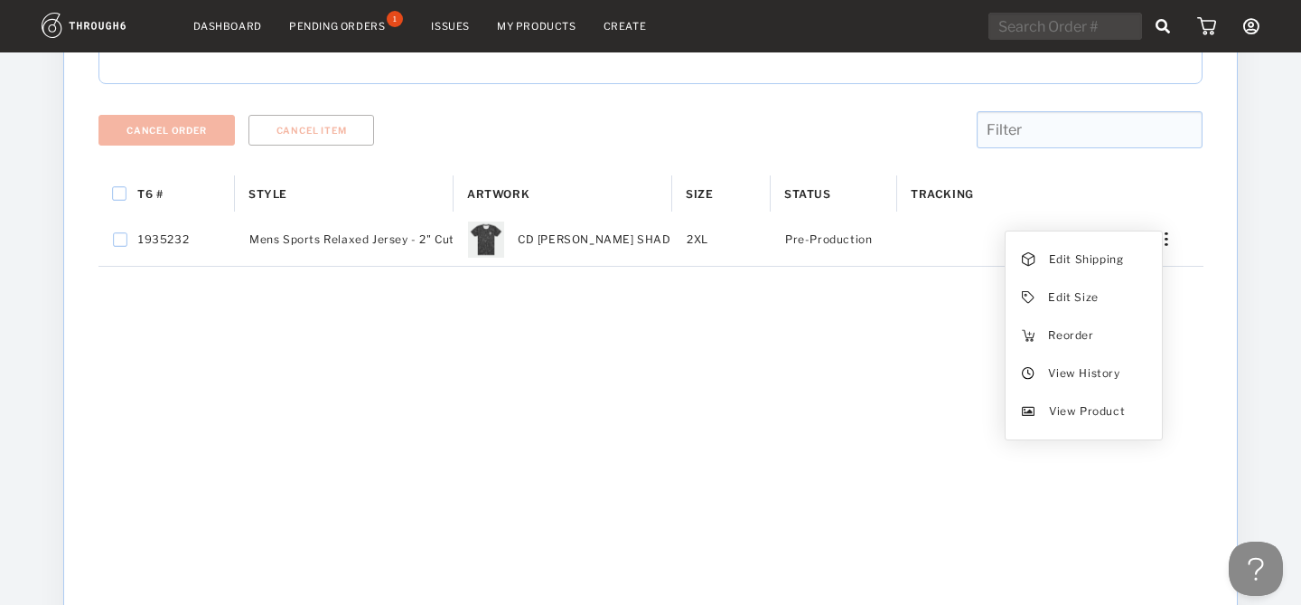
click at [366, 342] on div "T6 # Style Artwork" at bounding box center [650, 480] width 1104 height 610
click at [121, 202] on div "T6 #" at bounding box center [166, 193] width 136 height 36
click at [117, 183] on div "T6 #" at bounding box center [166, 193] width 136 height 36
click at [117, 193] on input "Press Space to toggle all rows selection (unchecked)" at bounding box center [119, 193] width 14 height 14
checkbox input "true"
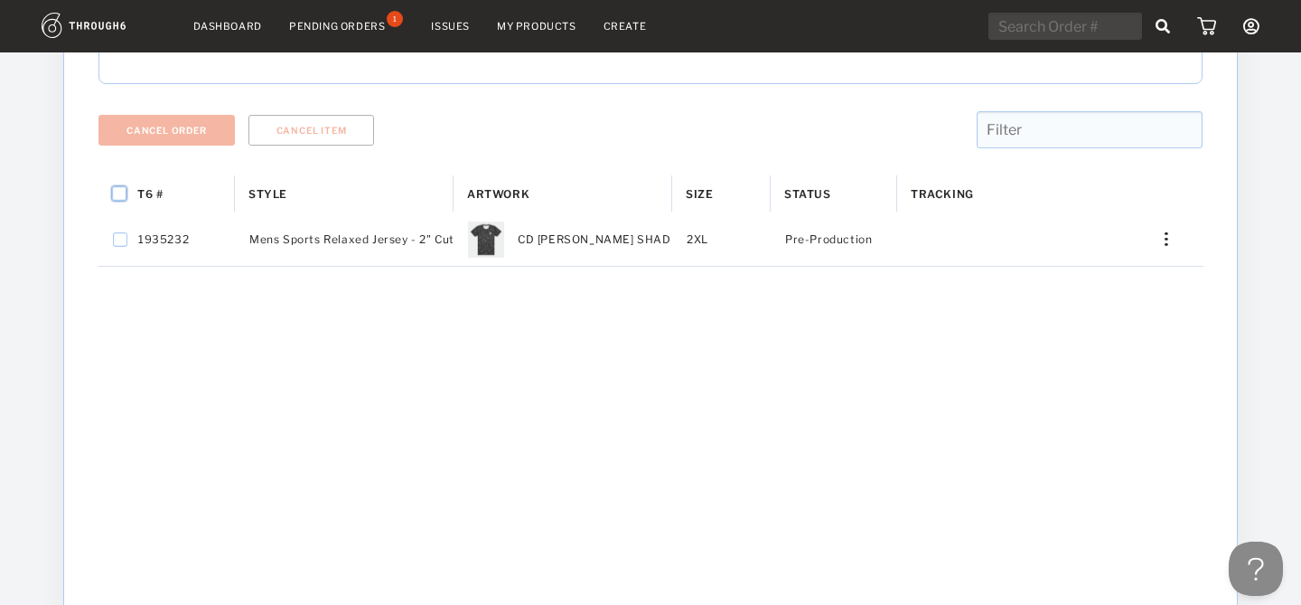
checkbox input "true"
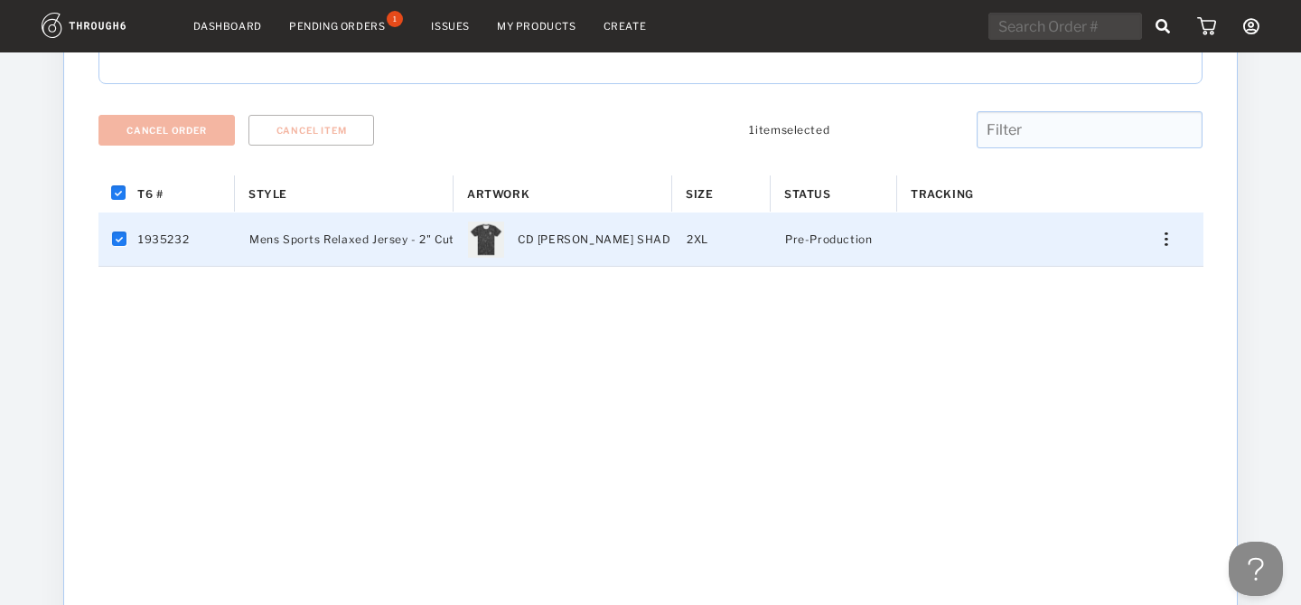
click at [391, 376] on div "T6 # Style Artwork" at bounding box center [650, 480] width 1104 height 610
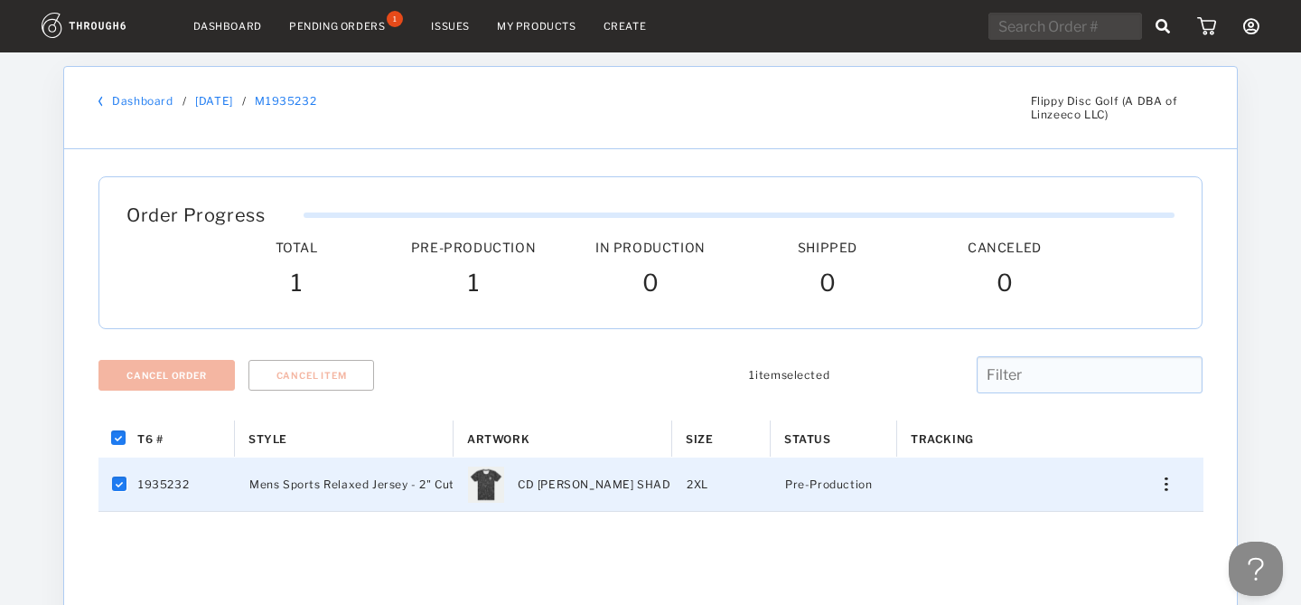
click at [420, 304] on div "Order Progress Total Pre-Production Pre-Prod. In Production In Prod. Shipped Ca…" at bounding box center [650, 252] width 1104 height 153
drag, startPoint x: 339, startPoint y: 95, endPoint x: 266, endPoint y: 95, distance: 73.2
click at [266, 95] on div "Dashboard / 07/09/25 / M1935232" at bounding box center [557, 101] width 918 height 14
copy link "M1935232"
click at [540, 29] on link "My Products" at bounding box center [537, 26] width 80 height 13
